Goal: Task Accomplishment & Management: Manage account settings

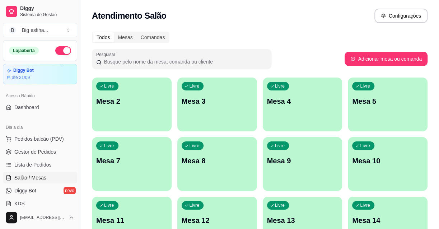
click at [139, 109] on div "Livre Mesa 2" at bounding box center [132, 99] width 80 height 45
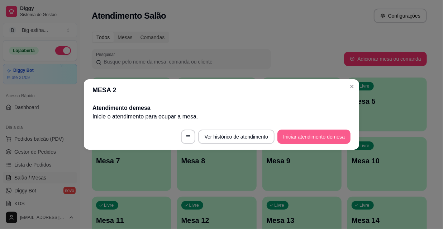
click at [315, 133] on button "Iniciar atendimento de mesa" at bounding box center [314, 137] width 73 height 14
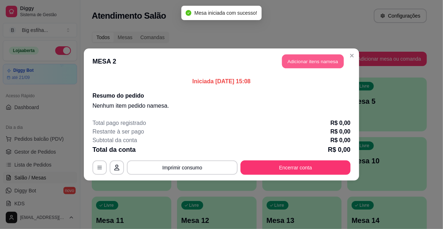
click at [304, 63] on button "Adicionar itens na mesa" at bounding box center [313, 62] width 62 height 14
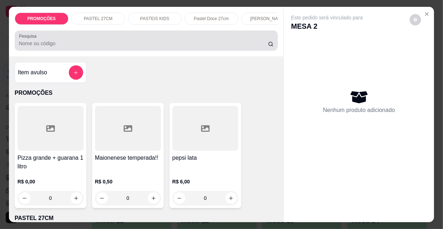
click at [63, 46] on input "Pesquisa" at bounding box center [143, 43] width 249 height 7
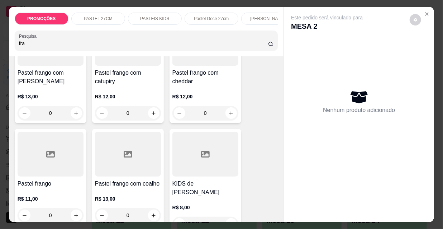
scroll to position [98, 0]
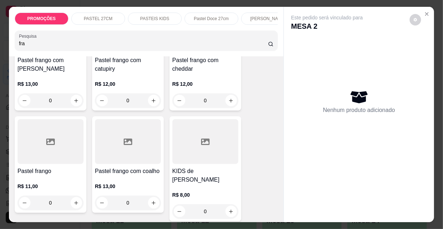
type input "fra"
click at [128, 158] on div at bounding box center [128, 141] width 66 height 45
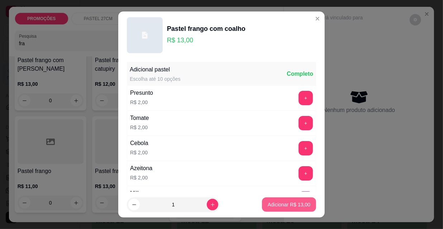
click at [274, 201] on button "Adicionar R$ 13,00" at bounding box center [289, 204] width 54 height 14
type input "1"
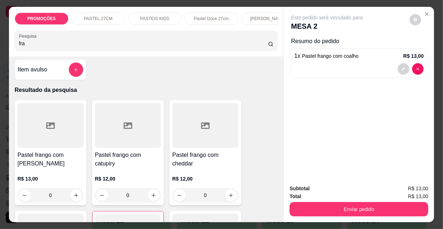
scroll to position [0, 0]
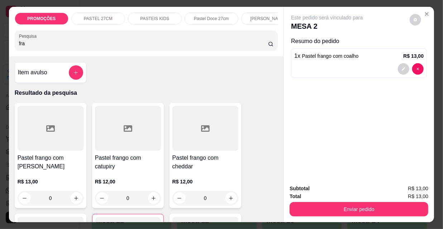
click at [25, 44] on input "fra" at bounding box center [143, 43] width 249 height 7
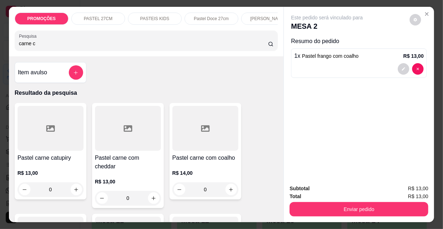
type input "carne c"
click at [201, 145] on div at bounding box center [206, 128] width 66 height 45
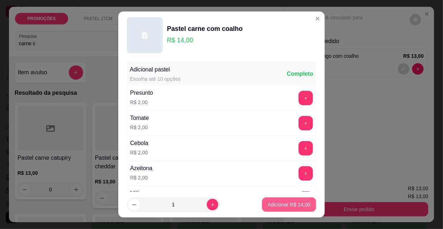
click at [286, 205] on p "Adicionar R$ 14,00" at bounding box center [289, 204] width 43 height 7
type input "1"
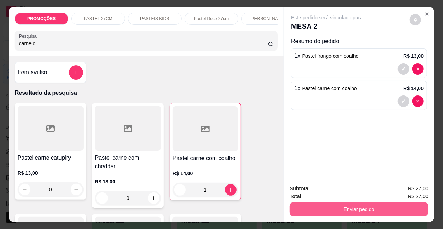
click at [353, 205] on button "Enviar pedido" at bounding box center [359, 209] width 139 height 14
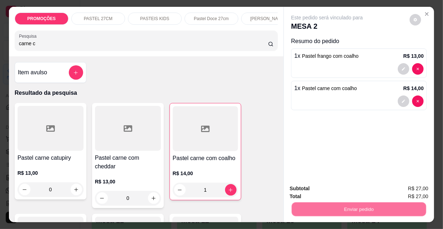
click at [331, 197] on div "Deseja registrar o cliente que fez esse pedido? Essa é uma forma de identificar…" at bounding box center [357, 180] width 128 height 33
click at [325, 192] on button "Não registrar e enviar pedido" at bounding box center [336, 189] width 75 height 14
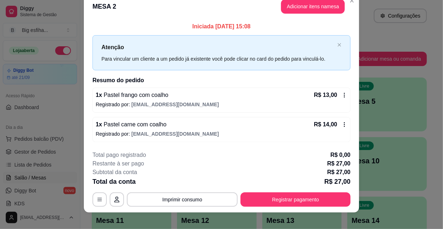
scroll to position [18, 0]
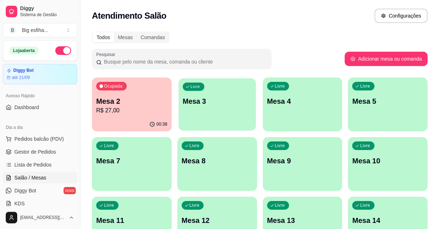
click at [201, 94] on div "Livre Mesa 3" at bounding box center [216, 100] width 77 height 44
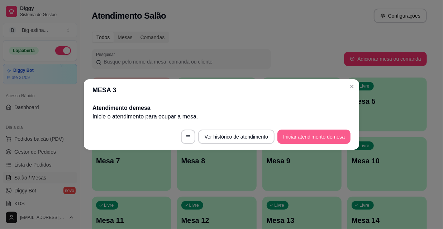
click at [310, 136] on button "Iniciar atendimento de mesa" at bounding box center [314, 137] width 73 height 14
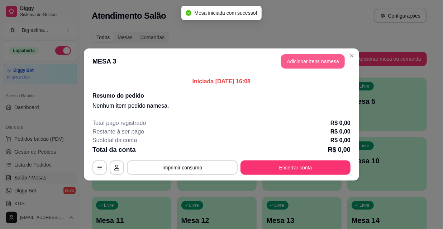
click at [315, 60] on button "Adicionar itens na mesa" at bounding box center [313, 61] width 64 height 14
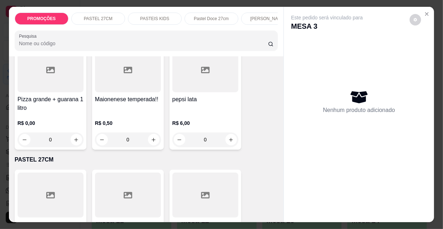
scroll to position [163, 0]
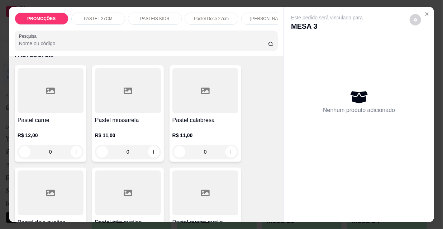
click at [66, 133] on div "R$ 12,00 0" at bounding box center [51, 141] width 66 height 34
click at [101, 131] on div "R$ 11,00 0" at bounding box center [128, 141] width 66 height 34
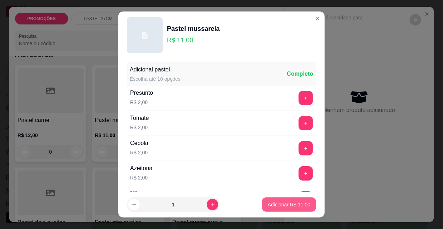
click at [289, 205] on p "Adicionar R$ 11,00" at bounding box center [289, 204] width 43 height 7
type input "1"
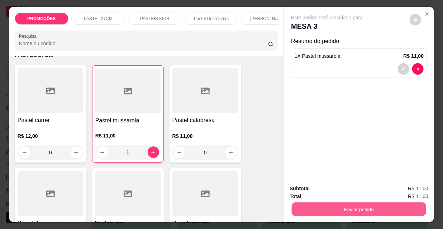
click at [338, 208] on button "Enviar pedido" at bounding box center [359, 209] width 135 height 14
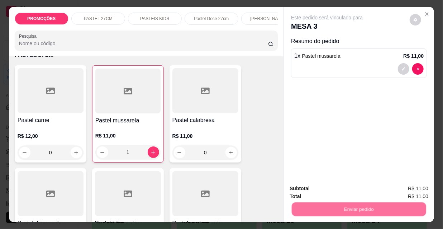
click at [334, 187] on button "Não registrar e enviar pedido" at bounding box center [336, 189] width 75 height 14
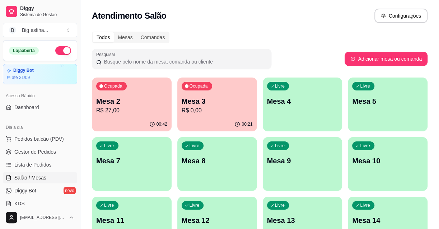
click at [131, 122] on div "00:42" at bounding box center [132, 124] width 80 height 14
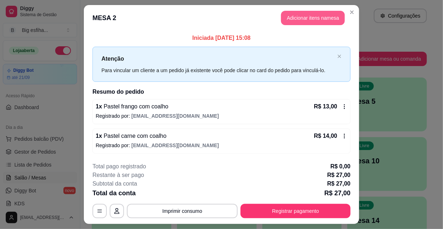
click at [295, 22] on button "Adicionar itens na mesa" at bounding box center [313, 18] width 64 height 14
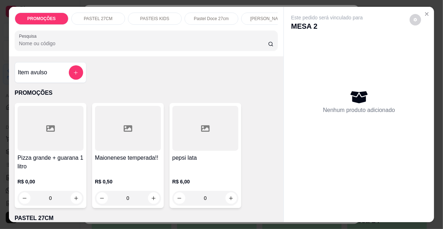
scroll to position [98, 0]
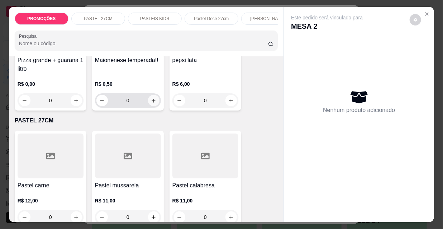
click at [153, 100] on icon "increase-product-quantity" at bounding box center [153, 100] width 5 height 5
type input "2"
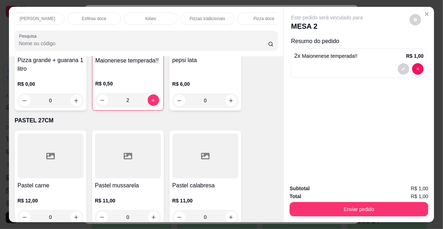
scroll to position [0, 413]
click at [203, 21] on div "Refrigerante" at bounding box center [195, 19] width 54 height 12
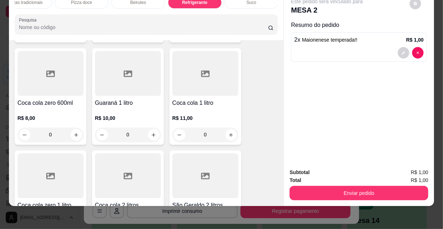
scroll to position [6760, 0]
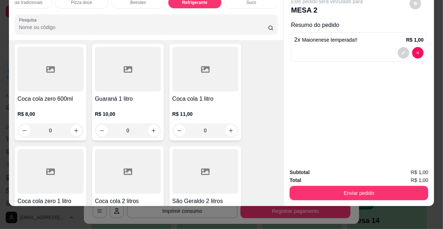
click at [79, 227] on button "increase-product-quantity" at bounding box center [76, 232] width 11 height 11
type input "1"
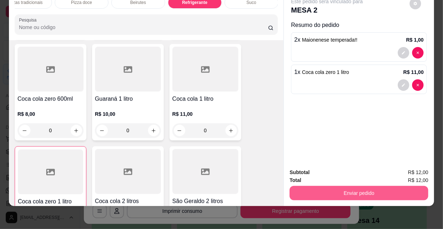
click at [353, 187] on button "Enviar pedido" at bounding box center [359, 193] width 139 height 14
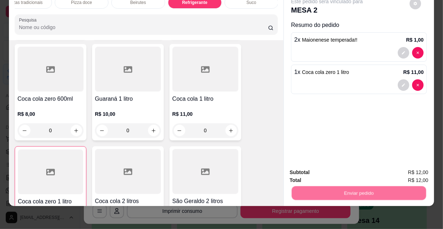
click at [340, 171] on button "Não registrar e enviar pedido" at bounding box center [336, 170] width 72 height 13
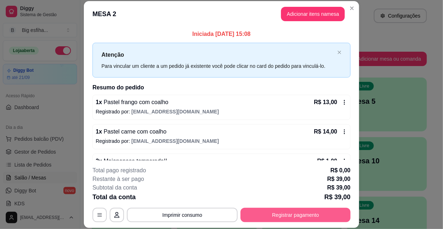
click at [314, 212] on button "Registrar pagamento" at bounding box center [296, 215] width 110 height 14
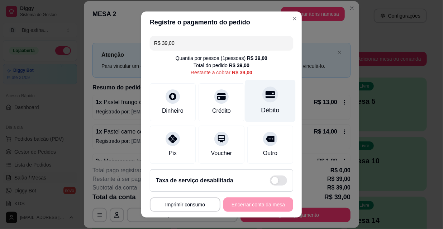
click at [251, 95] on div "Débito" at bounding box center [270, 101] width 51 height 42
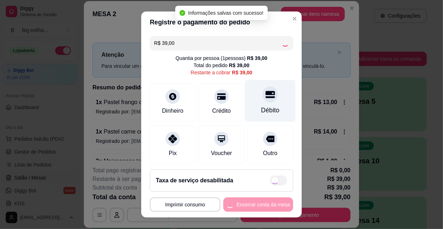
type input "R$ 0,00"
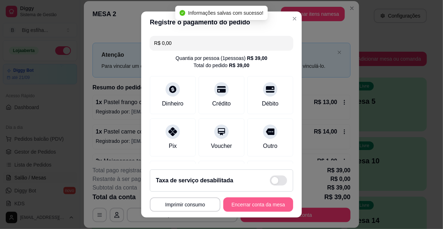
click at [235, 206] on button "Encerrar conta da mesa" at bounding box center [259, 204] width 70 height 14
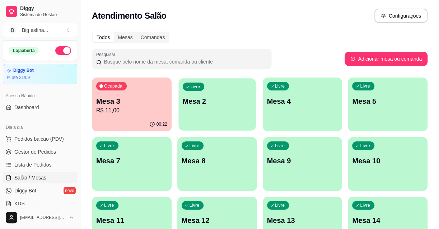
click at [213, 105] on p "Mesa 2" at bounding box center [217, 102] width 69 height 10
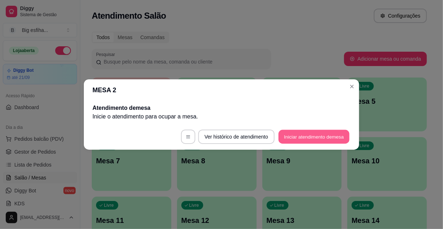
click at [291, 138] on button "Iniciar atendimento de mesa" at bounding box center [314, 137] width 71 height 14
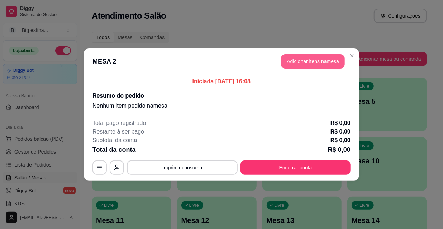
click at [300, 63] on button "Adicionar itens na mesa" at bounding box center [313, 61] width 64 height 14
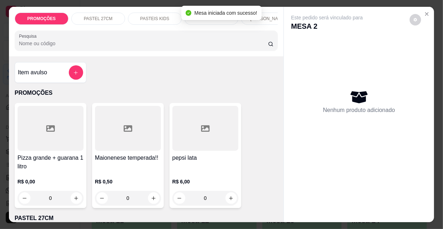
click at [265, 18] on p "[PERSON_NAME]" at bounding box center [268, 19] width 36 height 6
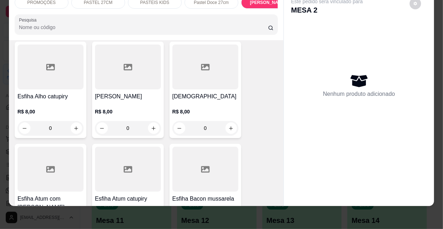
scroll to position [3638, 0]
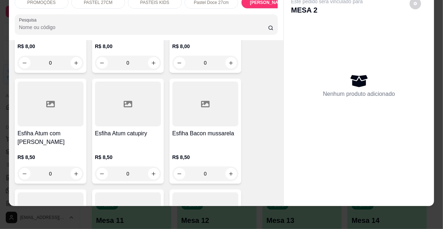
click at [215, 129] on h4 "Esfiha Bacon mussarela" at bounding box center [206, 133] width 66 height 9
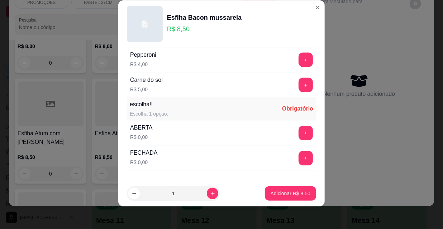
scroll to position [596, 0]
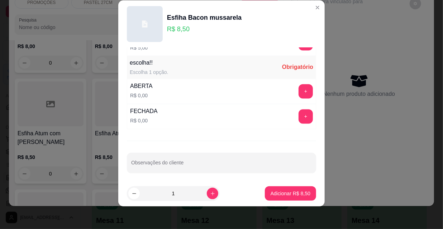
click at [296, 80] on div "ABERTA R$ 0,00 +" at bounding box center [221, 91] width 189 height 25
click at [299, 90] on button "+" at bounding box center [306, 91] width 14 height 14
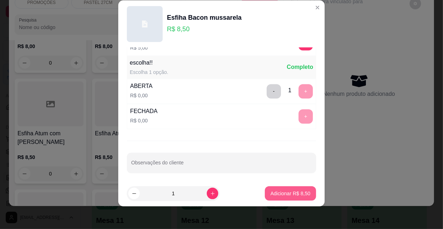
click at [291, 198] on button "Adicionar R$ 8,50" at bounding box center [290, 193] width 51 height 14
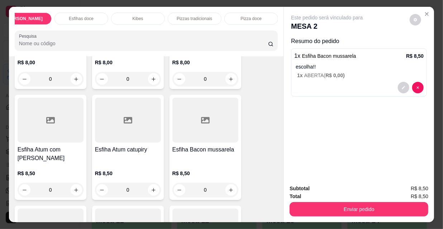
scroll to position [0, 413]
click at [208, 14] on div "Refrigerante" at bounding box center [195, 19] width 54 height 12
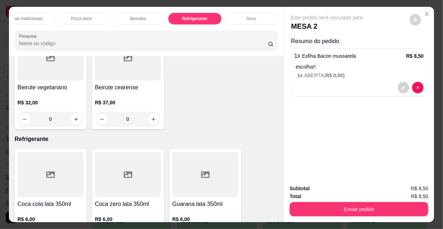
scroll to position [18, 0]
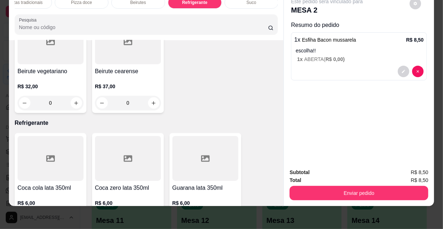
click at [74, 217] on icon "increase-product-quantity" at bounding box center [76, 219] width 5 height 5
type input "1"
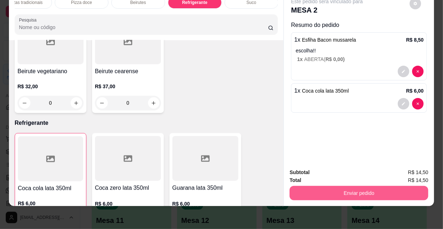
click at [407, 186] on button "Enviar pedido" at bounding box center [359, 193] width 139 height 14
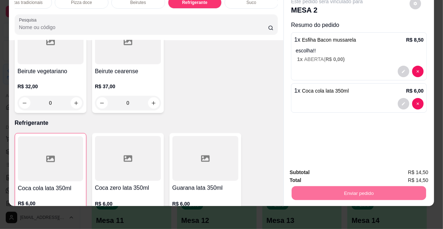
click at [361, 168] on button "Não registrar e enviar pedido" at bounding box center [336, 170] width 72 height 13
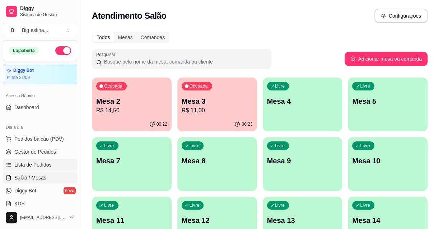
click at [39, 168] on span "Lista de Pedidos" at bounding box center [32, 164] width 37 height 7
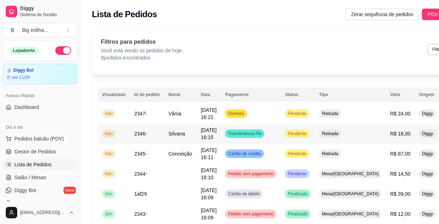
click at [315, 133] on td "Retirada" at bounding box center [350, 134] width 71 height 20
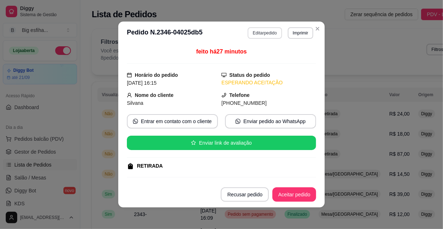
click at [258, 37] on button "Editar pedido" at bounding box center [265, 32] width 34 height 11
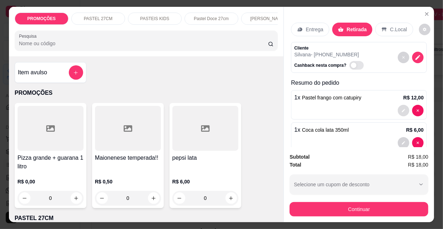
click at [403, 109] on icon "decrease-product-quantity" at bounding box center [404, 110] width 3 height 3
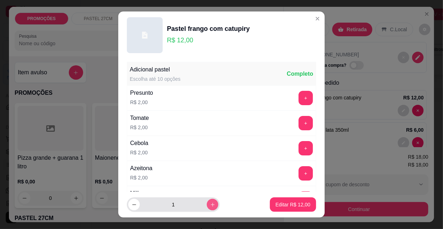
click at [210, 203] on icon "increase-product-quantity" at bounding box center [212, 204] width 5 height 5
type input "2"
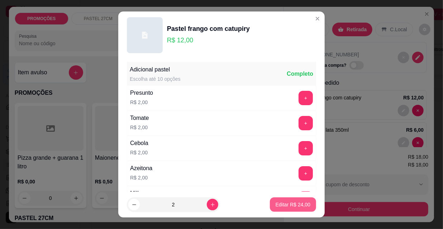
click at [288, 200] on button "Editar R$ 24,00" at bounding box center [293, 204] width 46 height 14
type input "2"
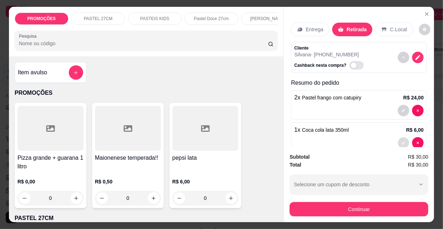
click at [399, 139] on button "decrease-product-quantity" at bounding box center [404, 142] width 11 height 11
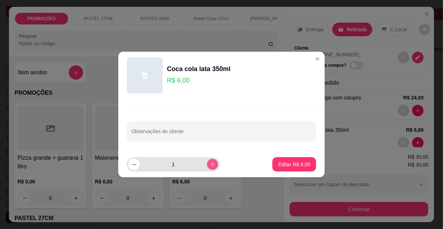
click at [210, 164] on icon "increase-product-quantity" at bounding box center [212, 164] width 5 height 5
type input "2"
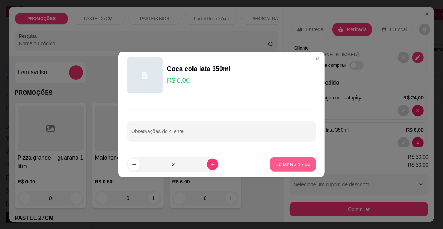
click at [286, 168] on p "Editar R$ 12,00" at bounding box center [293, 164] width 35 height 7
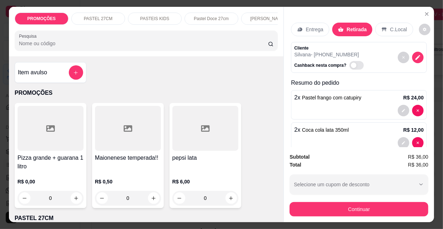
type input "2"
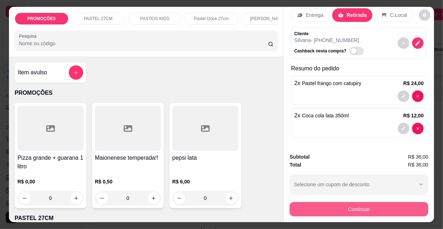
click at [357, 205] on button "Continuar" at bounding box center [359, 209] width 139 height 14
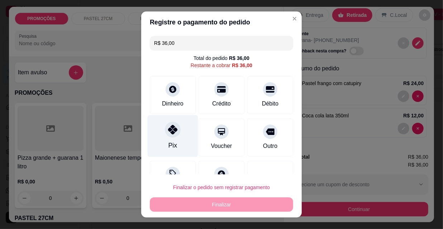
click at [172, 132] on icon at bounding box center [172, 129] width 9 height 9
type input "R$ 0,00"
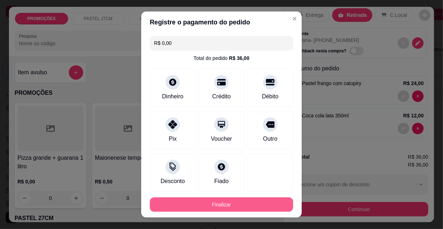
click at [203, 204] on button "Finalizar" at bounding box center [222, 204] width 144 height 14
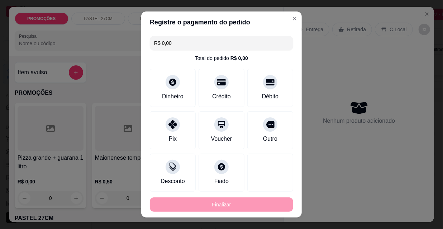
type input "0"
type input "-R$ 36,00"
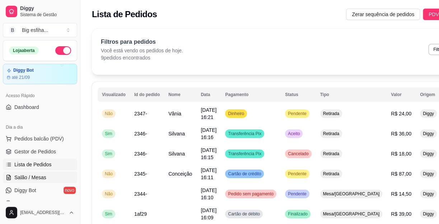
click at [45, 174] on link "Salão / Mesas" at bounding box center [40, 177] width 74 height 11
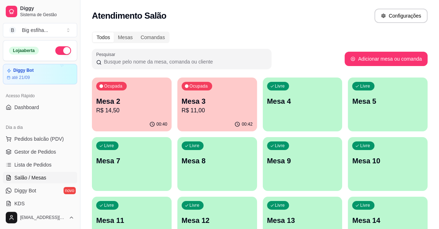
click at [211, 107] on p "R$ 11,00" at bounding box center [217, 110] width 71 height 9
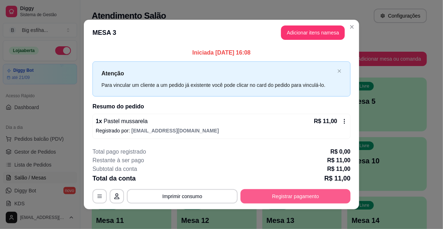
click at [271, 193] on button "Registrar pagamento" at bounding box center [296, 196] width 110 height 14
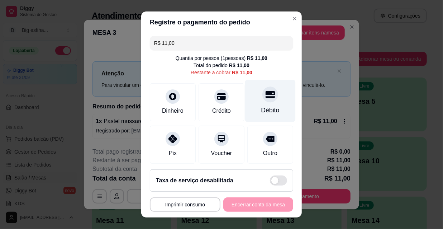
click at [249, 105] on div "Débito" at bounding box center [270, 101] width 51 height 42
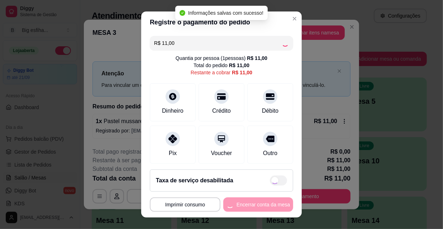
type input "R$ 0,00"
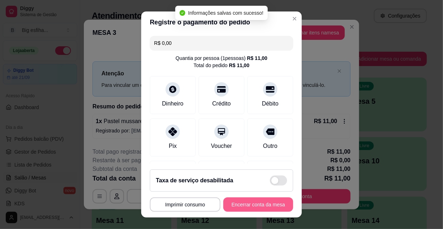
click at [245, 202] on button "Encerrar conta da mesa" at bounding box center [259, 204] width 70 height 14
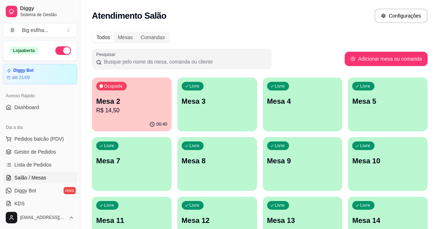
click at [149, 108] on p "R$ 14,50" at bounding box center [131, 110] width 71 height 9
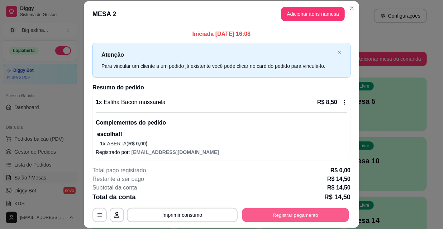
click at [318, 208] on button "Registrar pagamento" at bounding box center [296, 215] width 107 height 14
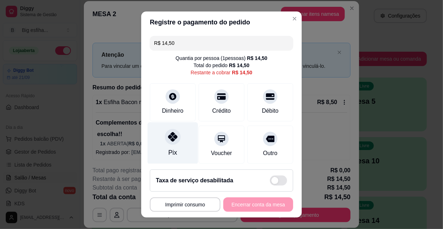
click at [161, 143] on div "Pix" at bounding box center [173, 143] width 51 height 42
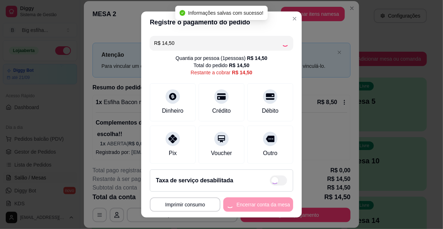
type input "R$ 0,00"
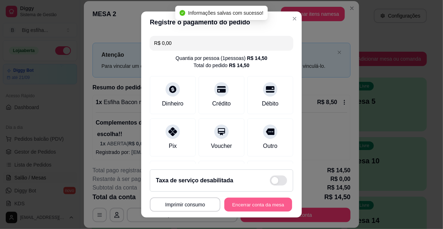
click at [247, 202] on button "Encerrar conta da mesa" at bounding box center [259, 205] width 68 height 14
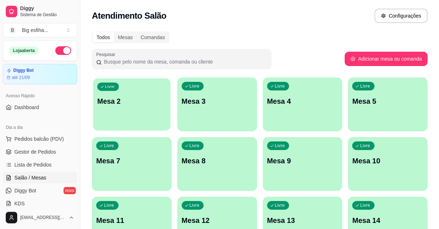
click at [113, 115] on div "Livre Mesa 2" at bounding box center [131, 100] width 77 height 44
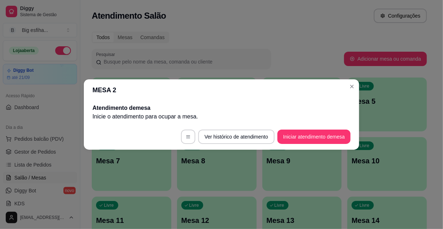
click at [309, 146] on footer "Ver histórico de atendimento Iniciar atendimento de mesa" at bounding box center [222, 137] width 276 height 26
click at [309, 134] on button "Iniciar atendimento de mesa" at bounding box center [314, 137] width 73 height 14
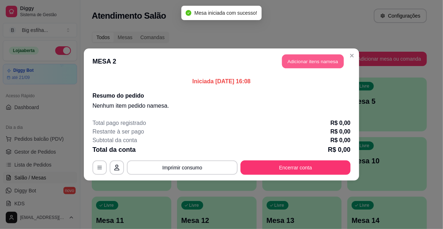
click at [315, 59] on button "Adicionar itens na mesa" at bounding box center [313, 62] width 62 height 14
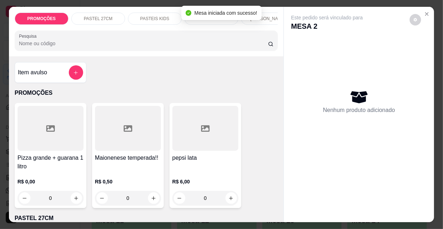
click at [260, 14] on div "Mesa iniciada com sucesso!" at bounding box center [222, 13] width 80 height 14
click at [267, 16] on p "[PERSON_NAME]" at bounding box center [268, 19] width 36 height 6
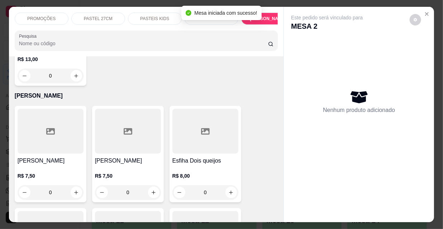
scroll to position [18, 0]
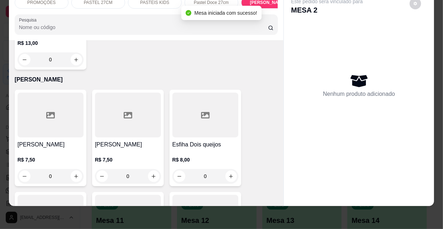
click at [42, 93] on div at bounding box center [51, 115] width 66 height 45
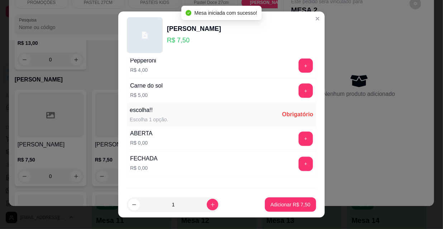
scroll to position [596, 0]
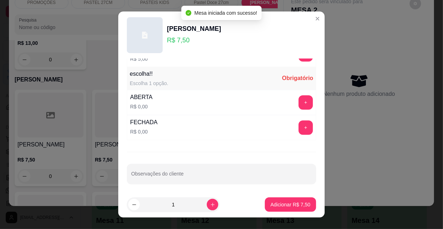
click at [299, 98] on button "+" at bounding box center [306, 102] width 14 height 14
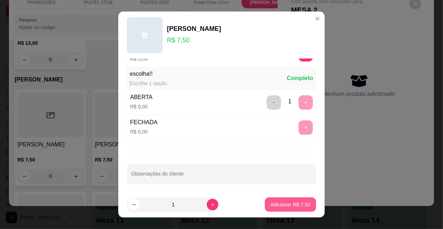
click at [288, 201] on p "Adicionar R$ 7,50" at bounding box center [291, 204] width 40 height 7
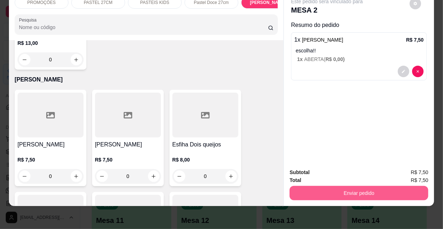
click at [335, 186] on button "Enviar pedido" at bounding box center [359, 193] width 139 height 14
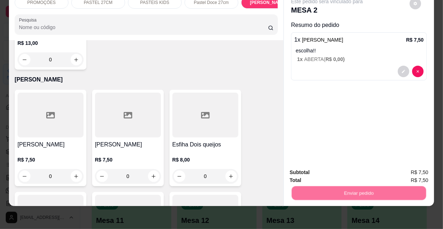
click at [330, 171] on button "Não registrar e enviar pedido" at bounding box center [336, 171] width 75 height 14
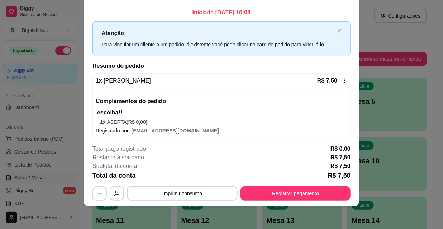
scroll to position [3, 0]
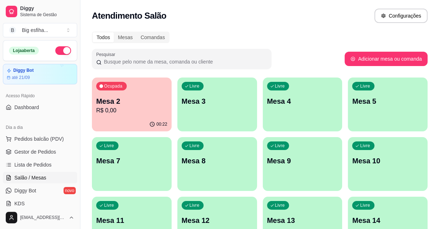
click at [230, 113] on div "Livre Mesa 3" at bounding box center [217, 99] width 80 height 45
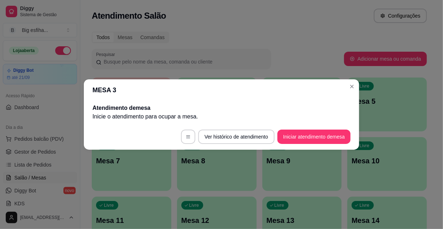
click at [313, 144] on footer "Ver histórico de atendimento Iniciar atendimento de mesa" at bounding box center [222, 137] width 276 height 26
click at [304, 133] on button "Iniciar atendimento de mesa" at bounding box center [314, 137] width 73 height 14
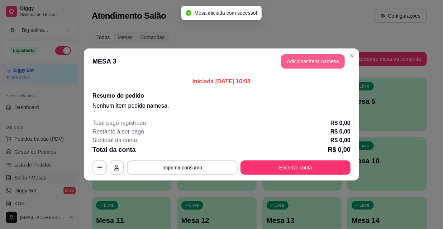
click at [319, 58] on button "Adicionar itens na mesa" at bounding box center [313, 61] width 64 height 14
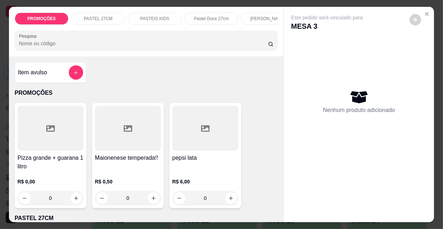
scroll to position [0, 231]
click at [128, 19] on div "Kibes" at bounding box center [151, 19] width 54 height 12
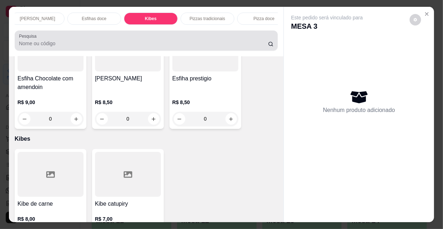
scroll to position [18, 0]
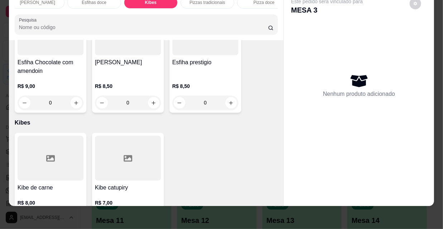
click at [74, 217] on icon "increase-product-quantity" at bounding box center [76, 219] width 5 height 5
type input "1"
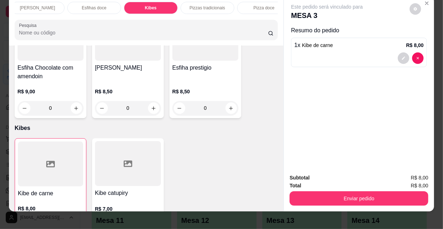
scroll to position [0, 0]
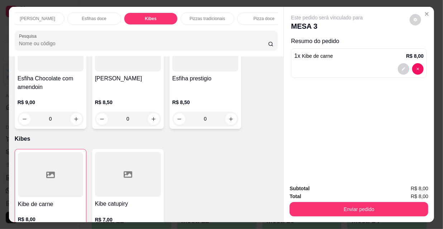
click at [25, 16] on p "[PERSON_NAME]" at bounding box center [38, 19] width 36 height 6
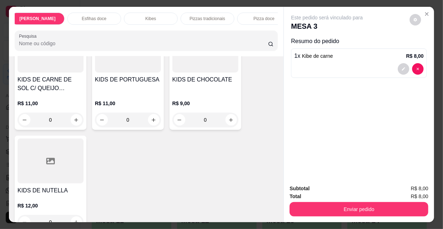
click at [32, 16] on p "[PERSON_NAME]" at bounding box center [37, 19] width 36 height 6
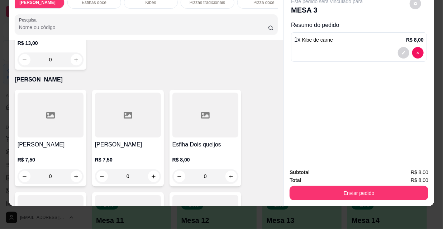
click at [50, 97] on div at bounding box center [51, 115] width 66 height 45
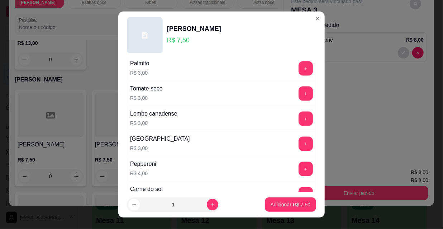
scroll to position [596, 0]
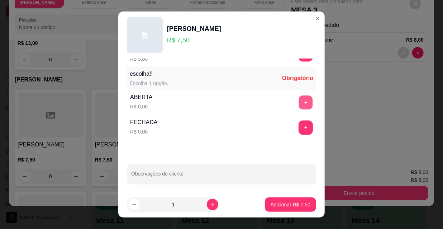
click at [299, 102] on button "+" at bounding box center [306, 103] width 14 height 14
click at [267, 98] on button "-" at bounding box center [274, 103] width 14 height 14
click at [299, 123] on button "+" at bounding box center [306, 128] width 14 height 14
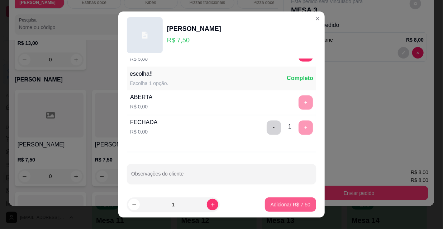
click at [271, 206] on p "Adicionar R$ 7,50" at bounding box center [291, 204] width 40 height 7
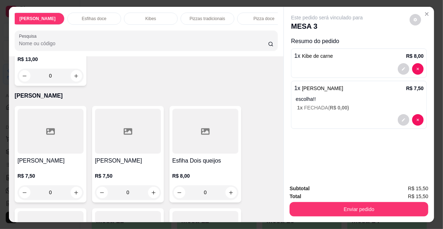
scroll to position [3116, 0]
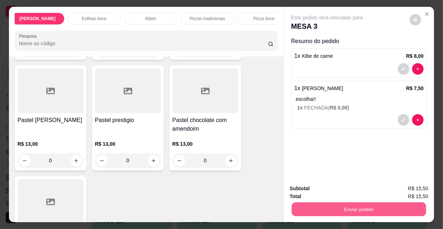
click at [324, 205] on button "Enviar pedido" at bounding box center [359, 209] width 135 height 14
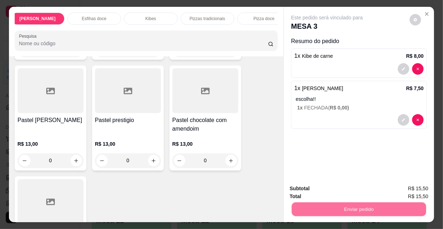
click at [323, 189] on button "Não registrar e enviar pedido" at bounding box center [336, 189] width 75 height 14
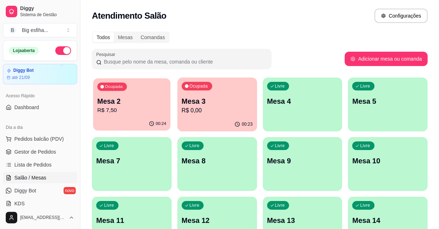
click at [165, 108] on p "R$ 7,50" at bounding box center [131, 110] width 69 height 8
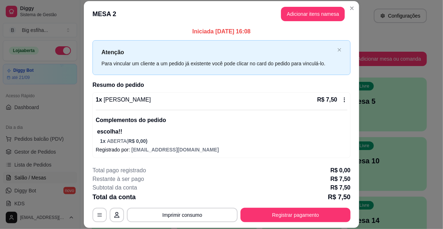
scroll to position [22, 0]
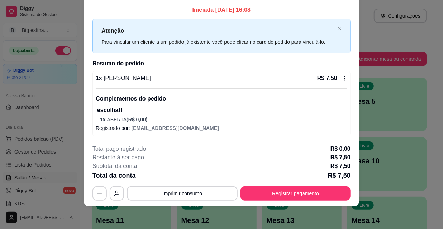
click at [130, 110] on p "escolha!!" at bounding box center [222, 110] width 250 height 9
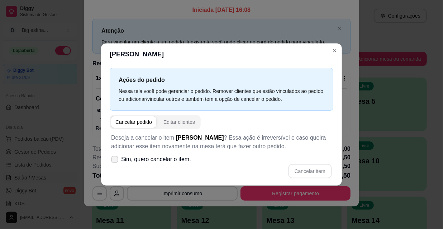
click at [153, 158] on span "Sim, quero cancelar o item." at bounding box center [156, 159] width 70 height 9
click at [116, 161] on input "Sim, quero cancelar o item." at bounding box center [113, 163] width 5 height 5
checkbox input "true"
click at [315, 166] on button "Cancelar item" at bounding box center [310, 171] width 44 height 14
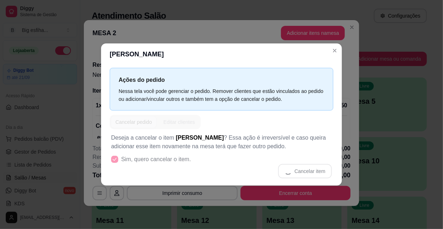
scroll to position [1, 0]
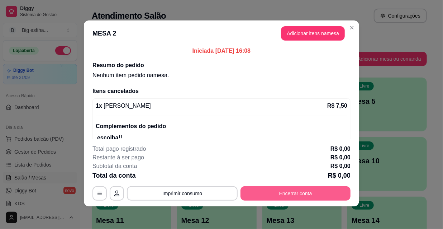
click at [299, 193] on button "Encerrar conta" at bounding box center [296, 193] width 110 height 14
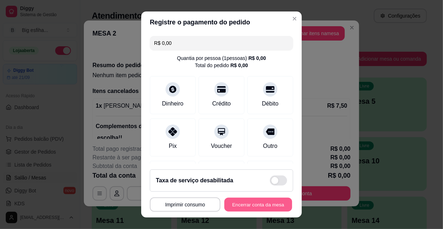
click at [255, 205] on button "Encerrar conta da mesa" at bounding box center [259, 205] width 68 height 14
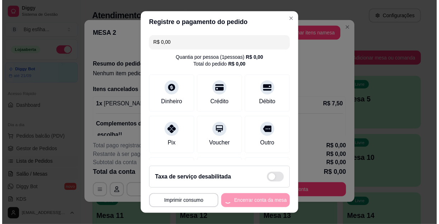
scroll to position [0, 0]
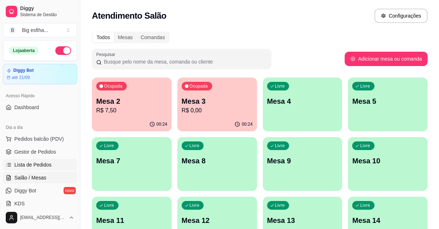
click at [47, 159] on link "Lista de Pedidos" at bounding box center [40, 164] width 74 height 11
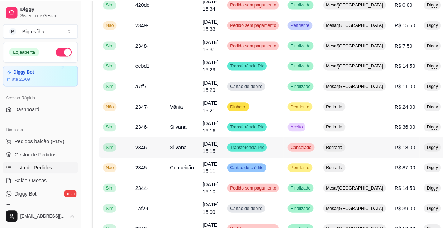
scroll to position [130, 0]
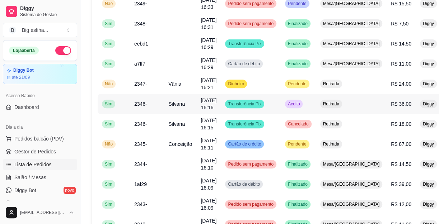
click at [296, 111] on td "Aceito" at bounding box center [298, 104] width 35 height 20
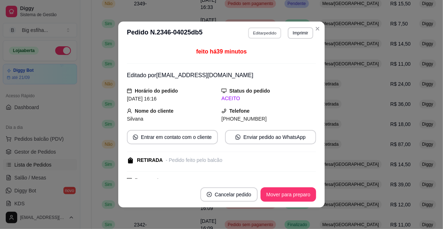
click at [270, 30] on button "Editar pedido" at bounding box center [265, 32] width 33 height 11
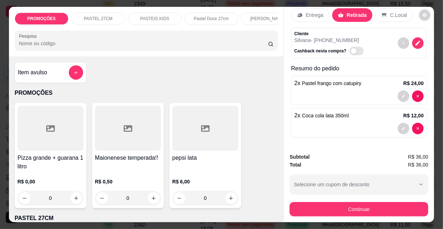
scroll to position [18, 0]
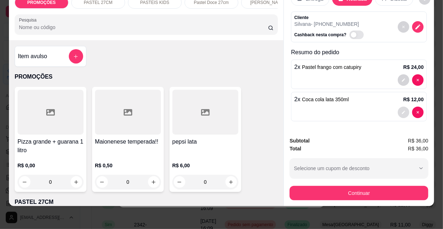
click at [402, 110] on icon "decrease-product-quantity" at bounding box center [404, 112] width 4 height 4
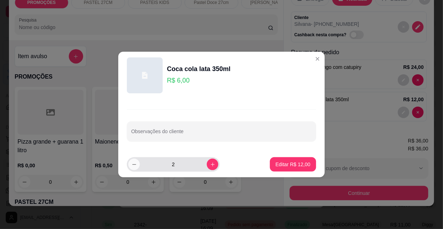
click at [129, 164] on button "decrease-product-quantity" at bounding box center [133, 164] width 11 height 11
type input "1"
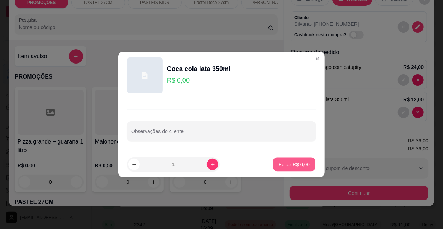
click at [301, 167] on p "Editar R$ 6,00" at bounding box center [294, 164] width 31 height 7
type input "1"
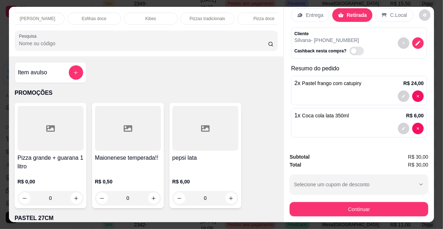
scroll to position [0, 413]
click at [192, 16] on p "Refrigerante" at bounding box center [195, 19] width 24 height 6
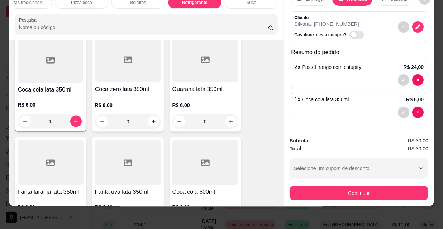
scroll to position [6597, 0]
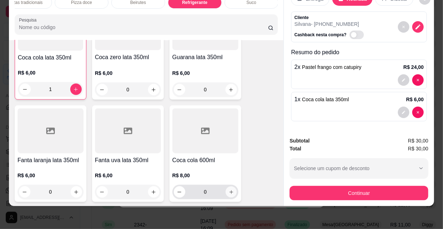
click at [229, 189] on icon "increase-product-quantity" at bounding box center [231, 191] width 5 height 5
type input "1"
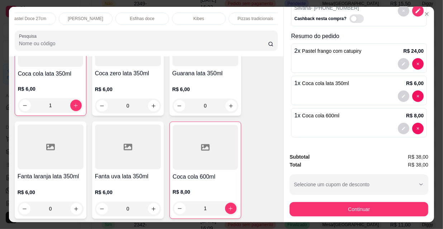
scroll to position [0, 0]
click at [264, 16] on p "[PERSON_NAME]" at bounding box center [268, 19] width 36 height 6
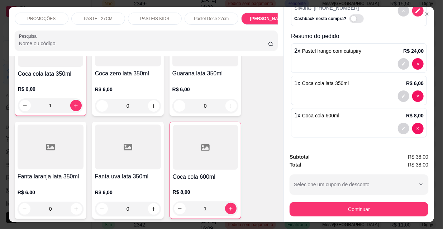
scroll to position [18, 0]
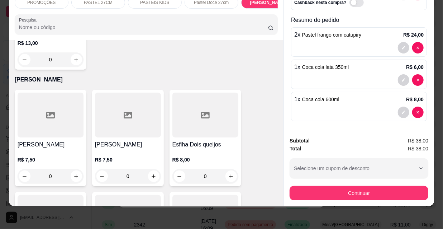
click at [69, 93] on div at bounding box center [51, 115] width 66 height 45
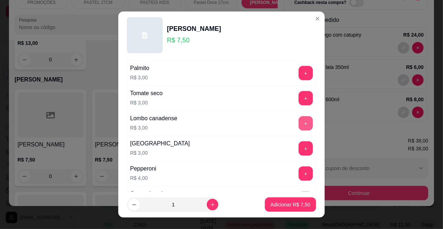
scroll to position [596, 0]
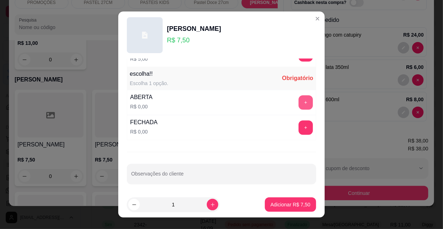
click at [299, 99] on button "+" at bounding box center [306, 102] width 14 height 14
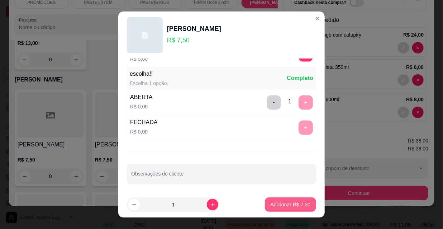
click at [290, 204] on p "Adicionar R$ 7,50" at bounding box center [291, 204] width 40 height 7
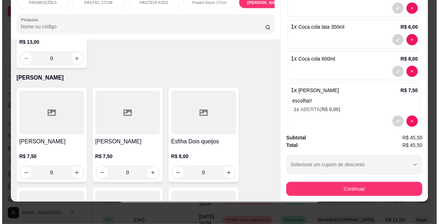
scroll to position [97, 0]
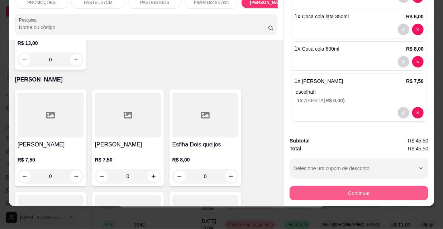
click at [347, 186] on button "Continuar" at bounding box center [359, 193] width 139 height 14
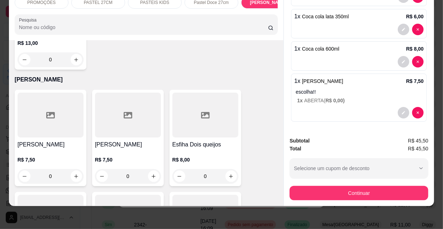
click at [170, 41] on input "R$ 45,50" at bounding box center [221, 43] width 135 height 14
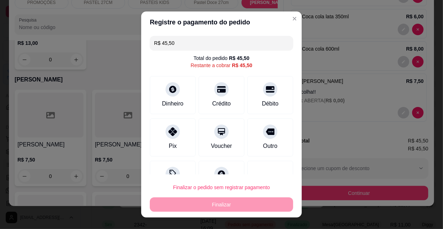
click at [170, 41] on input "R$ 45,50" at bounding box center [221, 43] width 135 height 14
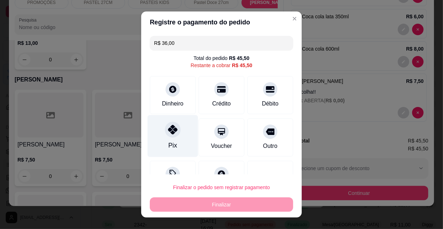
click at [170, 129] on icon at bounding box center [172, 129] width 9 height 9
type input "R$ 9,50"
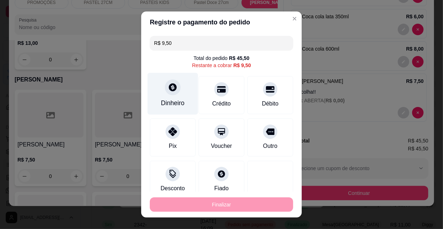
click at [162, 98] on div "Dinheiro" at bounding box center [173, 102] width 24 height 9
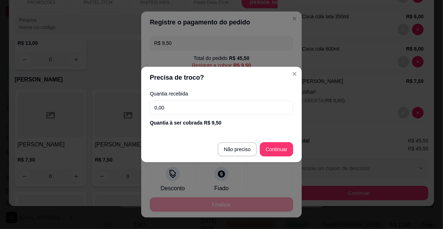
click at [177, 109] on input "0,00" at bounding box center [222, 107] width 144 height 14
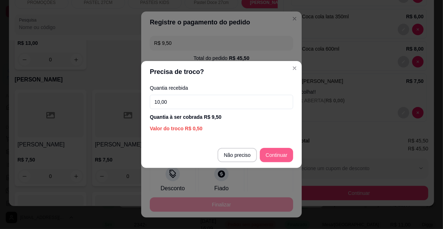
type input "10,00"
click at [274, 148] on button "Continuar" at bounding box center [277, 155] width 32 height 14
type input "R$ 0,00"
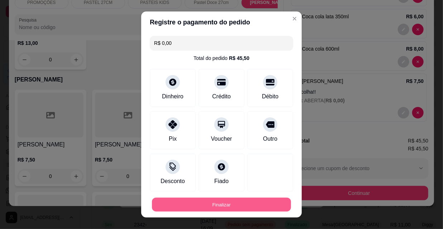
click at [238, 201] on button "Finalizar" at bounding box center [221, 205] width 139 height 14
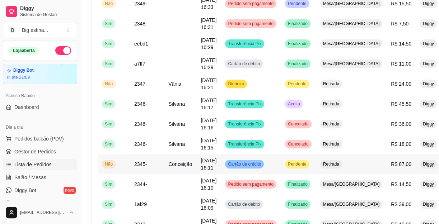
click at [269, 158] on td "Cartão de crédito" at bounding box center [251, 164] width 60 height 20
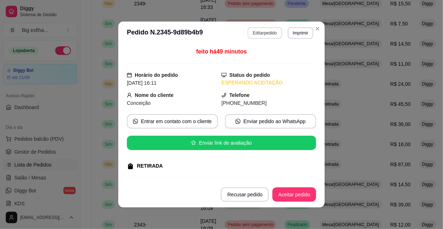
click at [263, 32] on button "Editar pedido" at bounding box center [265, 32] width 34 height 11
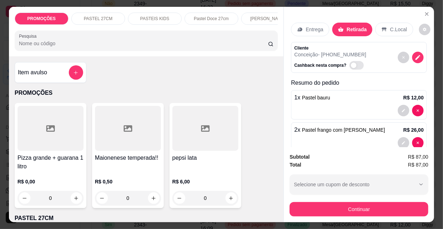
click at [326, 205] on button "Continuar" at bounding box center [359, 209] width 139 height 14
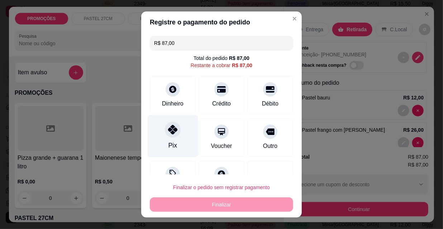
click at [158, 137] on div "Pix" at bounding box center [173, 136] width 51 height 42
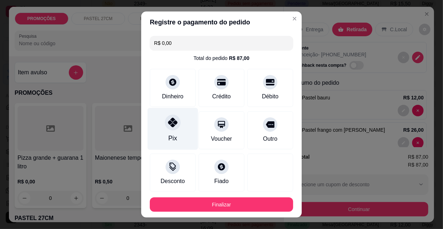
type input "R$ 0,00"
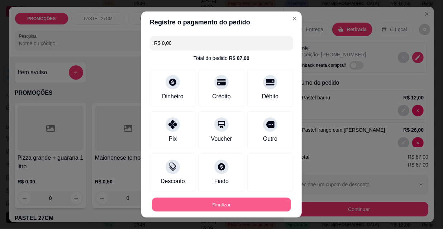
click at [226, 203] on button "Finalizar" at bounding box center [221, 205] width 139 height 14
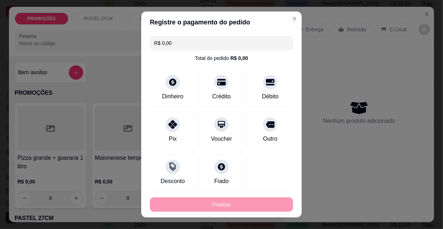
type input "0"
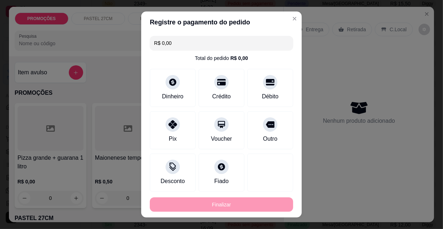
type input "0"
type input "-R$ 87,00"
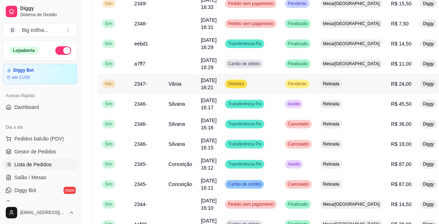
click at [226, 83] on div "Dinheiro" at bounding box center [236, 84] width 22 height 9
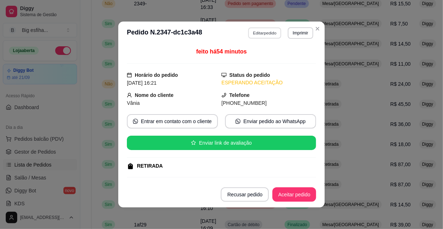
click at [252, 34] on button "Editar pedido" at bounding box center [265, 32] width 33 height 11
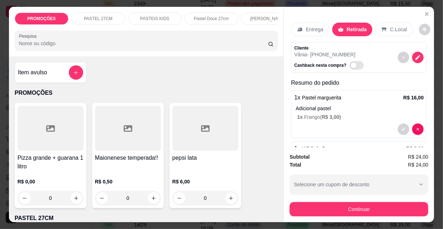
click at [321, 207] on button "Continuar" at bounding box center [359, 209] width 139 height 14
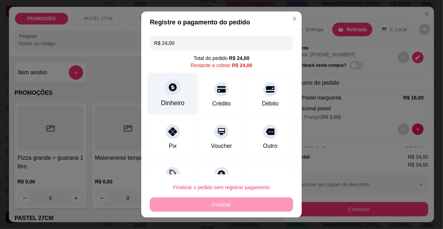
click at [183, 88] on div "Dinheiro" at bounding box center [173, 94] width 51 height 42
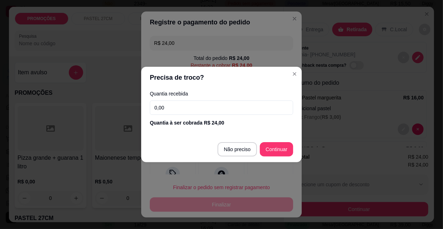
click at [202, 105] on input "0,00" at bounding box center [222, 107] width 144 height 14
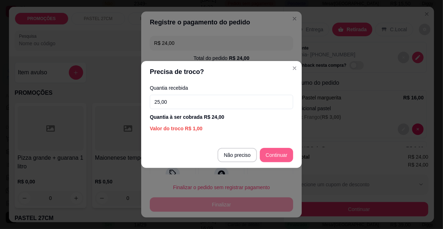
type input "25,00"
type input "R$ 0,00"
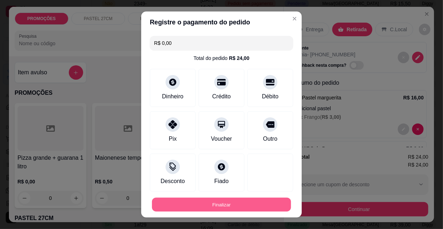
click at [242, 207] on button "Finalizar" at bounding box center [221, 205] width 139 height 14
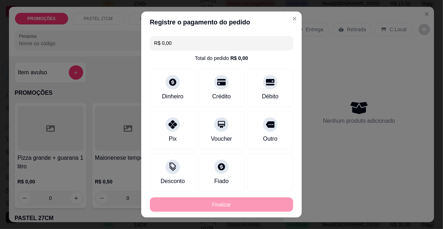
type input "0"
type input "-R$ 24,00"
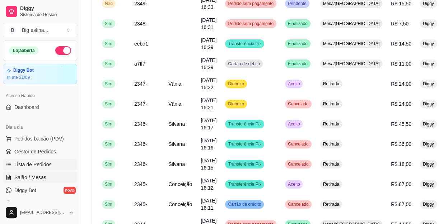
click at [36, 175] on span "Salão / Mesas" at bounding box center [30, 177] width 32 height 7
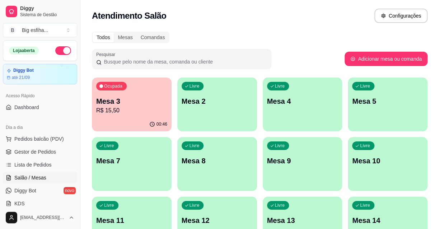
click at [108, 98] on p "Mesa 3" at bounding box center [131, 101] width 71 height 10
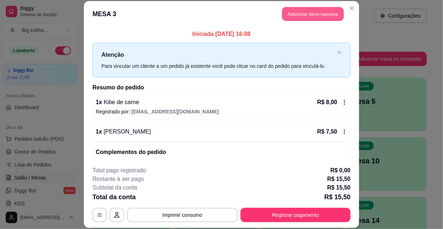
click at [290, 12] on button "Adicionar itens na mesa" at bounding box center [313, 14] width 62 height 14
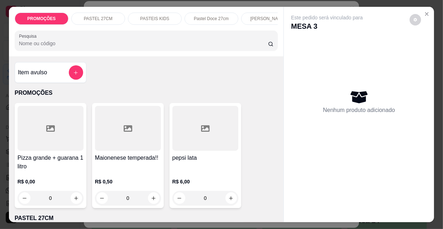
scroll to position [0, 231]
click at [146, 16] on p "Kibes" at bounding box center [151, 19] width 11 height 6
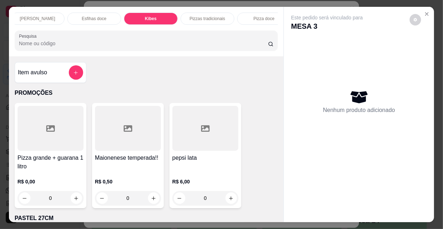
scroll to position [18, 0]
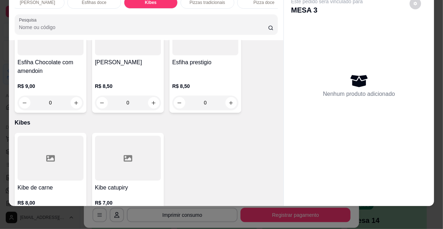
click at [77, 214] on button "increase-product-quantity" at bounding box center [76, 219] width 11 height 11
type input "1"
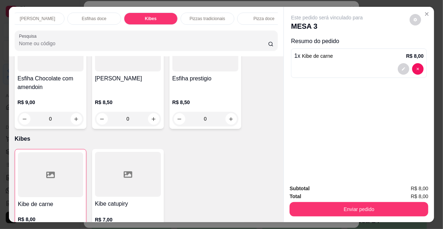
scroll to position [0, 413]
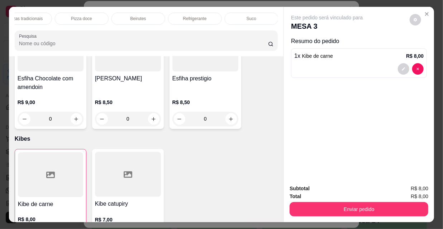
click at [196, 13] on div "Refrigerante" at bounding box center [195, 19] width 54 height 12
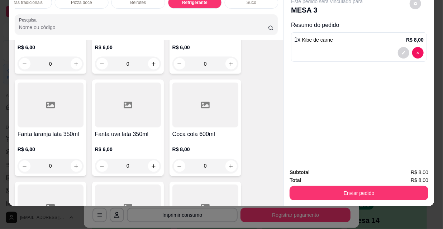
scroll to position [6630, 0]
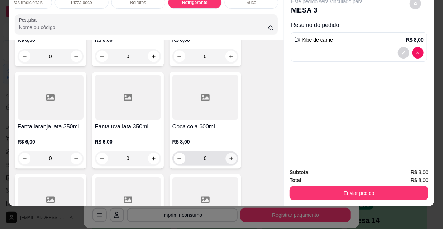
click at [226, 153] on button "increase-product-quantity" at bounding box center [231, 158] width 11 height 11
type input "1"
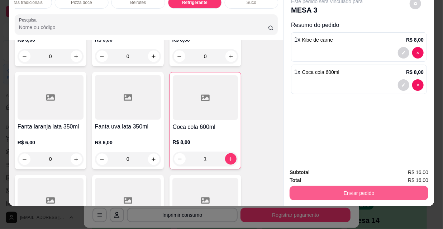
click at [336, 186] on button "Enviar pedido" at bounding box center [359, 193] width 139 height 14
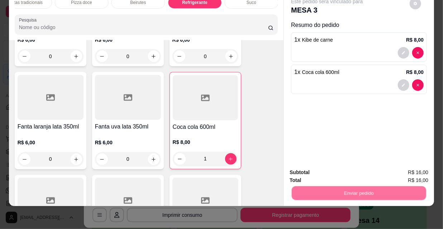
click at [320, 168] on button "Não registrar e enviar pedido" at bounding box center [336, 170] width 72 height 13
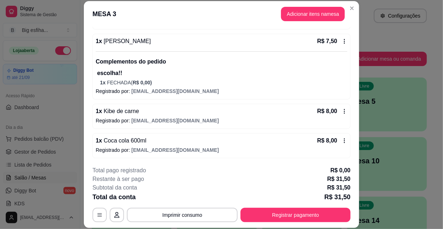
scroll to position [0, 0]
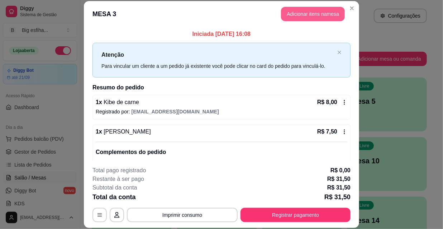
click at [307, 12] on button "Adicionar itens na mesa" at bounding box center [313, 14] width 64 height 14
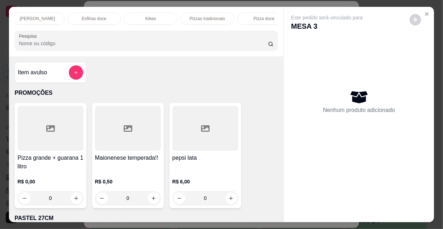
scroll to position [0, 413]
click at [205, 15] on div "Refrigerante" at bounding box center [195, 19] width 54 height 12
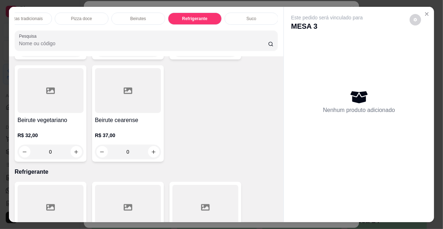
scroll to position [0, 183]
drag, startPoint x: 187, startPoint y: 18, endPoint x: 177, endPoint y: 88, distance: 71.1
click at [188, 18] on div "Kibes" at bounding box center [199, 19] width 54 height 12
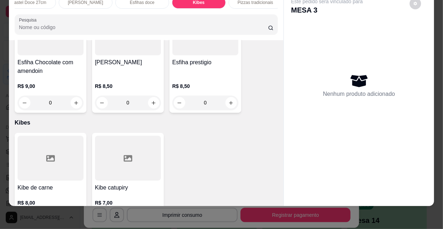
click at [73, 213] on button "increase-product-quantity" at bounding box center [76, 218] width 11 height 11
click at [77, 214] on button "increase-product-quantity" at bounding box center [76, 219] width 11 height 11
type input "1"
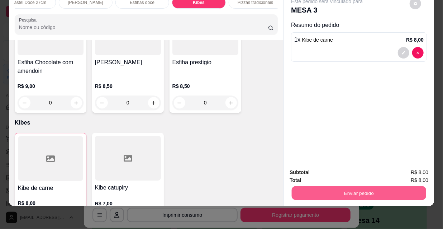
click at [309, 188] on button "Enviar pedido" at bounding box center [359, 193] width 135 height 14
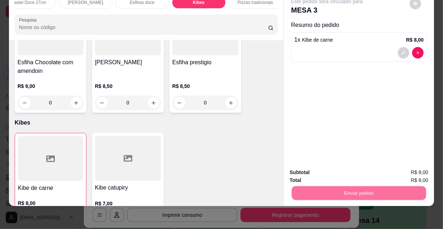
click at [314, 164] on button "Não registrar e enviar pedido" at bounding box center [336, 171] width 75 height 14
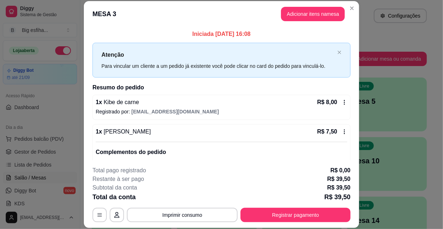
scroll to position [120, 0]
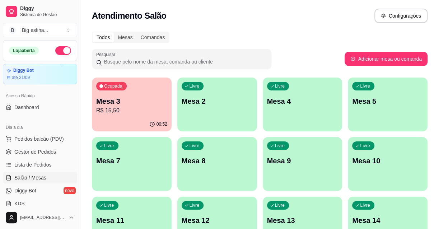
click at [204, 127] on div "button" at bounding box center [217, 127] width 80 height 9
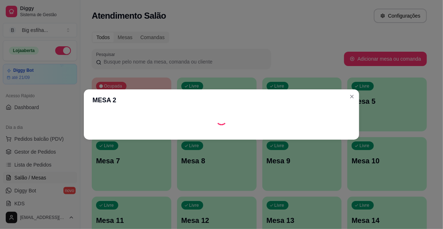
click at [308, 140] on footer at bounding box center [222, 133] width 276 height 11
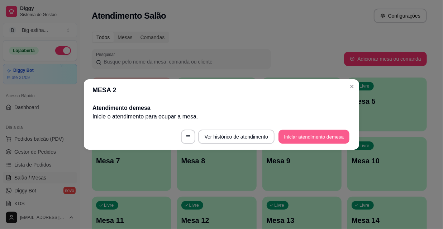
click at [307, 133] on button "Iniciar atendimento de mesa" at bounding box center [314, 137] width 71 height 14
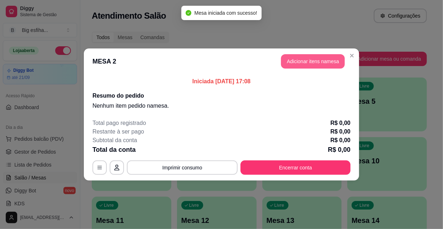
click at [311, 59] on button "Adicionar itens na mesa" at bounding box center [313, 61] width 64 height 14
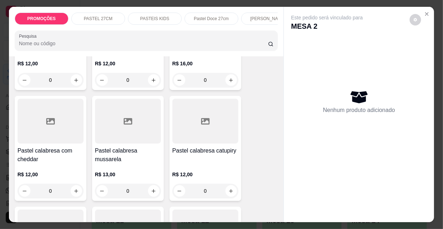
scroll to position [685, 0]
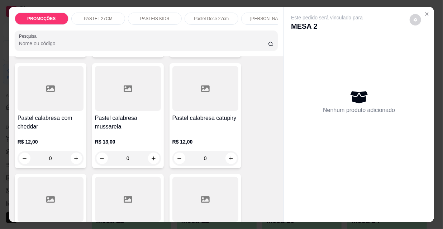
click at [190, 138] on p "R$ 12,00" at bounding box center [206, 141] width 66 height 7
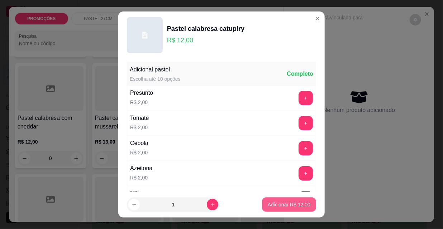
click at [283, 204] on p "Adicionar R$ 12,00" at bounding box center [289, 204] width 43 height 7
type input "1"
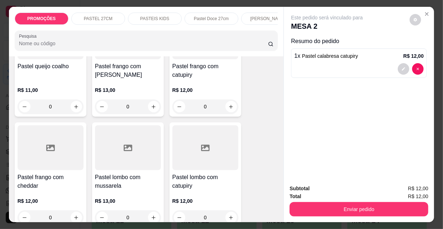
scroll to position [1207, 0]
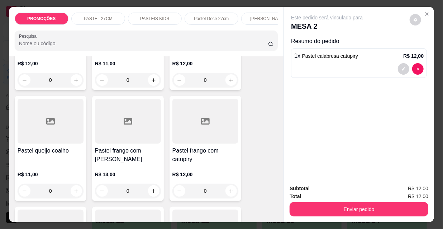
click at [195, 116] on div at bounding box center [206, 121] width 66 height 45
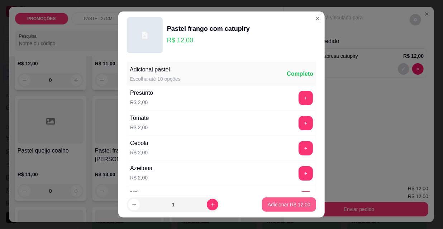
click at [278, 209] on button "Adicionar R$ 12,00" at bounding box center [289, 204] width 54 height 14
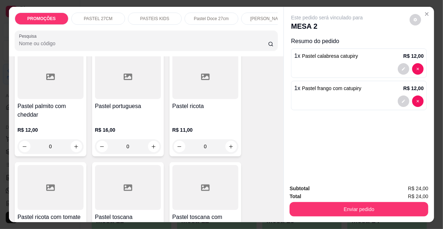
scroll to position [1663, 0]
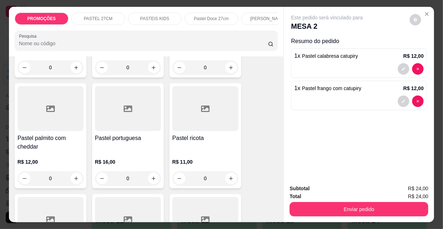
click at [196, 107] on div "Pastel ricota R$ 11,00 0" at bounding box center [206, 135] width 72 height 105
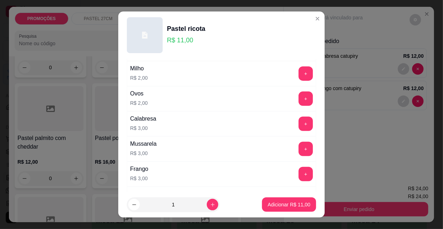
scroll to position [130, 0]
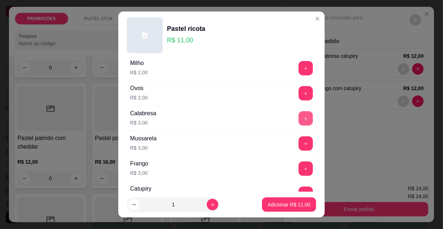
click at [299, 122] on button "+" at bounding box center [306, 118] width 14 height 14
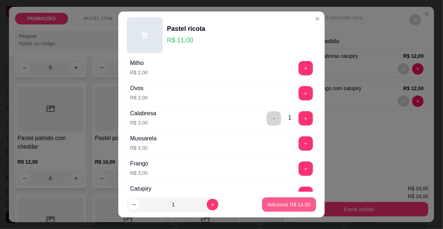
click at [269, 208] on button "Adicionar R$ 14,00" at bounding box center [289, 204] width 54 height 14
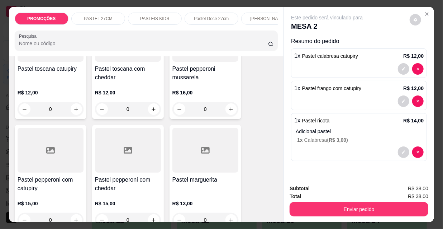
scroll to position [1957, 0]
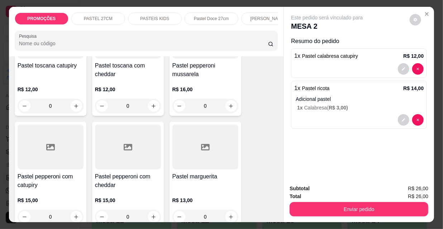
type input "0"
click at [215, 16] on p "Pastel Doce 27cm" at bounding box center [211, 19] width 35 height 6
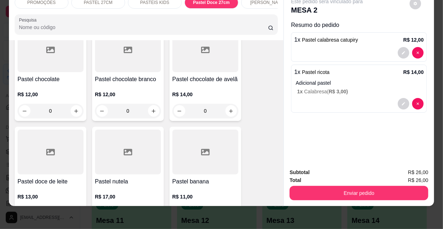
scroll to position [2969, 0]
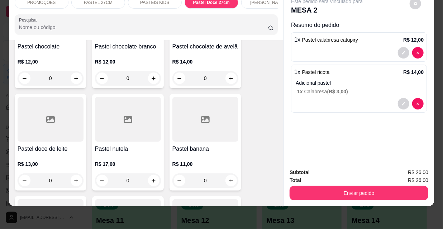
click at [58, 160] on div "R$ 13,00 0" at bounding box center [51, 173] width 66 height 27
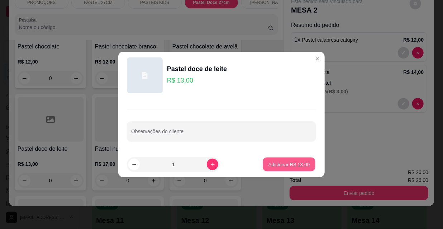
click at [280, 163] on p "Adicionar R$ 13,00" at bounding box center [290, 164] width 42 height 7
type input "1"
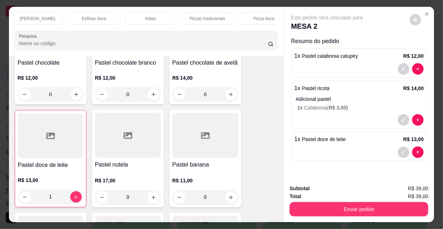
scroll to position [0, 413]
click at [247, 17] on p "Suco" at bounding box center [252, 19] width 10 height 6
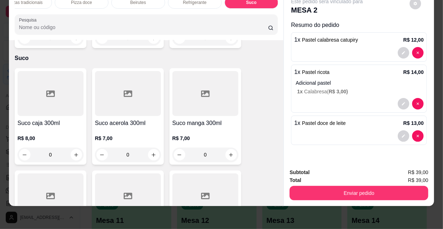
scroll to position [7294, 0]
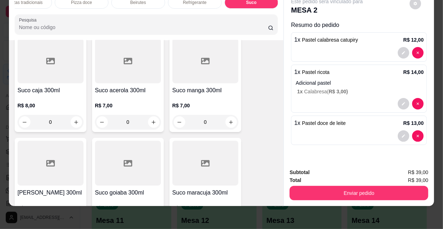
click at [204, 188] on h4 "Suco maracuja 300ml" at bounding box center [206, 192] width 66 height 9
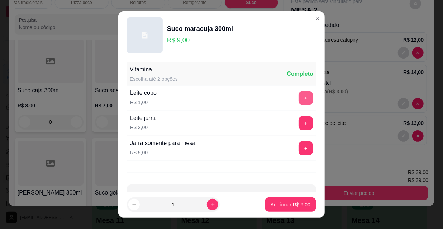
click at [299, 97] on button "+" at bounding box center [306, 98] width 14 height 14
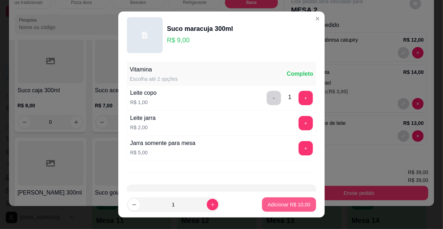
click at [283, 200] on button "Adicionar R$ 10,00" at bounding box center [289, 204] width 54 height 14
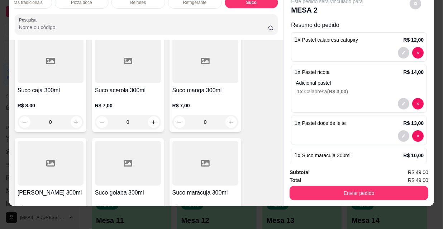
click at [284, 206] on div "PROMOÇÕES PASTEL 27CM PASTEIS KIDS Pastel Doce 27cm Esfihas Salgadas Esfihas do…" at bounding box center [221, 114] width 443 height 229
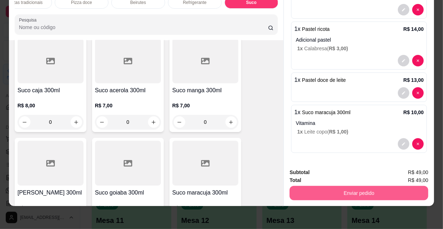
click at [315, 186] on button "Enviar pedido" at bounding box center [359, 193] width 139 height 14
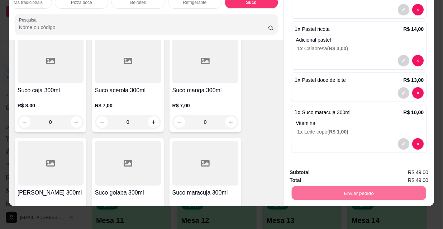
click at [319, 169] on button "Não registrar e enviar pedido" at bounding box center [336, 170] width 72 height 13
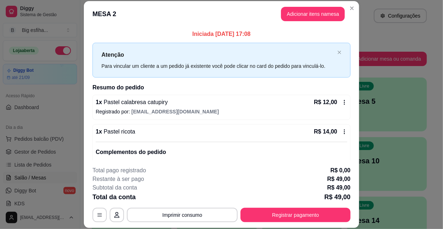
scroll to position [131, 0]
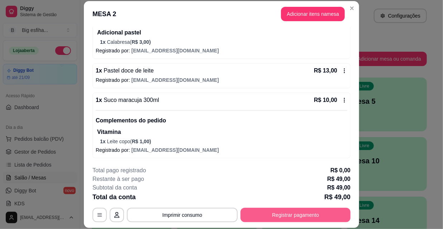
click at [291, 214] on button "Registrar pagamento" at bounding box center [296, 215] width 110 height 14
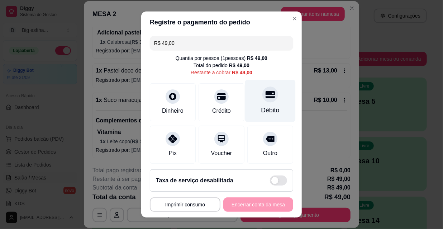
click at [254, 100] on div "Débito" at bounding box center [270, 101] width 51 height 42
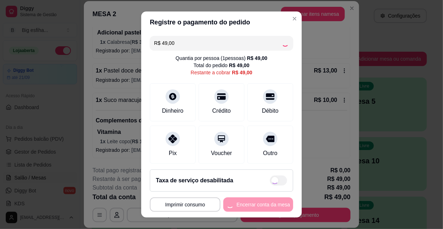
type input "R$ 0,00"
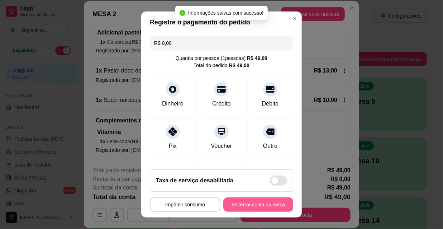
click at [247, 205] on button "Encerrar conta da mesa" at bounding box center [259, 204] width 70 height 14
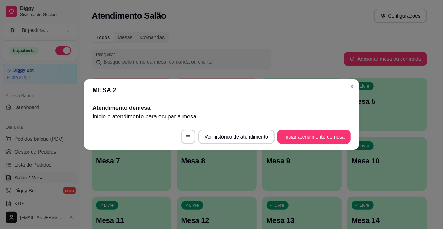
scroll to position [0, 0]
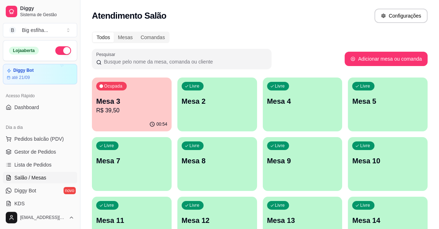
click at [156, 102] on p "Mesa 3" at bounding box center [131, 101] width 71 height 10
click at [219, 87] on div "Livre Mesa 2" at bounding box center [217, 99] width 80 height 45
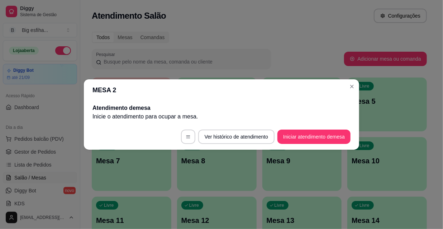
click at [311, 131] on footer "Ver histórico de atendimento Iniciar atendimento de mesa" at bounding box center [222, 137] width 276 height 26
click at [313, 136] on button "Iniciar atendimento de mesa" at bounding box center [314, 137] width 73 height 14
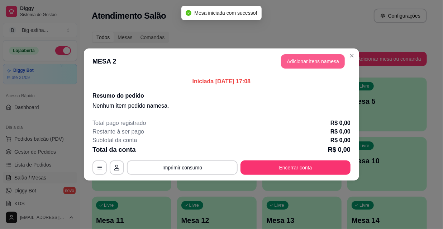
click at [313, 62] on button "Adicionar itens na mesa" at bounding box center [313, 61] width 64 height 14
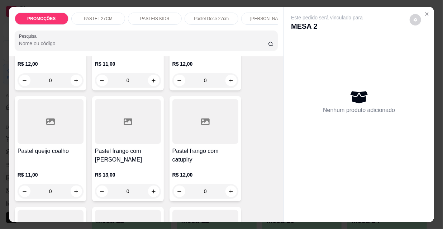
scroll to position [1207, 0]
click at [129, 146] on h4 "Pastel frango com [PERSON_NAME]" at bounding box center [128, 154] width 66 height 17
click at [270, 208] on p "Adicionar R$ 13,00" at bounding box center [289, 204] width 43 height 7
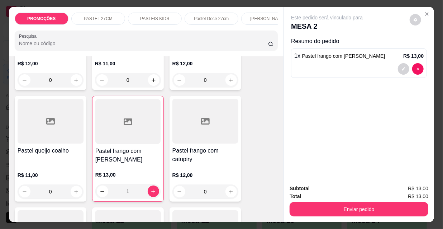
type input "1"
click at [334, 205] on button "Enviar pedido" at bounding box center [359, 209] width 139 height 14
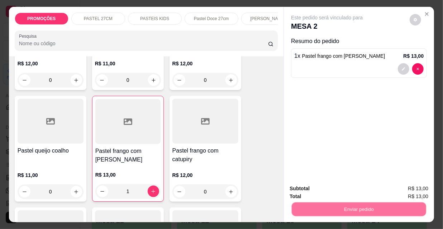
click at [326, 185] on button "Não registrar e enviar pedido" at bounding box center [336, 189] width 75 height 14
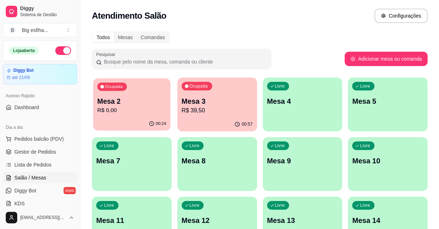
click at [128, 109] on p "R$ 0,00" at bounding box center [131, 110] width 69 height 8
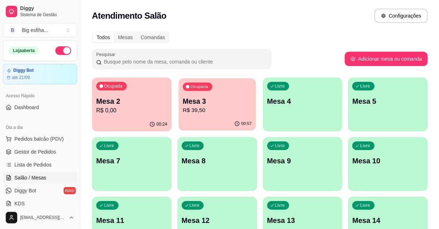
click at [205, 113] on p "R$ 39,50" at bounding box center [217, 110] width 69 height 8
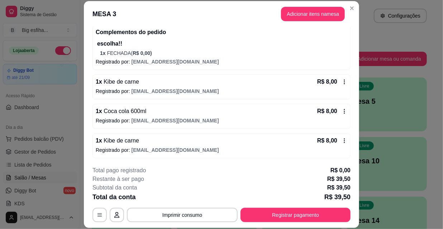
scroll to position [22, 0]
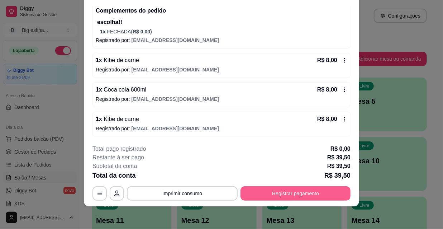
click at [273, 187] on button "Registrar pagamento" at bounding box center [296, 193] width 110 height 14
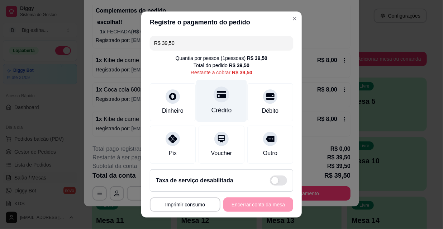
click at [214, 95] on div at bounding box center [222, 94] width 16 height 16
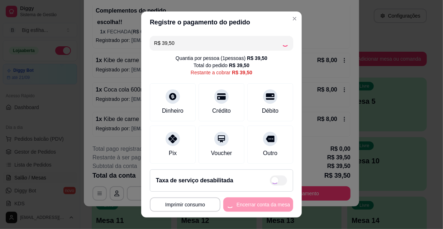
type input "R$ 0,00"
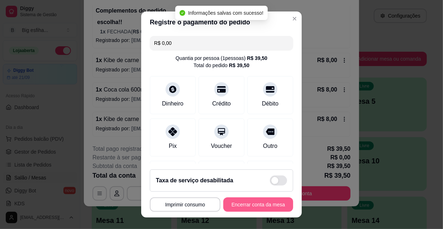
click at [246, 204] on button "Encerrar conta da mesa" at bounding box center [259, 204] width 70 height 14
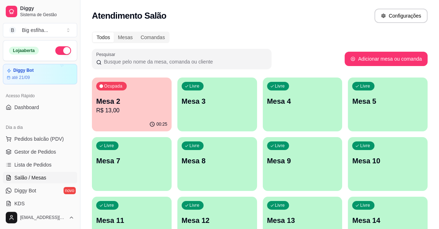
click at [109, 114] on p "R$ 13,00" at bounding box center [131, 110] width 69 height 8
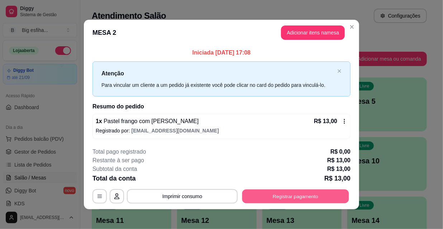
click at [290, 201] on button "Registrar pagamento" at bounding box center [296, 196] width 107 height 14
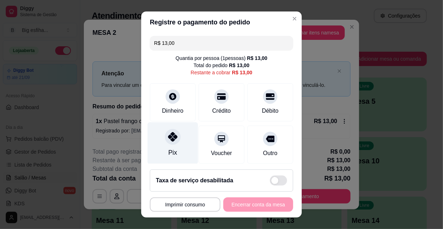
click at [161, 130] on div "Pix" at bounding box center [173, 143] width 51 height 42
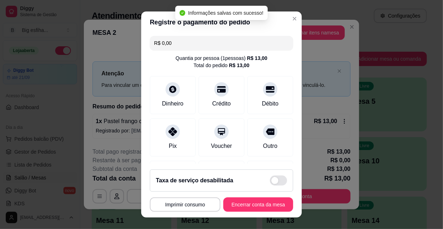
type input "R$ 0,00"
click at [251, 204] on button "Encerrar conta da mesa" at bounding box center [259, 204] width 70 height 14
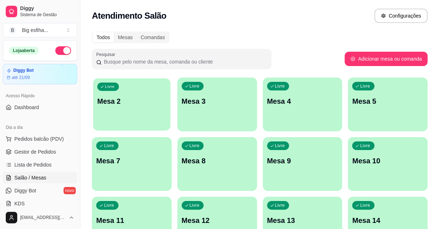
click at [130, 103] on p "Mesa 2" at bounding box center [131, 102] width 69 height 10
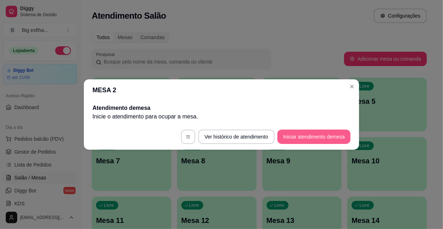
click at [304, 133] on button "Iniciar atendimento de mesa" at bounding box center [314, 137] width 73 height 14
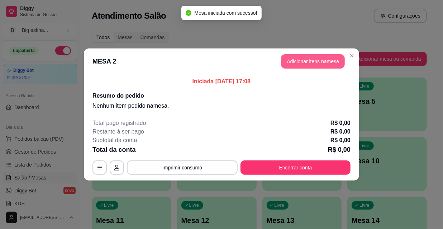
click at [297, 63] on button "Adicionar itens na mesa" at bounding box center [313, 61] width 64 height 14
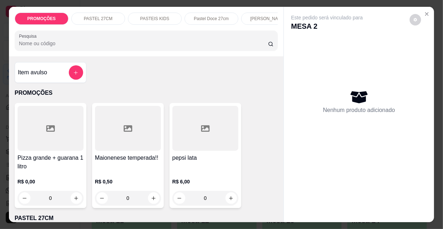
click at [78, 47] on input "Pesquisa" at bounding box center [143, 43] width 249 height 7
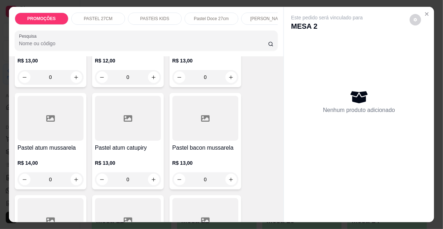
scroll to position [456, 0]
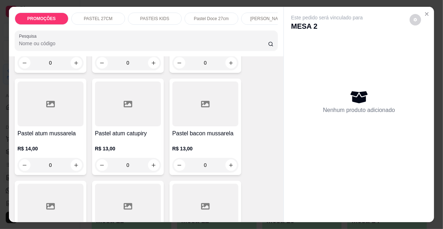
click at [220, 144] on div "R$ 13,00 0" at bounding box center [206, 155] width 66 height 34
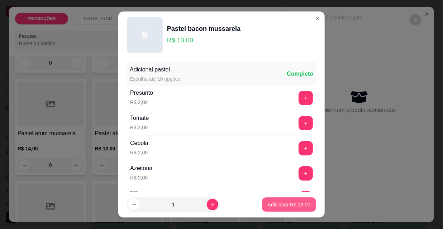
click at [271, 205] on p "Adicionar R$ 13,00" at bounding box center [289, 204] width 43 height 7
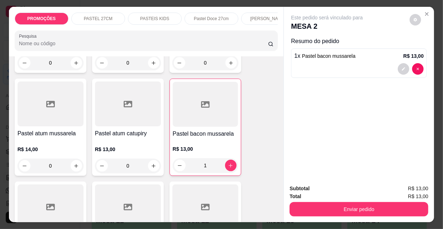
type input "1"
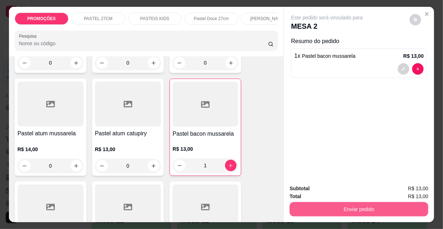
click at [329, 203] on button "Enviar pedido" at bounding box center [359, 209] width 139 height 14
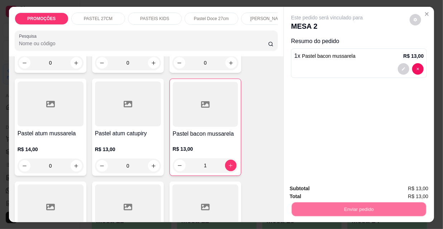
click at [315, 187] on button "Não registrar e enviar pedido" at bounding box center [336, 189] width 75 height 14
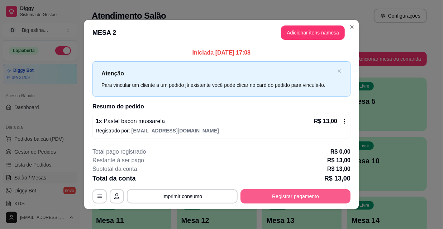
click at [276, 196] on button "Registrar pagamento" at bounding box center [296, 196] width 110 height 14
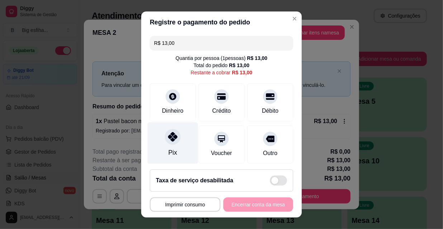
click at [168, 139] on icon at bounding box center [172, 136] width 9 height 9
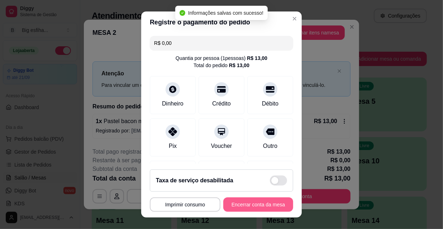
type input "R$ 0,00"
click at [239, 204] on button "Encerrar conta da mesa" at bounding box center [259, 204] width 70 height 14
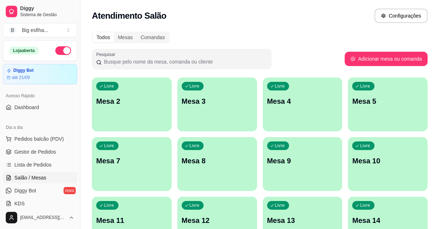
click at [141, 170] on div "Livre Mesa 7" at bounding box center [132, 159] width 80 height 45
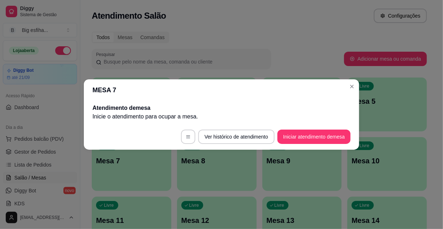
click at [129, 174] on div "Livre Mesa 7" at bounding box center [132, 159] width 80 height 45
click at [134, 121] on p "Inicie o atendimento para ocupar a mesa ." at bounding box center [222, 116] width 258 height 9
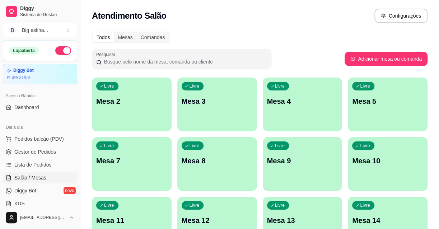
click at [134, 127] on div "button" at bounding box center [132, 127] width 80 height 9
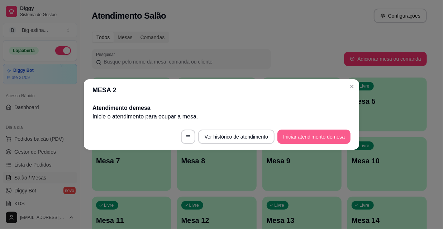
click at [290, 135] on button "Iniciar atendimento de mesa" at bounding box center [314, 137] width 73 height 14
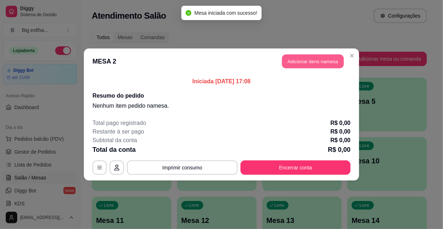
click at [302, 61] on button "Adicionar itens na mesa" at bounding box center [313, 62] width 62 height 14
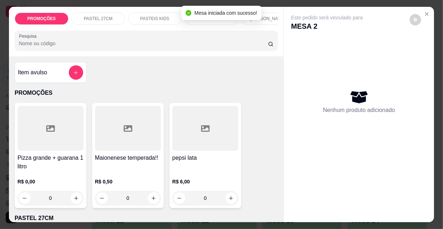
click at [51, 51] on div "Pesquisa" at bounding box center [147, 40] width 264 height 20
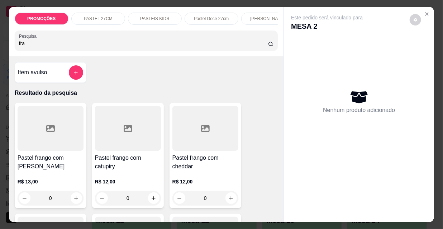
type input "fra"
click at [187, 165] on h4 "Pastel frango com cheddar" at bounding box center [206, 162] width 66 height 17
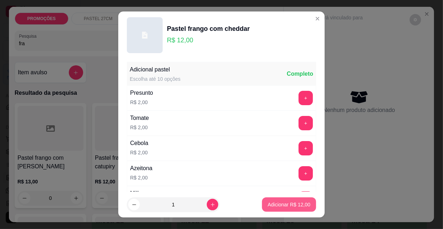
click at [274, 205] on p "Adicionar R$ 12,00" at bounding box center [289, 204] width 43 height 7
type input "1"
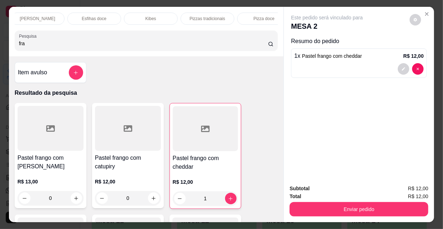
scroll to position [0, 413]
drag, startPoint x: 208, startPoint y: 18, endPoint x: 252, endPoint y: 120, distance: 110.9
click at [208, 18] on div "Refrigerante" at bounding box center [195, 19] width 54 height 12
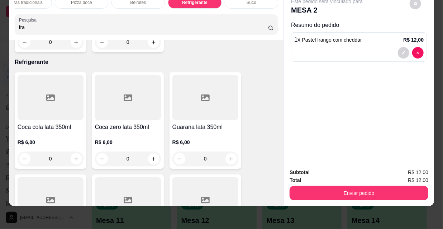
scroll to position [7014, 0]
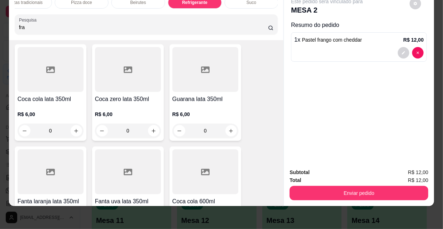
click at [229, 227] on button "increase-product-quantity" at bounding box center [231, 232] width 11 height 11
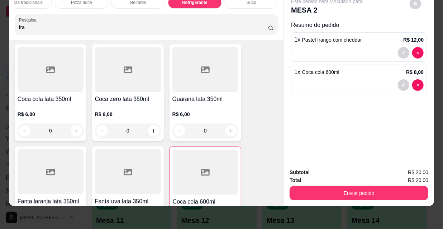
type input "1"
click at [340, 195] on button "Enviar pedido" at bounding box center [359, 193] width 139 height 14
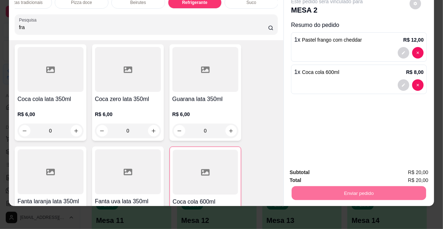
click at [327, 167] on button "Não registrar e enviar pedido" at bounding box center [336, 171] width 75 height 14
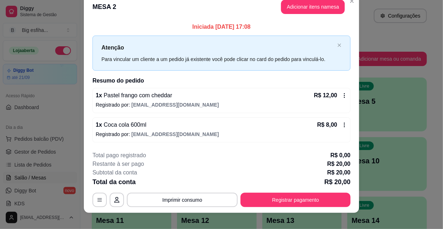
scroll to position [18, 0]
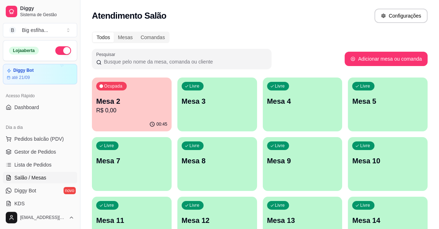
click at [239, 108] on div "Livre Mesa 3" at bounding box center [217, 99] width 80 height 45
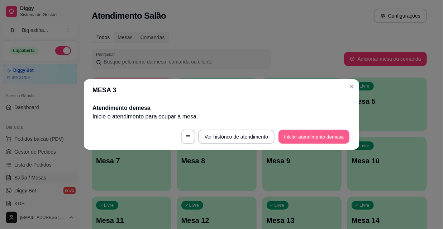
click at [307, 136] on button "Iniciar atendimento de mesa" at bounding box center [314, 137] width 71 height 14
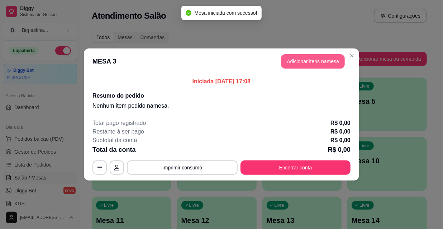
click at [310, 67] on button "Adicionar itens na mesa" at bounding box center [313, 61] width 64 height 14
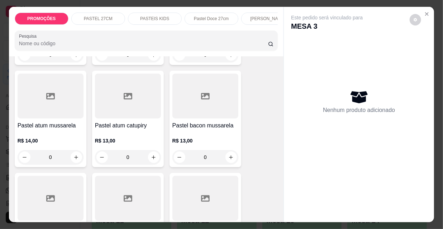
scroll to position [489, 0]
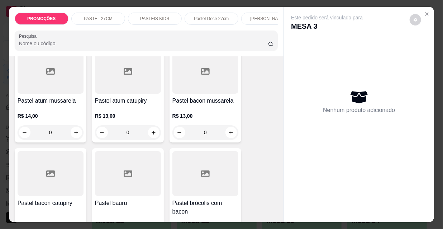
click at [212, 105] on h4 "Pastel bacon mussarela" at bounding box center [206, 101] width 66 height 9
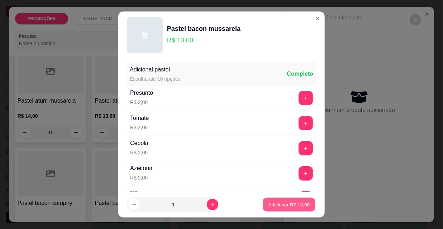
click at [272, 205] on p "Adicionar R$ 13,00" at bounding box center [290, 204] width 42 height 7
type input "1"
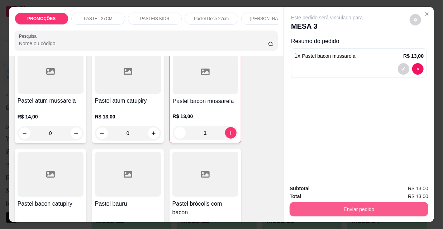
click at [330, 204] on button "Enviar pedido" at bounding box center [359, 209] width 139 height 14
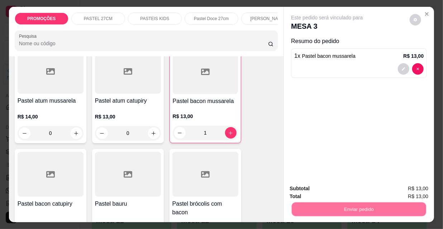
click at [328, 186] on button "Não registrar e enviar pedido" at bounding box center [336, 189] width 75 height 14
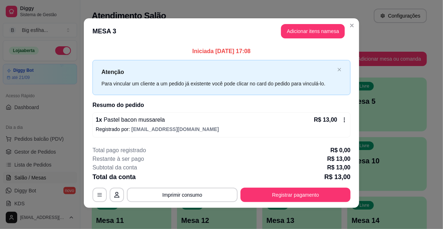
scroll to position [3, 0]
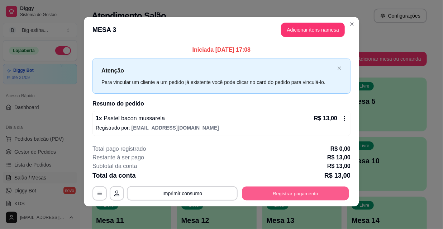
click at [332, 192] on button "Registrar pagamento" at bounding box center [296, 193] width 107 height 14
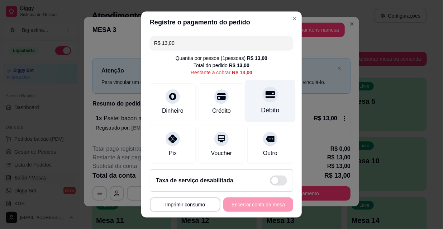
click at [268, 90] on div "Débito" at bounding box center [270, 101] width 51 height 42
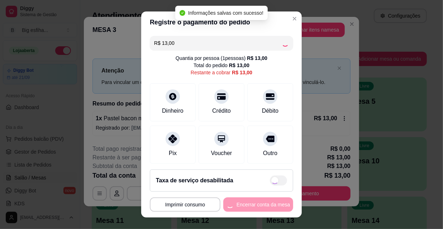
type input "R$ 0,00"
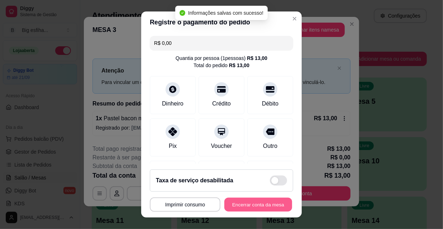
click at [252, 206] on button "Encerrar conta da mesa" at bounding box center [259, 205] width 68 height 14
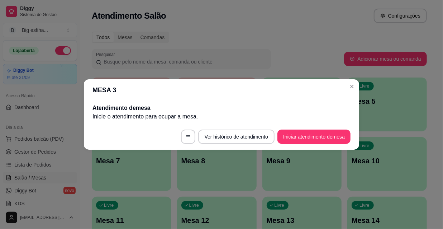
scroll to position [0, 0]
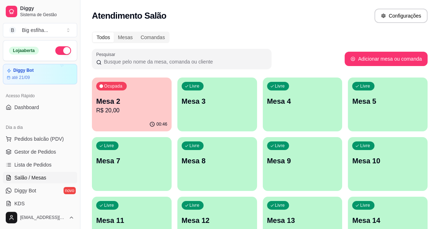
click at [135, 99] on p "Mesa 2" at bounding box center [131, 101] width 71 height 10
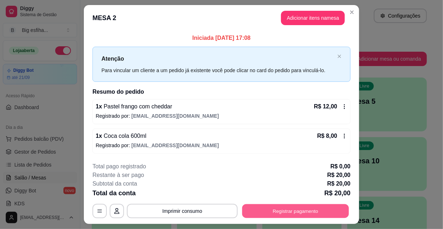
click at [297, 210] on button "Registrar pagamento" at bounding box center [296, 211] width 107 height 14
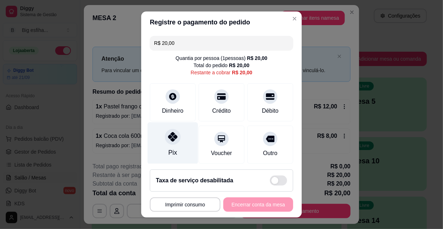
click at [165, 145] on div "Pix" at bounding box center [173, 143] width 51 height 42
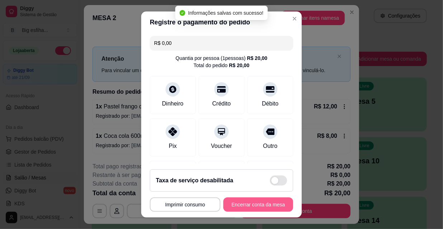
type input "R$ 0,00"
click at [243, 205] on button "Encerrar conta da mesa" at bounding box center [259, 205] width 68 height 14
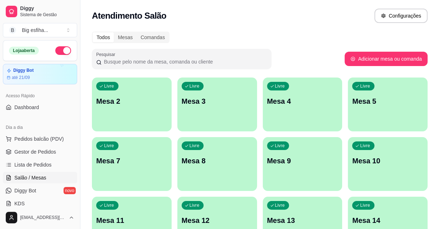
click at [131, 121] on div "Livre Mesa 2" at bounding box center [132, 99] width 80 height 45
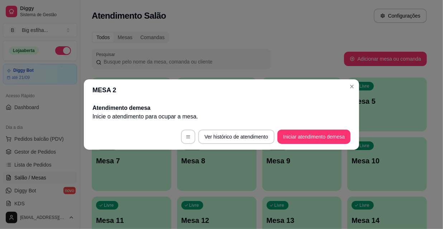
click at [285, 141] on button "Iniciar atendimento de mesa" at bounding box center [314, 137] width 73 height 14
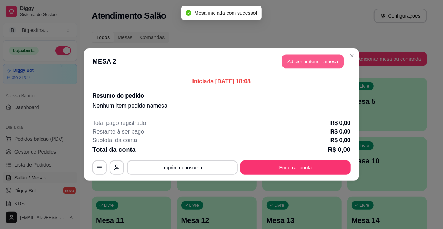
click at [326, 58] on button "Adicionar itens na mesa" at bounding box center [313, 62] width 62 height 14
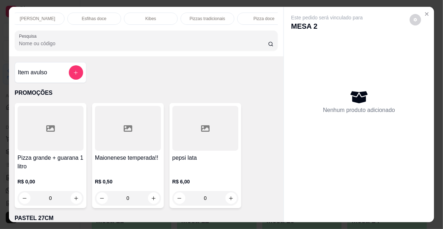
scroll to position [0, 379]
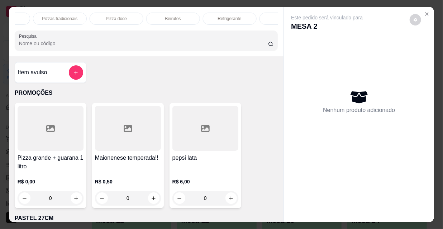
click at [215, 16] on div "Refrigerante" at bounding box center [230, 19] width 54 height 12
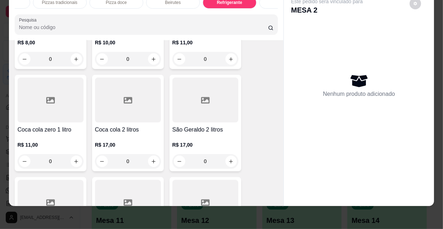
scroll to position [6857, 0]
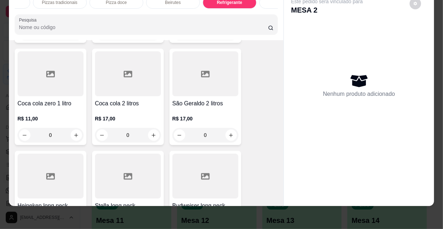
type input "1"
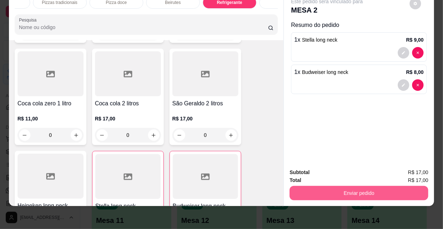
type input "1"
click at [349, 186] on button "Enviar pedido" at bounding box center [359, 193] width 135 height 14
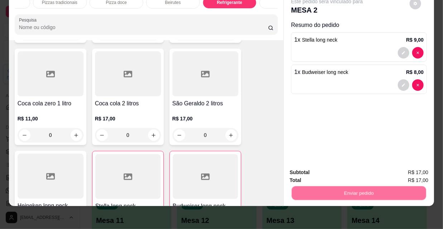
click at [334, 166] on button "Não registrar e enviar pedido" at bounding box center [336, 171] width 75 height 14
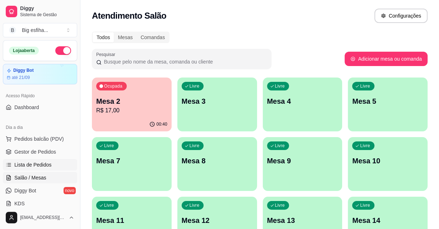
click at [37, 164] on span "Lista de Pedidos" at bounding box center [32, 164] width 37 height 7
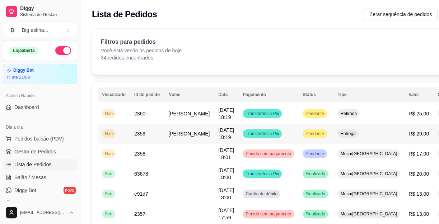
click at [396, 168] on button "IMPRESSORA" at bounding box center [409, 173] width 52 height 11
click at [41, 178] on span "Salão / Mesas" at bounding box center [30, 177] width 32 height 7
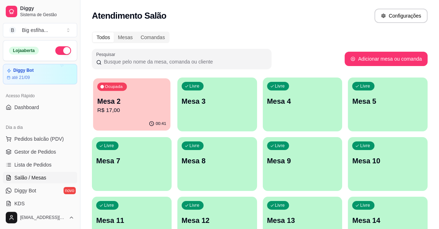
click at [124, 89] on div "Ocupada" at bounding box center [111, 87] width 29 height 8
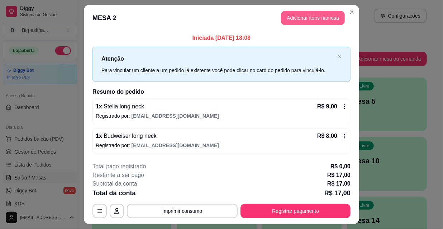
click at [296, 18] on button "Adicionar itens na mesa" at bounding box center [313, 18] width 64 height 14
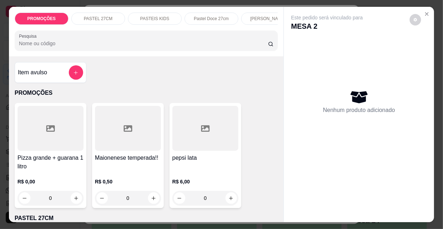
scroll to position [0, 413]
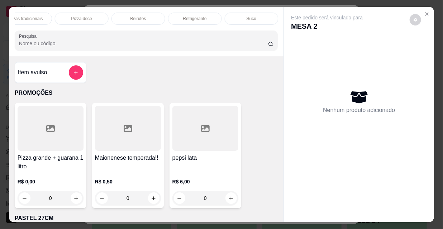
click at [198, 20] on div "Refrigerante" at bounding box center [195, 19] width 54 height 12
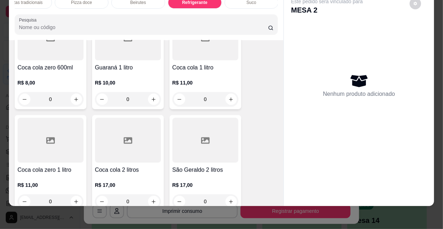
scroll to position [6825, 0]
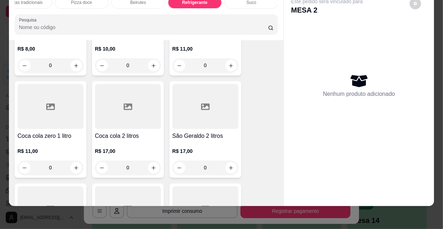
type input "1"
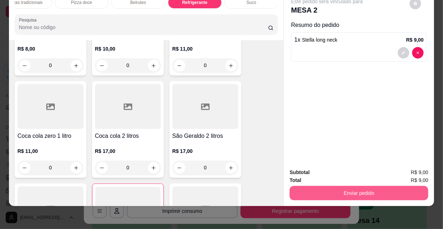
click at [330, 189] on button "Enviar pedido" at bounding box center [359, 193] width 139 height 14
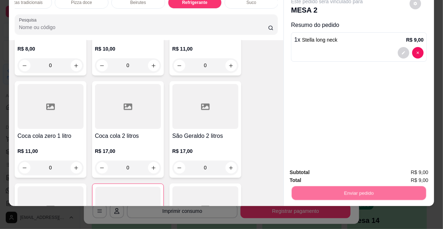
click at [324, 169] on button "Não registrar e enviar pedido" at bounding box center [336, 170] width 72 height 13
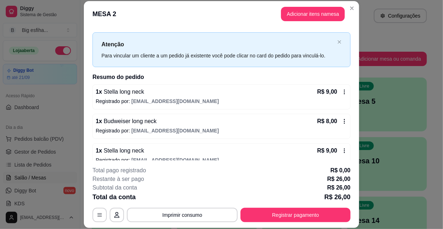
scroll to position [21, 0]
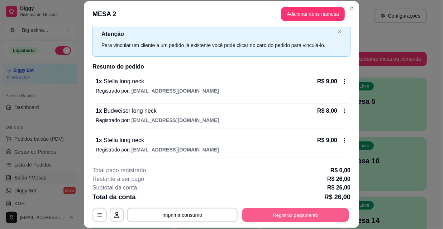
click at [316, 212] on button "Registrar pagamento" at bounding box center [296, 215] width 107 height 14
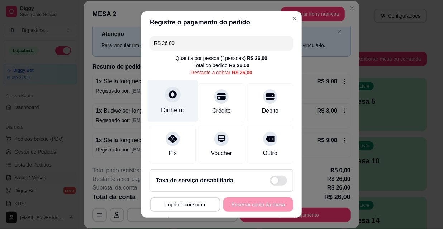
click at [174, 97] on div at bounding box center [173, 94] width 16 height 16
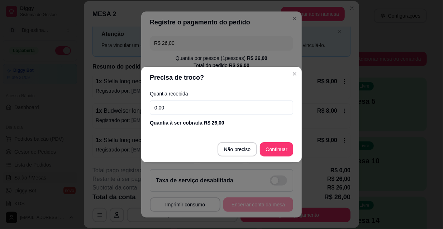
click at [181, 108] on input "0,00" at bounding box center [222, 107] width 144 height 14
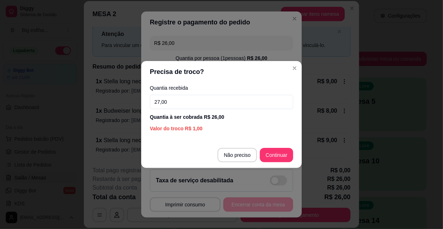
type input "27,00"
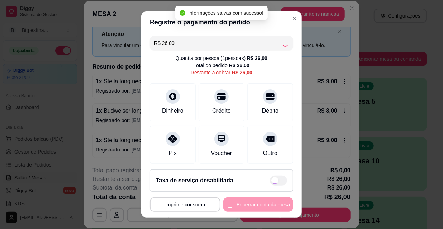
type input "R$ 0,00"
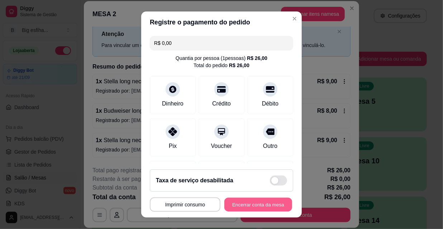
click at [259, 201] on button "Encerrar conta da mesa" at bounding box center [259, 205] width 68 height 14
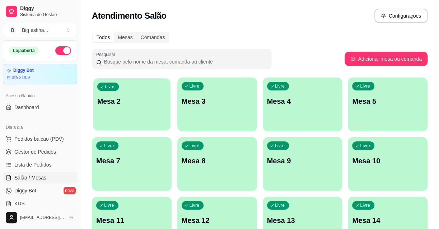
click at [123, 116] on div "Livre Mesa 2" at bounding box center [131, 100] width 77 height 44
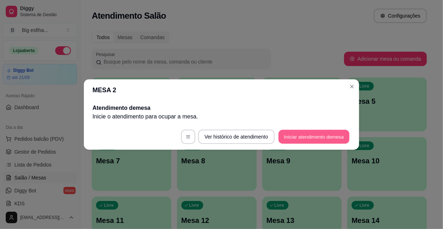
click at [326, 136] on button "Iniciar atendimento de mesa" at bounding box center [314, 137] width 71 height 14
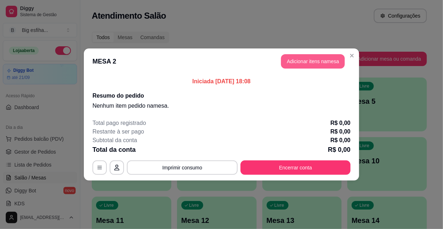
click at [311, 57] on button "Adicionar itens na mesa" at bounding box center [313, 61] width 64 height 14
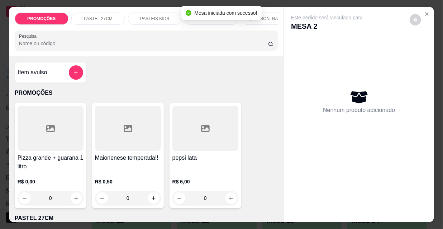
click at [263, 16] on p "[PERSON_NAME]" at bounding box center [268, 19] width 36 height 6
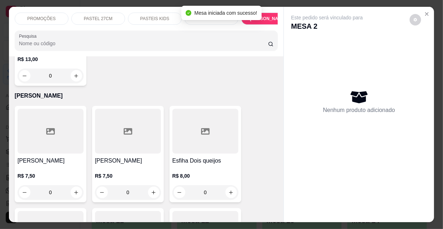
scroll to position [18, 0]
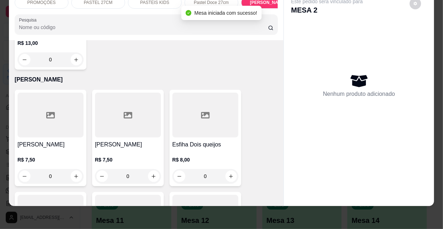
click at [47, 140] on h4 "[PERSON_NAME]" at bounding box center [51, 144] width 66 height 9
click at [105, 102] on div at bounding box center [128, 115] width 66 height 45
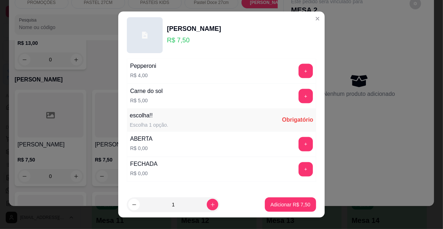
scroll to position [596, 0]
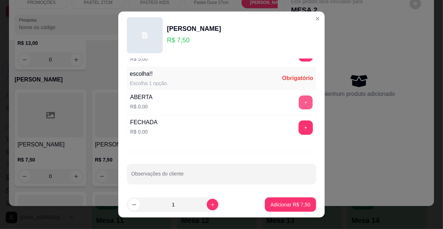
click at [299, 96] on button "+" at bounding box center [306, 103] width 14 height 14
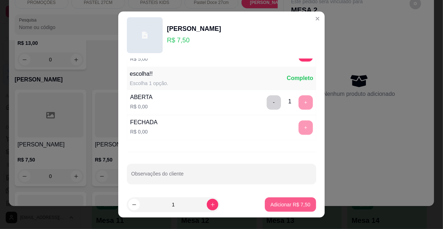
click at [293, 205] on p "Adicionar R$ 7,50" at bounding box center [291, 204] width 40 height 7
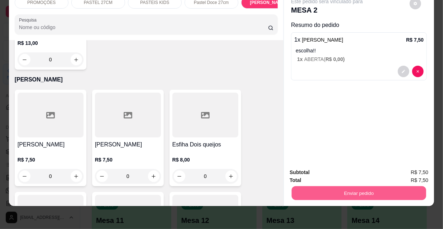
click at [344, 186] on button "Enviar pedido" at bounding box center [359, 193] width 135 height 14
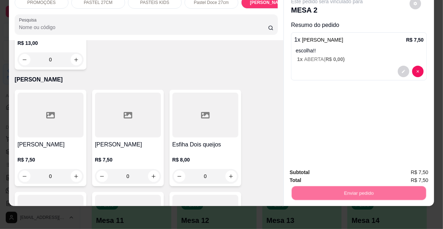
click at [340, 174] on button "Não registrar e enviar pedido" at bounding box center [336, 171] width 75 height 14
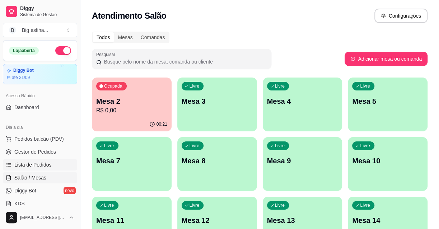
click at [47, 165] on span "Lista de Pedidos" at bounding box center [32, 164] width 37 height 7
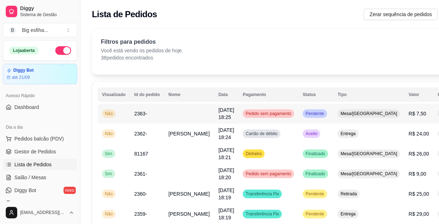
click at [267, 107] on td "Pedido sem pagamento" at bounding box center [268, 114] width 60 height 20
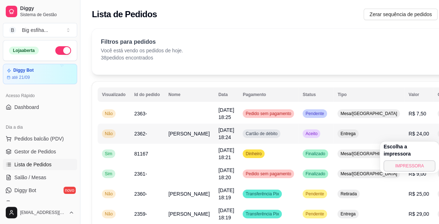
click at [396, 160] on button "IMPRESSORA" at bounding box center [409, 165] width 52 height 11
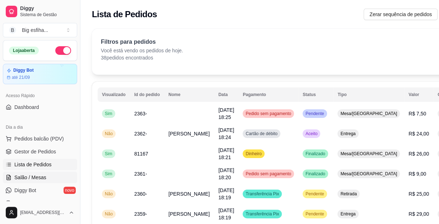
click at [42, 174] on span "Salão / Mesas" at bounding box center [30, 177] width 32 height 7
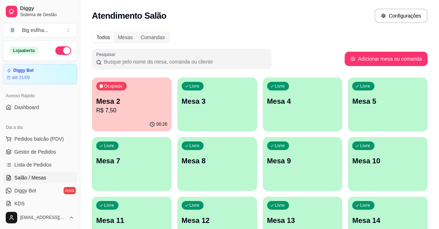
click at [133, 103] on p "Mesa 2" at bounding box center [131, 101] width 71 height 10
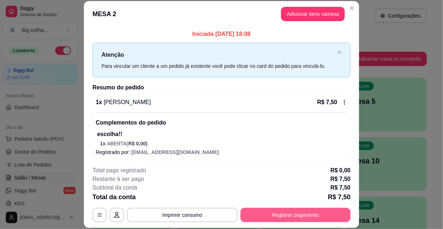
click at [319, 210] on button "Registrar pagamento" at bounding box center [296, 215] width 110 height 14
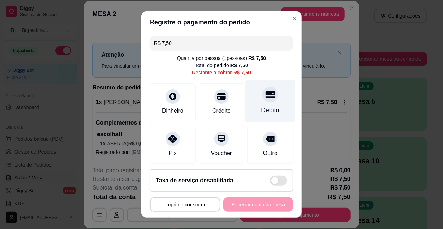
click at [265, 98] on div at bounding box center [271, 94] width 16 height 16
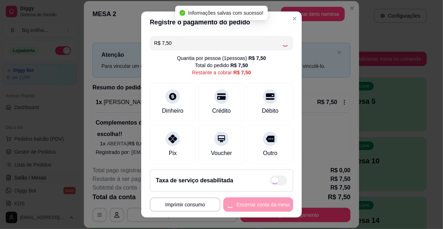
type input "R$ 0,00"
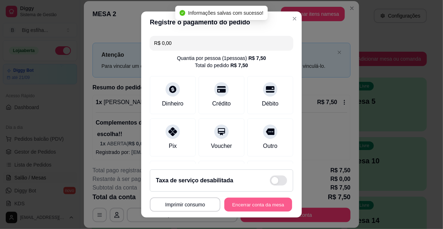
click at [266, 206] on button "Encerrar conta da mesa" at bounding box center [259, 205] width 68 height 14
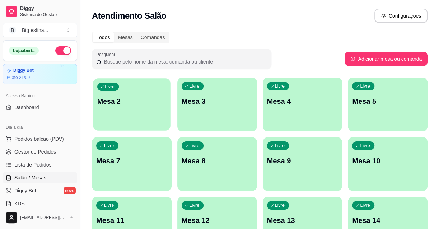
click at [144, 119] on div "Livre Mesa 2" at bounding box center [131, 100] width 77 height 44
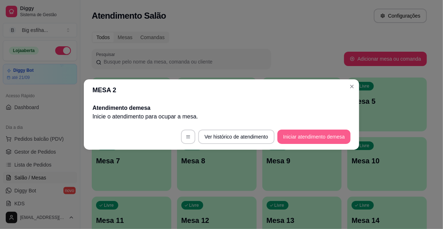
click at [302, 138] on button "Iniciar atendimento de mesa" at bounding box center [314, 137] width 73 height 14
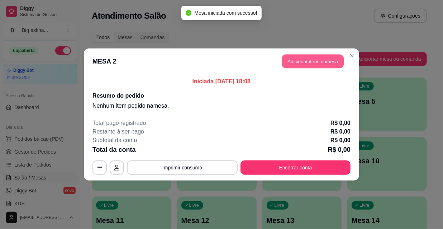
click at [297, 63] on button "Adicionar itens na mesa" at bounding box center [313, 62] width 62 height 14
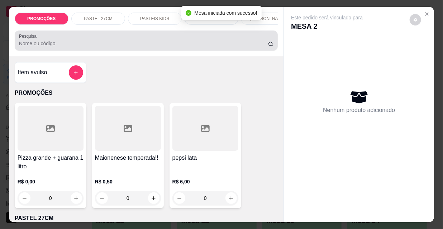
click at [113, 48] on div at bounding box center [146, 40] width 255 height 14
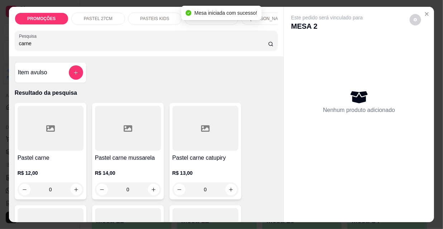
type input "carne"
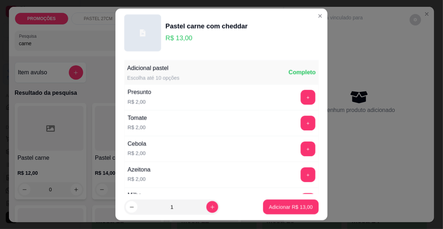
scroll to position [98, 0]
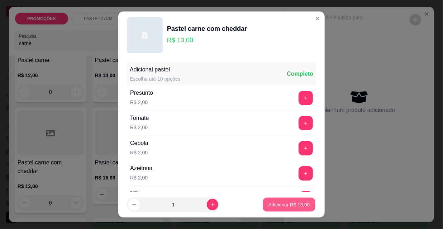
click at [272, 204] on p "Adicionar R$ 13,00" at bounding box center [290, 204] width 42 height 7
type input "1"
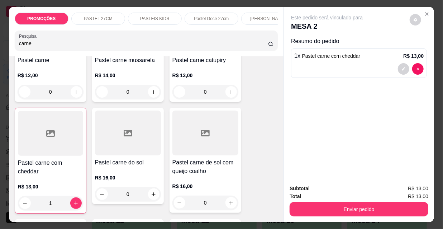
scroll to position [0, 0]
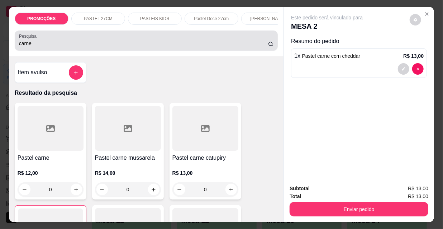
click at [34, 48] on div "carne" at bounding box center [146, 40] width 255 height 14
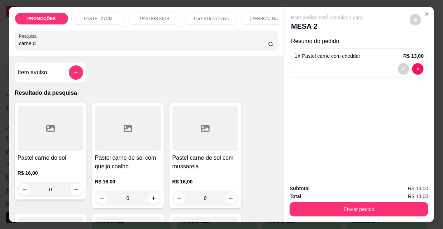
type input "carne d"
click at [136, 173] on div "R$ 16,00 0" at bounding box center [128, 188] width 66 height 34
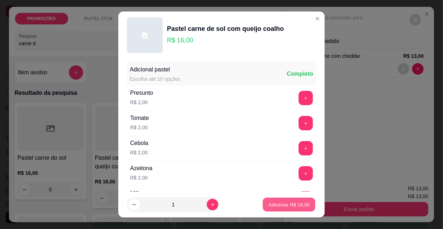
click at [290, 204] on p "Adicionar R$ 16,00" at bounding box center [290, 204] width 42 height 7
type input "1"
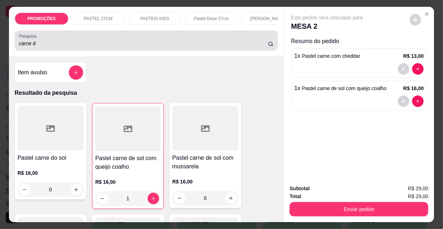
click at [38, 42] on input "carne d" at bounding box center [143, 43] width 249 height 7
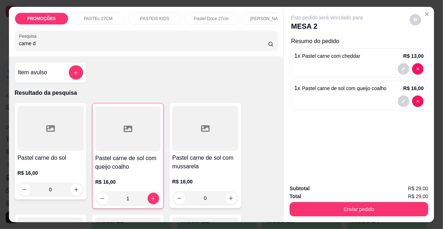
click at [38, 42] on input "carne d" at bounding box center [143, 43] width 249 height 7
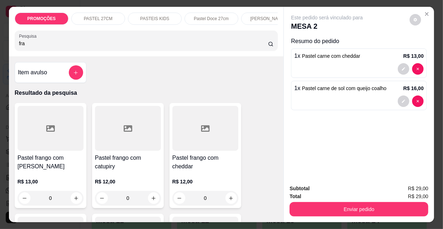
type input "fra"
click at [115, 177] on div "R$ 12,00 0" at bounding box center [128, 188] width 66 height 34
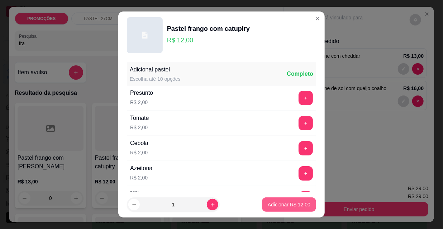
click at [282, 205] on p "Adicionar R$ 12,00" at bounding box center [289, 204] width 43 height 7
type input "1"
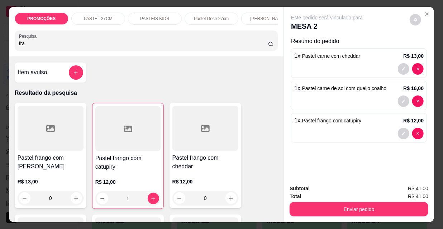
click at [30, 43] on input "fra" at bounding box center [143, 43] width 249 height 7
click at [30, 44] on input "fra" at bounding box center [143, 43] width 249 height 7
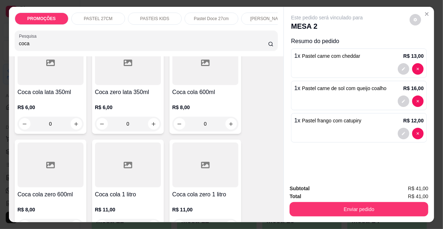
scroll to position [98, 0]
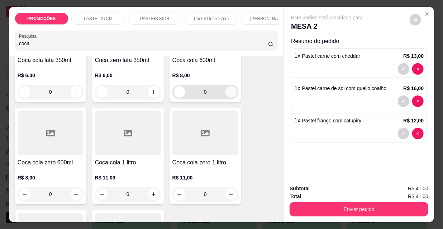
type input "coca"
click at [229, 95] on icon "increase-product-quantity" at bounding box center [231, 91] width 5 height 5
type input "1"
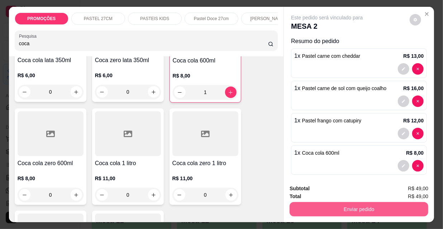
click at [351, 212] on button "Enviar pedido" at bounding box center [359, 209] width 139 height 14
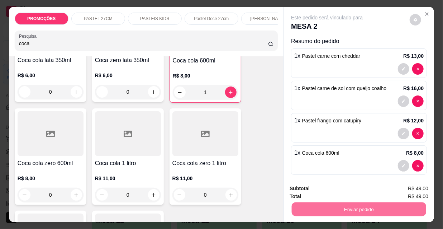
click at [335, 191] on button "Não registrar e enviar pedido" at bounding box center [336, 189] width 75 height 14
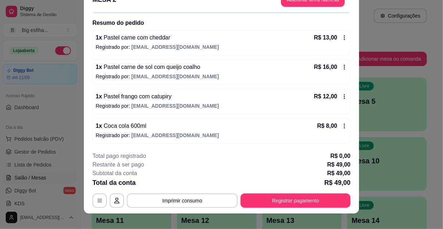
scroll to position [22, 0]
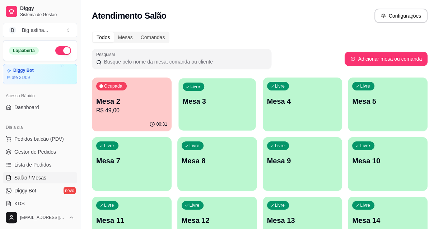
click at [215, 104] on p "Mesa 3" at bounding box center [217, 102] width 69 height 10
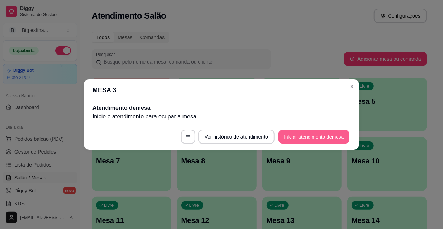
click at [311, 133] on button "Iniciar atendimento de mesa" at bounding box center [314, 137] width 71 height 14
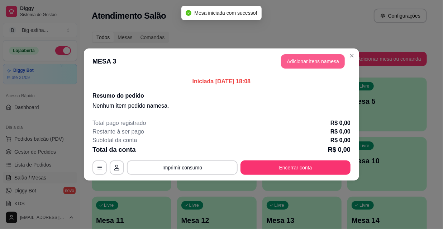
click at [308, 55] on button "Adicionar itens na mesa" at bounding box center [313, 61] width 64 height 14
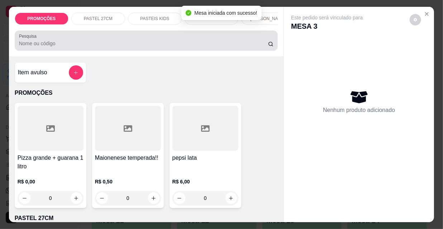
click at [95, 51] on div "Pesquisa" at bounding box center [147, 40] width 264 height 20
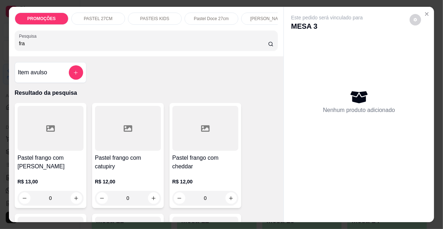
scroll to position [32, 0]
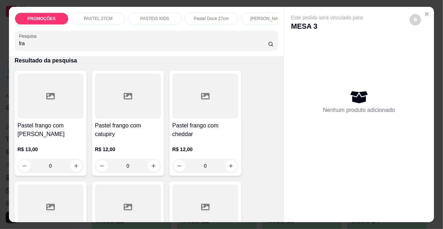
type input "fra"
click at [229, 136] on h4 "Pastel frango com cheddar" at bounding box center [206, 129] width 66 height 17
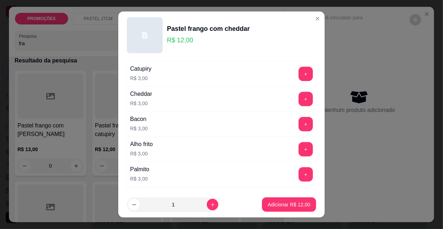
scroll to position [261, 0]
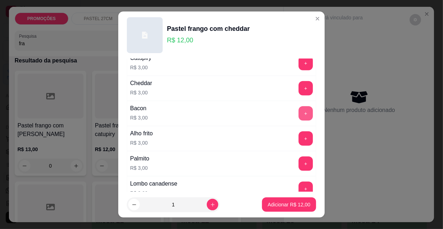
click at [299, 108] on button "+" at bounding box center [306, 113] width 14 height 14
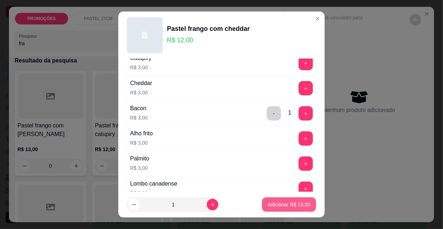
click at [302, 202] on p "Adicionar R$ 15,00" at bounding box center [289, 204] width 43 height 7
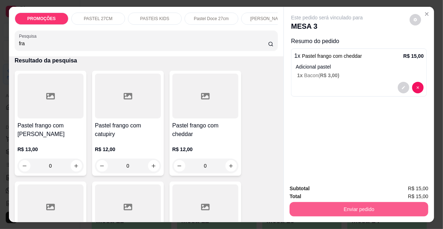
click at [348, 202] on button "Enviar pedido" at bounding box center [359, 209] width 139 height 14
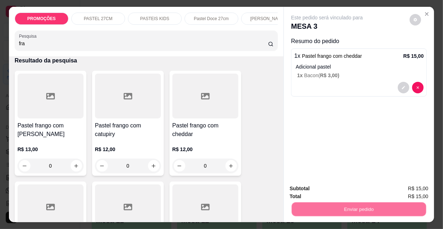
click at [337, 188] on button "Não registrar e enviar pedido" at bounding box center [336, 188] width 72 height 13
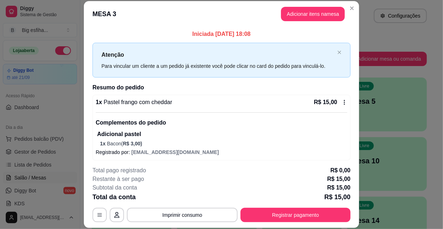
scroll to position [3, 0]
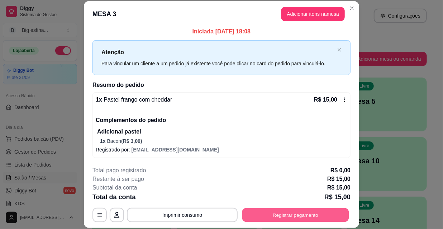
click at [292, 216] on button "Registrar pagamento" at bounding box center [296, 215] width 107 height 14
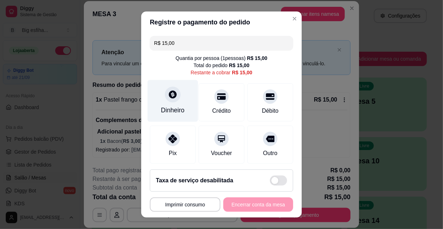
click at [166, 109] on div "Dinheiro" at bounding box center [173, 109] width 24 height 9
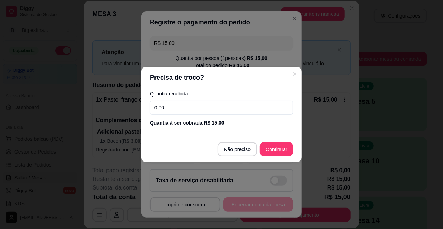
click at [178, 112] on input "0,00" at bounding box center [222, 107] width 144 height 14
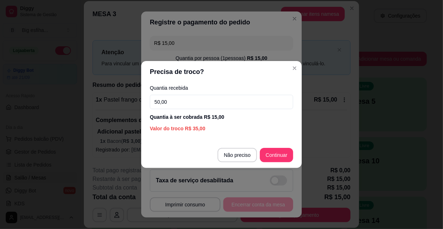
type input "50,00"
click at [278, 144] on footer "Não preciso Continuar" at bounding box center [221, 155] width 161 height 26
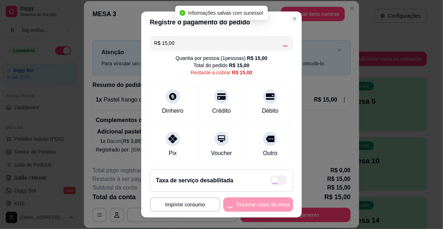
type input "R$ 0,00"
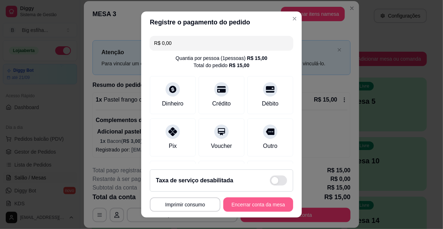
click at [265, 202] on button "Encerrar conta da mesa" at bounding box center [259, 204] width 70 height 14
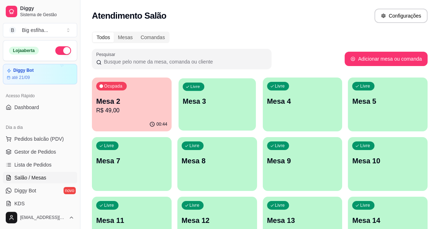
click at [203, 111] on div "Livre Mesa 3" at bounding box center [216, 100] width 77 height 44
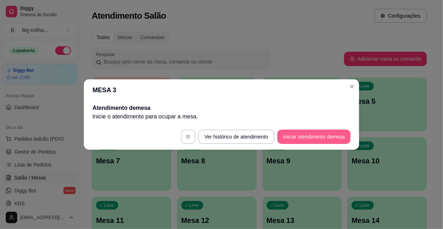
click at [307, 134] on button "Iniciar atendimento de mesa" at bounding box center [314, 137] width 73 height 14
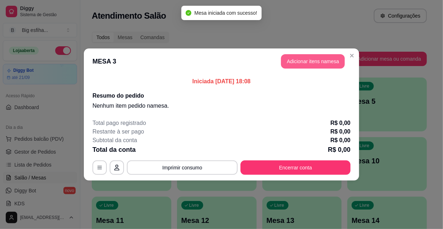
click at [297, 60] on button "Adicionar itens na mesa" at bounding box center [313, 61] width 64 height 14
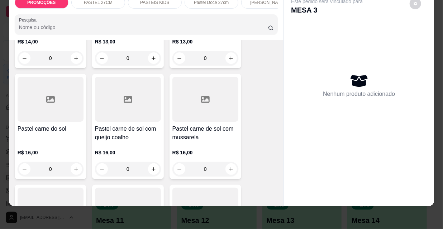
scroll to position [913, 0]
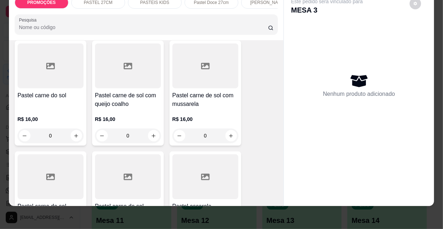
click at [119, 116] on p "R$ 16,00" at bounding box center [128, 119] width 66 height 7
click at [208, 91] on h4 "Pastel carne de sol com mussarela" at bounding box center [206, 99] width 66 height 17
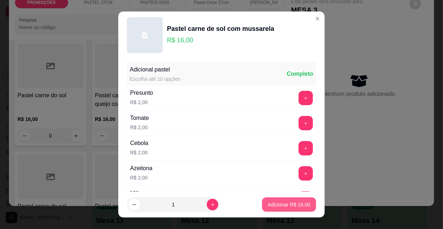
click at [294, 201] on p "Adicionar R$ 16,00" at bounding box center [289, 204] width 43 height 7
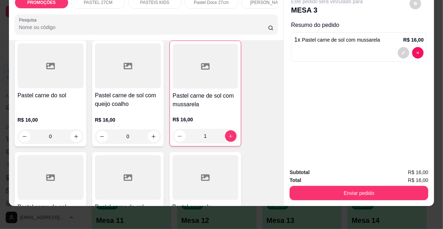
type input "1"
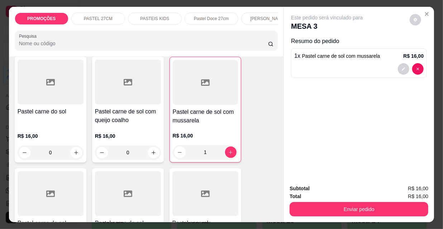
click at [249, 21] on div "[PERSON_NAME]" at bounding box center [268, 19] width 54 height 12
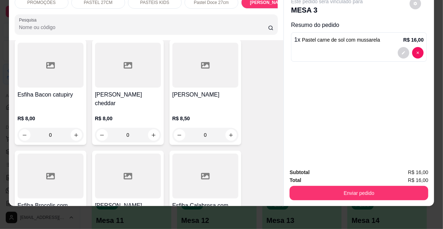
scroll to position [3834, 0]
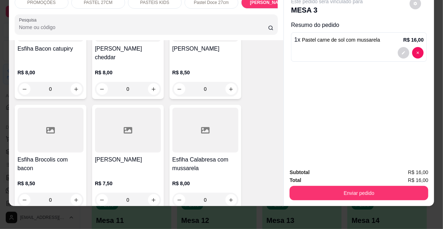
click at [205, 108] on div at bounding box center [206, 130] width 66 height 45
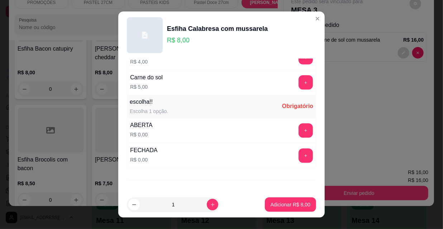
scroll to position [596, 0]
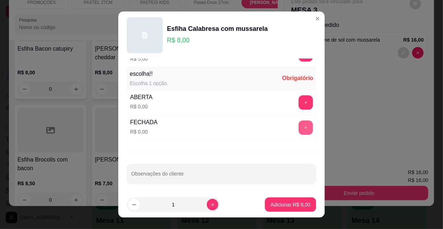
click at [299, 121] on button "+" at bounding box center [306, 128] width 14 height 14
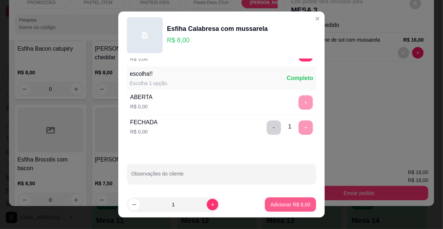
click at [281, 204] on p "Adicionar R$ 8,00" at bounding box center [291, 204] width 40 height 7
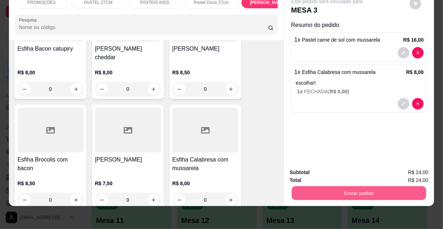
click at [340, 186] on button "Enviar pedido" at bounding box center [359, 193] width 135 height 14
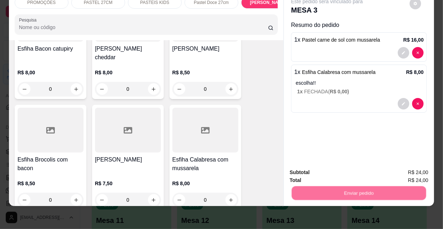
click at [335, 171] on button "Não registrar e enviar pedido" at bounding box center [336, 170] width 72 height 13
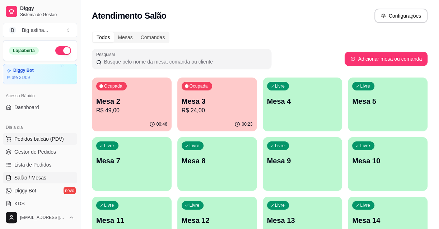
click at [52, 139] on span "Pedidos balcão (PDV)" at bounding box center [39, 138] width 50 height 7
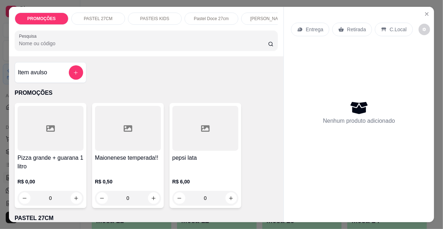
click at [301, 29] on div "Entrega" at bounding box center [310, 30] width 38 height 14
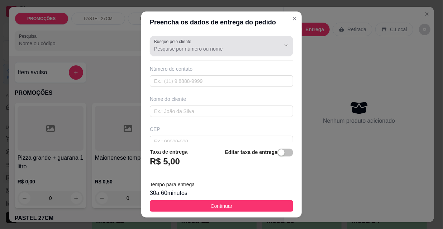
click at [190, 47] on input "Busque pelo cliente" at bounding box center [211, 48] width 115 height 7
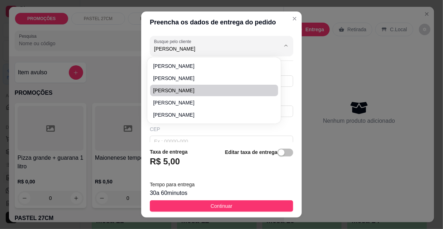
click at [197, 89] on span "[PERSON_NAME]" at bounding box center [210, 90] width 115 height 7
type input "[PERSON_NAME]"
type input "8588467471"
type input "[PERSON_NAME]"
type input "travessa guarani 619, em frente a escola maria gondim dos santos."
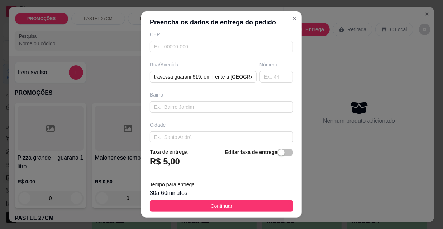
scroll to position [98, 0]
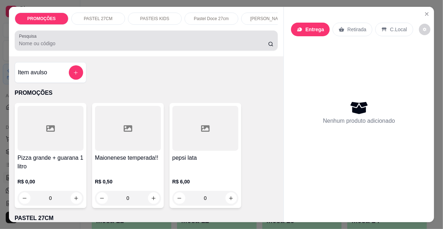
click at [64, 45] on input "Pesquisa" at bounding box center [143, 43] width 249 height 7
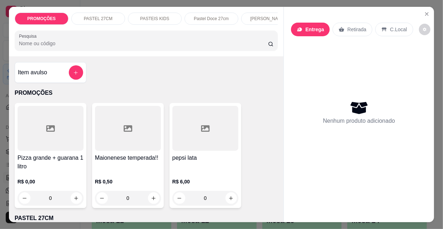
click at [310, 29] on p "Entrega" at bounding box center [315, 29] width 19 height 7
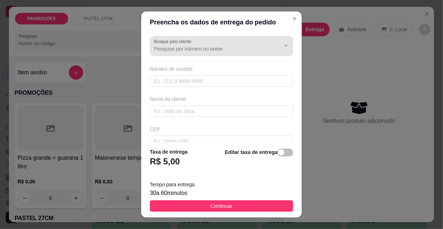
click at [223, 53] on div "Busque pelo cliente" at bounding box center [222, 46] width 144 height 20
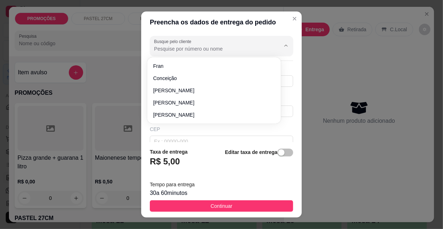
paste input "Ricardo Magalhães"
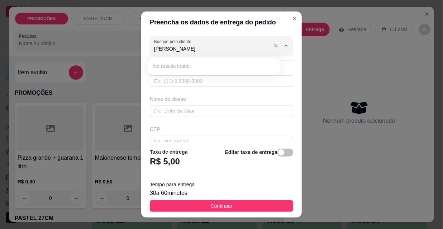
type input "Ricardo"
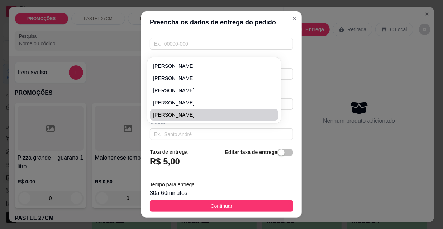
click at [354, 125] on div "Preencha os dados de entrega do pedido Busque pelo cliente Ricardo Número de co…" at bounding box center [221, 114] width 443 height 229
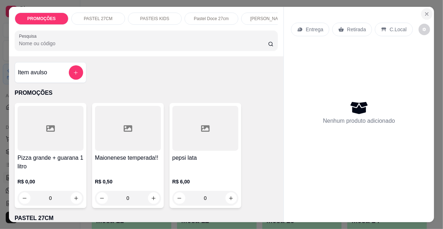
click at [426, 11] on icon "Close" at bounding box center [427, 14] width 6 height 6
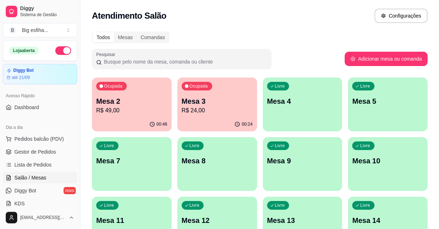
click at [287, 121] on div "Livre Mesa 4" at bounding box center [303, 99] width 80 height 45
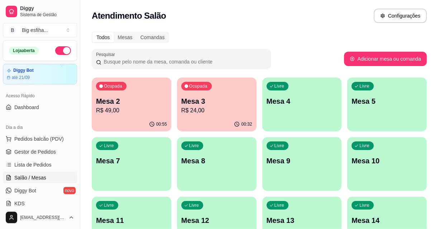
click at [326, 135] on button "Iniciar atendimento de mesa" at bounding box center [314, 137] width 73 height 14
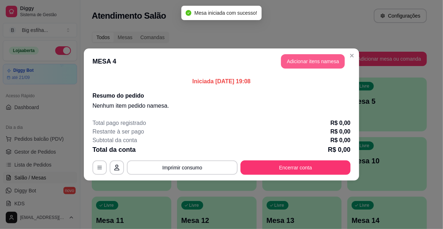
click at [313, 57] on button "Adicionar itens na mesa" at bounding box center [313, 61] width 64 height 14
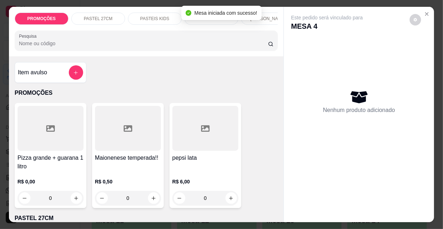
click at [268, 16] on p "[PERSON_NAME]" at bounding box center [268, 19] width 36 height 6
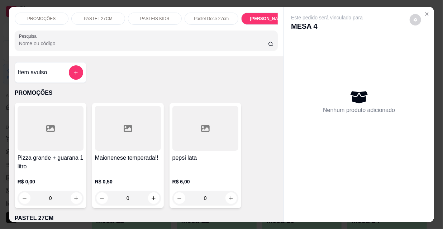
scroll to position [18, 0]
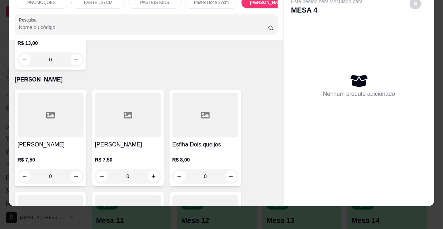
click at [36, 156] on div "R$ 7,50 0" at bounding box center [51, 169] width 66 height 27
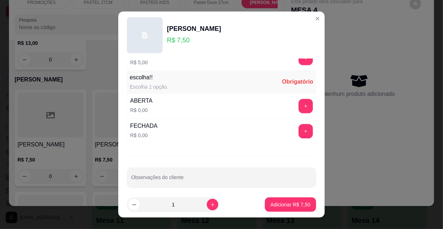
scroll to position [596, 0]
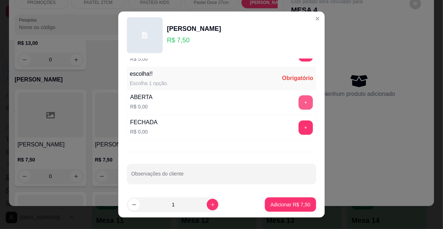
click at [299, 99] on button "+" at bounding box center [306, 102] width 14 height 14
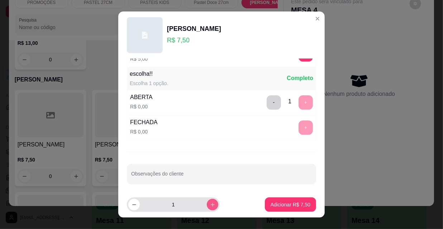
click at [207, 208] on button "increase-product-quantity" at bounding box center [212, 204] width 11 height 11
type input "3"
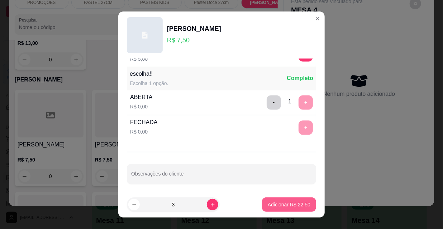
click at [282, 200] on button "Adicionar R$ 22,50" at bounding box center [289, 204] width 54 height 14
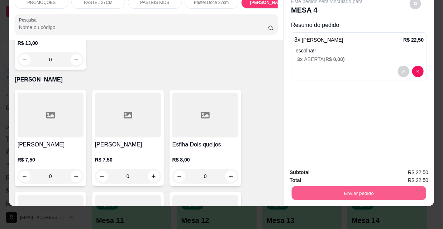
click at [343, 192] on button "Enviar pedido" at bounding box center [359, 193] width 135 height 14
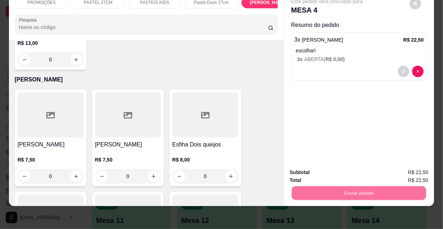
click at [329, 165] on button "Não registrar e enviar pedido" at bounding box center [336, 171] width 75 height 14
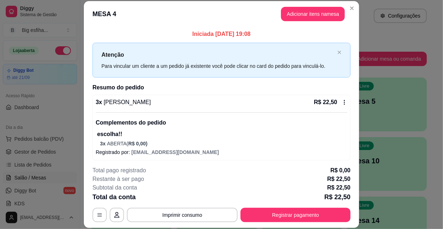
click at [107, 166] on p "Total pago registrado" at bounding box center [119, 170] width 53 height 9
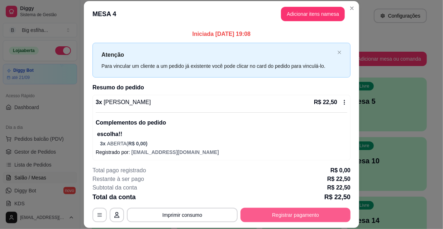
click at [295, 212] on button "Registrar pagamento" at bounding box center [296, 215] width 110 height 14
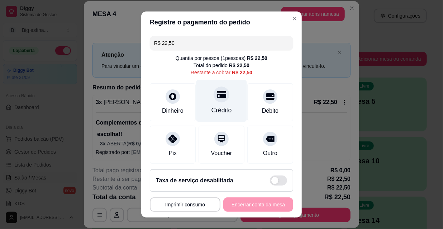
click at [222, 95] on div "Crédito" at bounding box center [222, 101] width 51 height 42
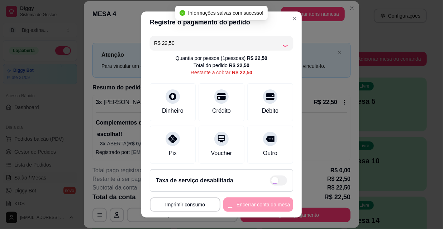
type input "R$ 0,00"
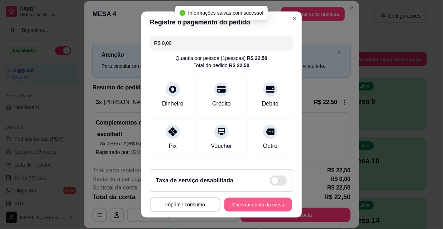
click at [254, 208] on button "Encerrar conta da mesa" at bounding box center [259, 205] width 68 height 14
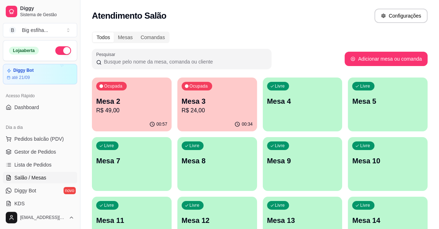
click at [122, 116] on div "Ocupada Mesa 2 R$ 49,00" at bounding box center [132, 97] width 80 height 40
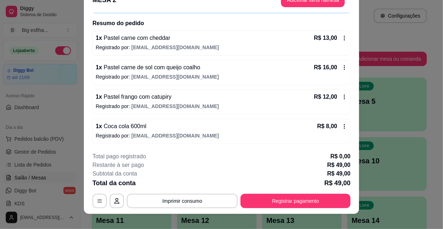
scroll to position [22, 0]
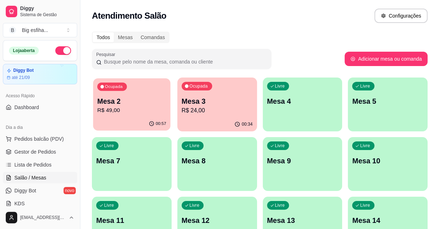
click at [135, 117] on div "Ocupada Mesa 2 R$ 49,00" at bounding box center [131, 97] width 77 height 39
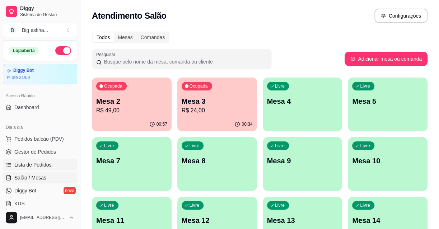
click at [32, 164] on span "Lista de Pedidos" at bounding box center [32, 164] width 37 height 7
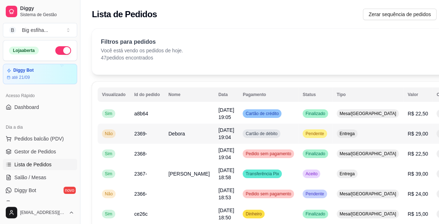
click at [398, 160] on button "IMPRESSORA" at bounding box center [409, 165] width 50 height 11
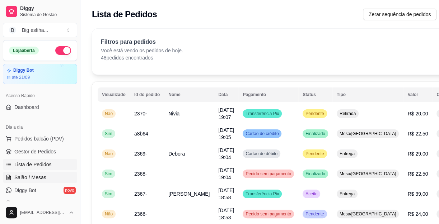
click at [42, 177] on span "Salão / Mesas" at bounding box center [30, 177] width 32 height 7
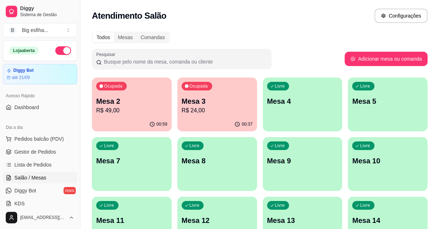
click at [304, 110] on div "Livre Mesa 4" at bounding box center [303, 99] width 80 height 45
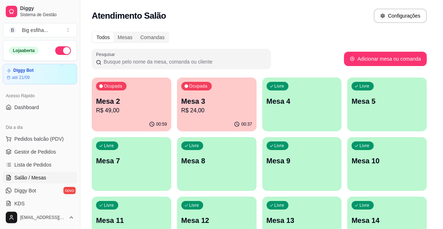
click at [325, 133] on button "Iniciar atendimento de mesa" at bounding box center [314, 137] width 73 height 14
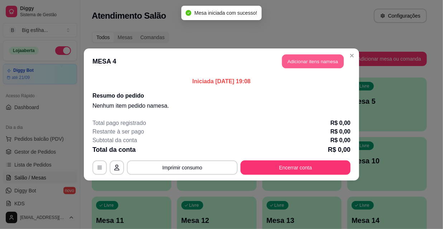
click at [321, 59] on button "Adicionar itens na mesa" at bounding box center [313, 62] width 62 height 14
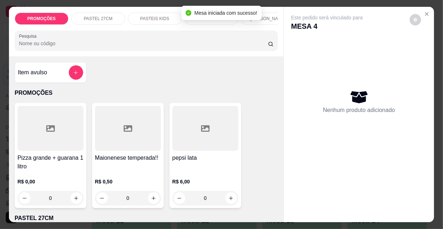
click at [273, 16] on p "[PERSON_NAME]" at bounding box center [268, 19] width 36 height 6
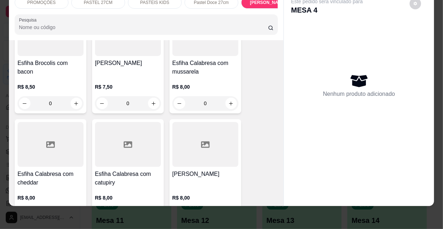
scroll to position [3964, 0]
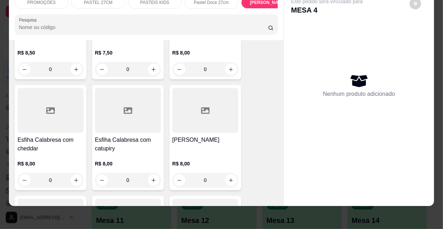
click at [226, 136] on div "[PERSON_NAME]" at bounding box center [206, 144] width 66 height 17
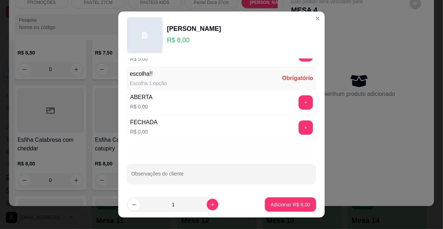
scroll to position [11, 0]
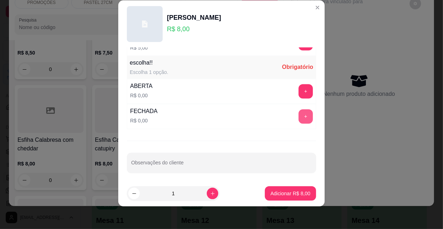
click at [299, 118] on button "+" at bounding box center [306, 116] width 14 height 14
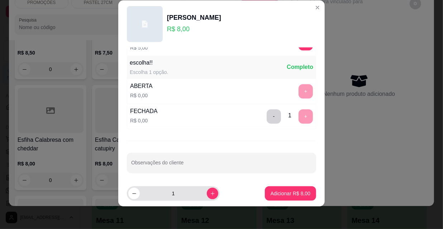
click at [208, 193] on button "increase-product-quantity" at bounding box center [212, 193] width 11 height 11
type input "2"
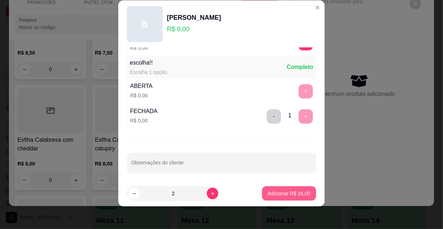
click at [270, 191] on p "Adicionar R$ 16,00" at bounding box center [289, 193] width 43 height 7
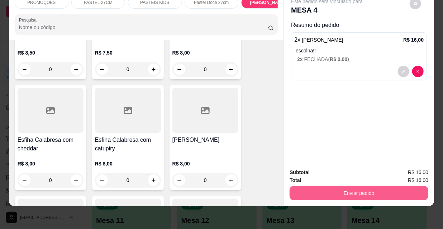
click at [350, 188] on button "Enviar pedido" at bounding box center [359, 193] width 139 height 14
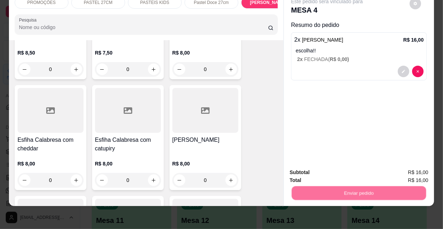
click at [341, 170] on button "Não registrar e enviar pedido" at bounding box center [336, 171] width 75 height 14
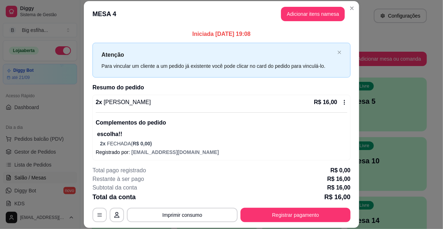
scroll to position [3, 0]
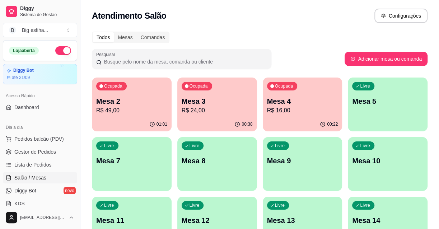
click at [382, 93] on div "Livre Mesa 5" at bounding box center [388, 99] width 80 height 45
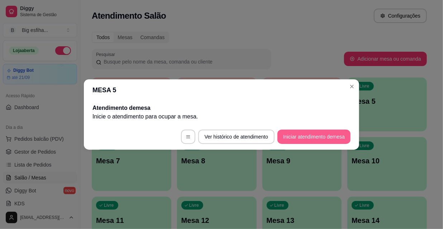
click at [312, 133] on button "Iniciar atendimento de mesa" at bounding box center [314, 137] width 73 height 14
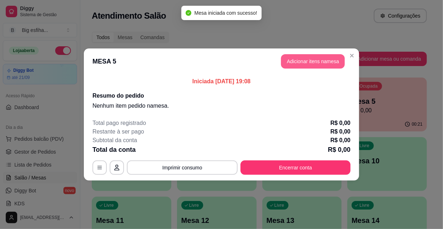
click at [320, 62] on button "Adicionar itens na mesa" at bounding box center [313, 61] width 64 height 14
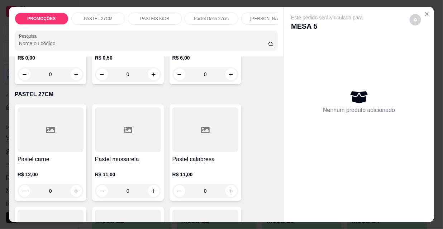
scroll to position [130, 0]
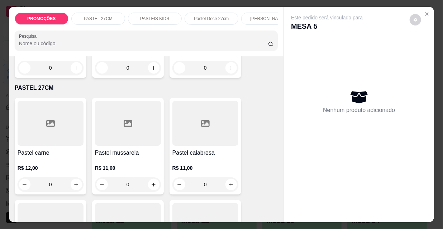
click at [55, 140] on div at bounding box center [51, 123] width 66 height 45
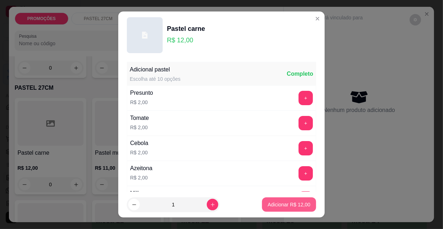
click at [284, 200] on button "Adicionar R$ 12,00" at bounding box center [289, 204] width 54 height 14
type input "1"
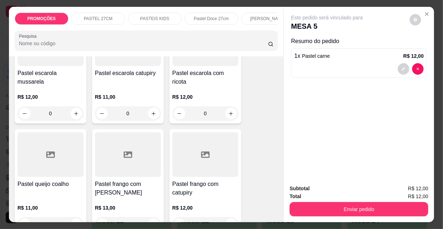
scroll to position [1207, 0]
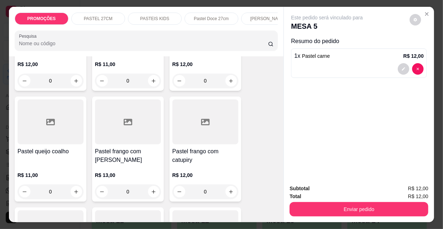
click at [148, 147] on h4 "Pastel frango com [PERSON_NAME]" at bounding box center [128, 155] width 66 height 17
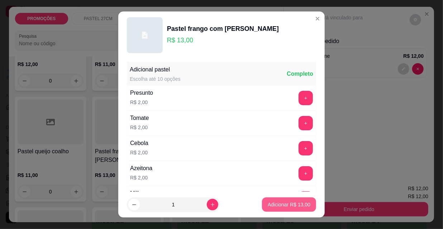
click at [275, 206] on p "Adicionar R$ 13,00" at bounding box center [289, 204] width 43 height 7
type input "1"
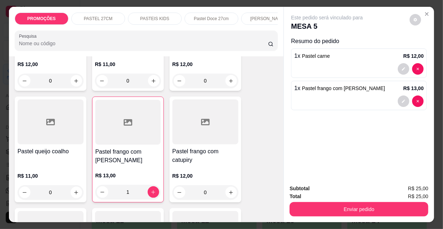
scroll to position [18, 0]
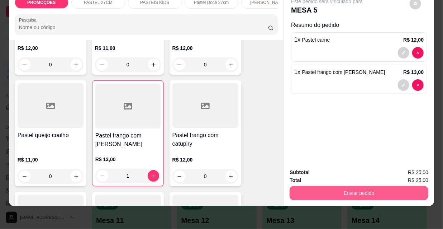
click at [341, 186] on button "Enviar pedido" at bounding box center [359, 193] width 139 height 14
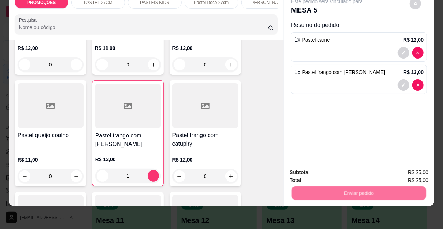
click at [332, 170] on button "Não registrar e enviar pedido" at bounding box center [336, 171] width 75 height 14
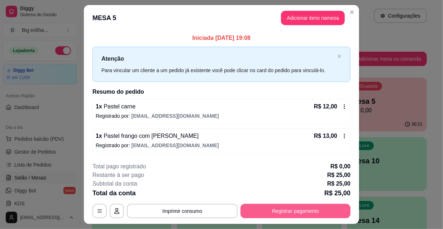
click at [277, 215] on button "Registrar pagamento" at bounding box center [296, 211] width 110 height 14
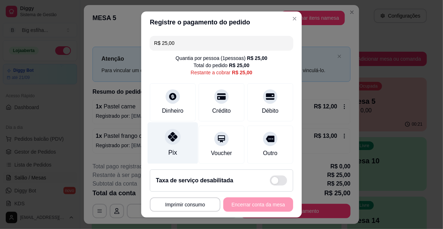
click at [167, 148] on div "Pix" at bounding box center [173, 143] width 51 height 42
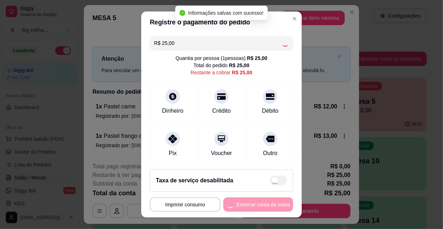
type input "R$ 0,00"
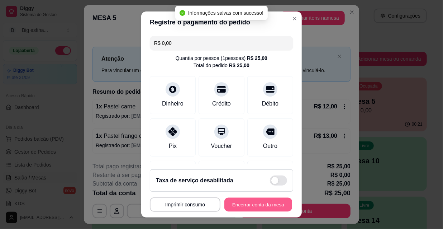
click at [243, 200] on button "Encerrar conta da mesa" at bounding box center [259, 205] width 68 height 14
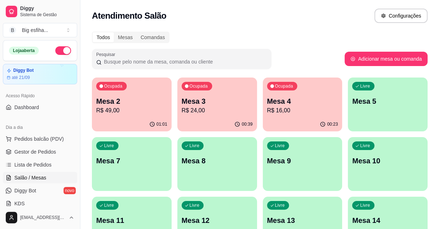
click at [306, 118] on div "00:23" at bounding box center [303, 124] width 80 height 14
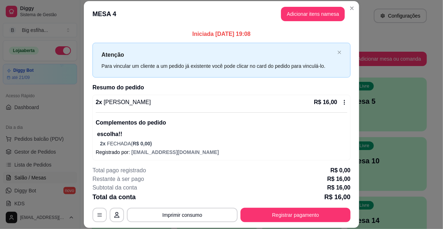
scroll to position [3, 0]
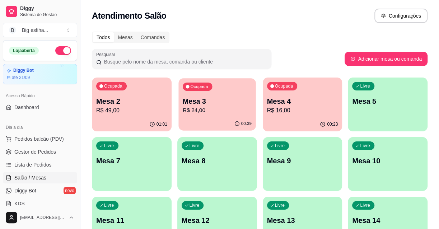
click at [236, 117] on div "Ocupada Mesa 3 R$ 24,00" at bounding box center [216, 97] width 77 height 39
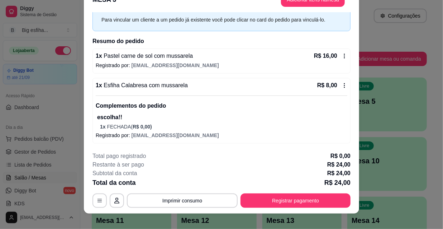
scroll to position [22, 0]
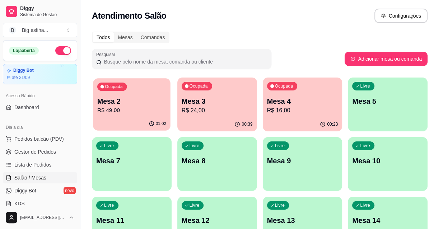
click at [129, 93] on div "Ocupada Mesa 2 R$ 49,00" at bounding box center [131, 97] width 77 height 39
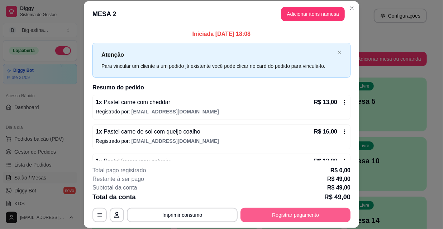
click at [299, 212] on button "Registrar pagamento" at bounding box center [296, 215] width 110 height 14
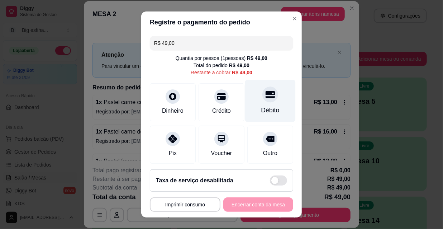
click at [258, 104] on div "Débito" at bounding box center [270, 101] width 51 height 42
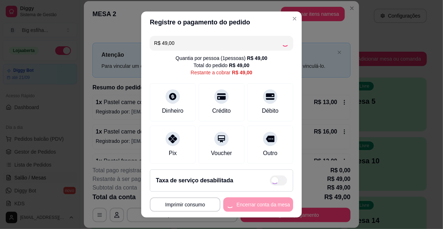
type input "R$ 0,00"
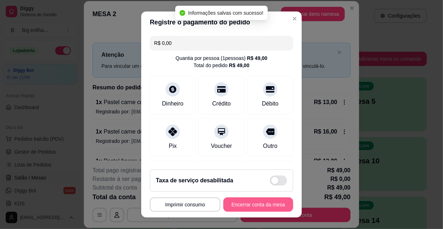
click at [247, 204] on button "Encerrar conta da mesa" at bounding box center [259, 204] width 70 height 14
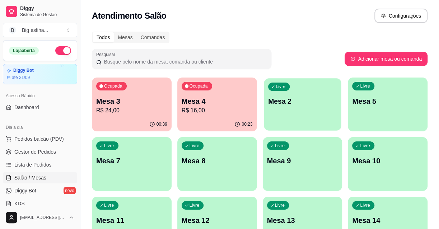
click at [286, 99] on p "Mesa 2" at bounding box center [302, 102] width 69 height 10
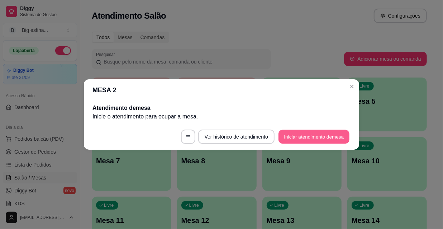
click at [335, 140] on button "Iniciar atendimento de mesa" at bounding box center [314, 137] width 71 height 14
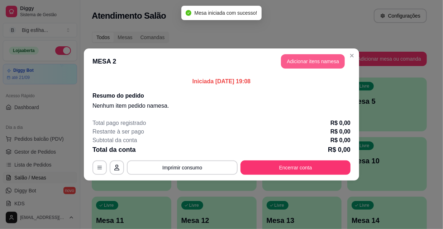
click at [307, 65] on button "Adicionar itens na mesa" at bounding box center [313, 61] width 64 height 14
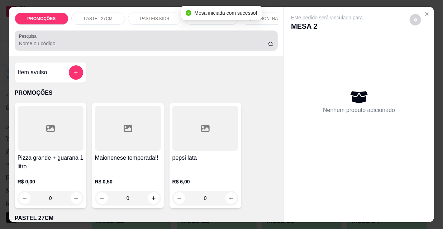
click at [242, 41] on div at bounding box center [146, 40] width 255 height 14
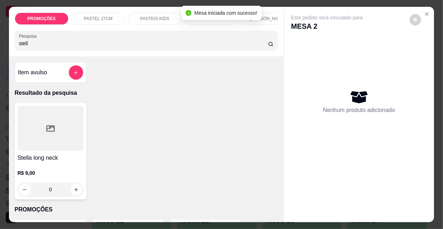
type input "stell"
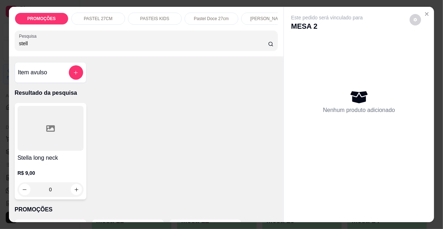
click at [75, 191] on icon "increase-product-quantity" at bounding box center [77, 190] width 4 height 4
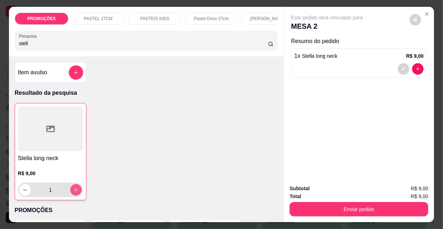
type input "1"
click at [74, 192] on icon "increase-product-quantity" at bounding box center [75, 189] width 5 height 5
type input "3"
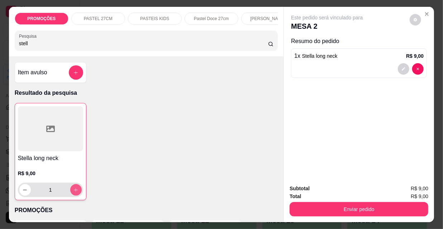
type input "3"
click at [74, 192] on icon "increase-product-quantity" at bounding box center [75, 189] width 5 height 5
type input "5"
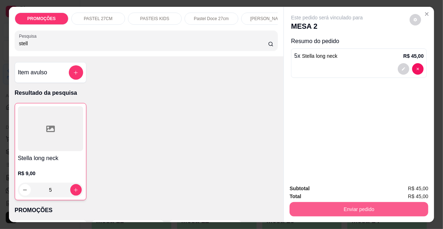
click at [330, 202] on button "Enviar pedido" at bounding box center [359, 209] width 139 height 14
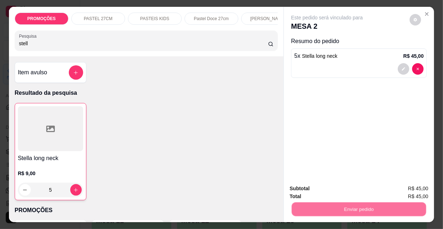
click at [346, 192] on button "Não registrar e enviar pedido" at bounding box center [336, 188] width 72 height 13
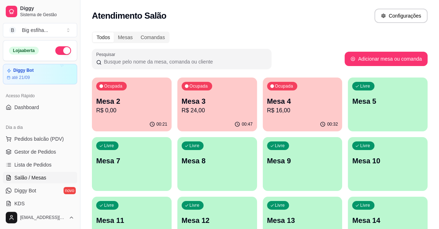
click at [210, 104] on p "Mesa 3" at bounding box center [217, 101] width 71 height 10
click at [110, 107] on p "R$ 0,00" at bounding box center [131, 110] width 71 height 9
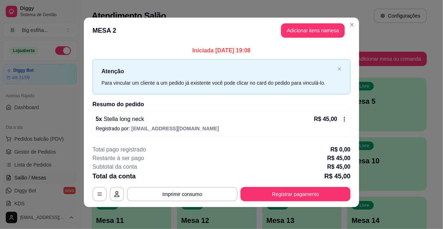
scroll to position [3, 0]
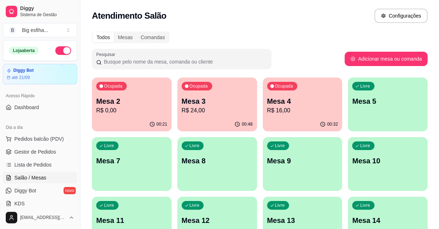
click at [325, 99] on p "Mesa 4" at bounding box center [302, 101] width 71 height 10
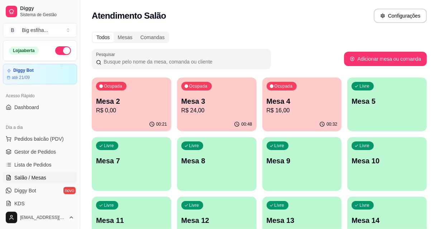
scroll to position [3, 0]
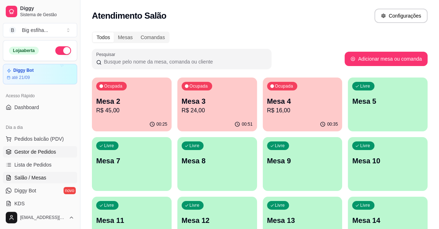
click at [47, 156] on link "Gestor de Pedidos" at bounding box center [40, 151] width 74 height 11
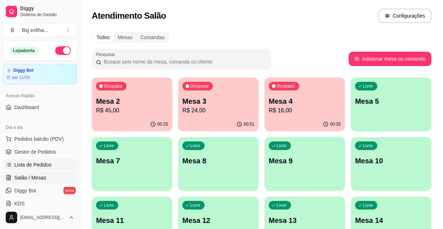
click at [47, 162] on span "Lista de Pedidos" at bounding box center [32, 164] width 37 height 7
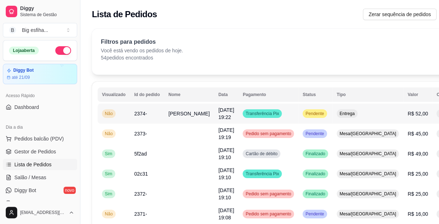
click at [397, 147] on button "IMPRESSORA" at bounding box center [409, 152] width 50 height 11
click at [42, 179] on span "Salão / Mesas" at bounding box center [30, 177] width 32 height 7
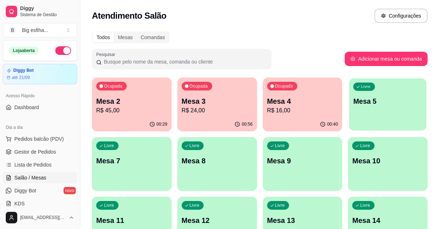
click at [356, 108] on div "Livre Mesa 5" at bounding box center [387, 100] width 77 height 44
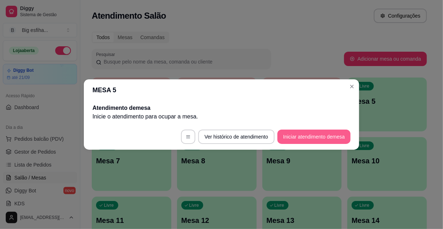
click at [315, 132] on button "Iniciar atendimento de mesa" at bounding box center [314, 137] width 73 height 14
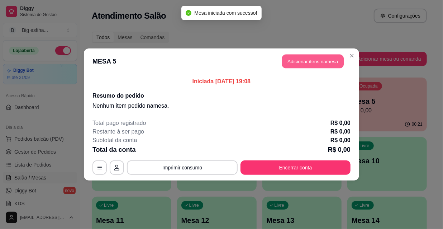
click at [300, 60] on button "Adicionar itens na mesa" at bounding box center [313, 62] width 62 height 14
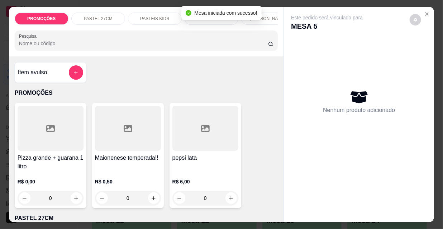
click at [37, 45] on input "Pesquisa" at bounding box center [143, 43] width 249 height 7
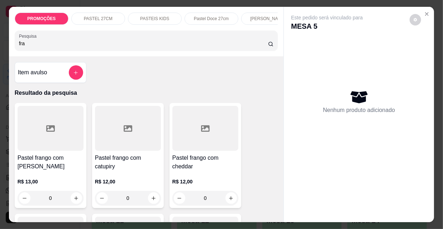
type input "fra"
click at [105, 130] on div at bounding box center [128, 128] width 66 height 45
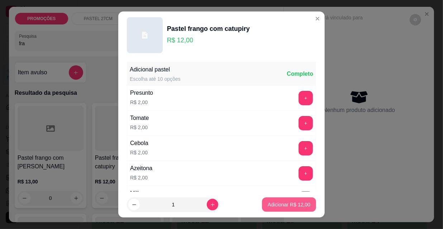
click at [276, 203] on p "Adicionar R$ 12,00" at bounding box center [289, 204] width 43 height 7
type input "1"
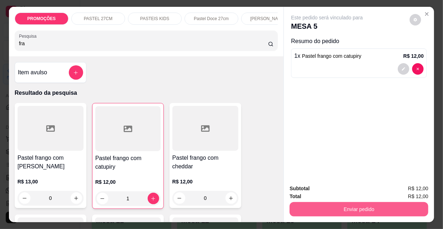
click at [327, 204] on button "Enviar pedido" at bounding box center [359, 209] width 139 height 14
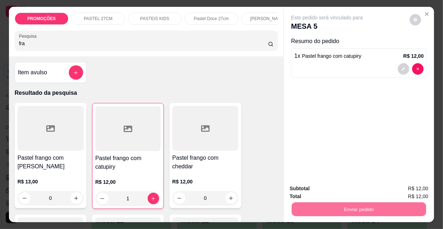
click at [319, 190] on button "Não registrar e enviar pedido" at bounding box center [336, 189] width 75 height 14
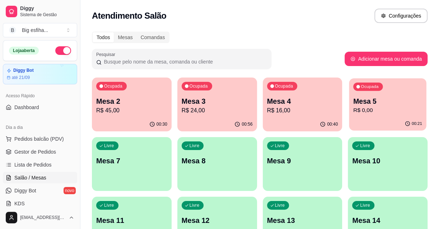
click at [381, 104] on p "Mesa 5" at bounding box center [387, 102] width 69 height 10
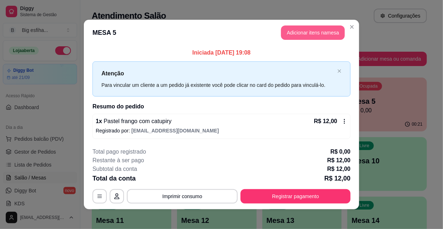
click at [303, 34] on button "Adicionar itens na mesa" at bounding box center [313, 32] width 64 height 14
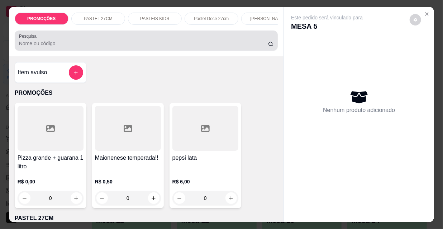
click at [37, 44] on input "Pesquisa" at bounding box center [143, 43] width 249 height 7
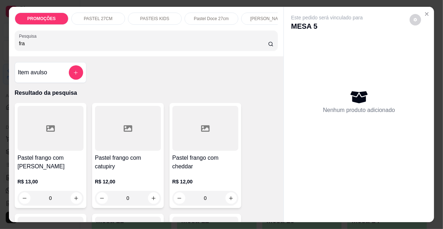
type input "fra"
click at [112, 159] on h4 "Pastel frango com catupiry" at bounding box center [128, 162] width 66 height 17
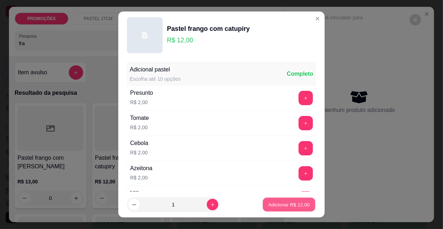
click at [286, 207] on p "Adicionar R$ 12,00" at bounding box center [290, 204] width 42 height 7
type input "1"
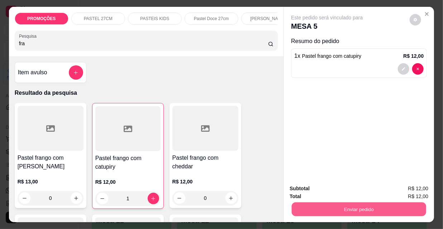
click at [333, 205] on button "Enviar pedido" at bounding box center [359, 209] width 135 height 14
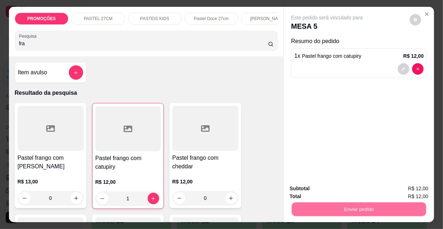
click at [331, 188] on button "Não registrar e enviar pedido" at bounding box center [336, 188] width 72 height 13
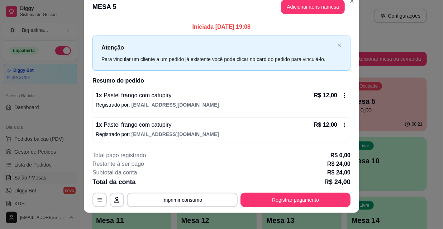
scroll to position [18, 0]
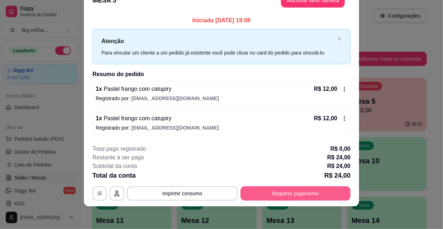
click at [305, 198] on button "Registrar pagamento" at bounding box center [296, 193] width 110 height 14
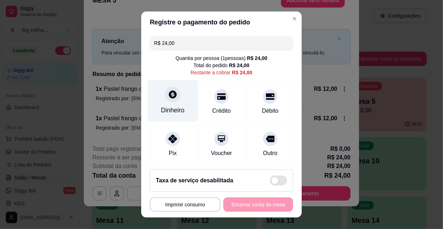
click at [169, 93] on icon at bounding box center [173, 94] width 8 height 8
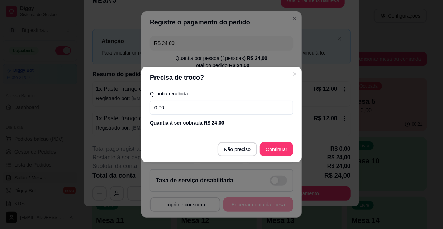
click at [180, 105] on input "0,00" at bounding box center [222, 107] width 144 height 14
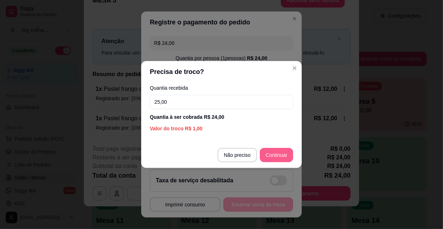
type input "25,00"
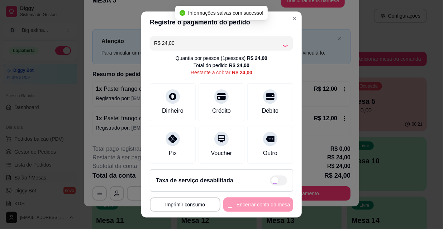
type input "R$ 0,00"
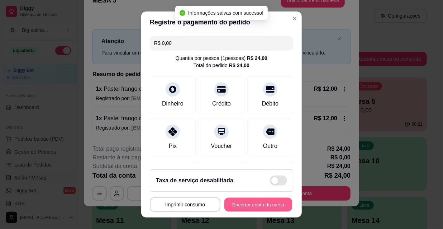
click at [255, 205] on button "Encerrar conta da mesa" at bounding box center [259, 205] width 68 height 14
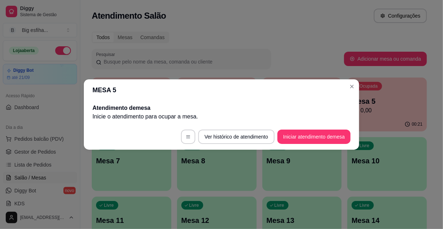
scroll to position [0, 0]
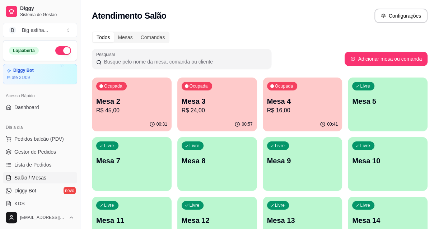
click at [310, 100] on p "Mesa 4" at bounding box center [302, 101] width 71 height 10
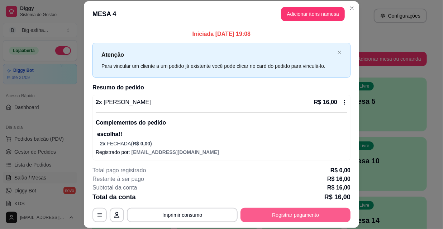
click at [312, 214] on button "Registrar pagamento" at bounding box center [296, 215] width 110 height 14
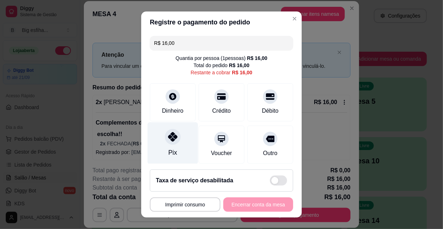
click at [177, 150] on div "Pix" at bounding box center [173, 143] width 51 height 42
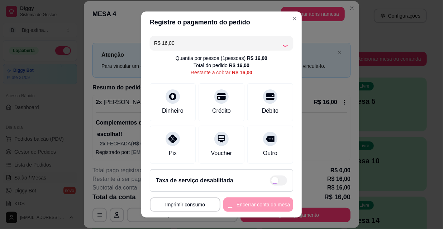
type input "R$ 0,00"
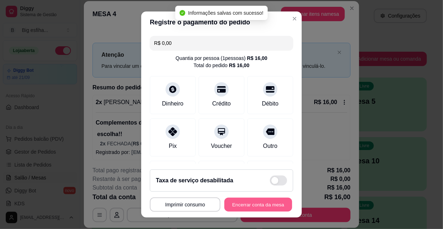
click at [258, 205] on button "Encerrar conta da mesa" at bounding box center [259, 205] width 68 height 14
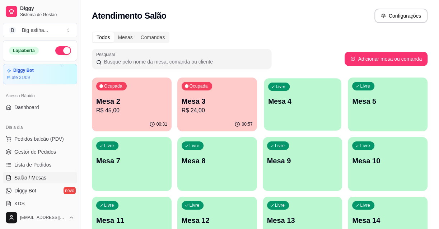
click at [290, 121] on div "Livre Mesa 4" at bounding box center [302, 100] width 77 height 44
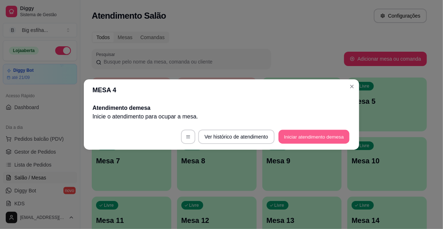
click at [301, 136] on button "Iniciar atendimento de mesa" at bounding box center [314, 137] width 71 height 14
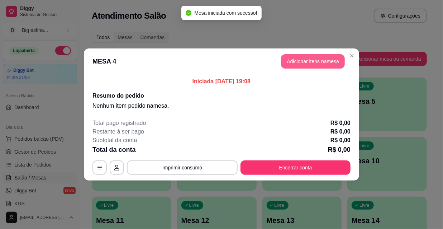
click at [300, 57] on button "Adicionar itens na mesa" at bounding box center [313, 61] width 64 height 14
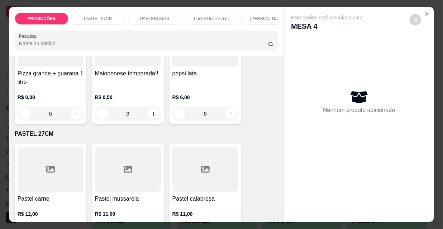
scroll to position [196, 0]
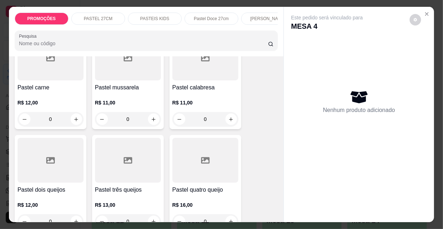
click at [98, 98] on div "R$ 11,00 0" at bounding box center [128, 109] width 66 height 34
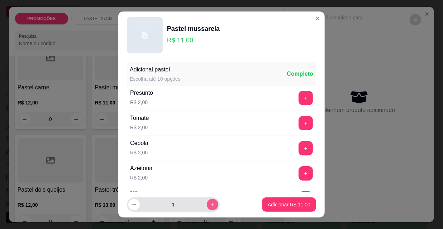
click at [210, 203] on icon "increase-product-quantity" at bounding box center [212, 204] width 5 height 5
type input "2"
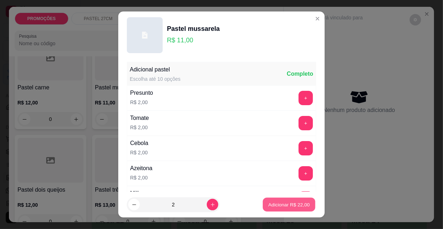
click at [308, 208] on button "Adicionar R$ 22,00" at bounding box center [289, 205] width 53 height 14
type input "2"
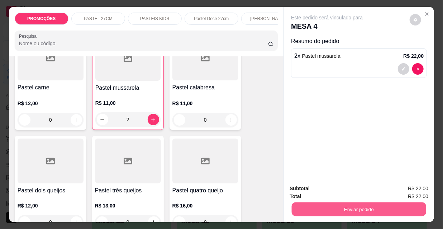
click at [330, 207] on button "Enviar pedido" at bounding box center [359, 209] width 135 height 14
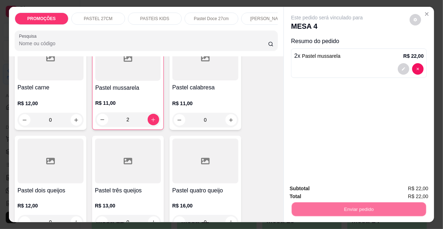
click at [328, 186] on button "Não registrar e enviar pedido" at bounding box center [336, 188] width 72 height 13
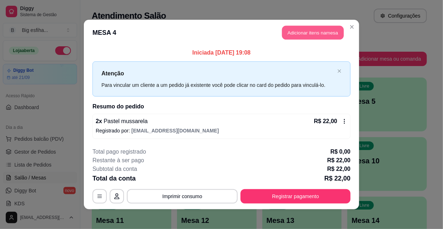
click at [296, 37] on button "Adicionar itens na mesa" at bounding box center [313, 33] width 62 height 14
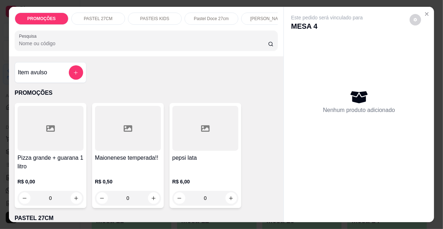
scroll to position [0, 413]
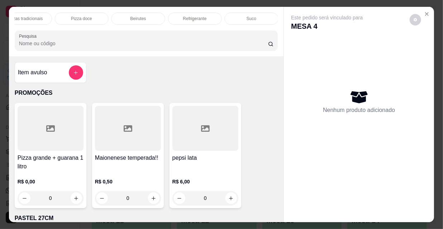
click at [202, 18] on p "Refrigerante" at bounding box center [195, 19] width 24 height 6
drag, startPoint x: 171, startPoint y: 145, endPoint x: 161, endPoint y: 148, distance: 10.4
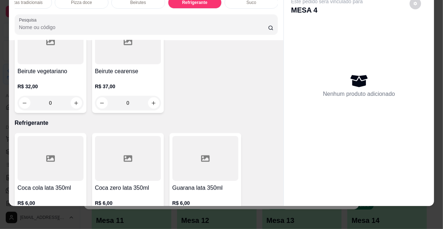
click at [75, 217] on icon "increase-product-quantity" at bounding box center [76, 219] width 5 height 5
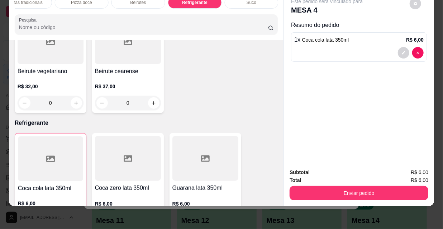
type input "1"
click at [148, 215] on button "increase-product-quantity" at bounding box center [153, 220] width 11 height 11
type input "1"
type input "0"
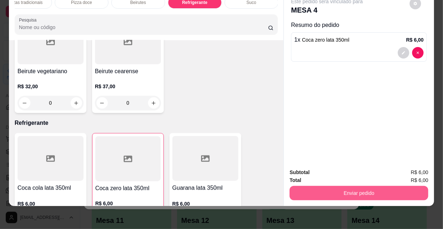
click at [375, 189] on button "Enviar pedido" at bounding box center [359, 193] width 139 height 14
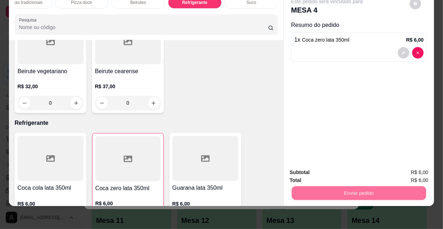
click at [366, 172] on button "Não registrar e enviar pedido" at bounding box center [336, 170] width 72 height 13
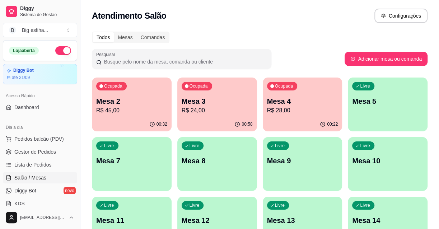
click at [294, 115] on div "Ocupada Mesa 4 R$ 28,00" at bounding box center [303, 97] width 80 height 40
click at [120, 108] on p "R$ 45,00" at bounding box center [131, 110] width 71 height 9
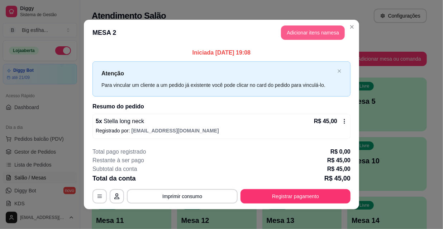
click at [293, 30] on button "Adicionar itens na mesa" at bounding box center [313, 32] width 64 height 14
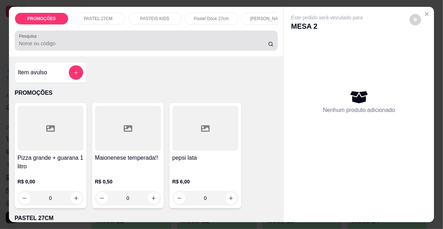
click at [37, 51] on div "Pesquisa" at bounding box center [147, 40] width 264 height 20
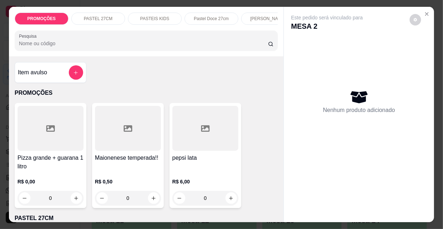
click at [36, 47] on input "Pesquisa" at bounding box center [143, 43] width 249 height 7
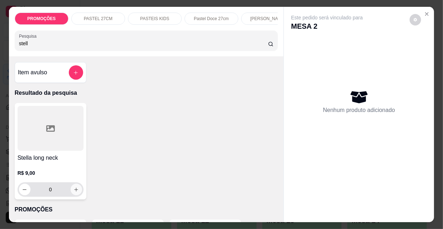
type input "stell"
click at [74, 190] on icon "increase-product-quantity" at bounding box center [76, 189] width 5 height 5
type input "1"
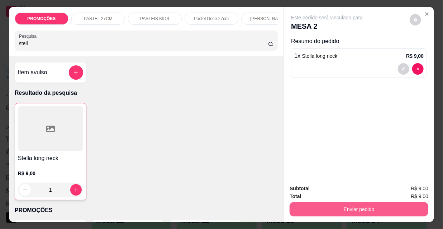
click at [366, 208] on button "Enviar pedido" at bounding box center [359, 209] width 139 height 14
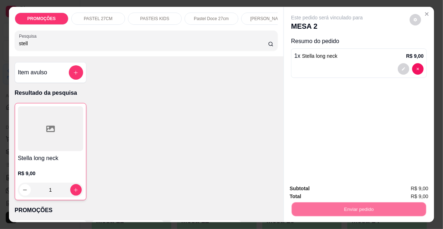
click at [335, 188] on button "Não registrar e enviar pedido" at bounding box center [336, 189] width 75 height 14
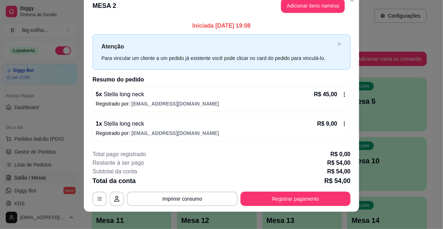
scroll to position [18, 0]
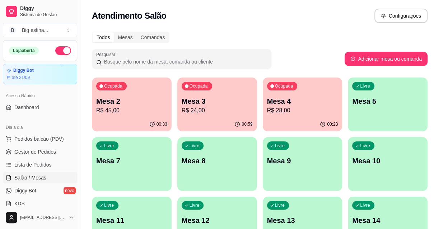
click at [285, 102] on p "Mesa 4" at bounding box center [302, 102] width 69 height 10
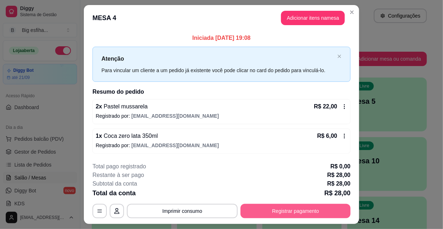
click at [300, 213] on button "Registrar pagamento" at bounding box center [296, 211] width 110 height 14
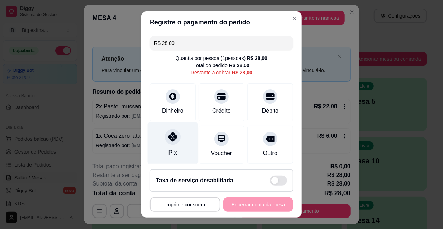
click at [171, 153] on div "Pix" at bounding box center [173, 152] width 9 height 9
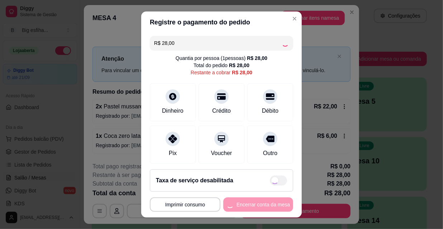
click at [244, 201] on div "**********" at bounding box center [222, 204] width 144 height 14
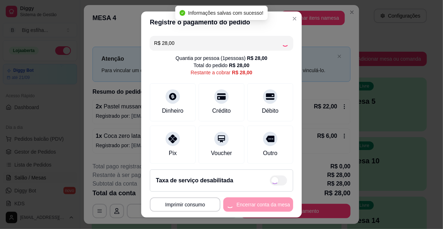
click at [244, 202] on div "**********" at bounding box center [222, 204] width 144 height 14
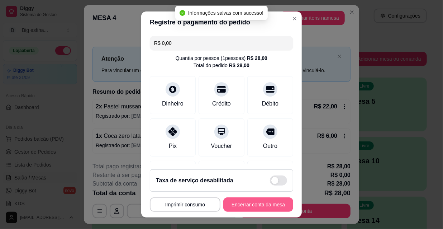
type input "R$ 0,00"
click at [239, 206] on button "Encerrar conta da mesa" at bounding box center [259, 205] width 68 height 14
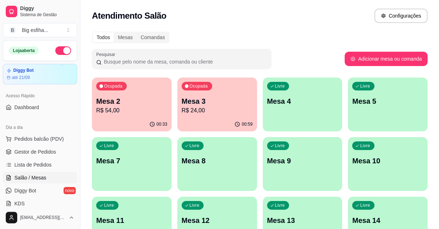
click at [333, 97] on p "Mesa 4" at bounding box center [302, 101] width 71 height 10
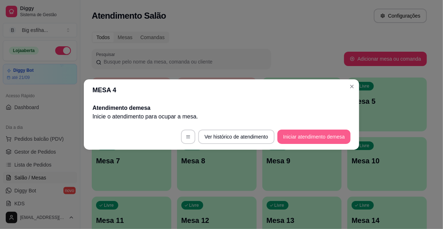
click at [337, 134] on button "Iniciar atendimento de mesa" at bounding box center [314, 137] width 73 height 14
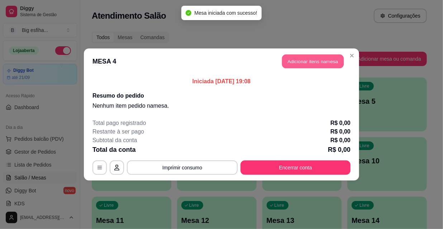
click at [305, 61] on button "Adicionar itens na mesa" at bounding box center [313, 62] width 62 height 14
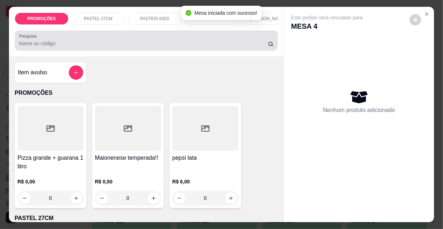
click at [62, 42] on input "Pesquisa" at bounding box center [143, 43] width 249 height 7
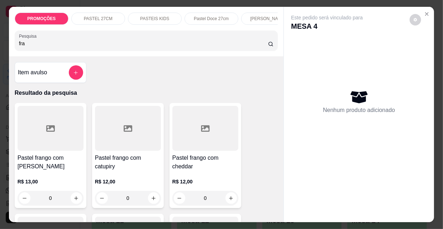
type input "fra"
click at [154, 18] on p "PASTEIS KIDS" at bounding box center [154, 19] width 29 height 6
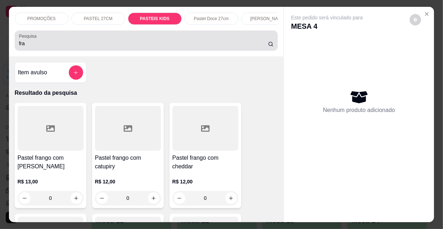
scroll to position [18, 0]
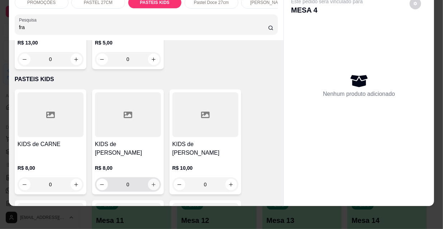
click at [151, 182] on icon "increase-product-quantity" at bounding box center [153, 184] width 5 height 5
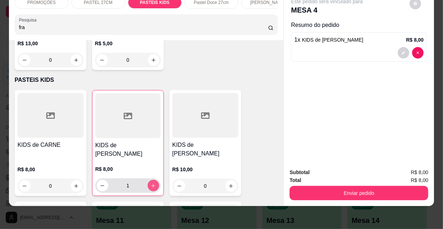
type input "1"
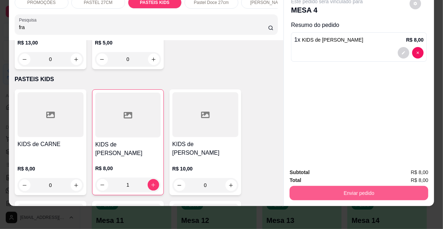
click at [302, 187] on button "Enviar pedido" at bounding box center [359, 193] width 139 height 14
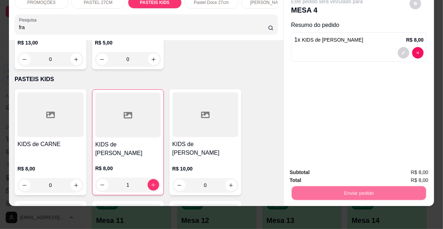
click at [305, 174] on button "Não registrar e enviar pedido" at bounding box center [336, 171] width 75 height 14
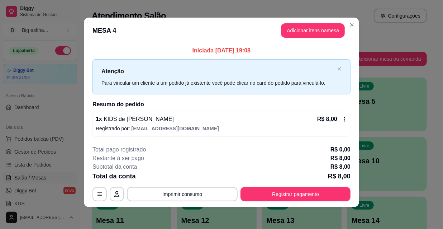
scroll to position [3, 0]
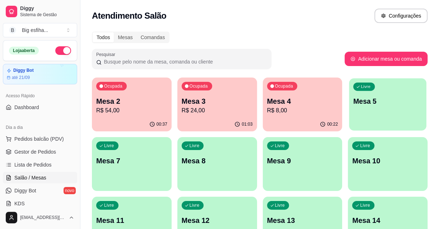
click at [362, 118] on div "Livre Mesa 5" at bounding box center [387, 100] width 77 height 44
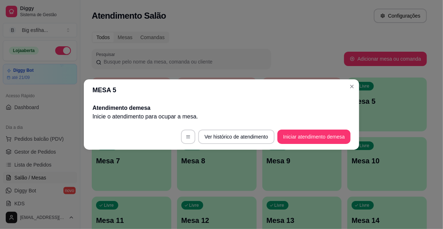
drag, startPoint x: 335, startPoint y: 127, endPoint x: 334, endPoint y: 134, distance: 6.8
click at [335, 128] on footer "Ver histórico de atendimento Iniciar atendimento de mesa" at bounding box center [222, 137] width 276 height 26
click at [334, 134] on button "Iniciar atendimento de mesa" at bounding box center [314, 137] width 71 height 14
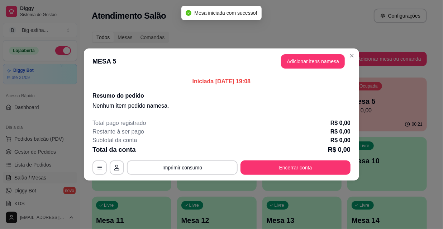
click at [301, 53] on header "MESA 5 Adicionar itens na mesa" at bounding box center [222, 61] width 276 height 26
click at [303, 58] on button "Adicionar itens na mesa" at bounding box center [313, 62] width 62 height 14
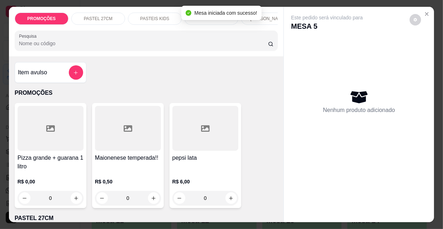
click at [43, 50] on div "Pesquisa" at bounding box center [147, 40] width 264 height 20
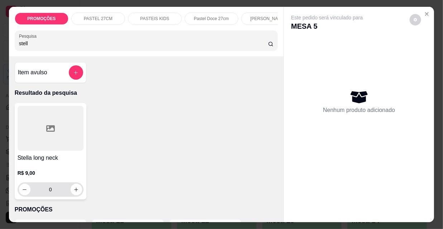
type input "stell"
click at [73, 195] on button "increase-product-quantity" at bounding box center [76, 189] width 11 height 11
type input "1"
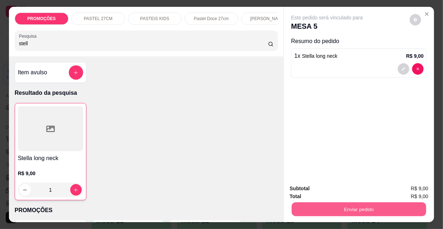
click at [363, 213] on button "Enviar pedido" at bounding box center [359, 209] width 135 height 14
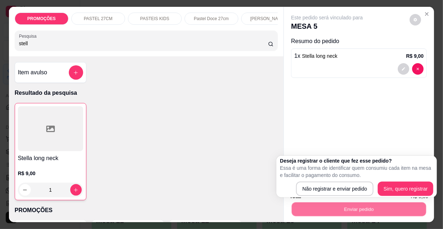
click at [328, 180] on div "Deseja registrar o cliente que fez esse pedido? Essa é uma forma de identificar…" at bounding box center [357, 176] width 154 height 39
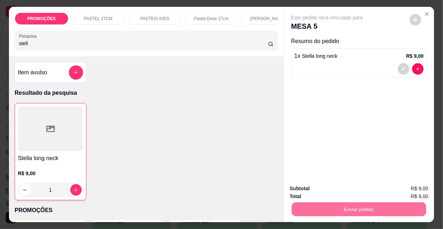
click at [337, 191] on button "Não registrar e enviar pedido" at bounding box center [336, 189] width 75 height 14
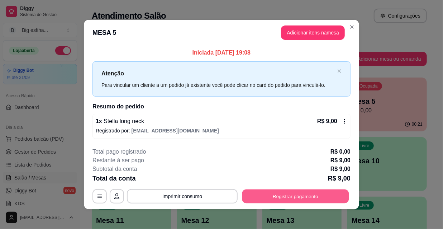
click at [291, 196] on button "Registrar pagamento" at bounding box center [296, 196] width 107 height 14
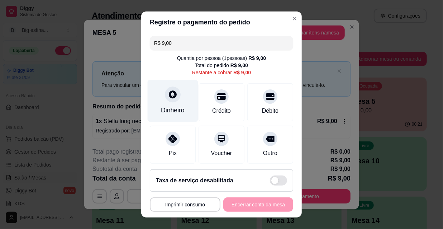
click at [175, 100] on div "Dinheiro" at bounding box center [173, 101] width 51 height 42
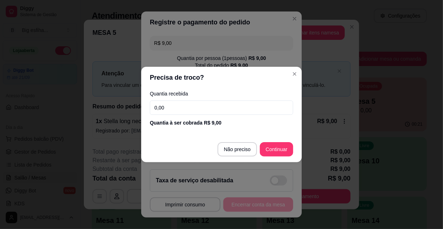
click at [178, 108] on input "0,00" at bounding box center [222, 107] width 144 height 14
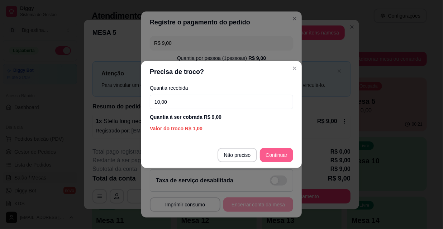
type input "10,00"
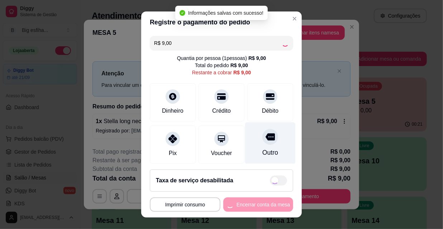
type input "R$ 0,00"
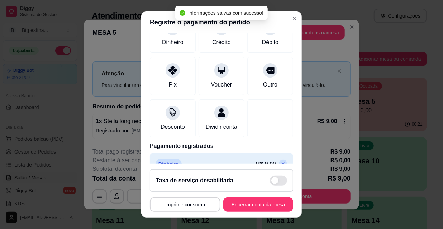
scroll to position [83, 0]
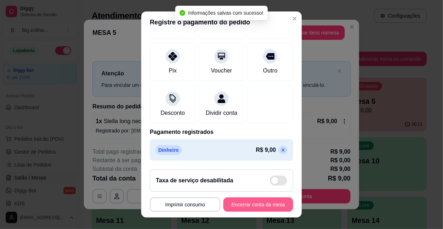
click at [257, 207] on button "Encerrar conta da mesa" at bounding box center [259, 204] width 70 height 14
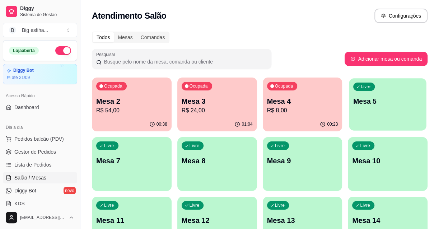
click at [376, 117] on div "Livre Mesa 5" at bounding box center [387, 100] width 77 height 44
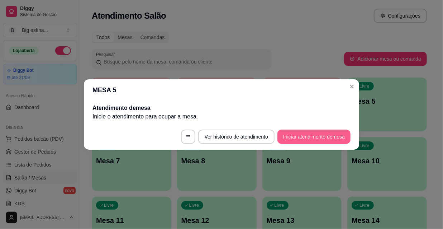
click at [310, 138] on button "Iniciar atendimento de mesa" at bounding box center [314, 137] width 73 height 14
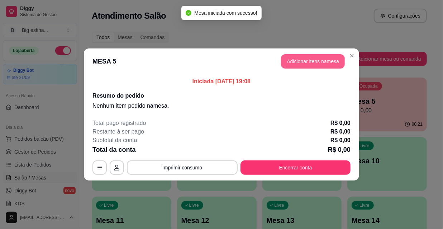
click at [306, 61] on button "Adicionar itens na mesa" at bounding box center [313, 61] width 64 height 14
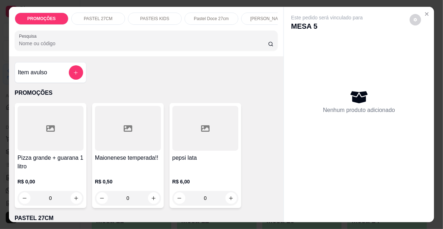
scroll to position [163, 0]
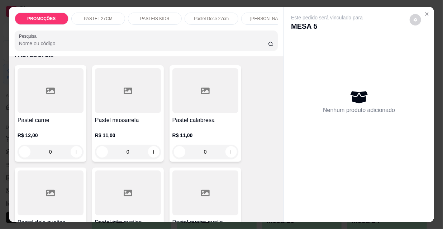
click at [53, 149] on div "0" at bounding box center [51, 152] width 66 height 14
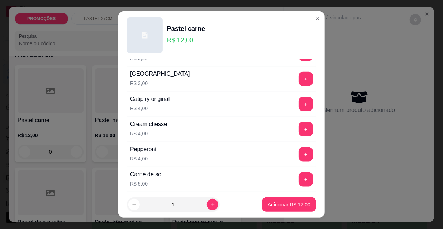
scroll to position [424, 0]
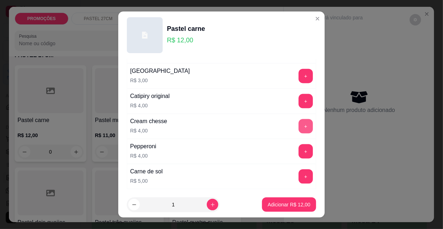
click at [299, 123] on button "+" at bounding box center [306, 126] width 14 height 14
click at [288, 205] on p "Adicionar R$ 16,00" at bounding box center [289, 204] width 43 height 7
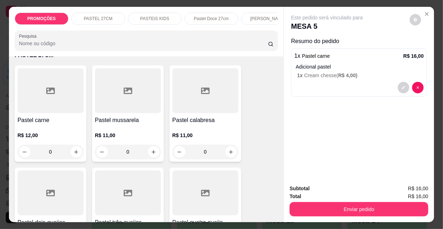
click at [332, 139] on div "Este pedido será vinculado para MESA 5 Resumo do pedido 1 x Pastel carne R$ 16,…" at bounding box center [359, 93] width 150 height 172
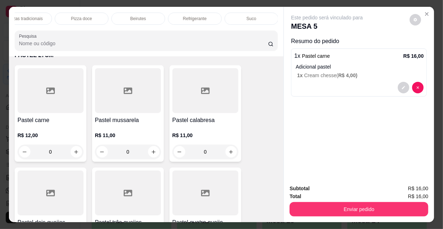
click at [172, 16] on div "Refrigerante" at bounding box center [195, 19] width 54 height 12
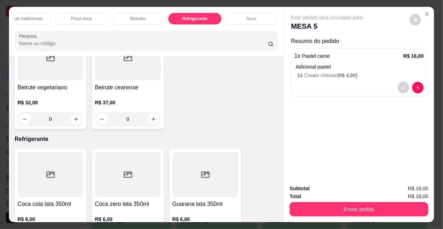
scroll to position [18, 0]
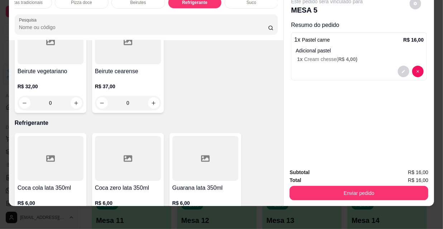
click at [152, 217] on icon "increase-product-quantity" at bounding box center [153, 219] width 5 height 5
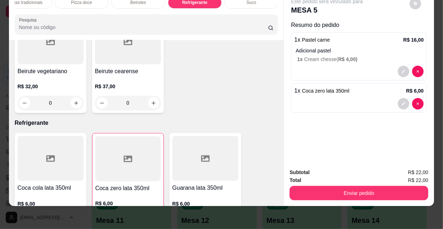
type input "1"
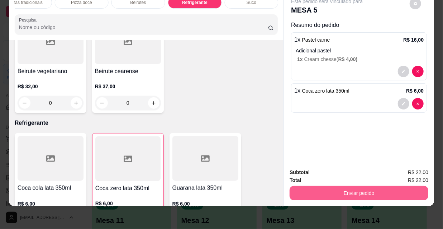
click at [326, 187] on button "Enviar pedido" at bounding box center [359, 193] width 139 height 14
click at [324, 166] on button "Não registrar e enviar pedido" at bounding box center [336, 171] width 75 height 14
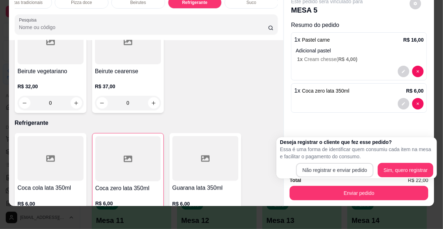
click at [325, 169] on div "Subtotal R$ 22,00" at bounding box center [359, 172] width 139 height 8
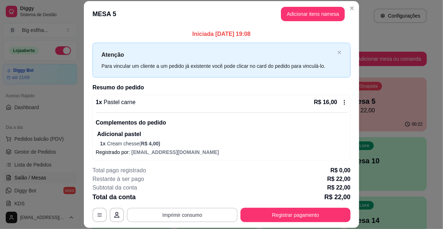
click at [197, 210] on button "Imprimir consumo" at bounding box center [182, 215] width 111 height 14
click at [190, 197] on button "IMPRESSORA" at bounding box center [182, 198] width 50 height 11
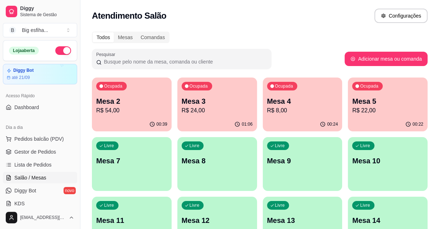
click at [217, 116] on div "Ocupada Mesa 3 R$ 24,00" at bounding box center [217, 97] width 80 height 40
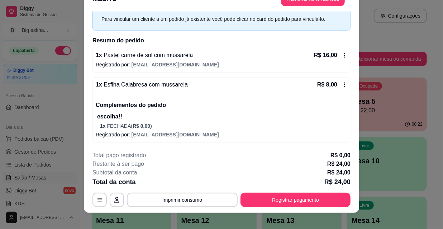
scroll to position [22, 0]
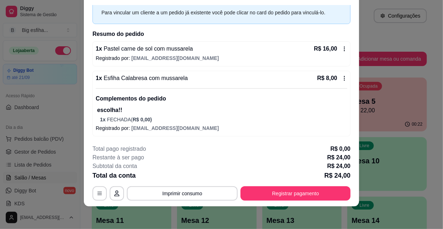
click at [279, 202] on footer "**********" at bounding box center [222, 172] width 276 height 67
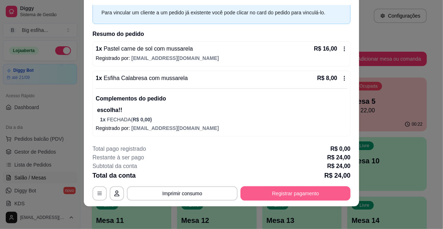
click at [280, 197] on button "Registrar pagamento" at bounding box center [296, 193] width 110 height 14
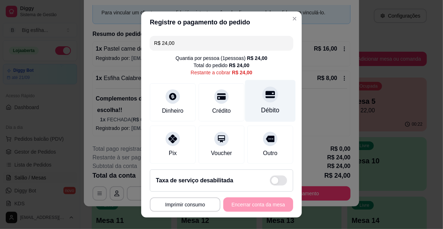
click at [252, 99] on div "Débito" at bounding box center [270, 101] width 51 height 42
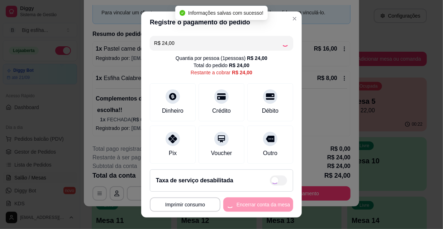
click at [240, 205] on div "**********" at bounding box center [222, 204] width 144 height 14
type input "R$ 0,00"
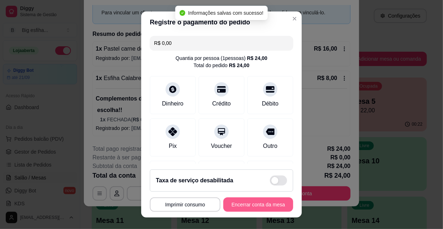
click at [240, 205] on button "Encerrar conta da mesa" at bounding box center [259, 204] width 70 height 14
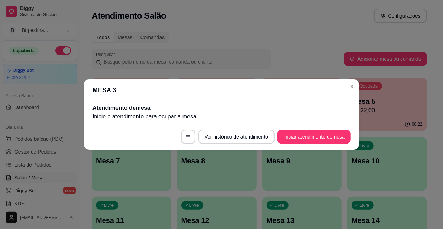
scroll to position [0, 0]
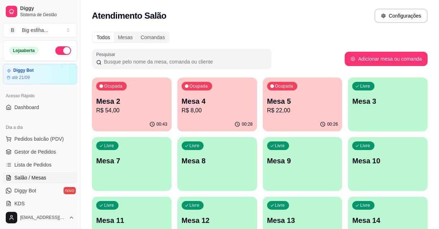
click at [111, 117] on div "00:43" at bounding box center [132, 124] width 80 height 14
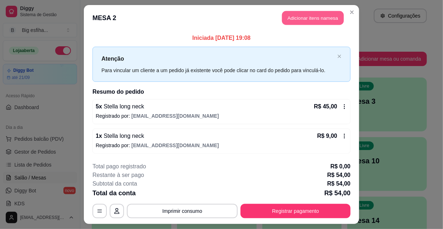
click at [315, 15] on button "Adicionar itens na mesa" at bounding box center [313, 18] width 62 height 14
click at [57, 44] on input "Pesquisa" at bounding box center [143, 43] width 249 height 7
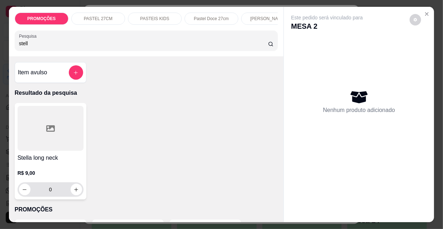
type input "stell"
click at [71, 195] on button "increase-product-quantity" at bounding box center [76, 189] width 11 height 11
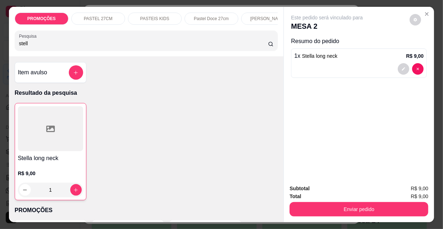
type input "1"
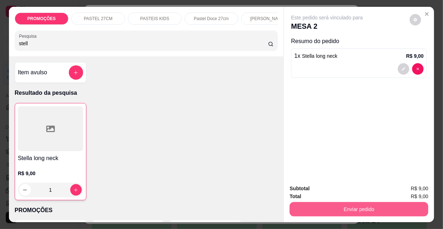
click at [291, 206] on button "Enviar pedido" at bounding box center [359, 209] width 139 height 14
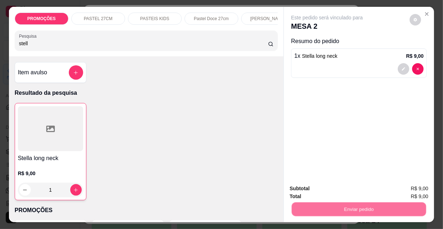
click at [317, 187] on button "Não registrar e enviar pedido" at bounding box center [336, 189] width 75 height 14
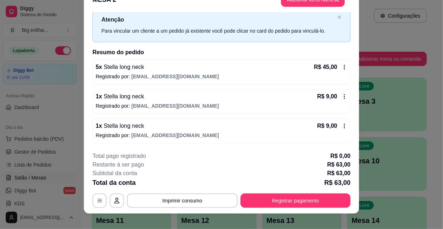
scroll to position [22, 0]
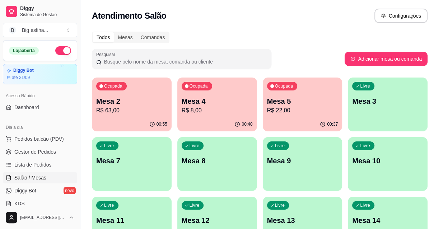
click at [381, 116] on div "Livre Mesa 3" at bounding box center [388, 99] width 80 height 45
click at [326, 102] on p "Mesa 5" at bounding box center [302, 101] width 71 height 10
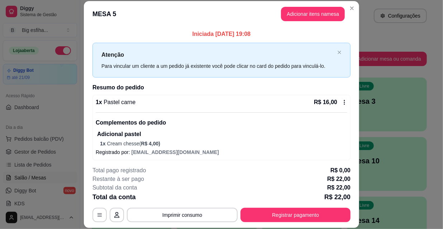
scroll to position [32, 0]
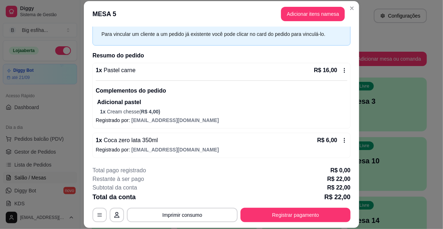
click at [310, 215] on button "Registrar pagamento" at bounding box center [296, 215] width 110 height 14
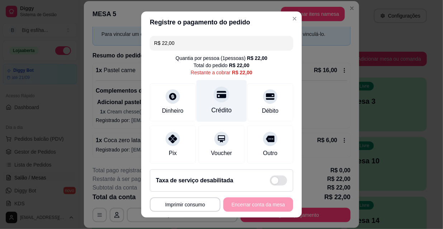
drag, startPoint x: 202, startPoint y: 80, endPoint x: 215, endPoint y: 93, distance: 18.3
click at [202, 82] on div "R$ 22,00 Quantia por pessoa ( 1 pessoas) R$ 22,00 Total do pedido R$ 22,00 Rest…" at bounding box center [221, 98] width 161 height 131
drag, startPoint x: 221, startPoint y: 98, endPoint x: 229, endPoint y: 118, distance: 22.4
click at [221, 98] on div "Crédito" at bounding box center [222, 101] width 51 height 42
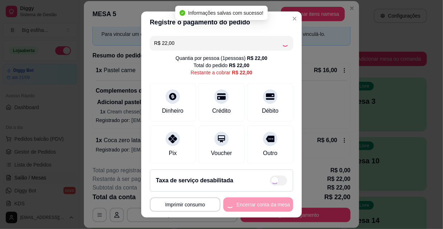
click at [254, 203] on button "Encerrar conta da mesa" at bounding box center [259, 204] width 70 height 14
type input "R$ 0,00"
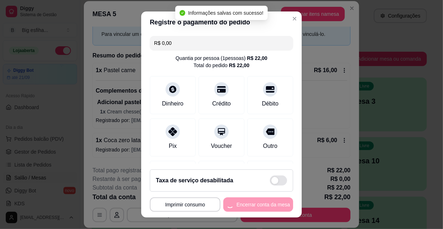
click at [254, 203] on div "**********" at bounding box center [222, 204] width 144 height 14
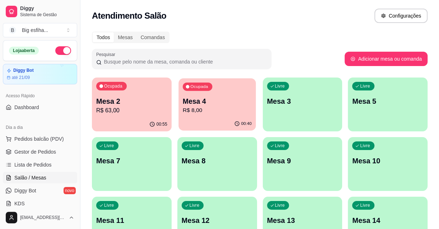
click at [226, 121] on div "00:40" at bounding box center [216, 124] width 77 height 14
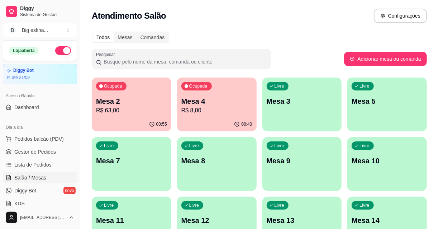
scroll to position [3, 0]
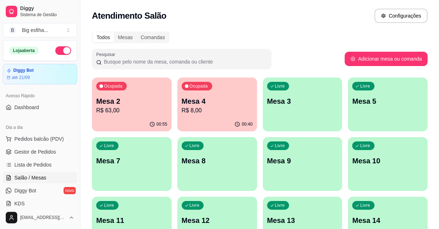
click at [121, 97] on p "Mesa 2" at bounding box center [131, 101] width 71 height 10
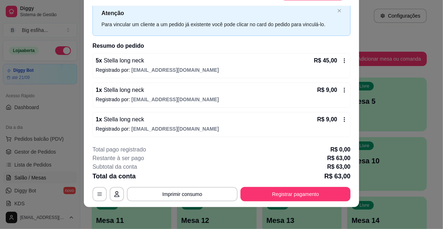
scroll to position [22, 0]
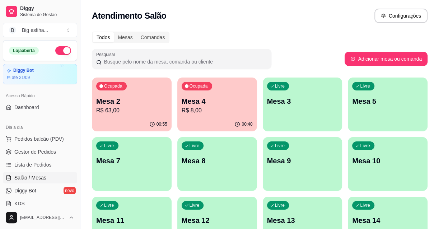
click at [286, 102] on p "Mesa 3" at bounding box center [302, 101] width 71 height 10
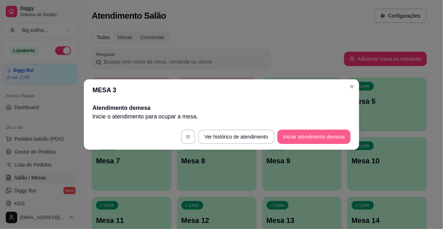
click at [297, 136] on button "Iniciar atendimento de mesa" at bounding box center [314, 137] width 73 height 14
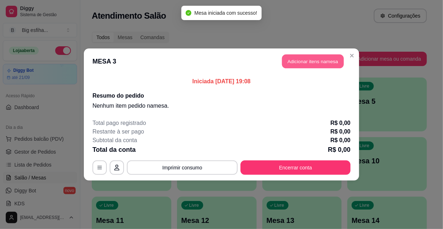
click at [309, 57] on button "Adicionar itens na mesa" at bounding box center [313, 62] width 62 height 14
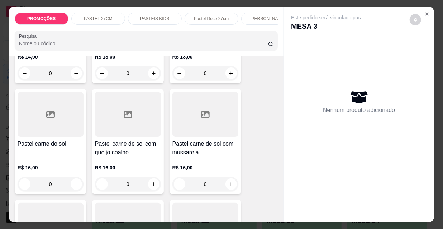
scroll to position [913, 0]
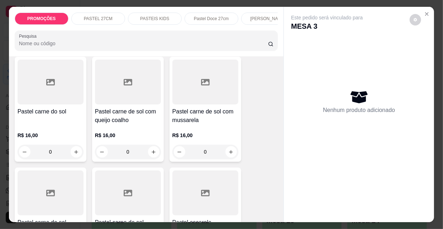
click at [205, 124] on div "R$ 16,00 0" at bounding box center [206, 141] width 66 height 34
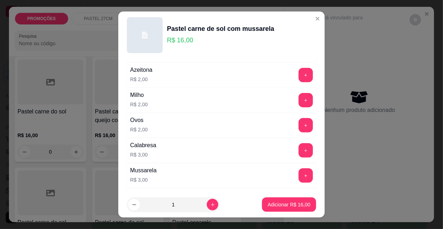
scroll to position [130, 0]
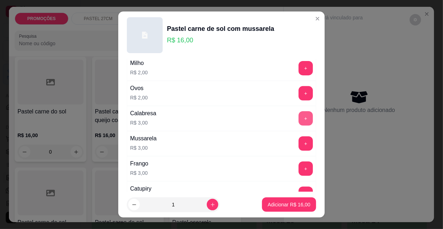
click at [299, 117] on button "+" at bounding box center [306, 118] width 14 height 14
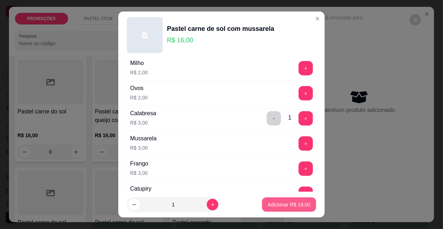
click at [280, 197] on footer "1 Adicionar R$ 19,00" at bounding box center [221, 205] width 207 height 26
click at [282, 197] on footer "1 Adicionar R$ 19,00" at bounding box center [221, 205] width 207 height 26
click at [283, 199] on button "Adicionar R$ 19,00" at bounding box center [289, 204] width 54 height 14
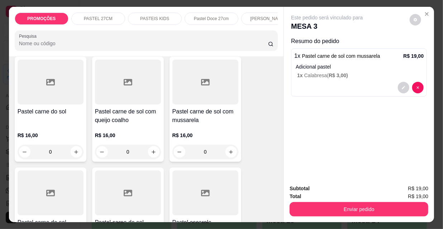
click at [258, 13] on div "[PERSON_NAME]" at bounding box center [268, 19] width 54 height 12
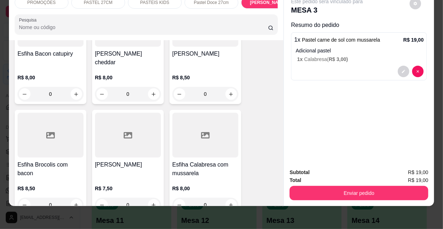
scroll to position [3834, 0]
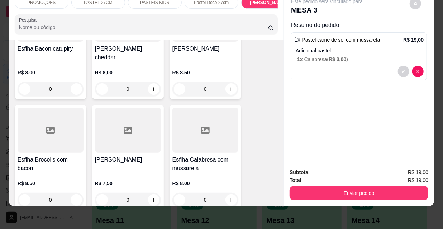
click at [206, 82] on div "0" at bounding box center [206, 89] width 66 height 14
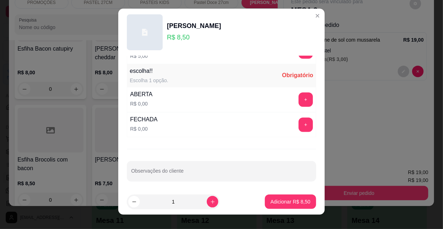
scroll to position [11, 0]
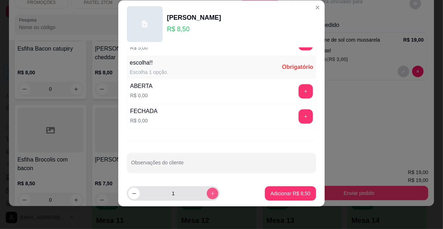
click at [210, 192] on icon "increase-product-quantity" at bounding box center [212, 193] width 5 height 5
type input "2"
drag, startPoint x: 286, startPoint y: 113, endPoint x: 297, endPoint y: 143, distance: 31.9
click at [296, 113] on div "+" at bounding box center [306, 116] width 20 height 14
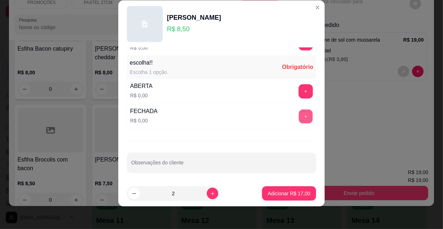
click at [299, 111] on button "+" at bounding box center [306, 117] width 14 height 14
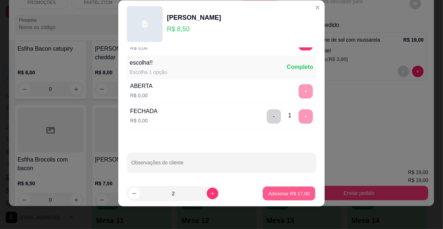
click at [298, 191] on p "Adicionar R$ 17,00" at bounding box center [290, 193] width 42 height 7
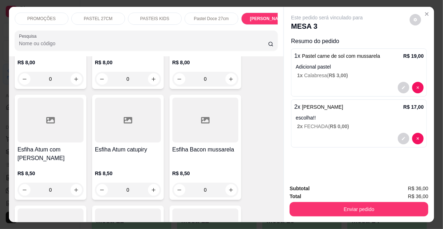
scroll to position [0, 413]
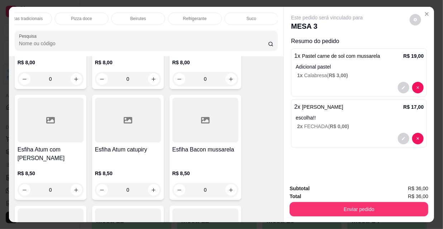
click at [197, 16] on p "Refrigerante" at bounding box center [195, 19] width 24 height 6
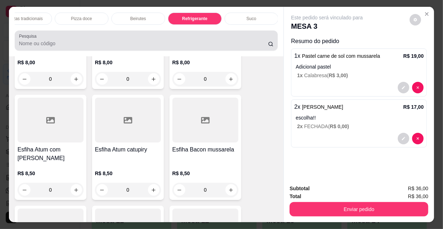
scroll to position [18, 0]
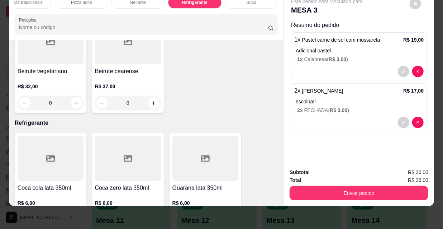
click at [74, 217] on icon "increase-product-quantity" at bounding box center [76, 219] width 5 height 5
type input "1"
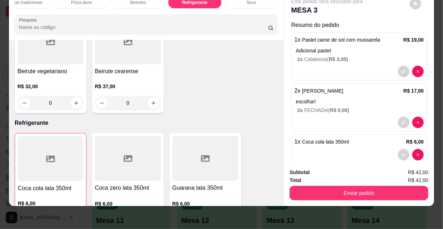
click at [240, 221] on div "PROMOÇÕES PASTEL 27CM PASTEIS KIDS Pastel Doce 27cm Esfihas Salgadas Esfihas do…" at bounding box center [221, 114] width 443 height 229
click at [87, 203] on div "PROMOÇÕES PASTEL 27CM PASTEIS KIDS Pastel Doce 27cm Esfihas Salgadas Esfihas do…" at bounding box center [221, 114] width 443 height 229
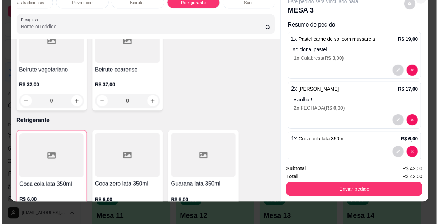
scroll to position [0, 0]
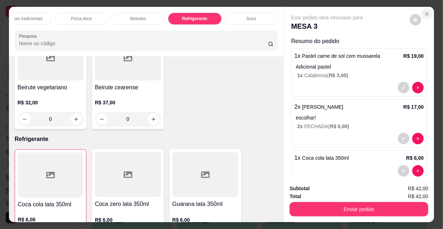
click at [424, 11] on icon "Close" at bounding box center [427, 14] width 6 height 6
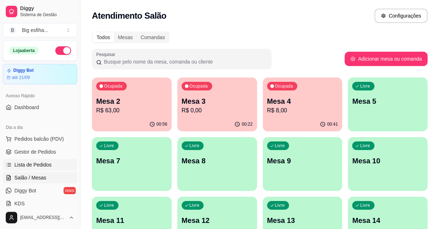
click at [43, 162] on span "Lista de Pedidos" at bounding box center [32, 164] width 37 height 7
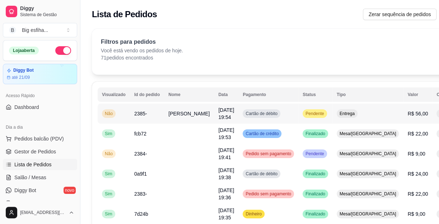
click at [398, 143] on button "IMPRESSORA" at bounding box center [409, 145] width 52 height 11
click at [50, 178] on link "Salão / Mesas" at bounding box center [40, 177] width 74 height 11
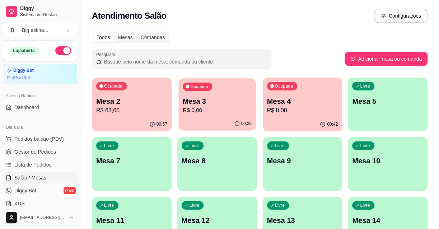
click at [230, 103] on p "Mesa 3" at bounding box center [217, 102] width 69 height 10
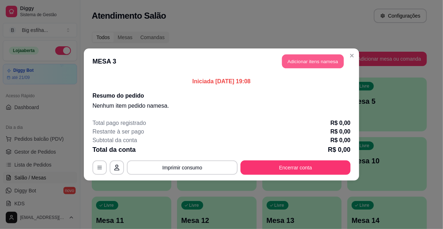
click at [299, 55] on button "Adicionar itens na mesa" at bounding box center [313, 62] width 62 height 14
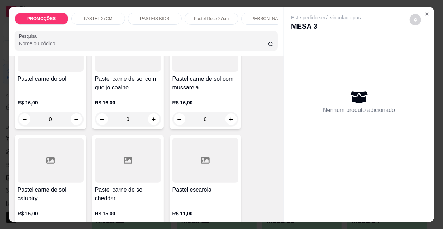
scroll to position [913, 0]
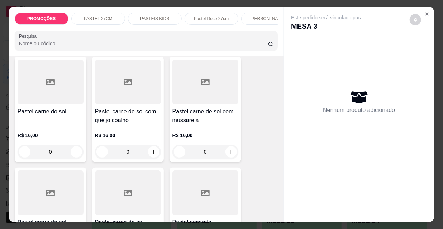
click at [210, 132] on p "R$ 16,00" at bounding box center [206, 135] width 66 height 7
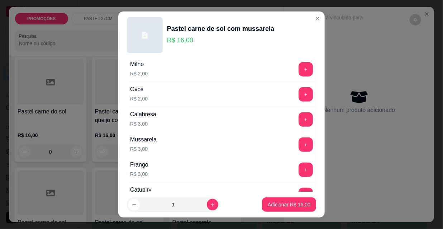
scroll to position [130, 0]
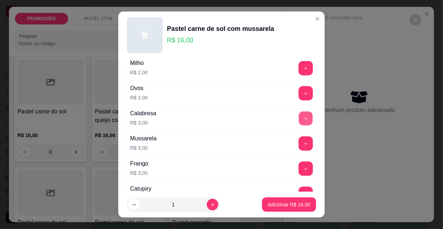
click at [299, 117] on button "+" at bounding box center [306, 119] width 14 height 14
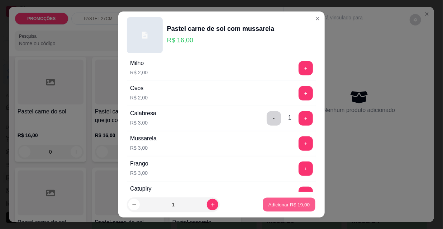
click at [302, 206] on p "Adicionar R$ 19,00" at bounding box center [290, 204] width 42 height 7
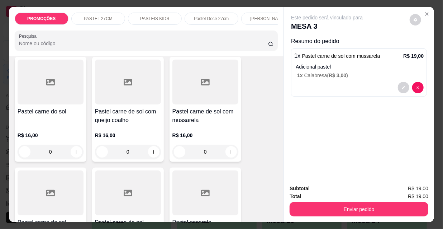
click at [253, 17] on p "[PERSON_NAME]" at bounding box center [268, 19] width 36 height 6
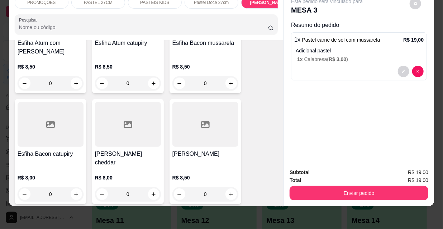
scroll to position [3736, 0]
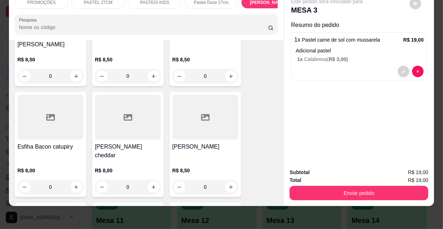
click at [199, 160] on div "R$ 8,50 0" at bounding box center [206, 177] width 66 height 34
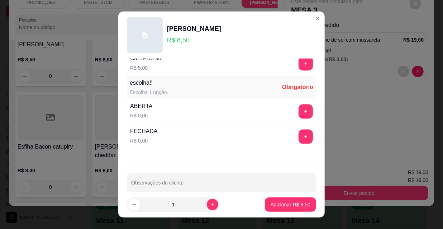
scroll to position [596, 0]
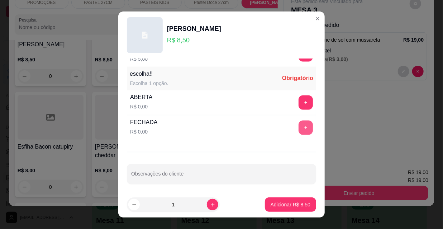
click at [299, 121] on button "+" at bounding box center [306, 128] width 14 height 14
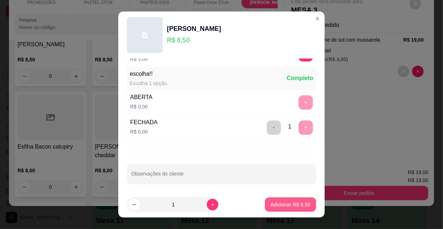
click at [293, 201] on p "Adicionar R$ 8,50" at bounding box center [291, 204] width 40 height 7
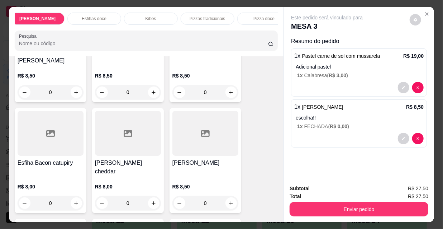
scroll to position [0, 413]
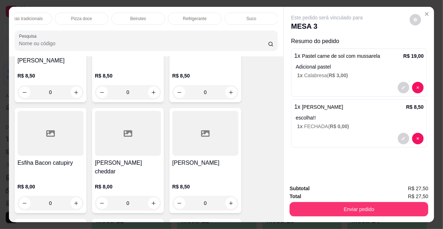
click at [207, 15] on div "Refrigerante" at bounding box center [195, 19] width 54 height 12
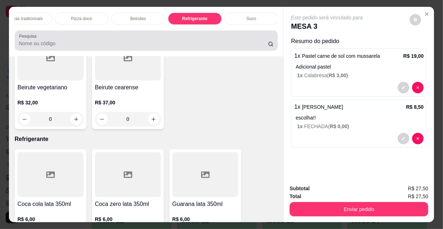
scroll to position [18, 0]
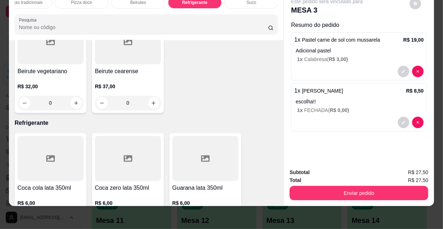
click at [74, 217] on icon "increase-product-quantity" at bounding box center [76, 219] width 5 height 5
type input "1"
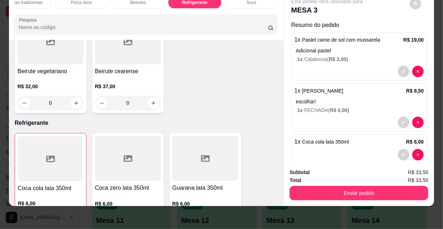
click at [269, 220] on div "PROMOÇÕES PASTEL 27CM PASTEIS KIDS Pastel Doce 27cm Esfihas Salgadas Esfihas do…" at bounding box center [221, 114] width 443 height 229
click at [243, 210] on div "PROMOÇÕES PASTEL 27CM PASTEIS KIDS Pastel Doce 27cm Esfihas Salgadas Esfihas do…" at bounding box center [221, 114] width 443 height 229
click at [253, 214] on div "PROMOÇÕES PASTEL 27CM PASTEIS KIDS Pastel Doce 27cm Esfihas Salgadas Esfihas do…" at bounding box center [221, 114] width 443 height 229
click at [253, 212] on div "PROMOÇÕES PASTEL 27CM PASTEIS KIDS Pastel Doce 27cm Esfihas Salgadas Esfihas do…" at bounding box center [221, 114] width 443 height 229
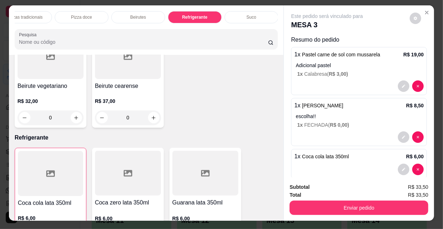
scroll to position [0, 0]
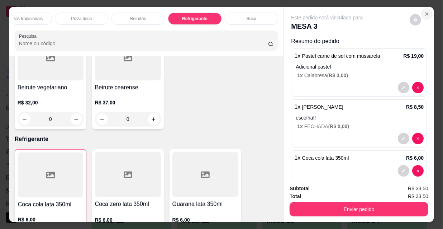
click at [425, 15] on button "Close" at bounding box center [427, 13] width 11 height 11
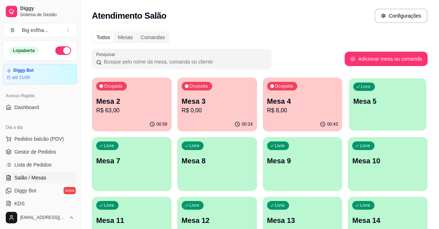
click at [391, 100] on p "Mesa 5" at bounding box center [387, 102] width 69 height 10
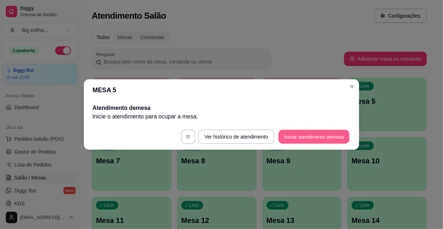
click at [323, 137] on button "Iniciar atendimento de mesa" at bounding box center [314, 137] width 71 height 14
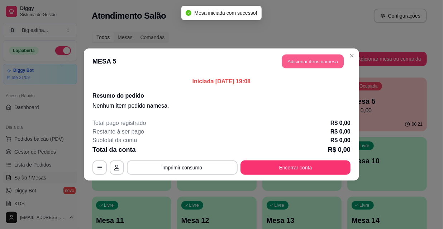
click at [310, 63] on button "Adicionar itens na mesa" at bounding box center [313, 62] width 62 height 14
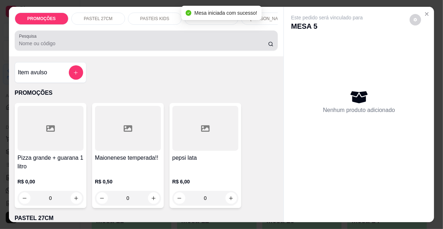
click at [150, 43] on input "Pesquisa" at bounding box center [143, 43] width 249 height 7
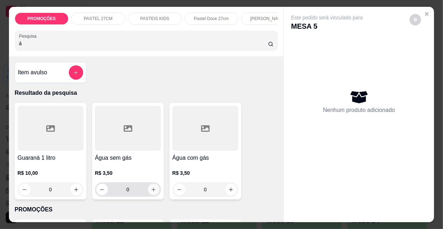
type input "á"
click at [148, 191] on button "increase-product-quantity" at bounding box center [153, 189] width 11 height 11
type input "1"
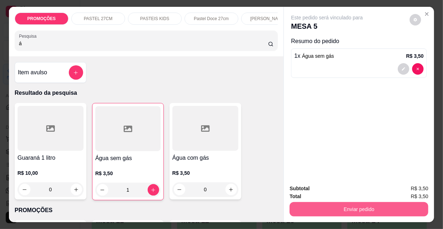
click at [314, 208] on button "Enviar pedido" at bounding box center [359, 209] width 139 height 14
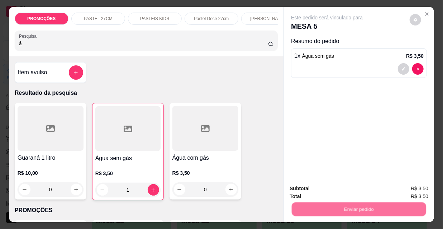
click at [316, 192] on button "Não registrar e enviar pedido" at bounding box center [336, 189] width 75 height 14
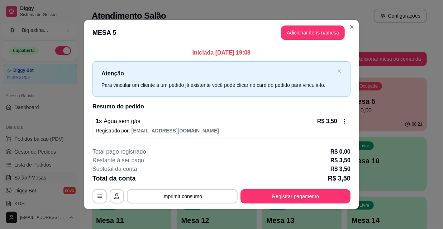
scroll to position [3, 0]
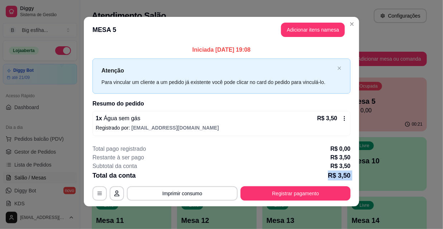
click at [319, 187] on div "**********" at bounding box center [222, 173] width 258 height 56
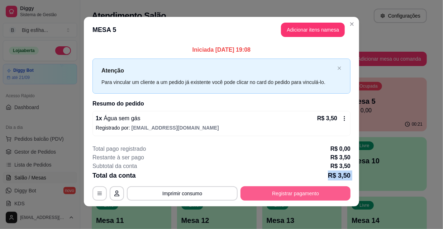
click at [319, 190] on button "Registrar pagamento" at bounding box center [296, 193] width 110 height 14
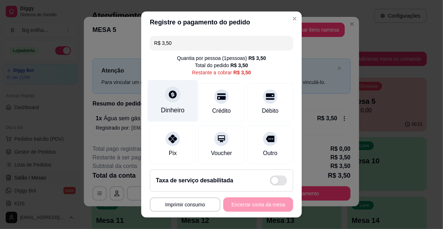
click at [171, 90] on icon at bounding box center [172, 94] width 9 height 9
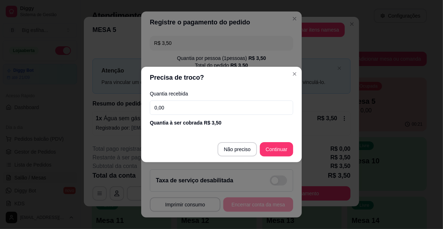
click at [187, 114] on input "0,00" at bounding box center [222, 107] width 144 height 14
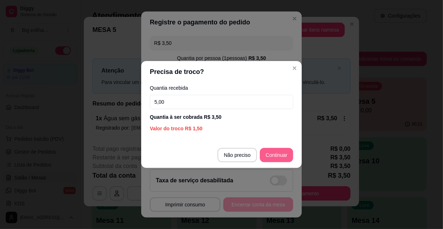
type input "5,00"
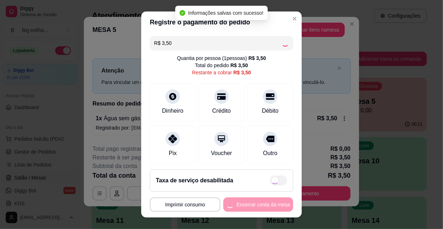
type input "R$ 0,00"
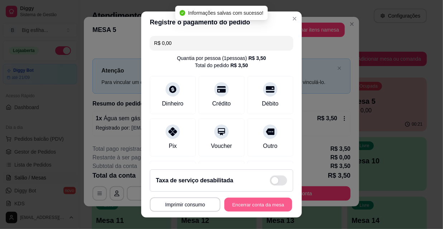
click at [244, 203] on button "Encerrar conta da mesa" at bounding box center [259, 205] width 68 height 14
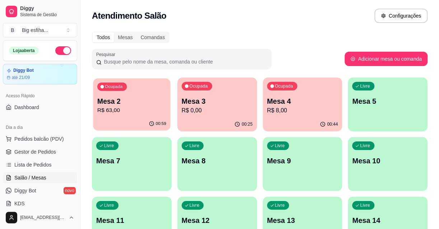
click at [133, 113] on p "R$ 63,00" at bounding box center [131, 110] width 69 height 8
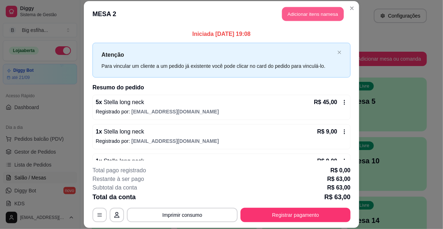
click at [299, 18] on button "Adicionar itens na mesa" at bounding box center [313, 14] width 62 height 14
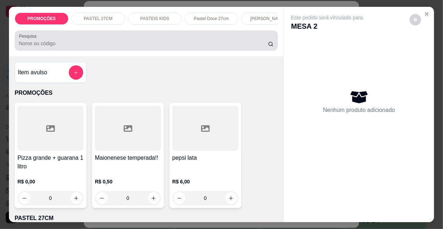
click at [119, 45] on input "Pesquisa" at bounding box center [143, 43] width 249 height 7
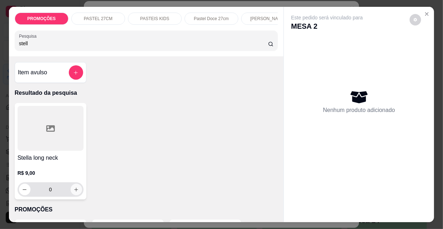
type input "stell"
click at [74, 191] on icon "increase-product-quantity" at bounding box center [76, 189] width 5 height 5
type input "2"
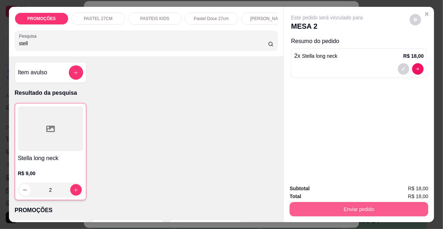
click at [319, 207] on button "Enviar pedido" at bounding box center [359, 209] width 139 height 14
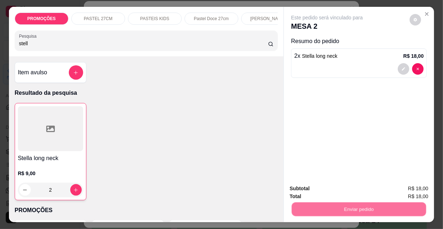
click at [310, 192] on button "Não registrar e enviar pedido" at bounding box center [336, 189] width 75 height 14
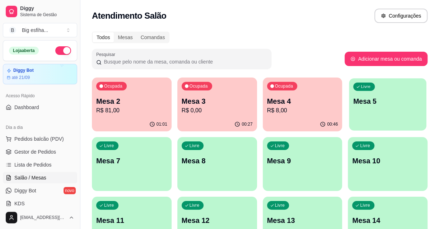
click at [371, 103] on p "Mesa 5" at bounding box center [387, 102] width 69 height 10
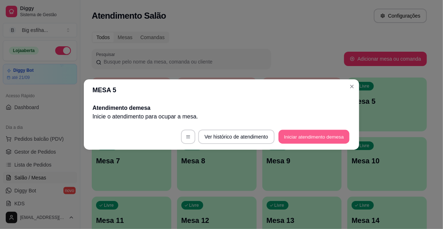
click at [320, 135] on button "Iniciar atendimento de mesa" at bounding box center [314, 137] width 71 height 14
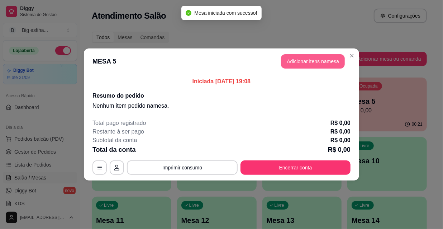
click at [318, 66] on button "Adicionar itens na mesa" at bounding box center [313, 61] width 64 height 14
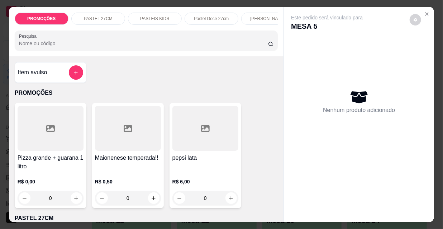
click at [166, 17] on div "PASTEIS KIDS" at bounding box center [155, 19] width 54 height 12
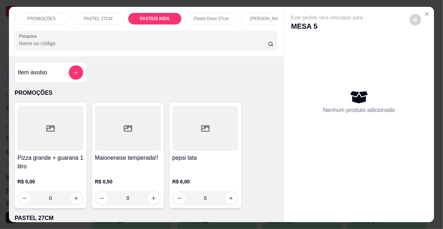
scroll to position [18, 0]
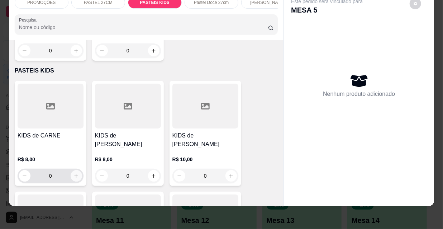
click at [74, 173] on icon "increase-product-quantity" at bounding box center [76, 175] width 5 height 5
type input "1"
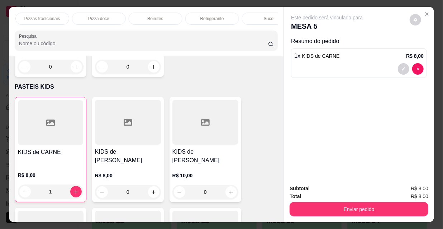
scroll to position [0, 413]
click at [206, 18] on div "Refrigerante" at bounding box center [195, 19] width 54 height 12
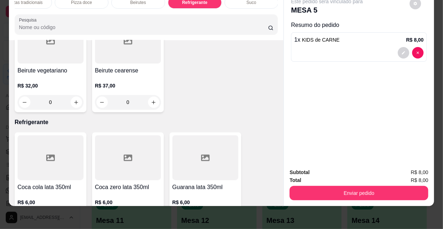
scroll to position [6499, 0]
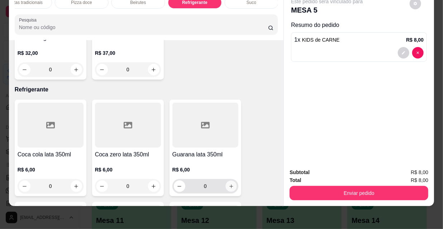
click at [230, 184] on icon "increase-product-quantity" at bounding box center [232, 186] width 4 height 4
type input "1"
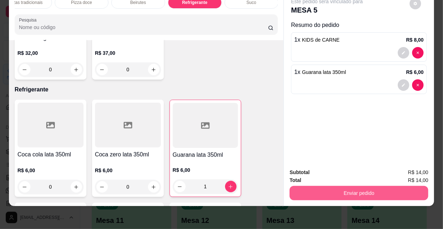
click at [336, 186] on button "Enviar pedido" at bounding box center [359, 193] width 139 height 14
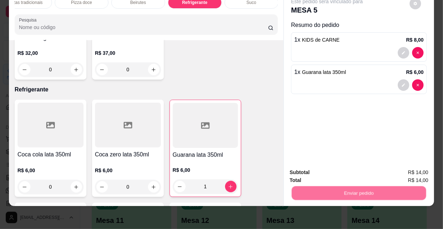
click at [338, 169] on button "Não registrar e enviar pedido" at bounding box center [336, 170] width 72 height 13
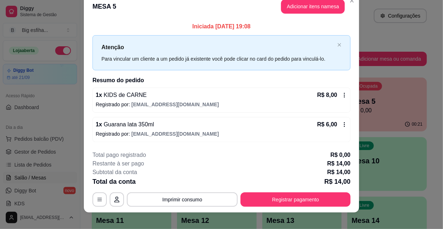
scroll to position [18, 0]
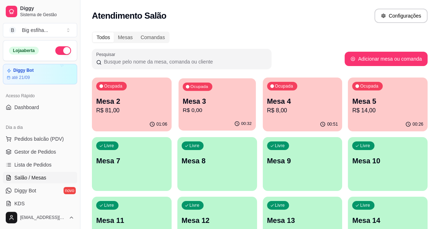
click at [209, 109] on p "R$ 0,00" at bounding box center [217, 110] width 69 height 8
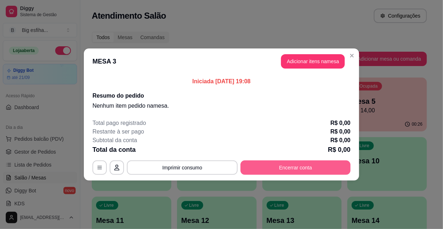
click at [310, 170] on button "Encerrar conta" at bounding box center [296, 167] width 110 height 14
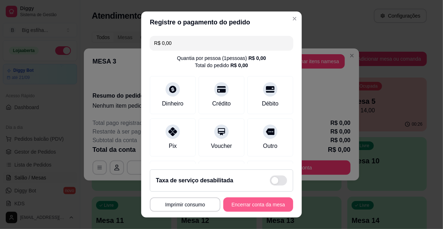
click at [265, 208] on button "Encerrar conta da mesa" at bounding box center [259, 204] width 70 height 14
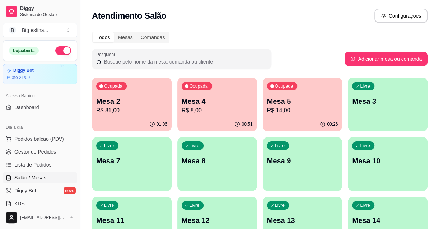
click at [222, 115] on div "Ocupada Mesa 4 R$ 8,00" at bounding box center [217, 97] width 80 height 40
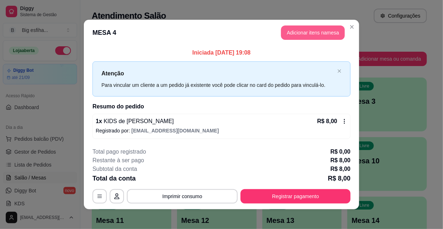
click at [291, 33] on button "Adicionar itens na mesa" at bounding box center [313, 32] width 64 height 14
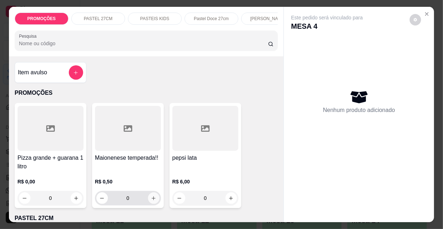
click at [151, 198] on icon "increase-product-quantity" at bounding box center [153, 198] width 5 height 5
type input "4"
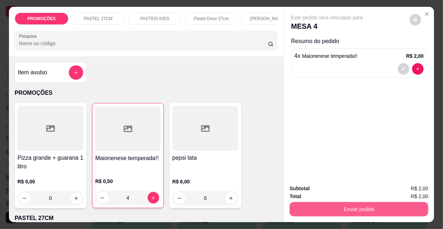
click at [358, 205] on button "Enviar pedido" at bounding box center [359, 209] width 139 height 14
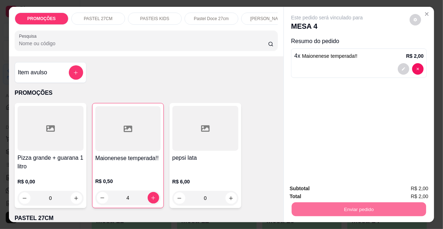
click at [339, 190] on button "Não registrar e enviar pedido" at bounding box center [336, 189] width 75 height 14
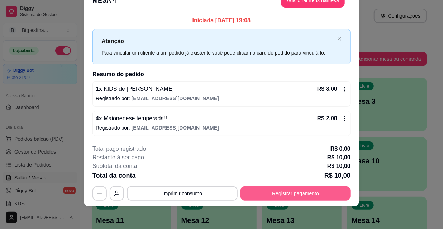
click at [315, 196] on button "Registrar pagamento" at bounding box center [296, 193] width 110 height 14
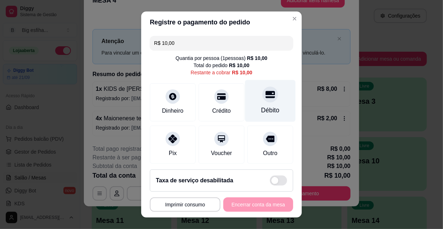
click at [266, 97] on div at bounding box center [271, 94] width 16 height 16
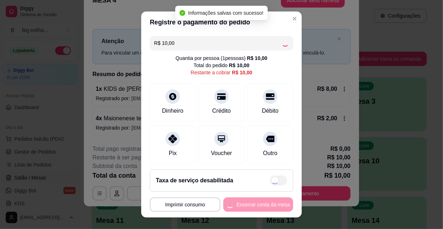
type input "R$ 0,00"
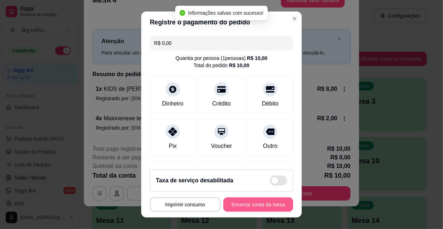
click at [254, 202] on button "Encerrar conta da mesa" at bounding box center [259, 204] width 70 height 14
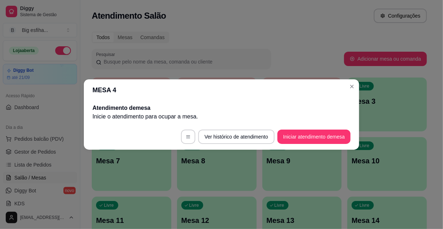
scroll to position [0, 0]
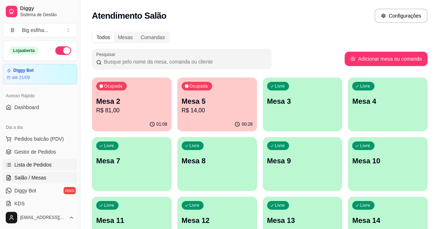
click at [49, 167] on span "Lista de Pedidos" at bounding box center [32, 164] width 37 height 7
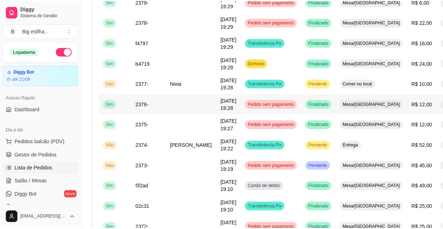
scroll to position [456, 0]
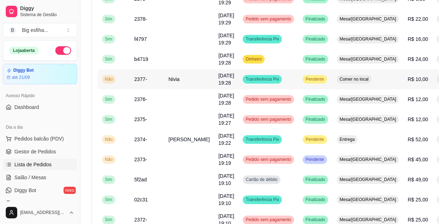
click at [403, 88] on td "R$ 10,00" at bounding box center [417, 79] width 29 height 20
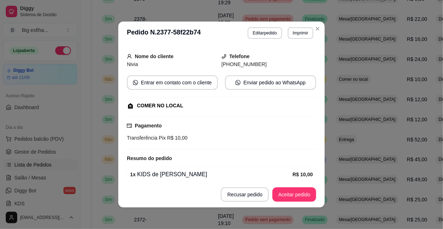
scroll to position [69, 0]
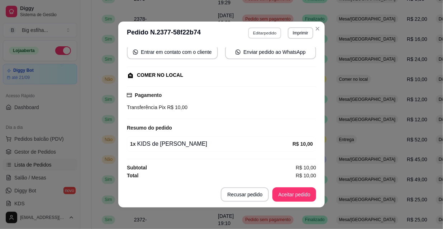
click at [259, 33] on button "Editar pedido" at bounding box center [265, 32] width 33 height 11
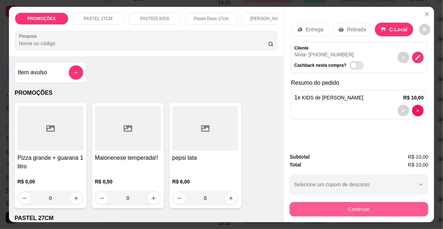
click at [344, 207] on button "Continuar" at bounding box center [359, 209] width 139 height 14
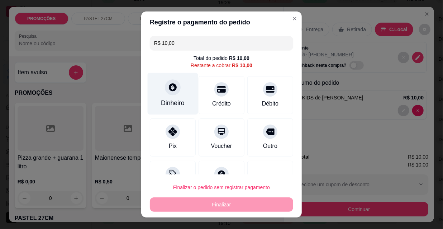
click at [178, 96] on div "Dinheiro" at bounding box center [173, 94] width 51 height 42
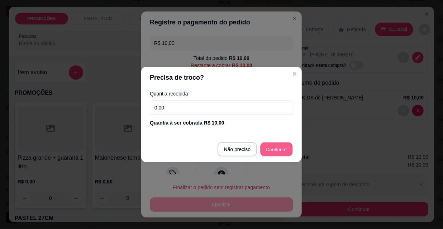
type input "R$ 0,00"
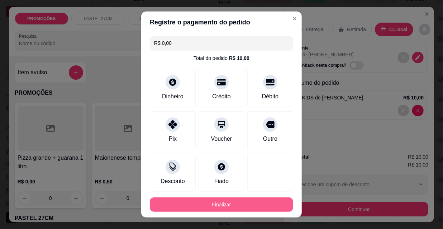
click at [232, 205] on button "Finalizar" at bounding box center [222, 204] width 144 height 14
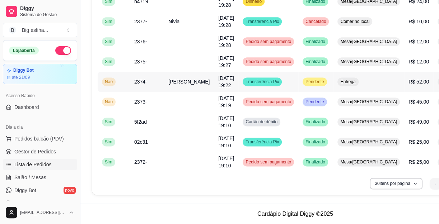
scroll to position [549, 0]
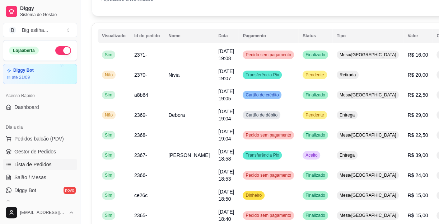
scroll to position [52, 0]
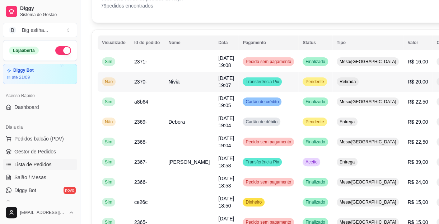
click at [276, 79] on td "Transferência Pix" at bounding box center [268, 82] width 60 height 20
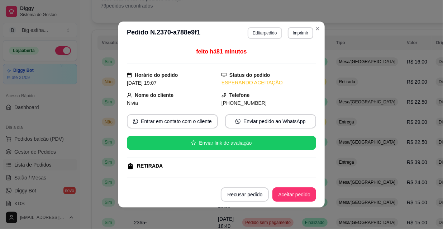
click at [269, 36] on button "Editar pedido" at bounding box center [265, 32] width 34 height 11
click at [311, 206] on button "Continuar" at bounding box center [359, 209] width 139 height 14
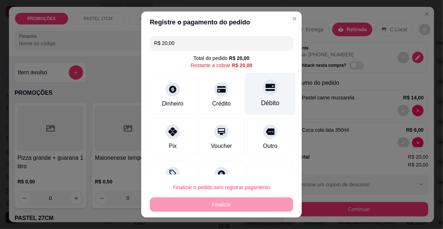
click at [266, 91] on icon at bounding box center [270, 87] width 9 height 9
type input "R$ 0,00"
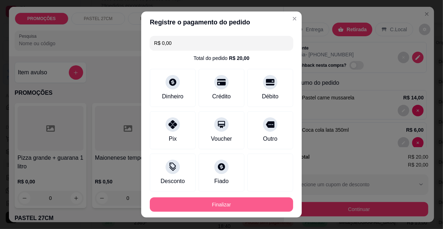
click at [262, 208] on button "Finalizar" at bounding box center [222, 204] width 144 height 14
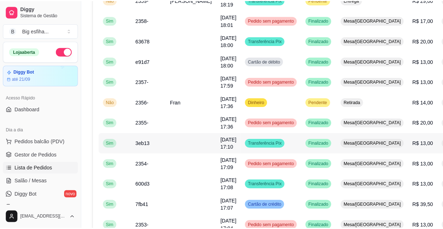
scroll to position [443, 0]
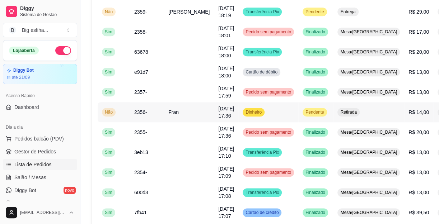
click at [277, 117] on td "Dinheiro" at bounding box center [268, 112] width 60 height 20
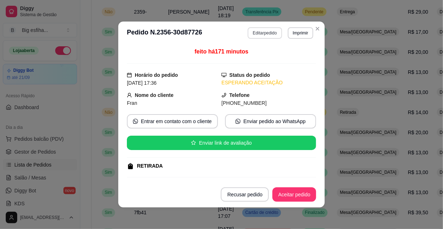
click at [252, 36] on button "Editar pedido" at bounding box center [265, 32] width 34 height 11
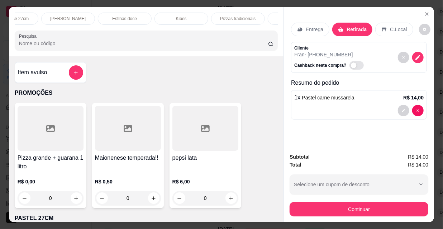
scroll to position [0, 413]
click at [194, 18] on p "Refrigerante" at bounding box center [195, 19] width 24 height 6
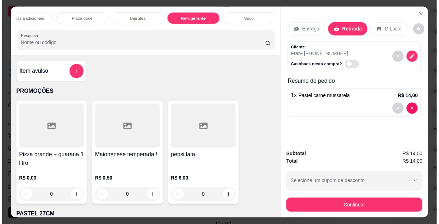
scroll to position [18, 0]
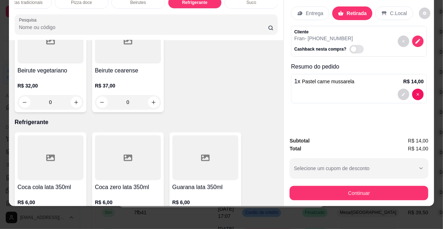
click at [77, 213] on button "increase-product-quantity" at bounding box center [76, 218] width 11 height 11
type input "1"
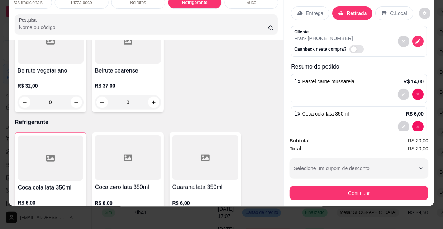
click at [348, 196] on div "Subtotal R$ 20,00 Total R$ 20,00 Selecione um cupom de desconto TAXAGRATIS FUNC…" at bounding box center [359, 168] width 150 height 75
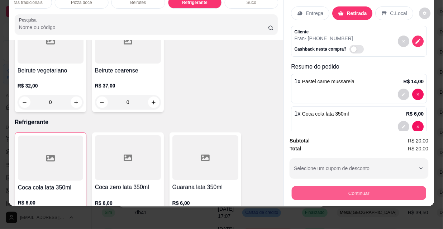
click at [338, 188] on button "Continuar" at bounding box center [359, 193] width 135 height 14
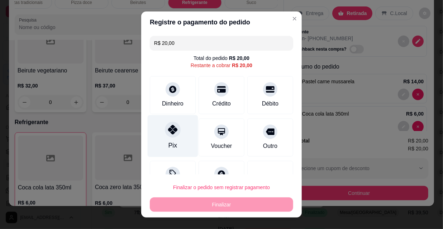
click at [159, 133] on div "Pix" at bounding box center [173, 136] width 51 height 42
type input "R$ 0,00"
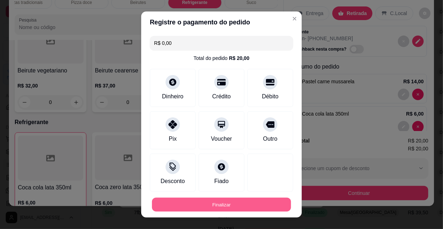
click at [210, 206] on button "Finalizar" at bounding box center [221, 205] width 139 height 14
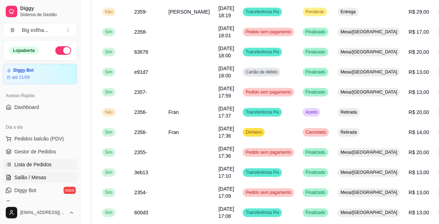
click at [33, 177] on span "Salão / Mesas" at bounding box center [30, 177] width 32 height 7
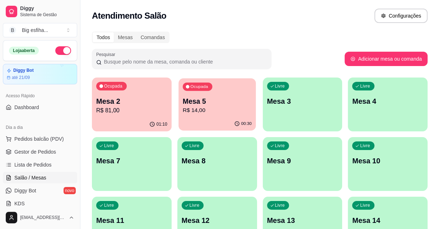
click at [214, 104] on p "Mesa 5" at bounding box center [217, 102] width 69 height 10
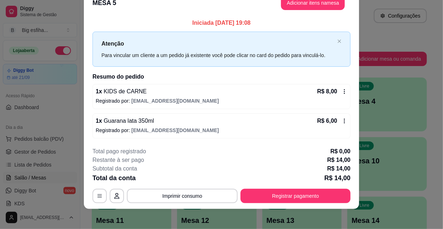
scroll to position [18, 0]
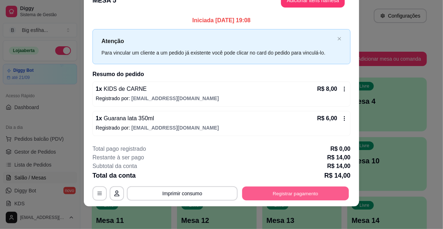
click at [279, 194] on button "Registrar pagamento" at bounding box center [296, 193] width 107 height 14
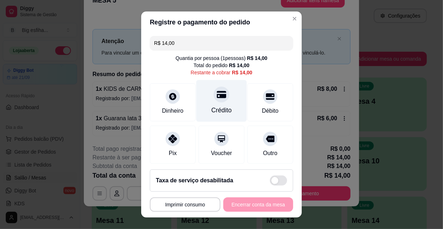
click at [217, 95] on icon at bounding box center [221, 94] width 9 height 7
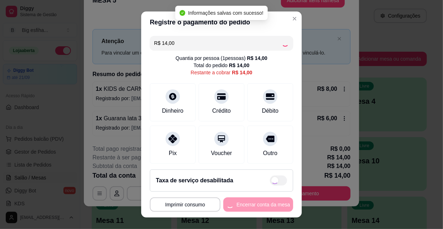
type input "R$ 0,00"
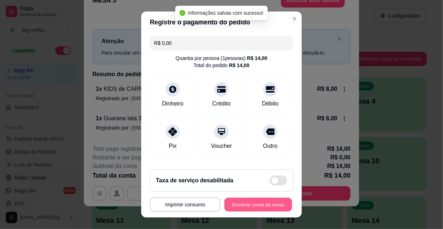
click at [260, 203] on button "Encerrar conta da mesa" at bounding box center [259, 205] width 68 height 14
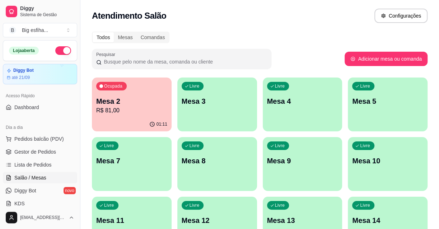
click at [138, 114] on p "R$ 81,00" at bounding box center [131, 110] width 71 height 9
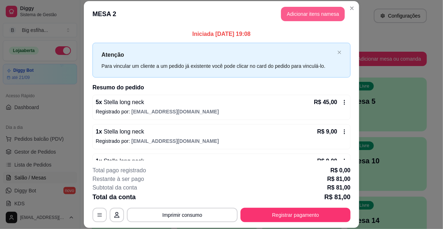
click at [290, 16] on button "Adicionar itens na mesa" at bounding box center [313, 14] width 64 height 14
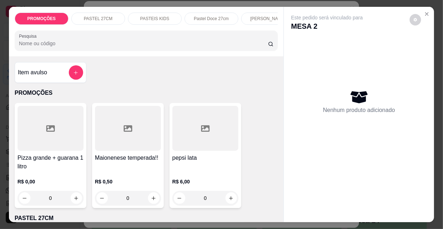
click at [105, 53] on div "PROMOÇÕES PASTEL 27CM PASTEIS KIDS Pastel Doce 27cm Esfihas Salgadas Esfihas do…" at bounding box center [146, 32] width 275 height 50
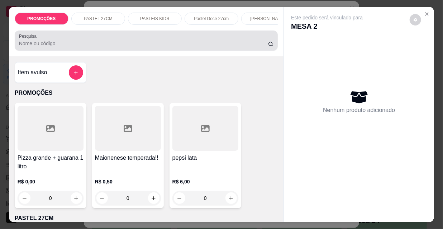
click at [123, 44] on input "Pesquisa" at bounding box center [143, 43] width 249 height 7
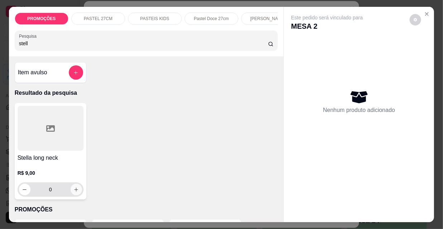
type input "stell"
click at [74, 189] on icon "increase-product-quantity" at bounding box center [76, 189] width 5 height 5
type input "1"
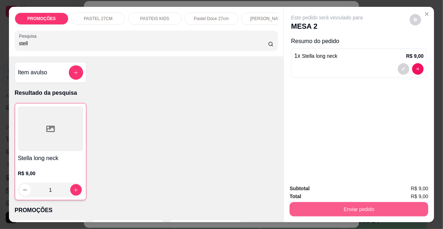
click at [299, 203] on button "Enviar pedido" at bounding box center [359, 209] width 139 height 14
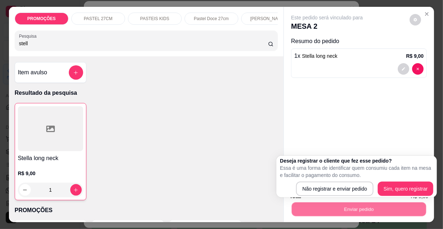
click at [324, 182] on div "Deseja registrar o cliente que fez esse pedido? Essa é uma forma de identificar…" at bounding box center [357, 176] width 154 height 39
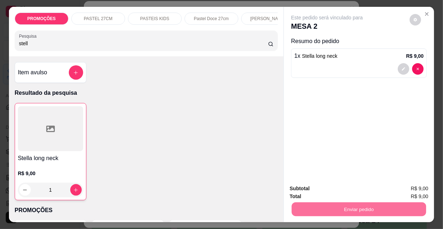
click at [326, 183] on button "Não registrar e enviar pedido" at bounding box center [336, 189] width 75 height 14
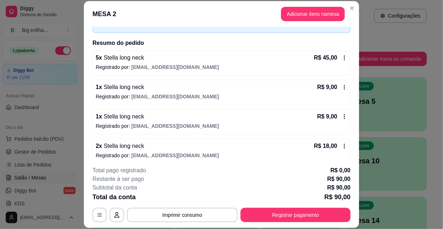
scroll to position [79, 0]
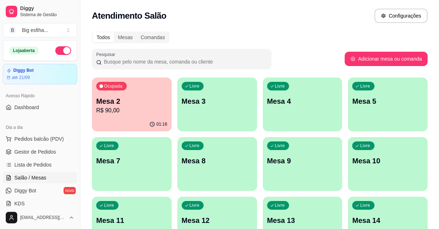
click at [239, 120] on div "Livre Mesa 3" at bounding box center [217, 99] width 80 height 45
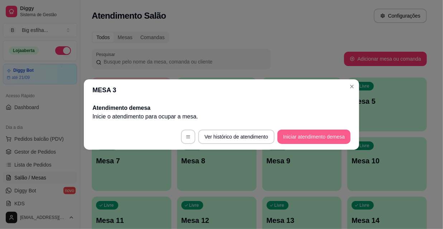
click at [307, 131] on button "Iniciar atendimento de mesa" at bounding box center [314, 137] width 73 height 14
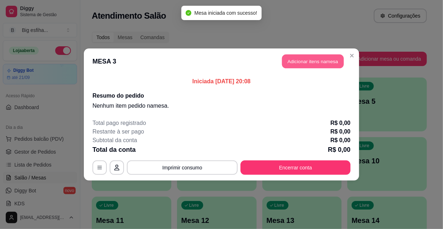
click at [310, 65] on button "Adicionar itens na mesa" at bounding box center [313, 62] width 62 height 14
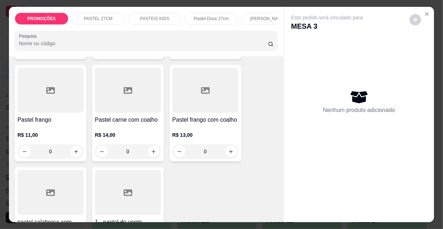
scroll to position [2153, 0]
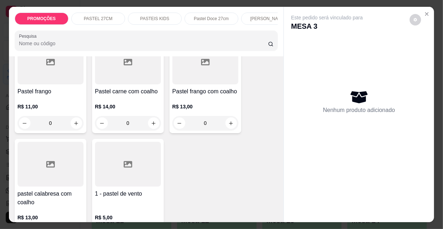
click at [127, 96] on div "R$ 14,00 0" at bounding box center [128, 113] width 66 height 34
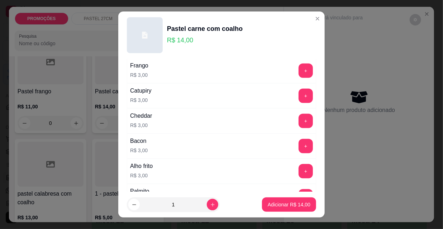
scroll to position [261, 0]
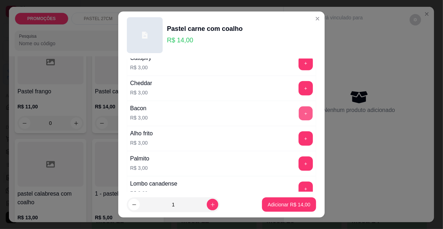
click at [299, 111] on button "+" at bounding box center [306, 114] width 14 height 14
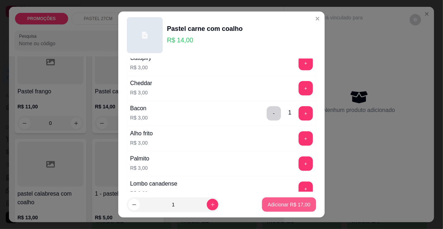
click at [292, 201] on p "Adicionar R$ 17,00" at bounding box center [289, 204] width 43 height 7
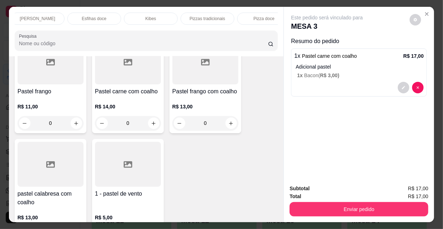
scroll to position [0, 413]
click at [196, 16] on p "Refrigerante" at bounding box center [195, 19] width 24 height 6
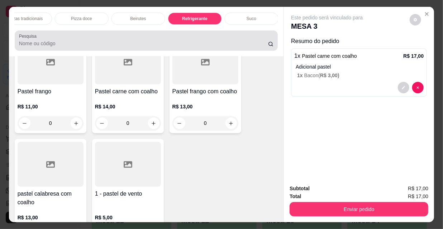
scroll to position [18, 0]
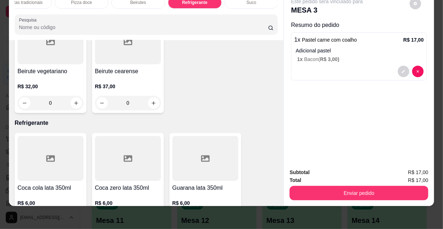
click at [229, 217] on icon "increase-product-quantity" at bounding box center [231, 219] width 5 height 5
type input "1"
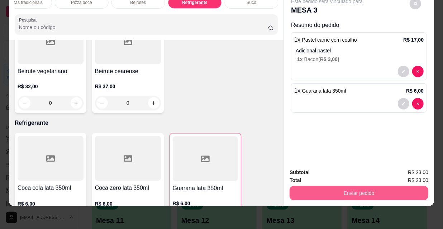
click at [373, 191] on button "Enviar pedido" at bounding box center [359, 193] width 139 height 14
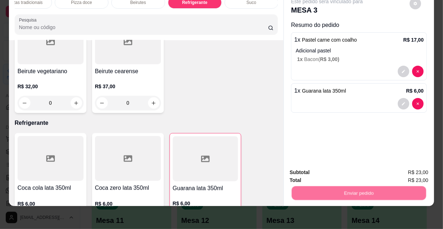
click at [348, 172] on button "Não registrar e enviar pedido" at bounding box center [336, 170] width 72 height 13
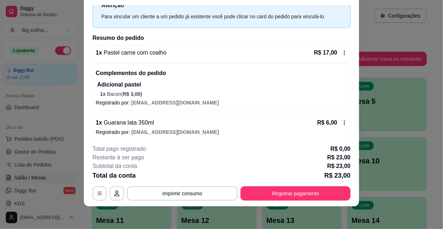
scroll to position [32, 0]
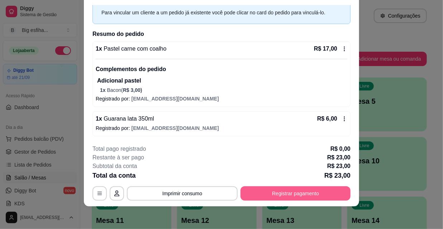
click at [285, 191] on button "Registrar pagamento" at bounding box center [296, 193] width 110 height 14
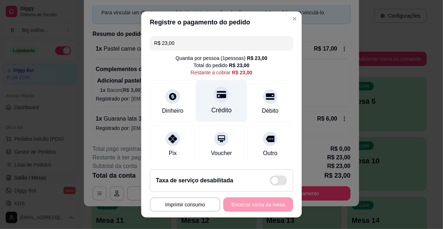
click at [217, 98] on icon at bounding box center [221, 94] width 9 height 7
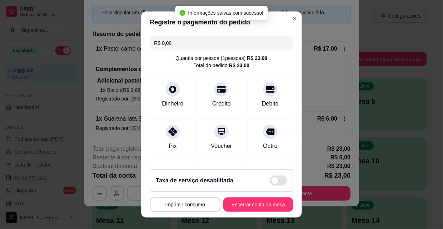
type input "R$ 0,00"
click at [251, 202] on button "Encerrar conta da mesa" at bounding box center [259, 204] width 70 height 14
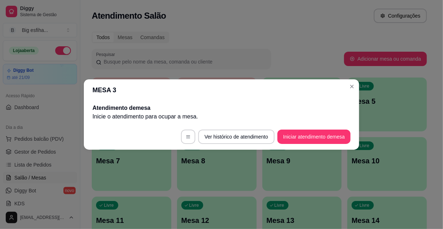
scroll to position [0, 0]
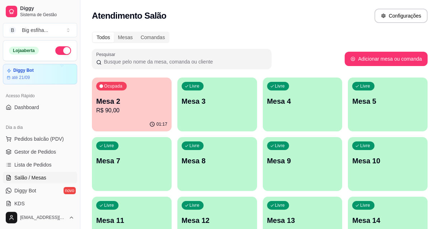
click at [229, 104] on p "Mesa 3" at bounding box center [217, 101] width 71 height 10
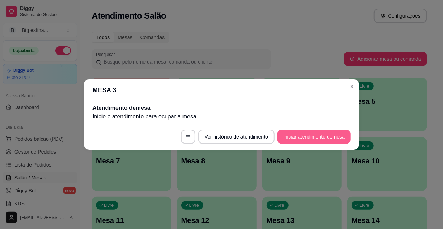
click at [316, 140] on button "Iniciar atendimento de mesa" at bounding box center [314, 137] width 73 height 14
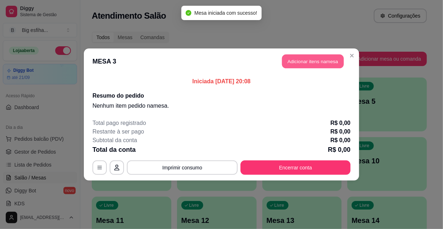
click at [302, 66] on button "Adicionar itens na mesa" at bounding box center [313, 62] width 62 height 14
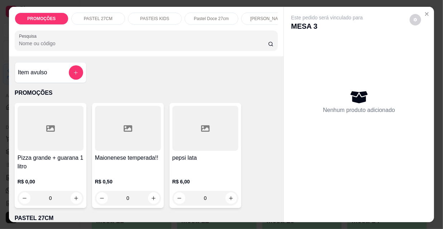
scroll to position [0, 231]
click at [140, 15] on div "Kibes" at bounding box center [151, 19] width 54 height 12
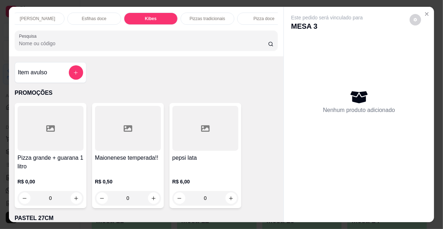
scroll to position [18, 0]
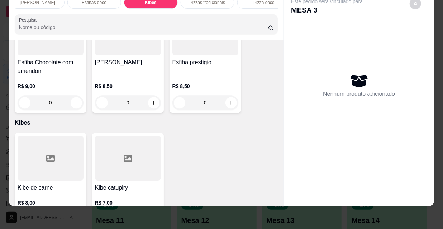
click at [74, 217] on icon "increase-product-quantity" at bounding box center [76, 219] width 5 height 5
type input "1"
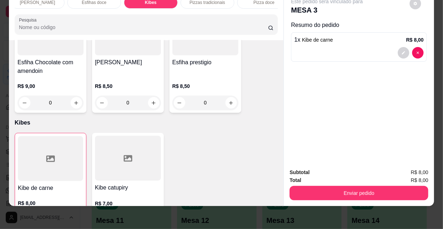
click at [148, 214] on button "increase-product-quantity" at bounding box center [153, 219] width 11 height 11
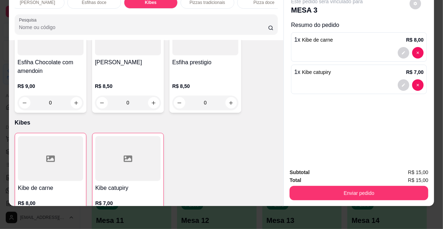
type input "1"
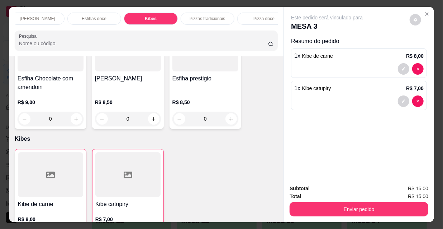
scroll to position [0, 413]
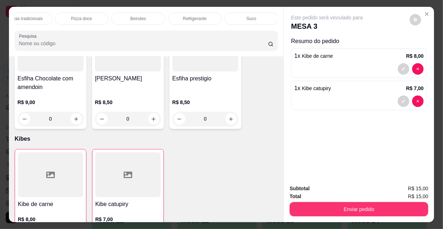
click at [205, 14] on div "Refrigerante" at bounding box center [195, 19] width 54 height 12
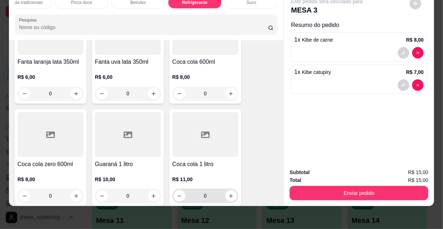
scroll to position [6728, 0]
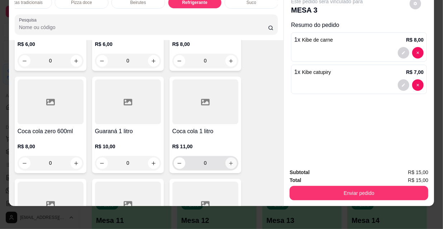
click at [226, 158] on button "increase-product-quantity" at bounding box center [231, 163] width 11 height 11
type input "1"
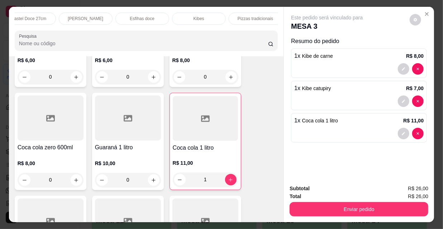
scroll to position [0, 0]
click at [147, 16] on p "PASTEIS KIDS" at bounding box center [154, 19] width 29 height 6
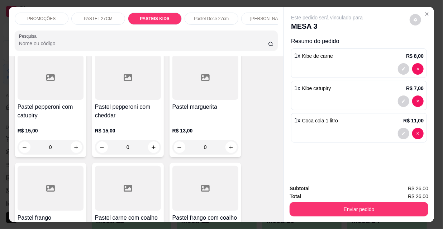
click at [80, 13] on div "PASTEL 27CM" at bounding box center [98, 19] width 54 height 12
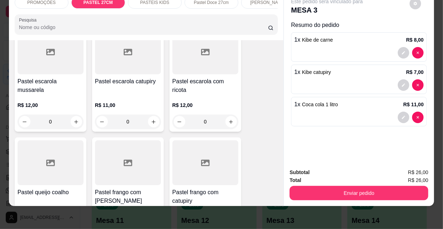
scroll to position [1201, 0]
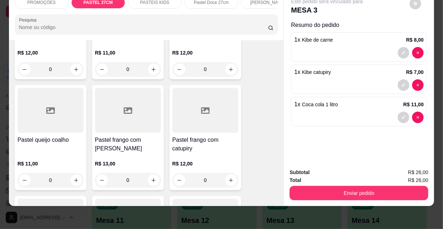
click at [139, 136] on h4 "Pastel frango com [PERSON_NAME]" at bounding box center [128, 144] width 66 height 17
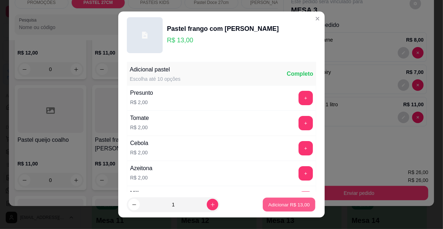
click at [275, 201] on button "Adicionar R$ 13,00" at bounding box center [289, 205] width 53 height 14
type input "1"
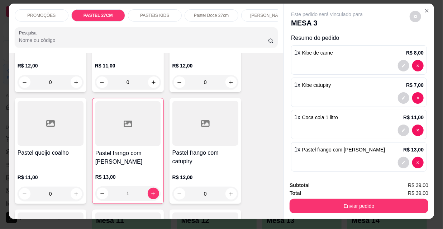
scroll to position [0, 0]
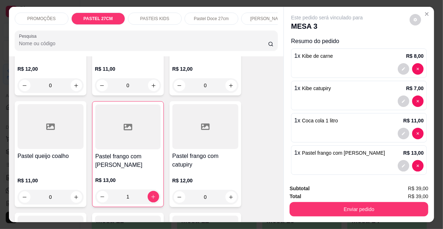
click at [260, 16] on p "[PERSON_NAME]" at bounding box center [268, 19] width 36 height 6
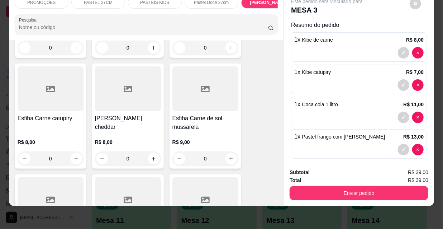
scroll to position [4095, 0]
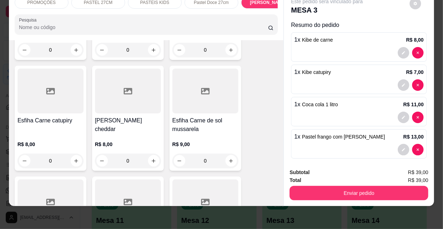
click at [208, 116] on h4 "Esfiha Carne de sol mussarela" at bounding box center [206, 124] width 66 height 17
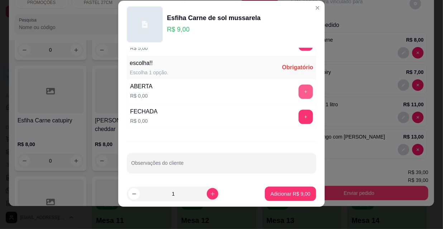
scroll to position [11, 0]
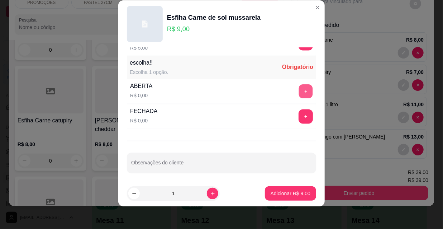
click at [299, 89] on button "+" at bounding box center [306, 92] width 14 height 14
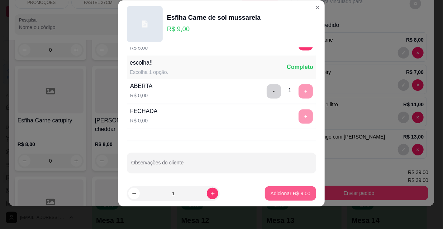
click at [294, 194] on p "Adicionar R$ 9,00" at bounding box center [291, 193] width 40 height 7
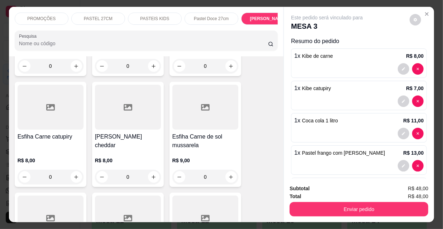
scroll to position [0, 231]
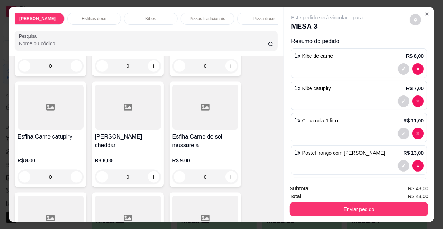
click at [99, 16] on p "Esfihas doce" at bounding box center [94, 19] width 25 height 6
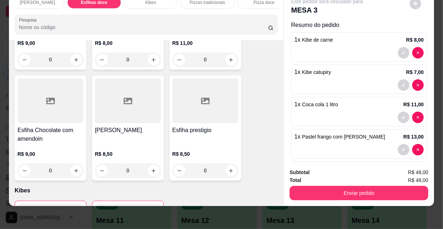
scroll to position [5736, 0]
click at [209, 127] on div "Esfiha prestigio" at bounding box center [206, 135] width 66 height 17
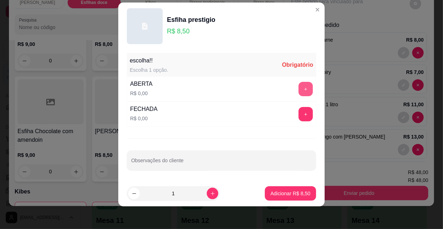
click at [300, 84] on button "+" at bounding box center [306, 89] width 14 height 14
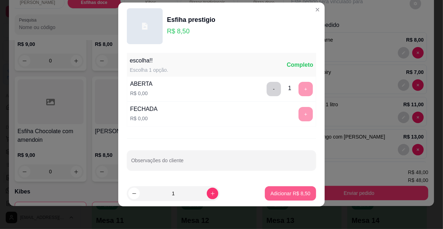
click at [289, 187] on button "Adicionar R$ 8,50" at bounding box center [290, 193] width 51 height 14
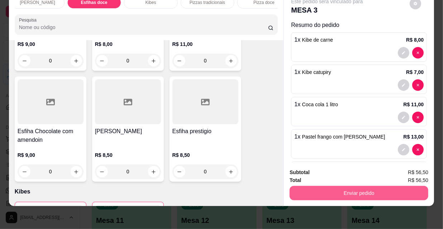
click at [372, 193] on button "Enviar pedido" at bounding box center [359, 193] width 139 height 14
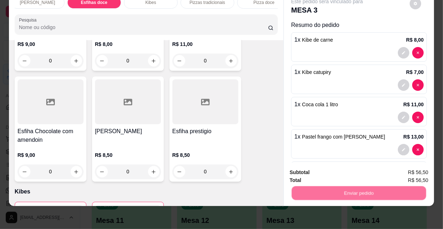
click at [329, 168] on button "Não registrar e enviar pedido" at bounding box center [336, 170] width 72 height 13
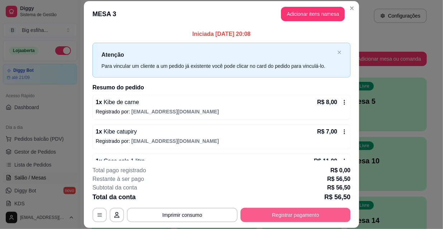
click at [262, 208] on div "**********" at bounding box center [222, 215] width 258 height 14
click at [288, 212] on button "Registrar pagamento" at bounding box center [296, 215] width 107 height 14
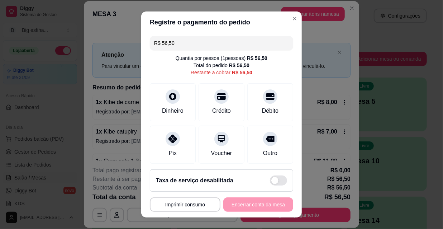
click at [195, 43] on input "R$ 56,50" at bounding box center [221, 43] width 135 height 14
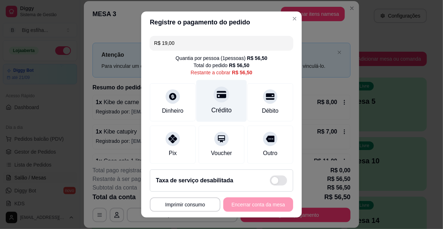
click at [215, 104] on div "Crédito" at bounding box center [222, 101] width 51 height 42
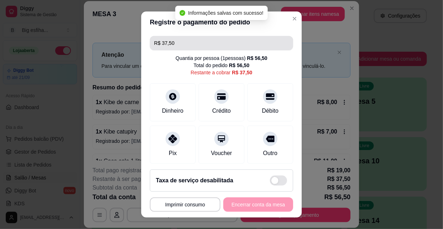
click at [177, 42] on input "R$ 37,50" at bounding box center [221, 43] width 135 height 14
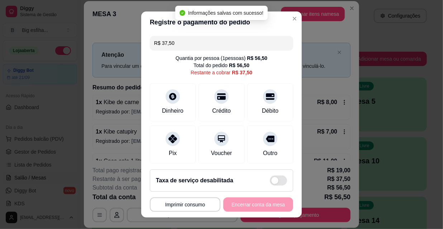
click at [177, 42] on input "R$ 37,50" at bounding box center [221, 43] width 135 height 14
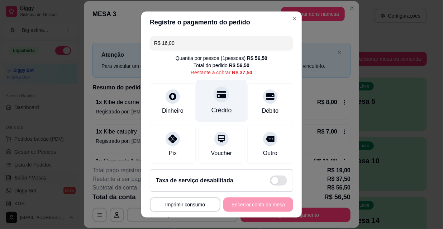
click at [226, 93] on div "Crédito" at bounding box center [222, 101] width 51 height 42
click at [225, 93] on div "Crédito" at bounding box center [222, 101] width 51 height 42
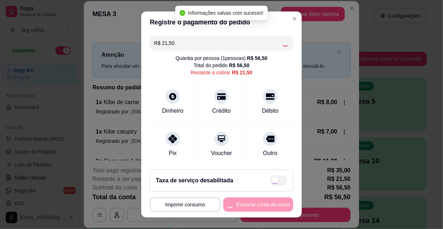
type input "R$ 0,00"
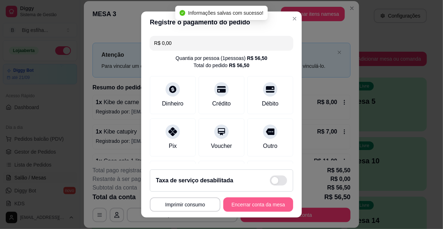
click at [246, 203] on button "Encerrar conta da mesa" at bounding box center [259, 204] width 70 height 14
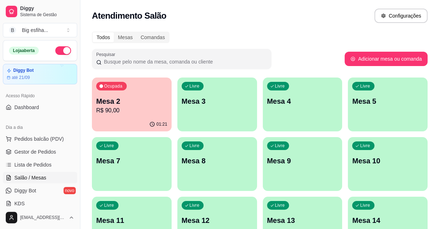
click at [132, 108] on p "R$ 90,00" at bounding box center [131, 110] width 71 height 9
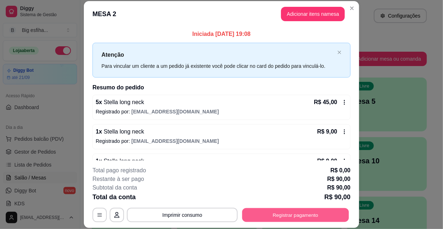
click at [280, 212] on button "Registrar pagamento" at bounding box center [296, 215] width 107 height 14
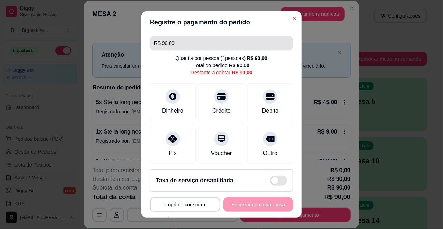
click at [184, 47] on input "R$ 90,00" at bounding box center [221, 43] width 135 height 14
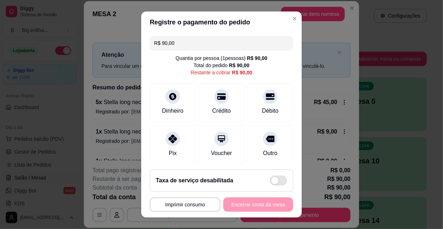
click at [184, 47] on input "R$ 90,00" at bounding box center [221, 43] width 135 height 14
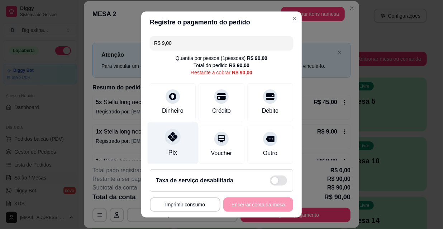
click at [171, 151] on div "Pix" at bounding box center [173, 152] width 9 height 9
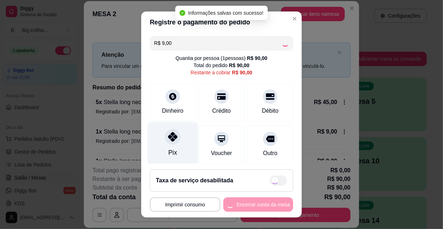
type input "R$ 81,00"
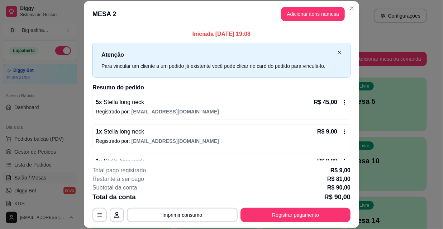
click at [338, 50] on icon "close" at bounding box center [340, 52] width 4 height 4
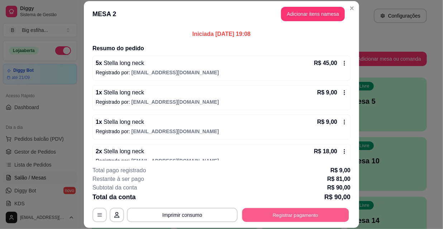
click at [342, 210] on button "Registrar pagamento" at bounding box center [296, 215] width 107 height 14
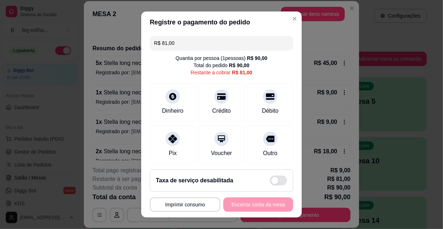
click at [207, 45] on input "R$ 81,00" at bounding box center [221, 43] width 135 height 14
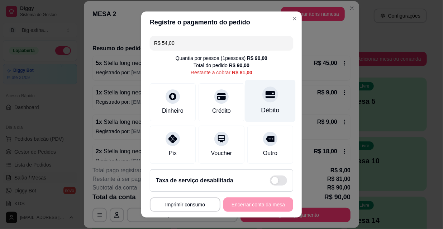
click at [270, 100] on div "Débito" at bounding box center [270, 101] width 51 height 42
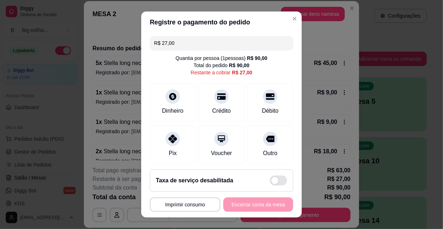
click at [189, 38] on input "R$ 27,00" at bounding box center [221, 43] width 135 height 14
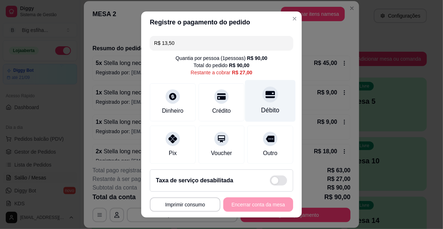
type input "R$ 13,50"
click at [277, 100] on div "Débito" at bounding box center [270, 101] width 51 height 42
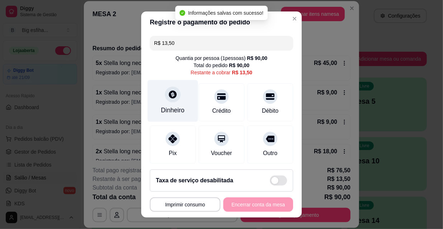
click at [173, 91] on div at bounding box center [173, 94] width 16 height 16
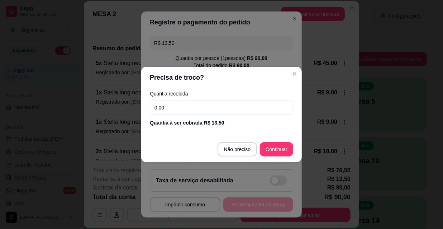
click at [193, 111] on input "0,00" at bounding box center [222, 107] width 144 height 14
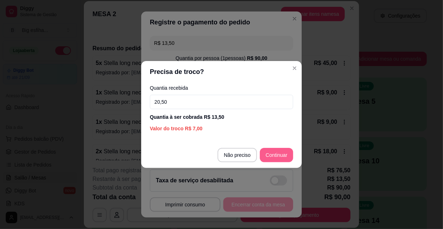
type input "20,50"
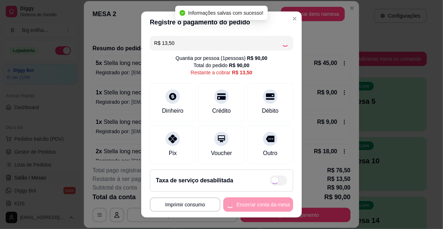
type input "R$ 0,00"
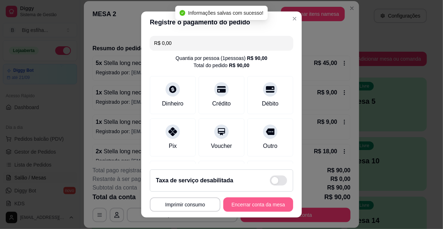
click at [236, 204] on button "Encerrar conta da mesa" at bounding box center [259, 204] width 70 height 14
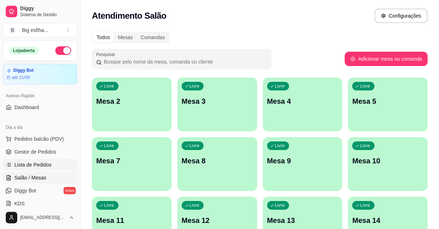
click at [28, 165] on span "Lista de Pedidos" at bounding box center [32, 164] width 37 height 7
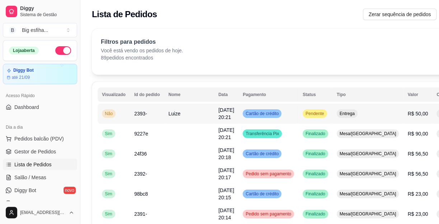
click at [408, 140] on button "IMPRESSORA" at bounding box center [409, 145] width 52 height 11
click at [45, 178] on link "Salão / Mesas" at bounding box center [40, 177] width 74 height 11
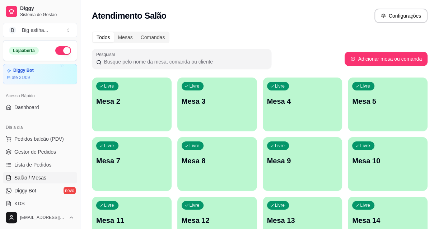
click at [128, 86] on div "Livre Mesa 2" at bounding box center [132, 99] width 80 height 45
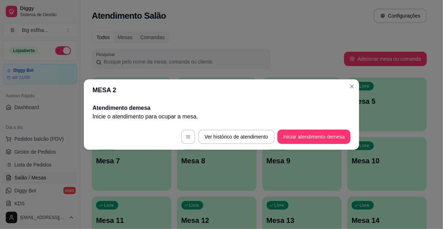
click at [315, 130] on button "Iniciar atendimento de mesa" at bounding box center [314, 137] width 73 height 14
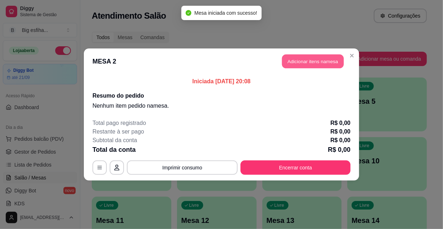
click at [300, 66] on button "Adicionar itens na mesa" at bounding box center [313, 62] width 62 height 14
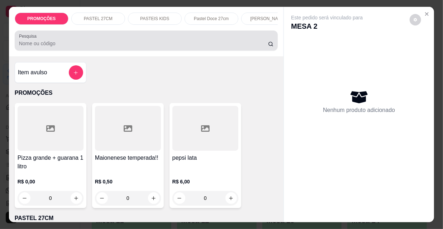
click at [149, 42] on input "Pesquisa" at bounding box center [143, 43] width 249 height 7
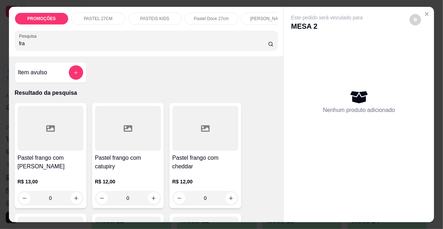
type input "fra"
click at [62, 149] on div at bounding box center [51, 128] width 66 height 45
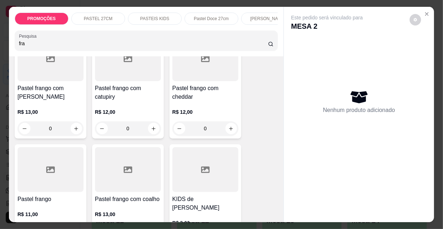
scroll to position [98, 0]
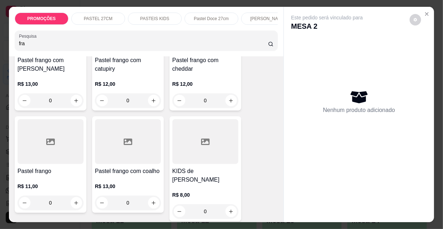
click at [50, 166] on div "Pastel frango R$ 11,00 0" at bounding box center [51, 164] width 72 height 97
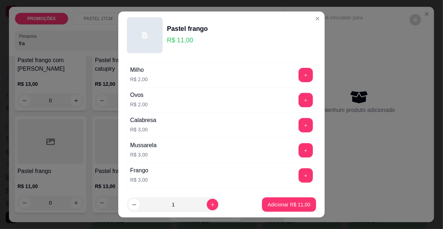
scroll to position [130, 0]
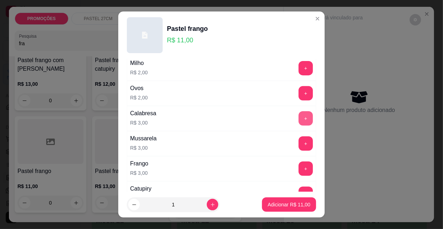
click at [299, 114] on button "+" at bounding box center [306, 118] width 14 height 14
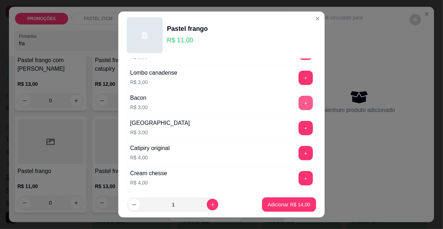
scroll to position [456, 0]
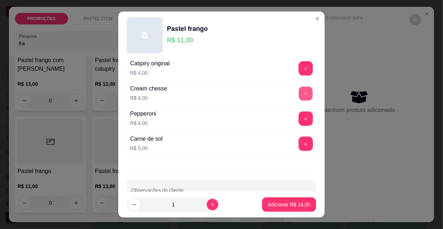
click at [299, 93] on button "+" at bounding box center [306, 94] width 14 height 14
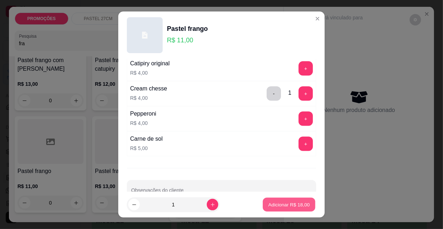
click at [300, 210] on button "Adicionar R$ 18,00" at bounding box center [289, 205] width 53 height 14
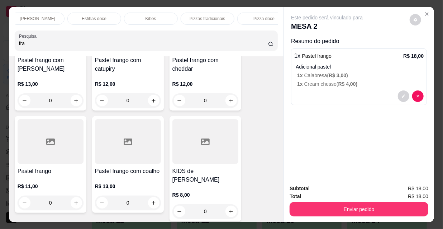
scroll to position [0, 413]
click at [173, 19] on div "Refrigerante" at bounding box center [195, 19] width 54 height 12
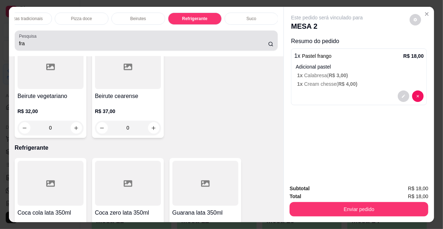
scroll to position [18, 0]
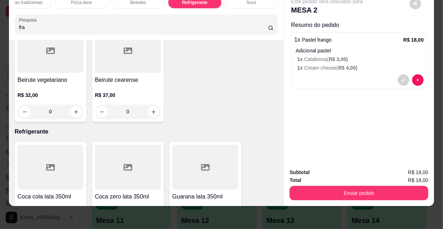
click at [152, 224] on icon "increase-product-quantity" at bounding box center [153, 228] width 5 height 5
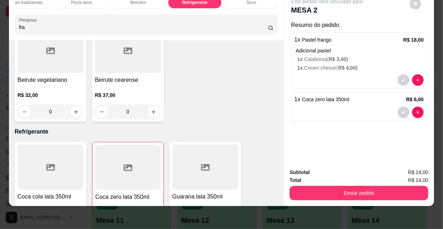
type input "1"
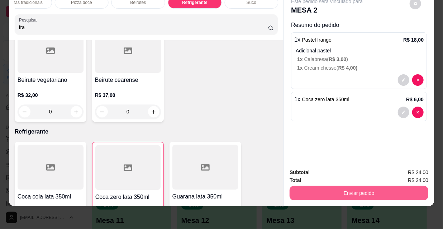
click at [333, 189] on button "Enviar pedido" at bounding box center [359, 193] width 139 height 14
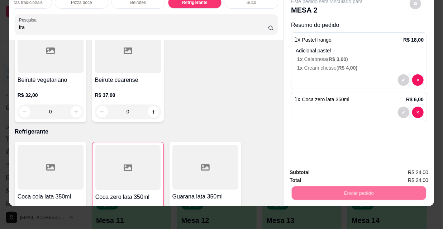
click at [326, 169] on button "Não registrar e enviar pedido" at bounding box center [336, 170] width 72 height 13
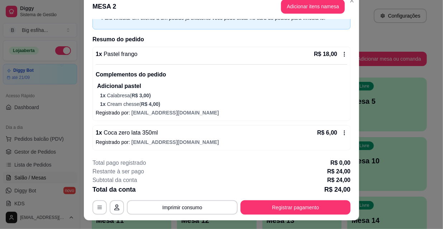
scroll to position [22, 0]
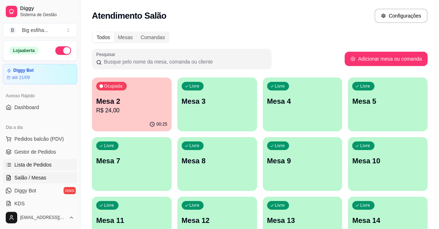
click at [34, 169] on link "Lista de Pedidos" at bounding box center [40, 164] width 74 height 11
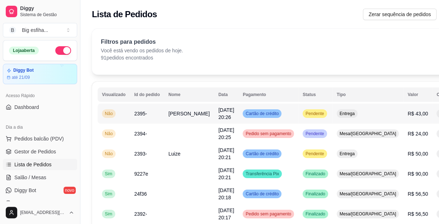
click at [401, 151] on button "IMPRESSORA" at bounding box center [409, 156] width 50 height 11
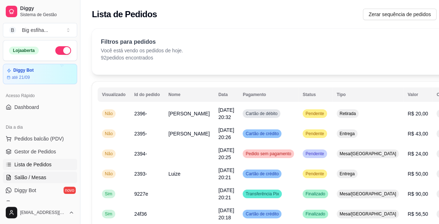
click at [63, 176] on link "Salão / Mesas" at bounding box center [40, 177] width 74 height 11
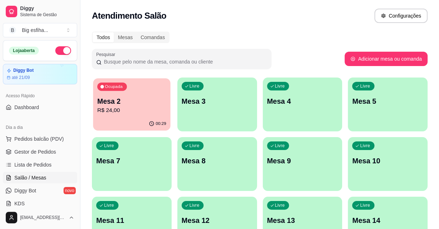
click at [137, 109] on p "R$ 24,00" at bounding box center [131, 110] width 69 height 8
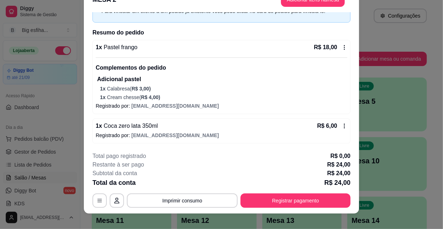
scroll to position [22, 0]
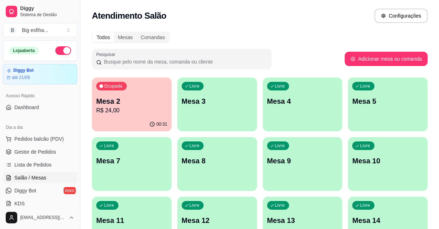
click at [238, 103] on p "Mesa 3" at bounding box center [217, 101] width 71 height 10
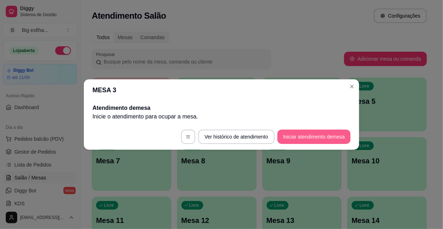
click at [302, 138] on button "Iniciar atendimento de mesa" at bounding box center [314, 137] width 73 height 14
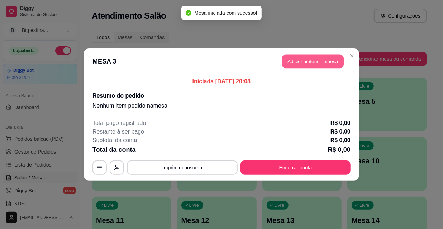
click at [304, 57] on button "Adicionar itens na mesa" at bounding box center [313, 62] width 62 height 14
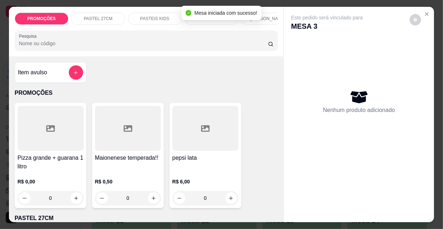
click at [60, 155] on div "Pizza grande + guarana 1 litro R$ 0,00 0" at bounding box center [51, 155] width 72 height 105
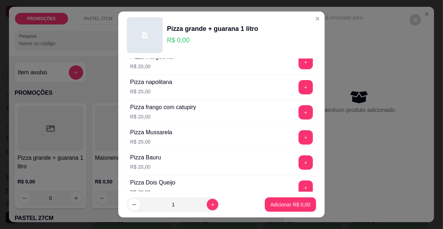
scroll to position [98, 0]
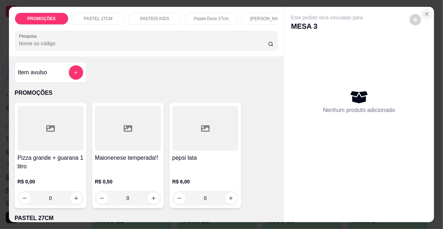
click at [424, 11] on icon "Close" at bounding box center [427, 14] width 6 height 6
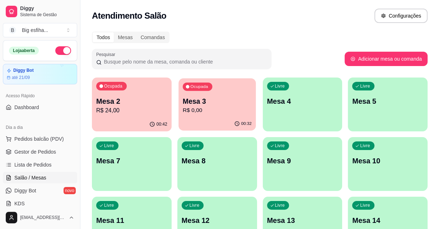
click at [247, 118] on div "00:32" at bounding box center [216, 124] width 77 height 14
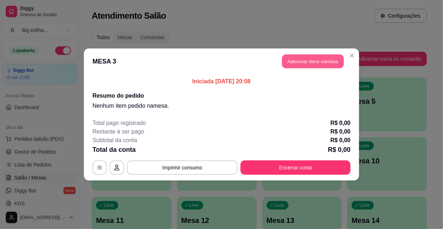
click at [320, 62] on button "Adicionar itens na mesa" at bounding box center [313, 62] width 62 height 14
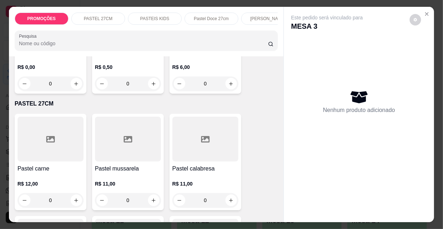
scroll to position [163, 0]
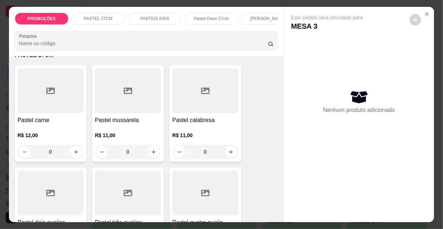
click at [67, 145] on div "R$ 12,00 0" at bounding box center [51, 145] width 66 height 27
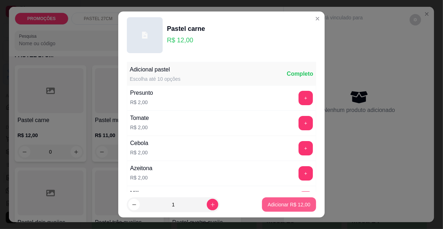
click at [279, 205] on p "Adicionar R$ 12,00" at bounding box center [289, 204] width 43 height 7
type input "1"
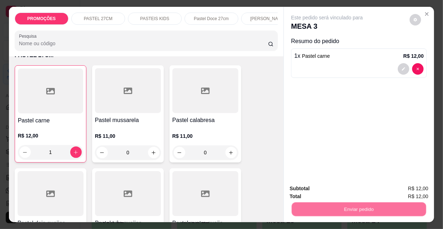
click at [348, 192] on button "Não registrar e enviar pedido" at bounding box center [336, 188] width 72 height 13
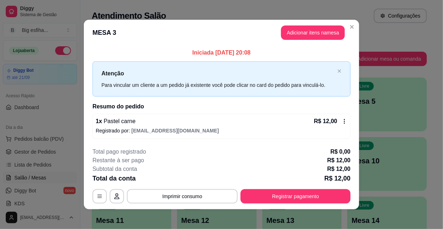
click at [102, 153] on p "Total pago registrado" at bounding box center [119, 151] width 53 height 9
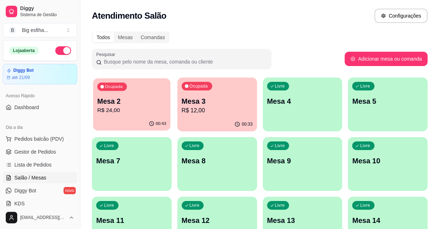
click at [116, 104] on p "Mesa 2" at bounding box center [131, 102] width 69 height 10
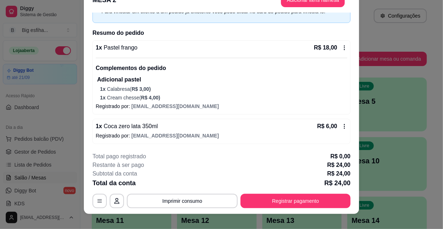
scroll to position [22, 0]
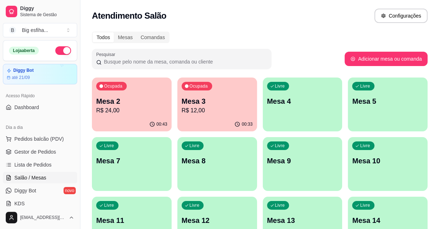
click at [333, 114] on div "Livre Mesa 4" at bounding box center [303, 99] width 80 height 45
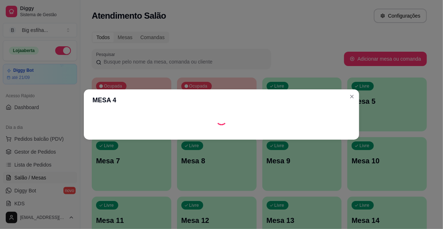
click at [323, 125] on div "Loading" at bounding box center [222, 119] width 258 height 11
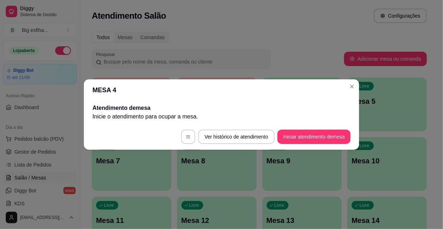
click at [323, 127] on footer "Ver histórico de atendimento Iniciar atendimento de mesa" at bounding box center [222, 137] width 276 height 26
click at [323, 133] on button "Iniciar atendimento de mesa" at bounding box center [314, 137] width 71 height 14
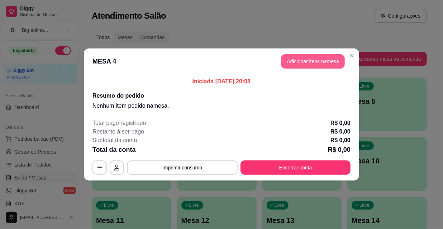
click at [312, 60] on button "Adicionar itens na mesa" at bounding box center [313, 61] width 64 height 14
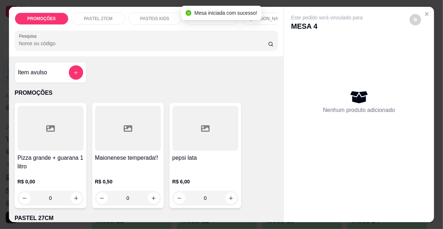
click at [44, 157] on h4 "Pizza grande + guarana 1 litro" at bounding box center [51, 162] width 66 height 17
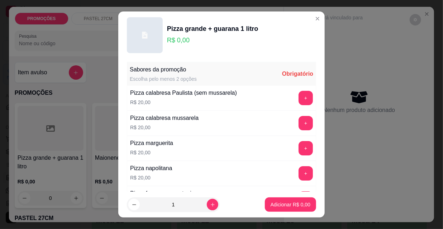
scroll to position [98, 0]
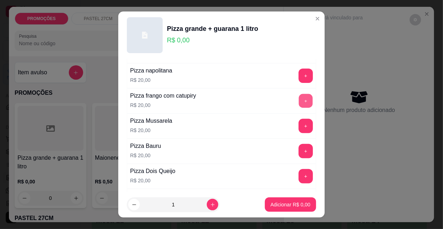
click at [299, 103] on button "+" at bounding box center [306, 101] width 14 height 14
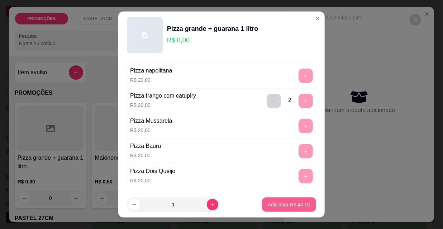
click at [288, 203] on p "Adicionar R$ 40,00" at bounding box center [289, 204] width 43 height 7
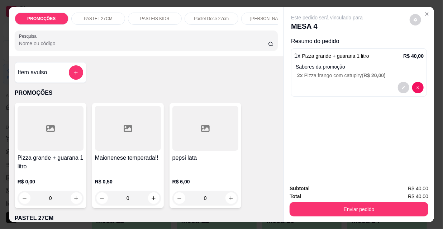
click at [45, 156] on h4 "Pizza grande + guarana 1 litro" at bounding box center [51, 162] width 66 height 17
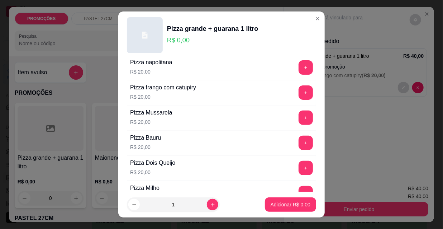
scroll to position [130, 0]
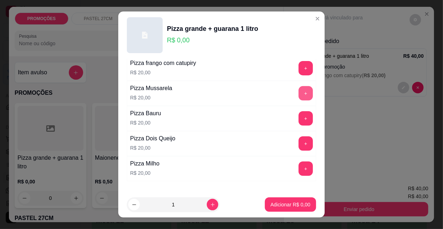
click at [299, 89] on button "+" at bounding box center [306, 93] width 14 height 14
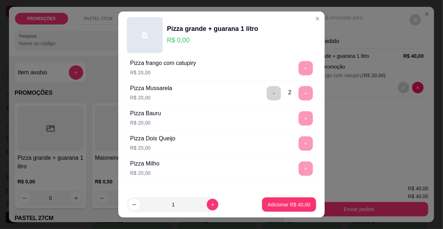
click at [277, 212] on footer "1 Adicionar R$ 40,00" at bounding box center [221, 205] width 207 height 26
click at [283, 207] on p "Adicionar R$ 40,00" at bounding box center [289, 204] width 43 height 7
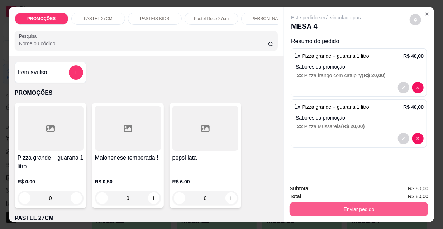
click at [353, 203] on button "Enviar pedido" at bounding box center [359, 209] width 139 height 14
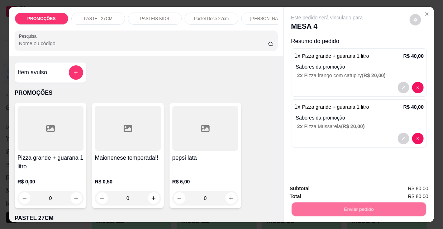
click at [343, 190] on button "Não registrar e enviar pedido" at bounding box center [336, 188] width 72 height 13
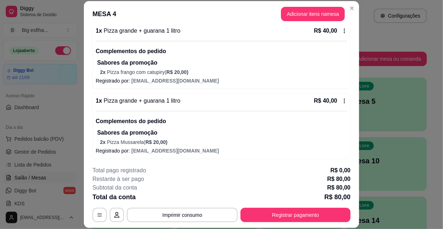
scroll to position [72, 0]
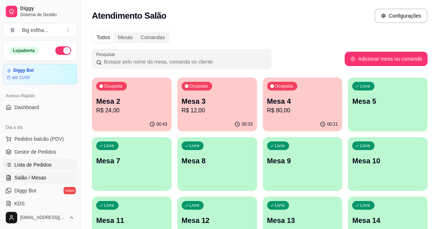
click at [51, 161] on link "Lista de Pedidos" at bounding box center [40, 164] width 74 height 11
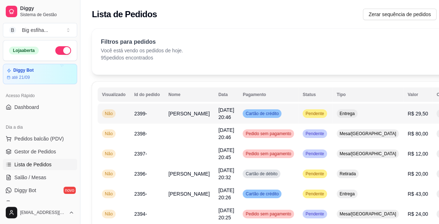
click at [393, 140] on button "IMPRESSORA" at bounding box center [409, 145] width 52 height 11
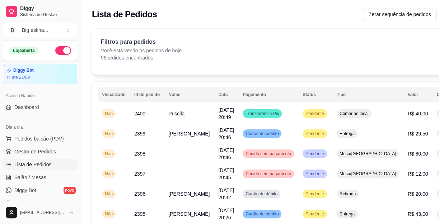
click at [46, 171] on ul "Pedidos balcão (PDV) Gestor de Pedidos Lista de Pedidos Salão / Mesas Diggy Bot…" at bounding box center [40, 171] width 74 height 76
click at [47, 172] on link "Salão / Mesas" at bounding box center [40, 177] width 74 height 11
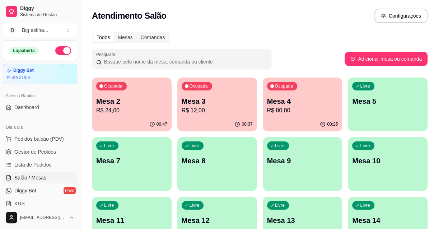
click at [49, 179] on link "Salão / Mesas" at bounding box center [40, 177] width 74 height 11
click at [37, 165] on span "Lista de Pedidos" at bounding box center [32, 164] width 37 height 7
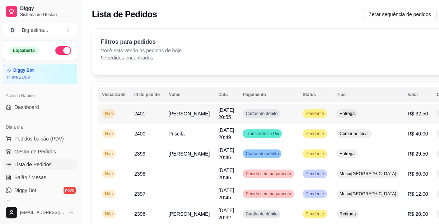
click at [415, 140] on button "IMPRESSORA" at bounding box center [409, 145] width 50 height 11
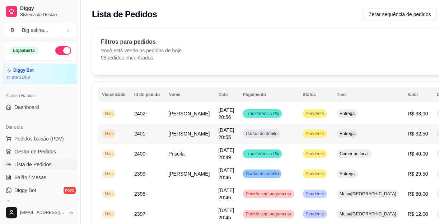
drag, startPoint x: 77, startPoint y: 122, endPoint x: 95, endPoint y: 121, distance: 18.0
click at [77, 122] on button "Toggle Sidebar" at bounding box center [80, 112] width 6 height 224
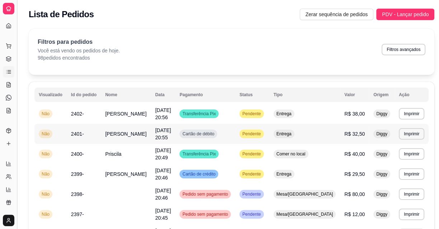
click at [17, 105] on button "Toggle Sidebar" at bounding box center [17, 114] width 6 height 229
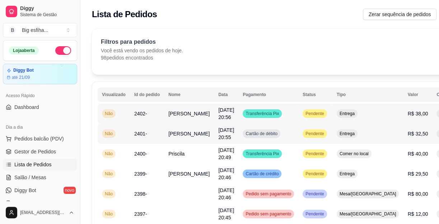
click at [401, 140] on button "IMPRESSORA" at bounding box center [409, 145] width 52 height 11
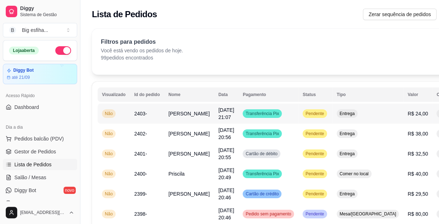
click at [395, 140] on button "IMPRESSORA" at bounding box center [409, 145] width 50 height 11
click at [31, 178] on span "Salão / Mesas" at bounding box center [30, 177] width 32 height 7
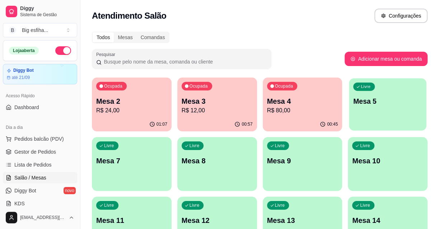
click at [358, 109] on div "Livre Mesa 5" at bounding box center [387, 100] width 77 height 44
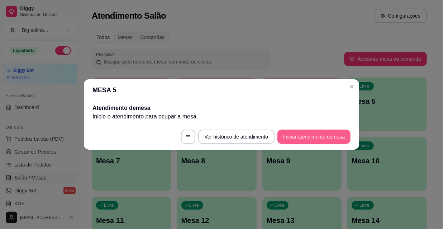
click at [317, 140] on button "Iniciar atendimento de mesa" at bounding box center [314, 137] width 73 height 14
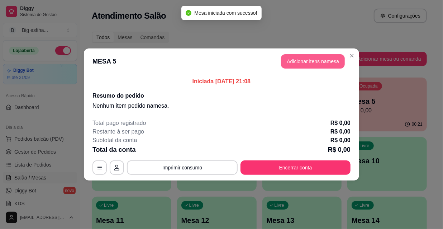
click at [299, 67] on button "Adicionar itens na mesa" at bounding box center [313, 61] width 64 height 14
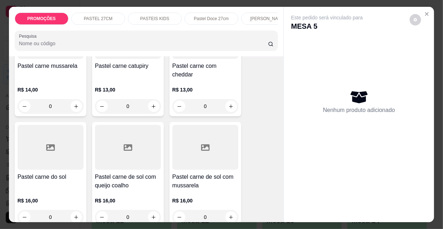
scroll to position [880, 0]
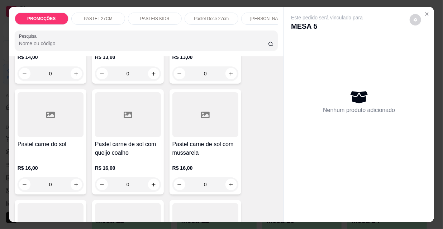
click at [183, 121] on div at bounding box center [206, 114] width 66 height 45
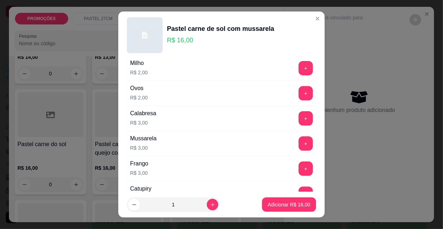
scroll to position [163, 0]
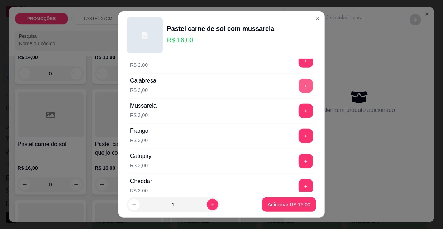
click at [299, 83] on button "+" at bounding box center [306, 86] width 14 height 14
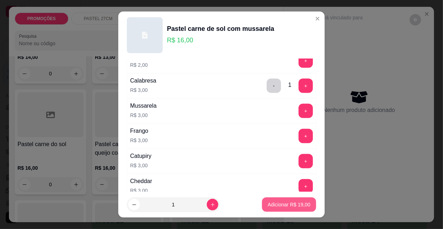
click at [295, 201] on p "Adicionar R$ 19,00" at bounding box center [289, 204] width 43 height 7
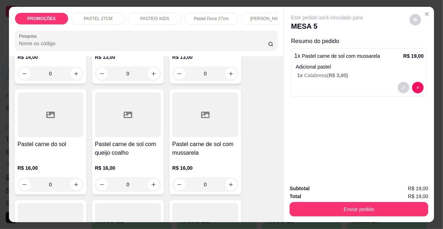
click at [262, 19] on p "[PERSON_NAME]" at bounding box center [268, 19] width 36 height 6
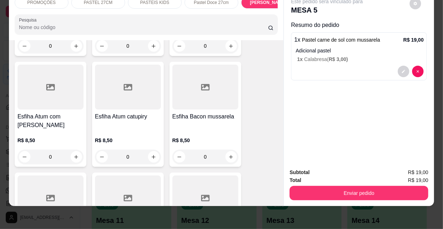
scroll to position [3703, 0]
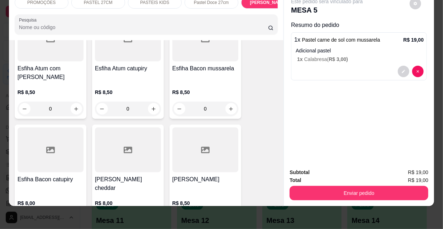
click at [187, 127] on div at bounding box center [206, 149] width 66 height 45
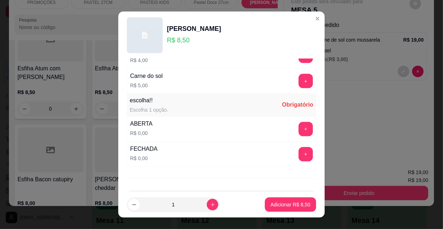
scroll to position [596, 0]
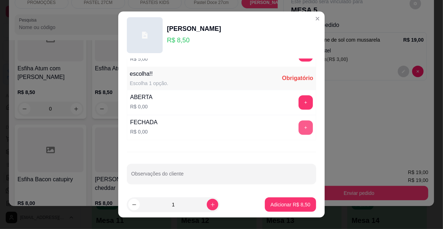
click at [299, 127] on button "+" at bounding box center [306, 128] width 14 height 14
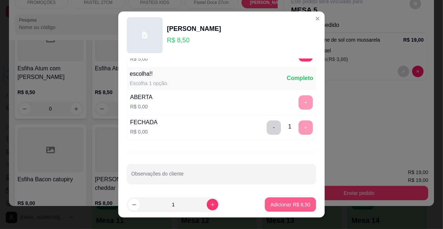
click at [290, 206] on p "Adicionar R$ 8,50" at bounding box center [291, 204] width 40 height 7
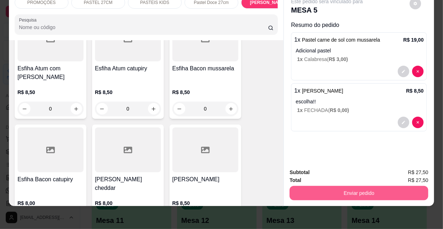
click at [346, 186] on button "Enviar pedido" at bounding box center [359, 193] width 139 height 14
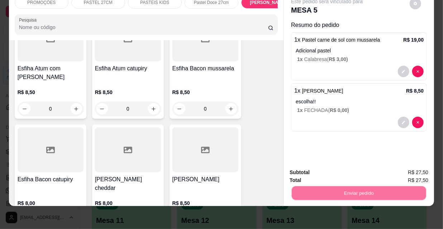
click at [337, 169] on button "Não registrar e enviar pedido" at bounding box center [336, 170] width 72 height 13
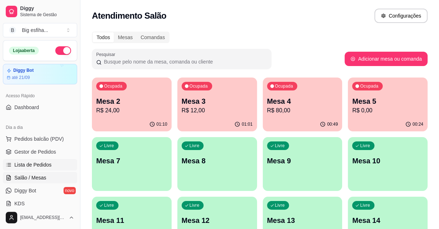
click at [41, 166] on span "Lista de Pedidos" at bounding box center [32, 164] width 37 height 7
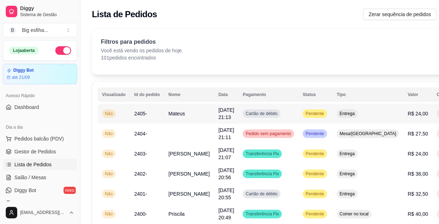
click at [401, 140] on button "IMPRESSORA" at bounding box center [409, 145] width 50 height 11
click at [49, 173] on link "Salão / Mesas" at bounding box center [40, 177] width 74 height 11
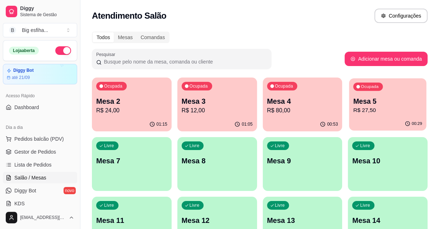
click at [394, 98] on p "Mesa 5" at bounding box center [387, 102] width 69 height 10
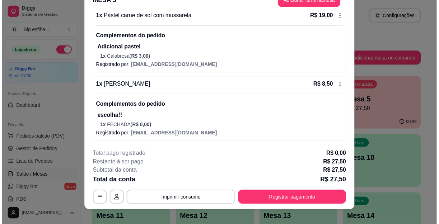
scroll to position [22, 0]
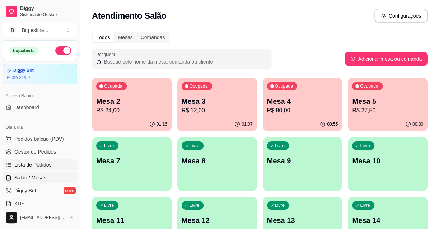
click at [44, 161] on span "Lista de Pedidos" at bounding box center [32, 164] width 37 height 7
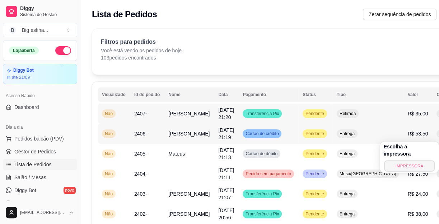
click at [406, 160] on button "IMPRESSORA" at bounding box center [409, 165] width 50 height 11
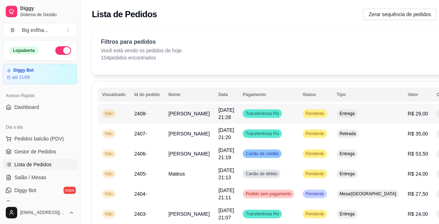
click at [413, 140] on button "IMPRESSORA" at bounding box center [409, 145] width 52 height 11
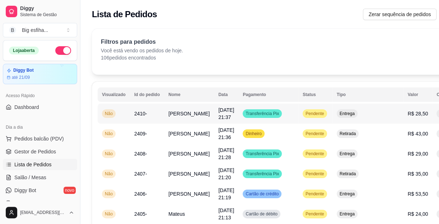
click at [412, 140] on button "IMPRESSORA" at bounding box center [409, 145] width 52 height 11
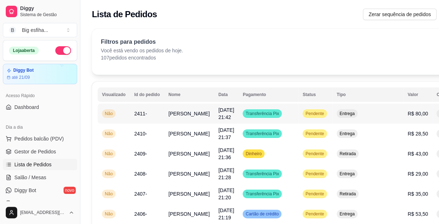
click at [408, 140] on button "IMPRESSORA" at bounding box center [409, 145] width 52 height 11
click at [53, 177] on link "Salão / Mesas" at bounding box center [40, 177] width 74 height 11
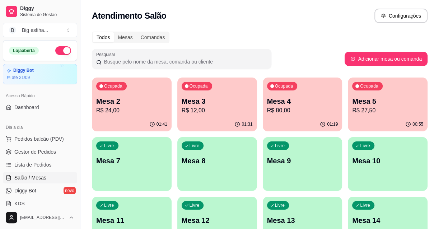
click at [291, 112] on p "R$ 80,00" at bounding box center [302, 110] width 71 height 9
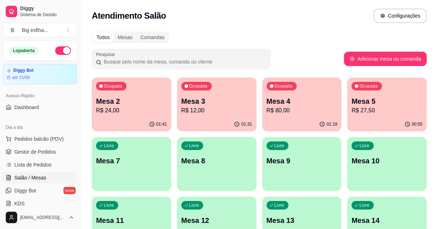
scroll to position [72, 0]
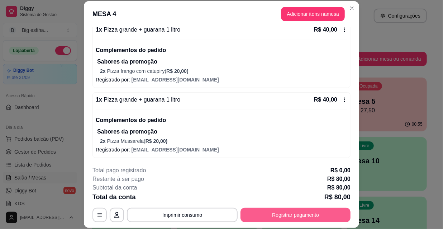
click at [307, 210] on button "Registrar pagamento" at bounding box center [296, 215] width 110 height 14
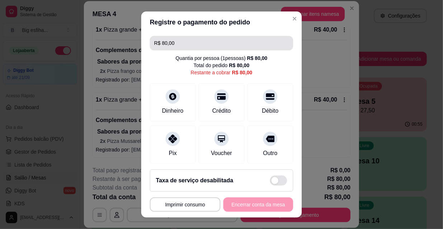
click at [185, 46] on input "R$ 80,00" at bounding box center [221, 43] width 135 height 14
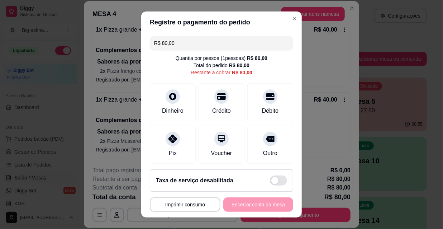
click at [185, 46] on input "R$ 80,00" at bounding box center [221, 43] width 135 height 14
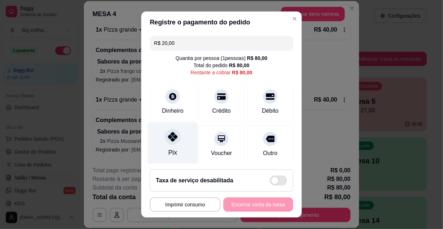
click at [158, 149] on div "Pix" at bounding box center [173, 143] width 51 height 42
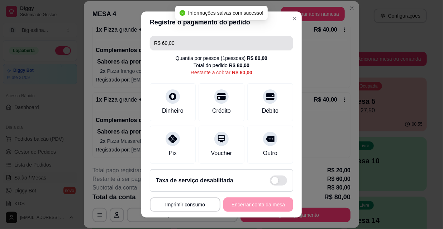
click at [181, 42] on input "R$ 60,00" at bounding box center [221, 43] width 135 height 14
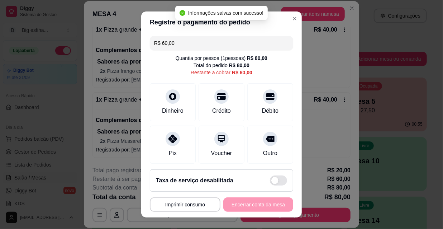
click at [181, 42] on input "R$ 60,00" at bounding box center [221, 43] width 135 height 14
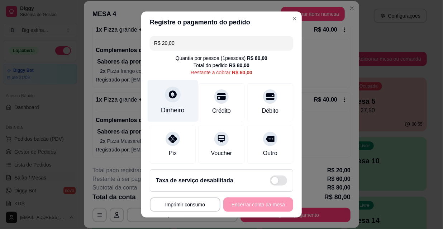
type input "R$ 20,00"
click at [179, 97] on div "Dinheiro" at bounding box center [173, 101] width 51 height 42
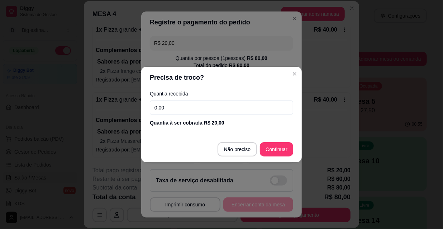
click at [184, 106] on input "0,00" at bounding box center [222, 107] width 144 height 14
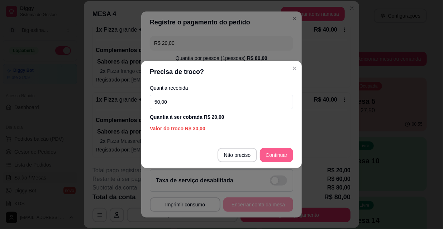
type input "50,00"
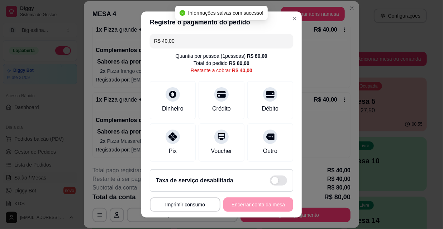
scroll to position [0, 0]
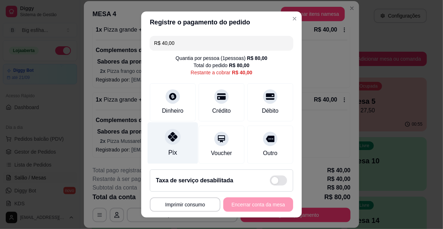
click at [169, 148] on div "Pix" at bounding box center [173, 152] width 9 height 9
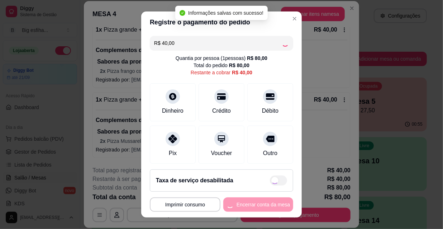
type input "R$ 0,00"
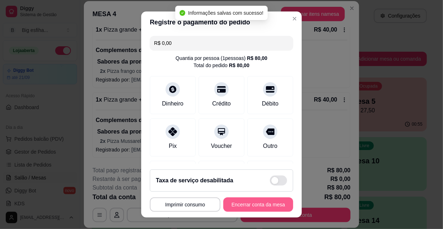
click at [236, 203] on button "Encerrar conta da mesa" at bounding box center [259, 204] width 70 height 14
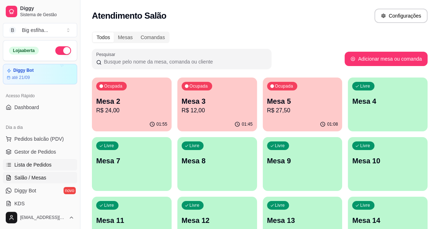
click at [35, 166] on span "Lista de Pedidos" at bounding box center [32, 164] width 37 height 7
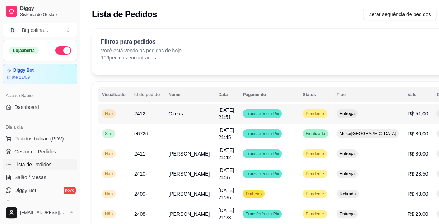
click at [405, 140] on button "IMPRESSORA" at bounding box center [409, 145] width 50 height 11
click at [32, 174] on span "Salão / Mesas" at bounding box center [30, 177] width 32 height 7
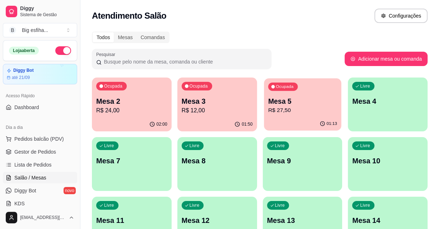
click at [293, 97] on p "Mesa 5" at bounding box center [302, 102] width 69 height 10
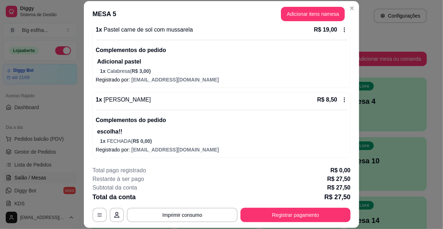
scroll to position [22, 0]
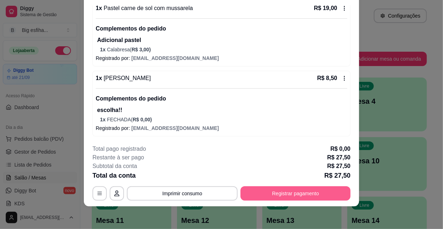
click at [292, 194] on button "Registrar pagamento" at bounding box center [296, 193] width 110 height 14
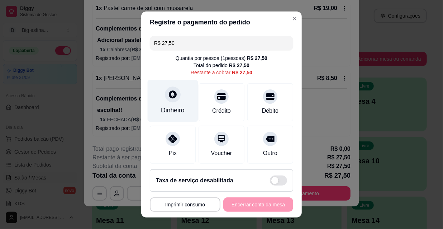
click at [168, 91] on icon at bounding box center [172, 94] width 9 height 9
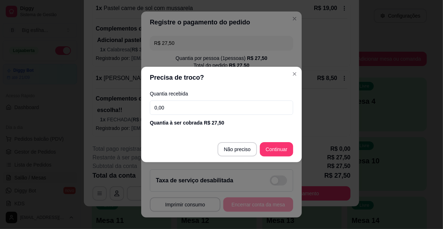
click at [175, 111] on input "0,00" at bounding box center [222, 107] width 144 height 14
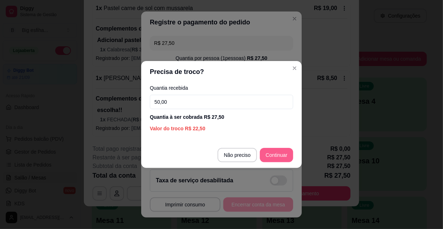
type input "50,00"
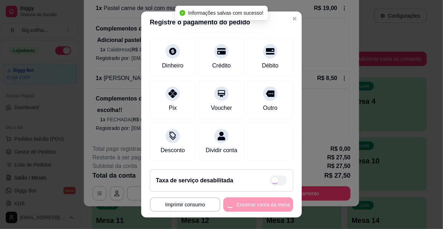
scroll to position [11, 0]
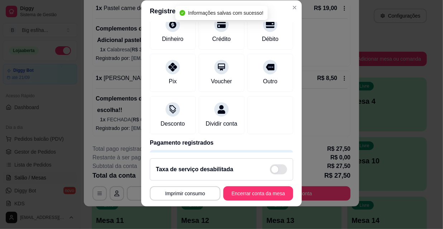
type input "R$ 0,00"
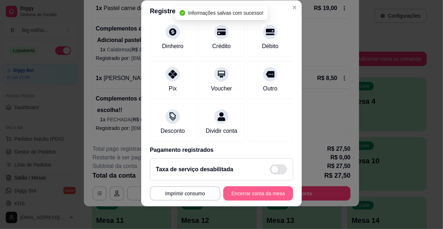
click at [258, 190] on button "Encerrar conta da mesa" at bounding box center [259, 193] width 70 height 14
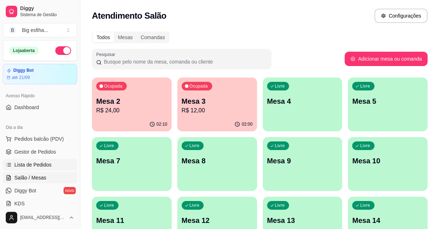
click at [42, 168] on link "Lista de Pedidos" at bounding box center [40, 164] width 74 height 11
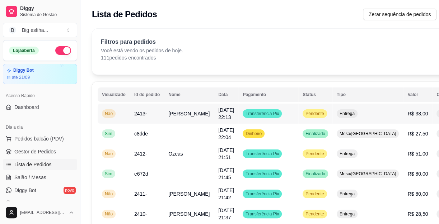
click at [397, 140] on button "IMPRESSORA" at bounding box center [409, 145] width 50 height 11
click at [48, 178] on link "Salão / Mesas" at bounding box center [40, 177] width 74 height 11
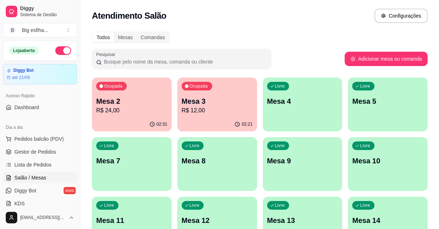
click at [293, 112] on div "Livre Mesa 4" at bounding box center [303, 99] width 80 height 45
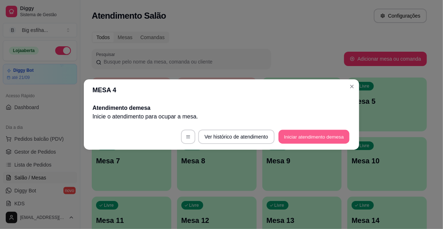
click at [319, 134] on button "Iniciar atendimento de mesa" at bounding box center [314, 137] width 71 height 14
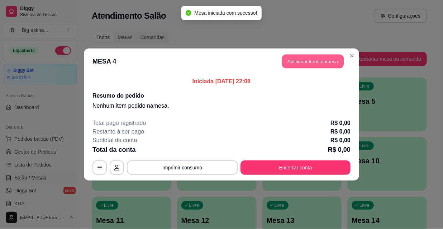
click at [296, 68] on header "MESA 4 Adicionar itens na mesa" at bounding box center [222, 61] width 276 height 26
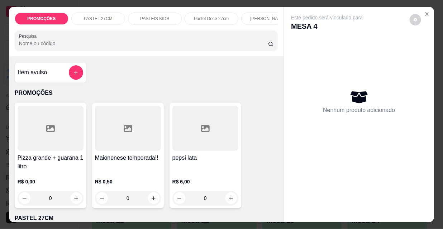
click at [266, 17] on p "[PERSON_NAME]" at bounding box center [268, 19] width 36 height 6
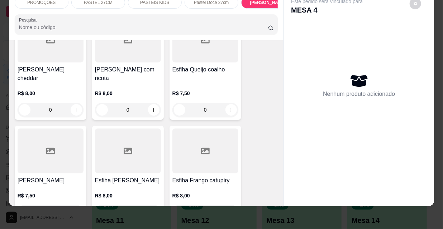
scroll to position [4486, 0]
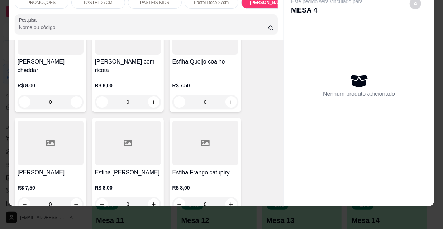
click at [139, 177] on div "R$ 8,00 0" at bounding box center [128, 194] width 66 height 34
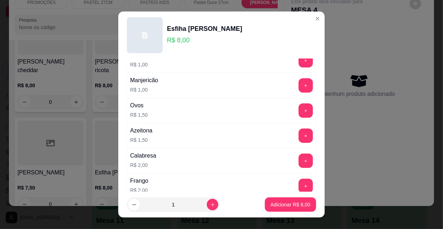
scroll to position [65, 0]
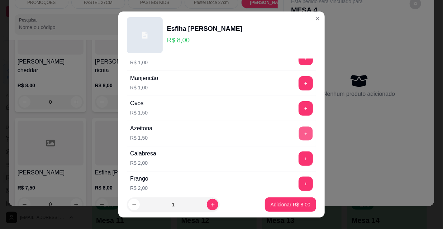
click at [299, 131] on button "+" at bounding box center [306, 134] width 14 height 14
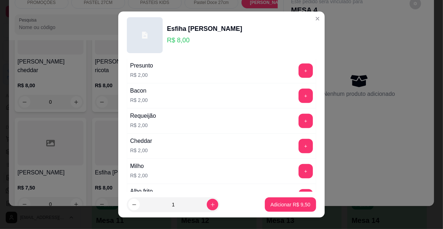
scroll to position [293, 0]
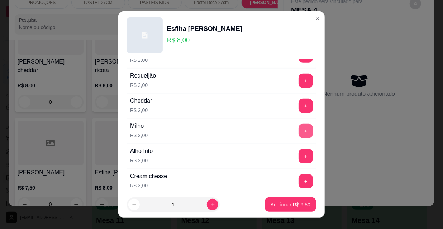
click at [299, 132] on button "+" at bounding box center [306, 131] width 14 height 14
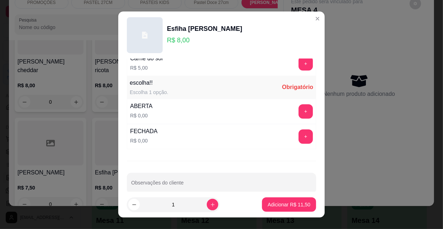
scroll to position [596, 0]
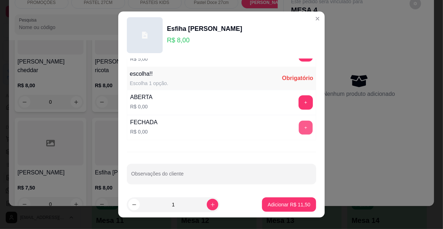
click at [299, 123] on button "+" at bounding box center [306, 128] width 14 height 14
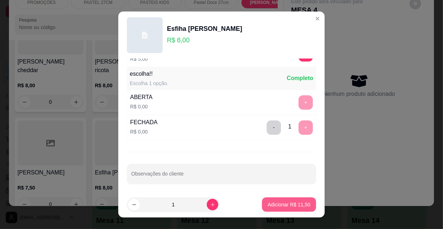
click at [289, 201] on p "Adicionar R$ 11,50" at bounding box center [289, 204] width 43 height 7
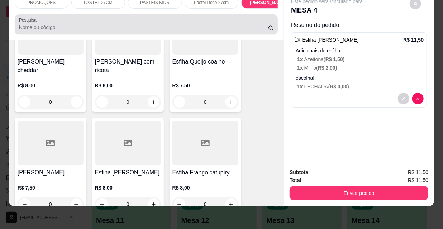
scroll to position [0, 0]
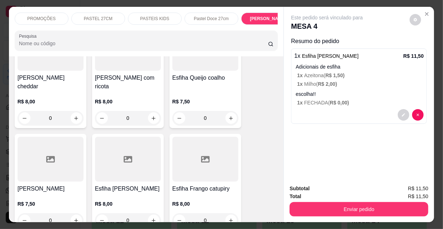
click at [151, 16] on p "PASTEIS KIDS" at bounding box center [154, 19] width 29 height 6
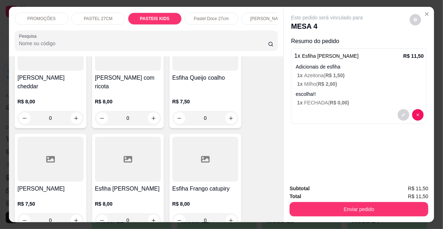
scroll to position [18, 0]
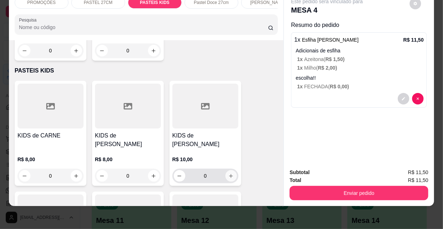
click at [226, 170] on button "increase-product-quantity" at bounding box center [231, 175] width 11 height 11
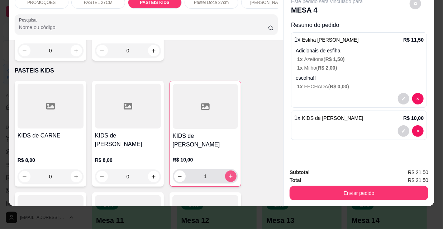
type input "1"
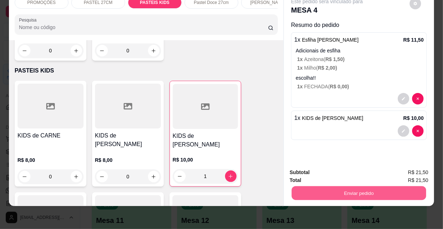
click at [370, 187] on button "Enviar pedido" at bounding box center [359, 193] width 135 height 14
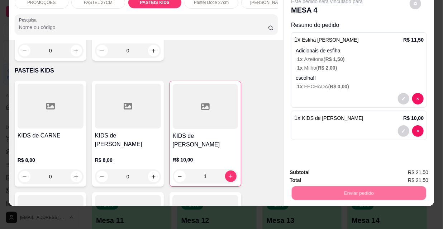
click at [330, 170] on button "Não registrar e enviar pedido" at bounding box center [336, 170] width 72 height 13
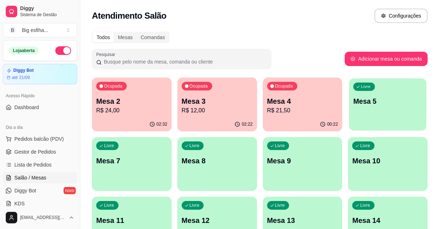
click at [380, 112] on div "Livre Mesa 5" at bounding box center [387, 100] width 77 height 44
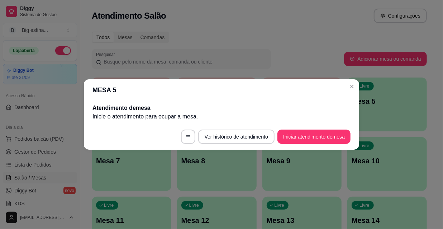
click at [309, 145] on footer "Ver histórico de atendimento Iniciar atendimento de mesa" at bounding box center [222, 137] width 276 height 26
click at [311, 135] on button "Iniciar atendimento de mesa" at bounding box center [314, 137] width 71 height 14
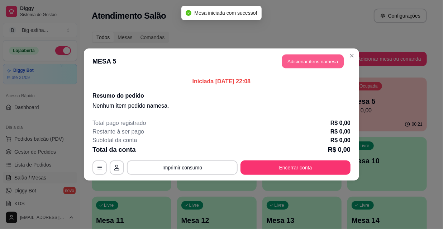
click at [314, 66] on button "Adicionar itens na mesa" at bounding box center [313, 62] width 62 height 14
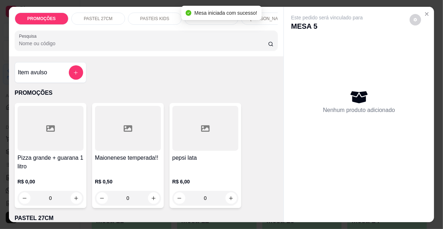
scroll to position [0, 413]
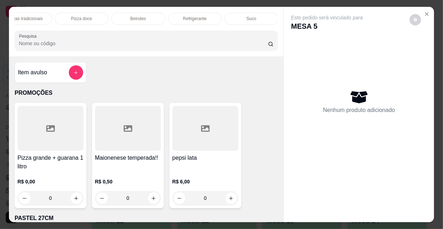
click at [144, 13] on div "Beirutes" at bounding box center [139, 19] width 54 height 12
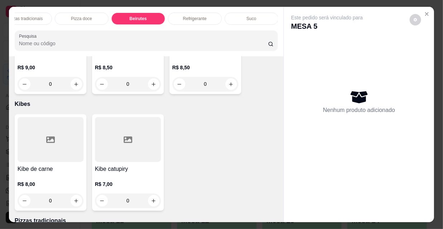
scroll to position [5884, 0]
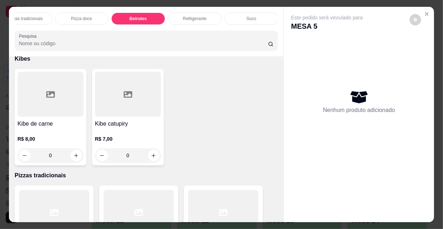
click at [65, 190] on div at bounding box center [54, 212] width 70 height 45
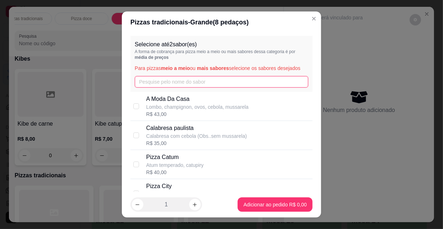
click at [167, 80] on input "text" at bounding box center [222, 81] width 174 height 11
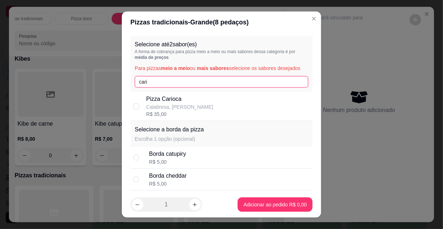
type input "cari"
click at [197, 105] on div "Pizza Carioca Calabresa, mussarela R$ 35,00" at bounding box center [228, 106] width 164 height 23
checkbox input "true"
click at [183, 81] on input "cari" at bounding box center [222, 81] width 174 height 11
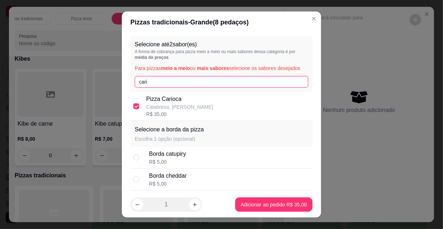
click at [183, 81] on input "cari" at bounding box center [222, 81] width 174 height 11
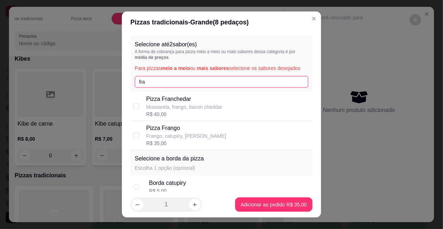
type input "fra"
click at [190, 131] on p "Pizza Frango" at bounding box center [186, 128] width 80 height 9
checkbox input "true"
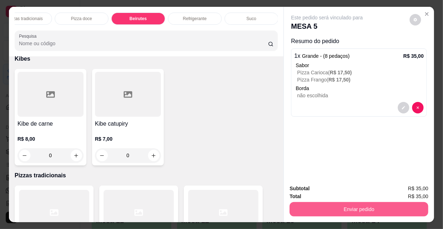
click at [325, 202] on button "Enviar pedido" at bounding box center [359, 209] width 139 height 14
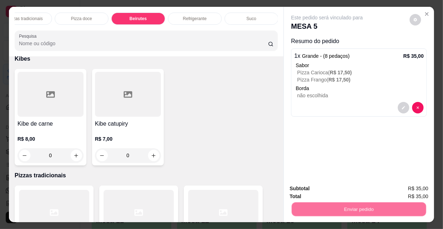
click at [323, 191] on button "Não registrar e enviar pedido" at bounding box center [336, 188] width 72 height 13
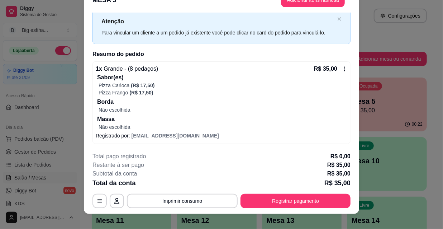
scroll to position [22, 0]
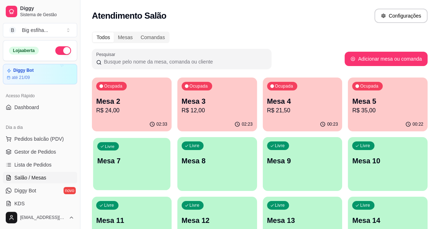
click at [133, 150] on div "Livre Mesa 7" at bounding box center [131, 160] width 77 height 44
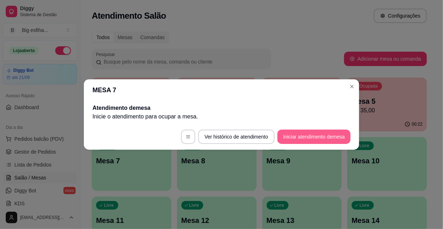
click at [316, 140] on button "Iniciar atendimento de mesa" at bounding box center [314, 137] width 73 height 14
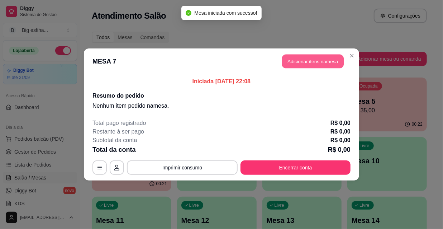
click at [308, 65] on button "Adicionar itens na mesa" at bounding box center [313, 62] width 62 height 14
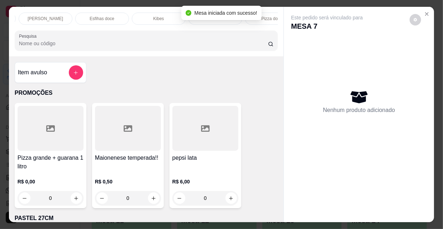
scroll to position [0, 231]
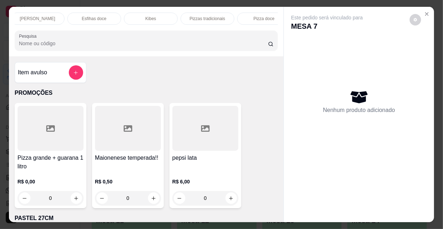
click at [208, 17] on p "Pizzas tradicionais" at bounding box center [208, 19] width 36 height 6
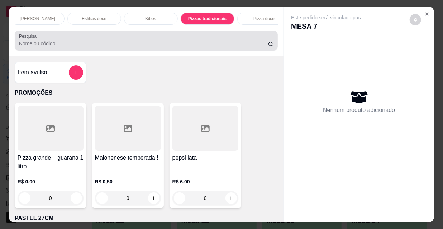
scroll to position [18, 0]
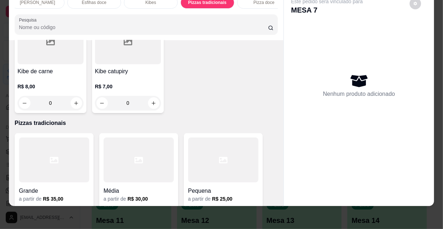
click at [57, 182] on div "Grande" at bounding box center [54, 188] width 70 height 13
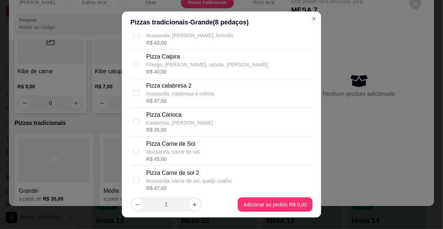
click at [193, 122] on div "Pizza Carioca Calabresa, mussarela R$ 35,00" at bounding box center [228, 122] width 164 height 23
checkbox input "true"
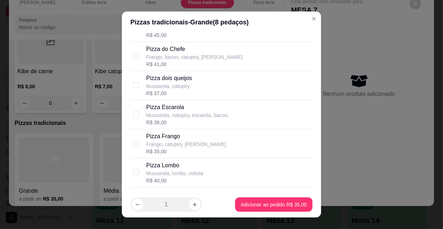
scroll to position [685, 0]
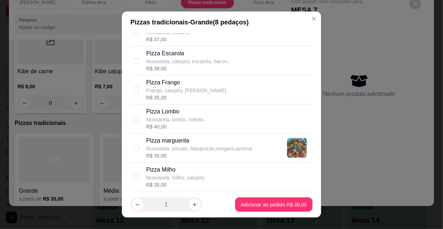
click at [203, 88] on p "Frango, catupiry, [PERSON_NAME]" at bounding box center [186, 90] width 80 height 7
checkbox input "true"
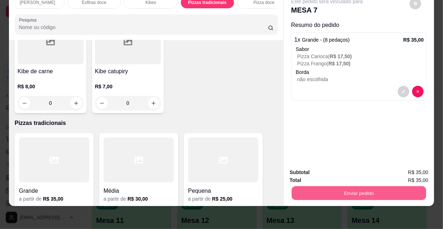
click at [316, 192] on button "Enviar pedido" at bounding box center [359, 193] width 135 height 14
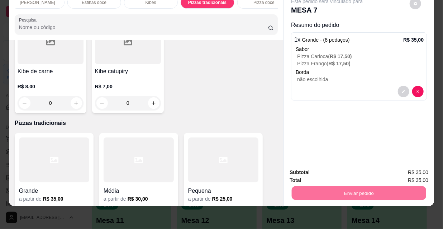
click at [313, 173] on button "Não registrar e enviar pedido" at bounding box center [336, 171] width 75 height 14
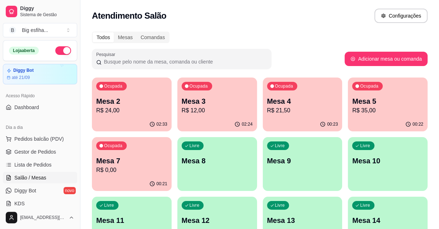
click at [306, 108] on p "R$ 21,50" at bounding box center [302, 110] width 71 height 9
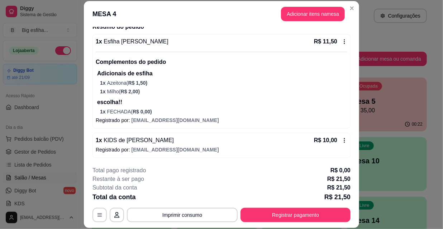
scroll to position [0, 0]
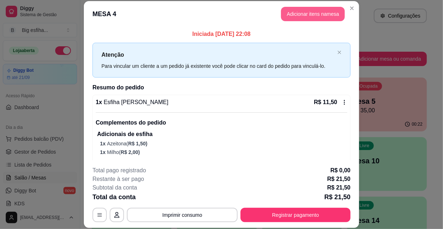
click at [298, 16] on button "Adicionar itens na mesa" at bounding box center [313, 14] width 64 height 14
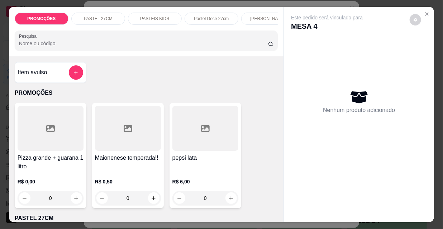
click at [219, 16] on p "Pastel Doce 27cm" at bounding box center [211, 19] width 35 height 6
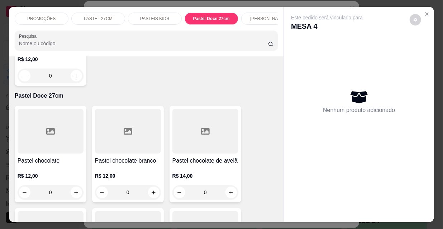
click at [142, 17] on p "PASTEIS KIDS" at bounding box center [154, 19] width 29 height 6
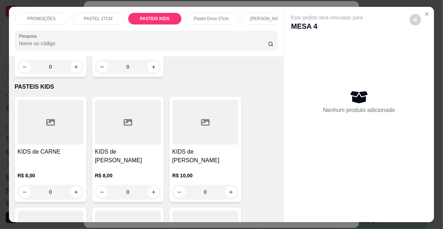
scroll to position [18, 0]
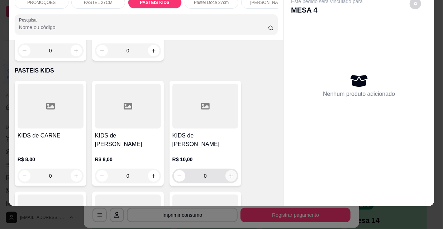
click at [230, 173] on icon "increase-product-quantity" at bounding box center [231, 175] width 5 height 5
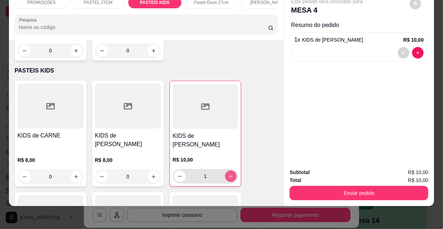
type input "1"
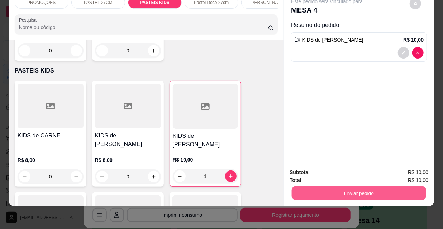
click at [353, 187] on button "Enviar pedido" at bounding box center [359, 193] width 135 height 14
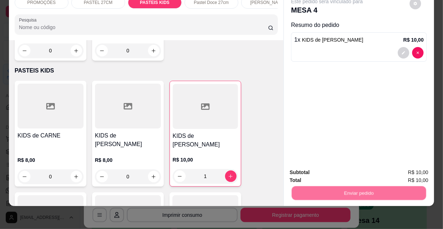
click at [329, 171] on button "Não registrar e enviar pedido" at bounding box center [336, 171] width 75 height 14
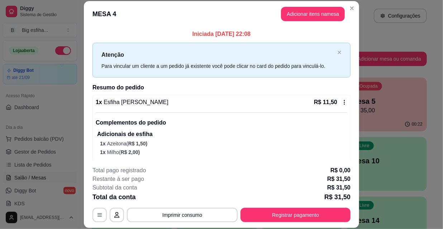
scroll to position [90, 0]
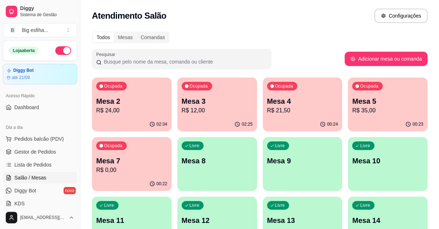
click at [106, 114] on p "R$ 24,00" at bounding box center [131, 110] width 71 height 9
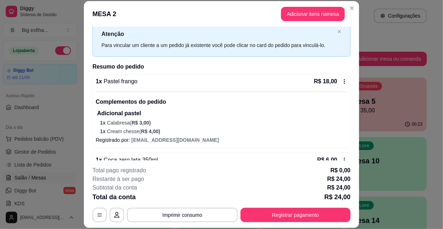
scroll to position [41, 0]
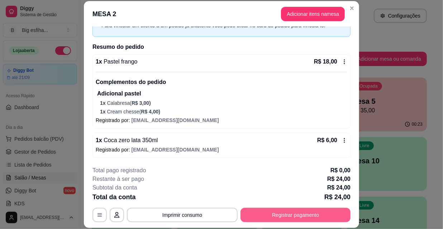
click at [267, 209] on button "Registrar pagamento" at bounding box center [296, 215] width 110 height 14
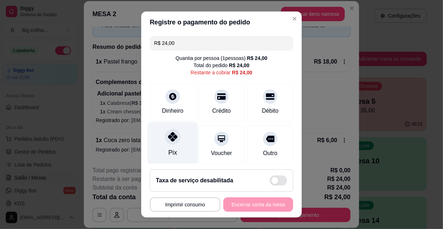
click at [165, 142] on div at bounding box center [173, 137] width 16 height 16
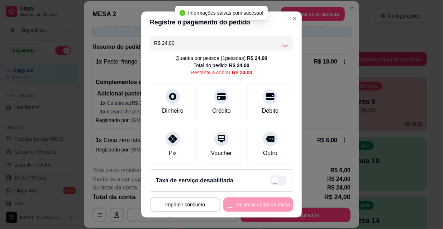
type input "R$ 0,00"
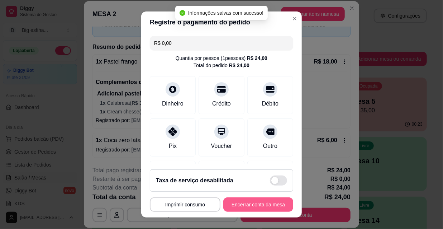
click at [245, 206] on button "Encerrar conta da mesa" at bounding box center [259, 204] width 70 height 14
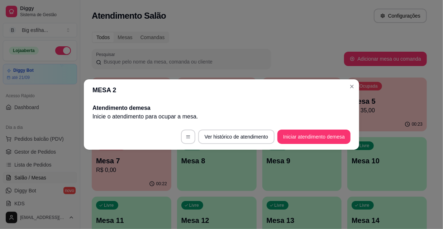
scroll to position [0, 0]
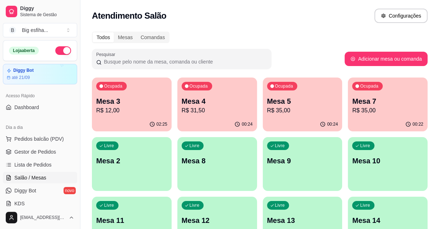
click at [143, 96] on div "Ocupada Mesa 3 R$ 12,00" at bounding box center [132, 97] width 80 height 40
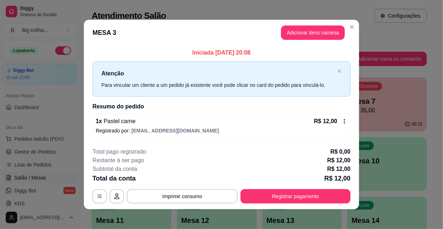
scroll to position [3, 0]
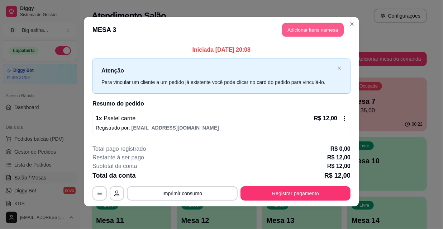
click at [297, 33] on button "Adicionar itens na mesa" at bounding box center [313, 30] width 62 height 14
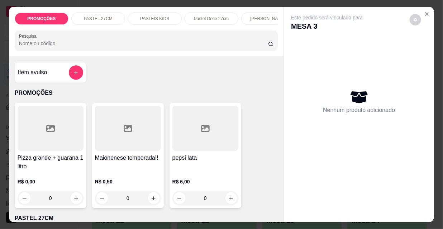
click at [218, 25] on div "PROMOÇÕES PASTEL 27CM PASTEIS KIDS Pastel Doce 27cm Esfihas Salgadas Esfihas do…" at bounding box center [147, 19] width 264 height 12
click at [215, 20] on div "Pastel Doce 27cm" at bounding box center [212, 19] width 54 height 12
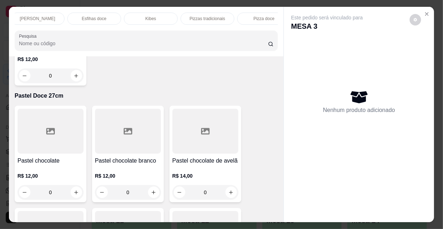
scroll to position [0, 413]
click at [205, 16] on div "Refrigerante" at bounding box center [195, 19] width 54 height 12
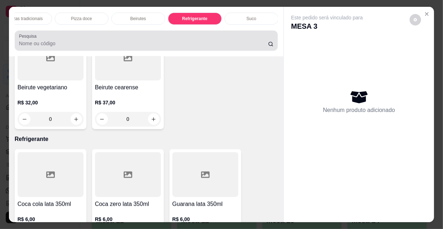
scroll to position [18, 0]
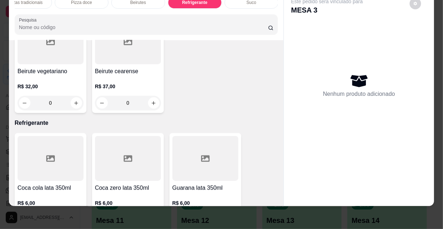
click at [79, 212] on div "0" at bounding box center [50, 219] width 63 height 14
click at [75, 217] on icon "increase-product-quantity" at bounding box center [76, 219] width 5 height 5
type input "1"
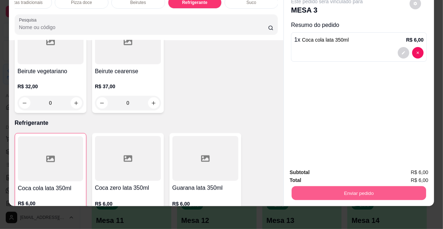
click at [324, 191] on button "Enviar pedido" at bounding box center [359, 193] width 135 height 14
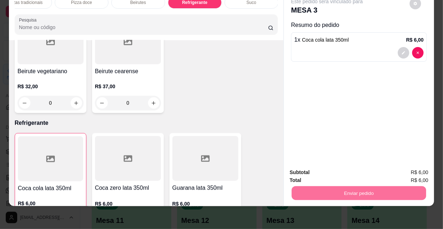
click at [318, 169] on button "Não registrar e enviar pedido" at bounding box center [336, 171] width 75 height 14
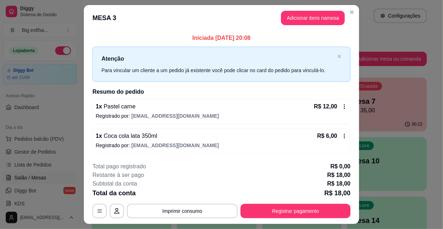
scroll to position [18, 0]
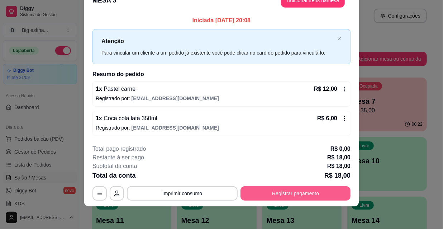
click at [297, 195] on button "Registrar pagamento" at bounding box center [296, 193] width 110 height 14
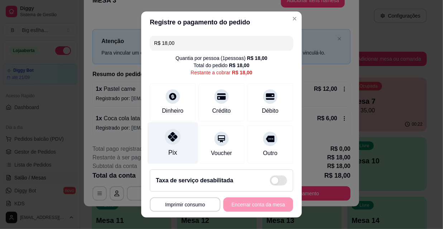
click at [174, 154] on div "Pix" at bounding box center [173, 143] width 51 height 42
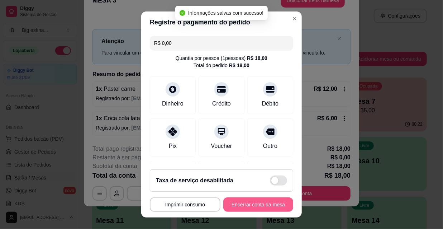
type input "R$ 0,00"
click at [239, 204] on button "Encerrar conta da mesa" at bounding box center [259, 204] width 70 height 14
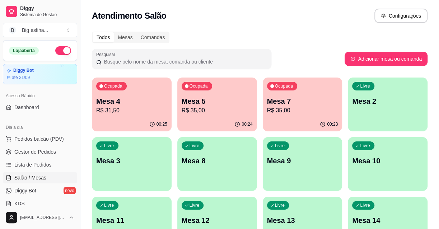
click at [142, 122] on div "00:25" at bounding box center [132, 124] width 80 height 14
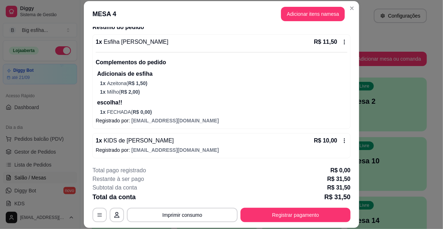
scroll to position [90, 0]
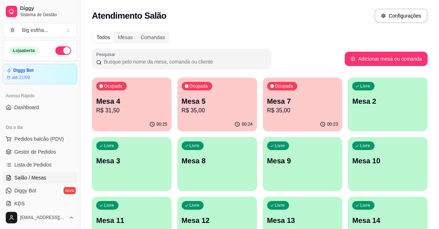
click at [225, 109] on p "R$ 35,00" at bounding box center [217, 110] width 71 height 9
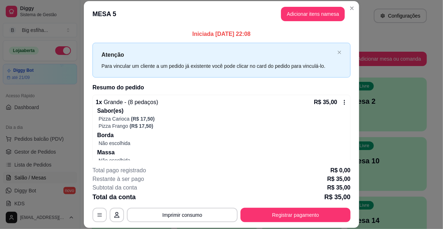
scroll to position [19, 0]
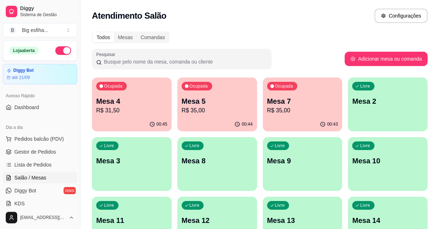
click at [310, 99] on p "Mesa 7" at bounding box center [302, 101] width 71 height 10
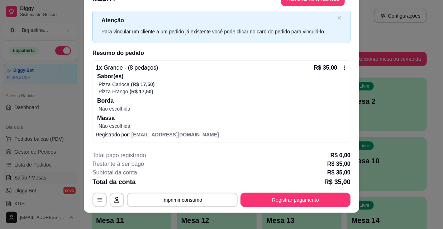
scroll to position [22, 0]
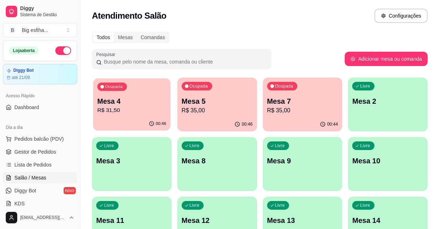
click at [147, 108] on p "R$ 31,50" at bounding box center [131, 110] width 69 height 8
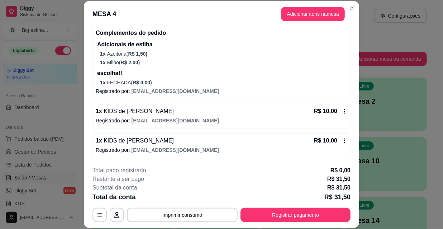
scroll to position [0, 0]
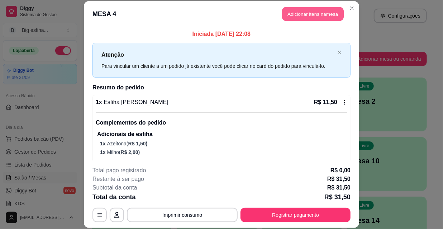
click at [315, 15] on button "Adicionar itens na mesa" at bounding box center [313, 14] width 62 height 14
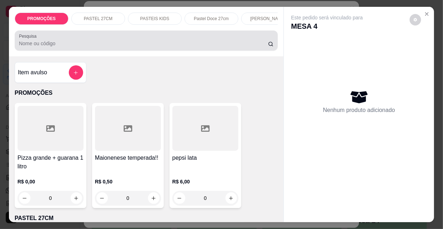
click at [152, 36] on div at bounding box center [146, 40] width 255 height 14
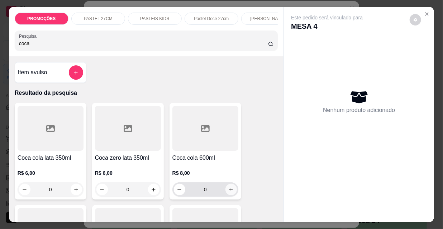
type input "coca"
click at [226, 194] on button "increase-product-quantity" at bounding box center [231, 189] width 11 height 11
type input "1"
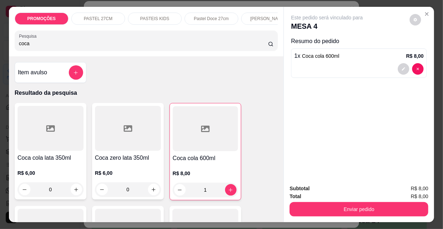
click at [157, 47] on input "coca" at bounding box center [143, 43] width 249 height 7
type input "c"
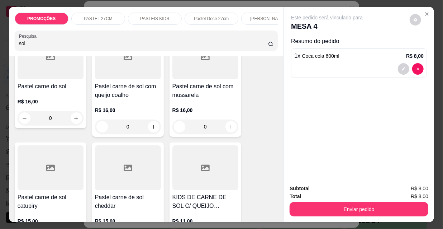
scroll to position [98, 0]
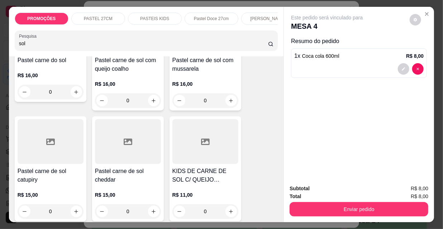
type input "sol"
click at [222, 83] on p "R$ 16,00" at bounding box center [206, 83] width 66 height 7
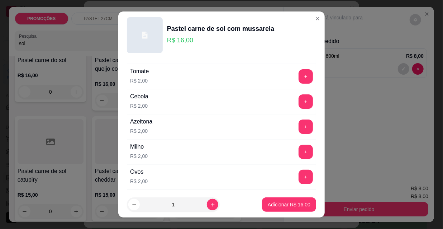
scroll to position [65, 0]
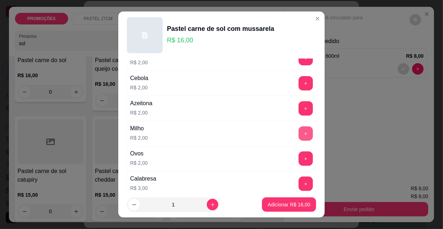
click at [299, 135] on button "+" at bounding box center [306, 133] width 14 height 14
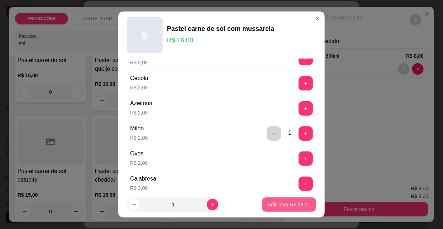
click at [268, 203] on p "Adicionar R$ 18,00" at bounding box center [289, 204] width 43 height 7
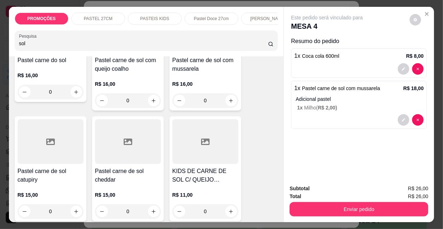
scroll to position [18, 0]
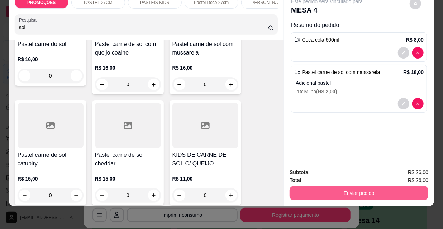
click at [351, 186] on button "Enviar pedido" at bounding box center [359, 193] width 139 height 14
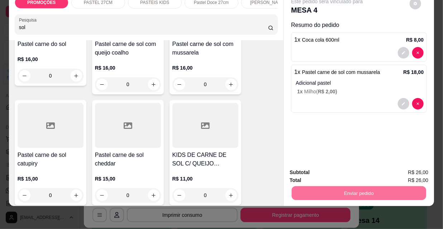
click at [338, 166] on button "Não registrar e enviar pedido" at bounding box center [336, 171] width 75 height 14
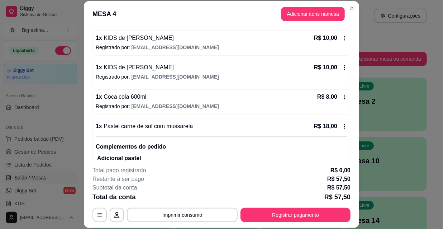
scroll to position [189, 0]
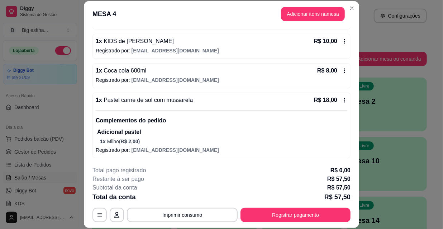
click at [342, 100] on icon at bounding box center [345, 100] width 6 height 6
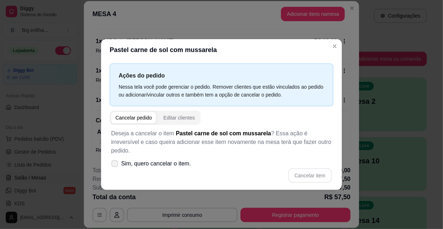
click at [117, 160] on span at bounding box center [115, 163] width 7 height 7
click at [116, 165] on input "Sim, quero cancelar o item." at bounding box center [113, 167] width 5 height 5
checkbox input "true"
click at [313, 174] on button "Cancelar item" at bounding box center [310, 175] width 44 height 14
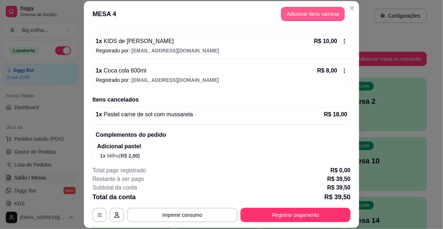
click at [303, 17] on button "Adicionar itens na mesa" at bounding box center [313, 14] width 64 height 14
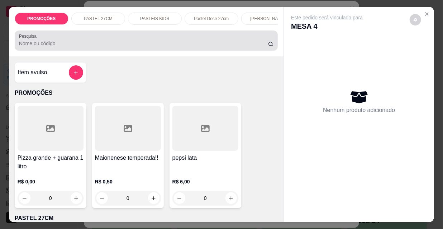
click at [161, 41] on div at bounding box center [146, 40] width 255 height 14
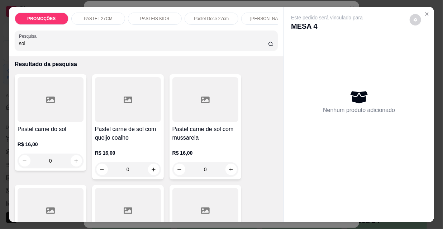
scroll to position [32, 0]
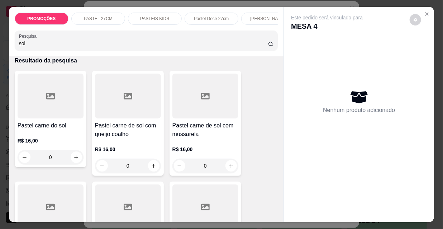
type input "sol"
click at [149, 165] on div "0" at bounding box center [128, 166] width 66 height 14
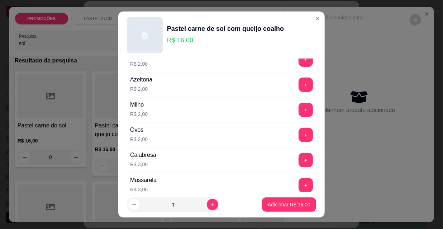
scroll to position [98, 0]
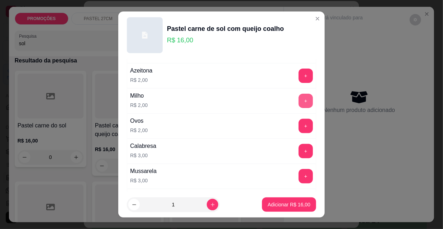
click at [299, 103] on button "+" at bounding box center [306, 101] width 14 height 14
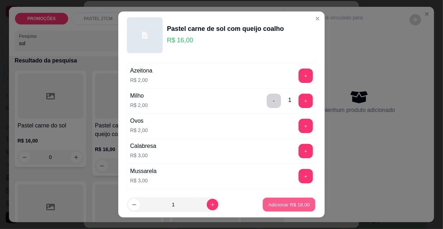
click at [273, 205] on p "Adicionar R$ 18,00" at bounding box center [290, 204] width 42 height 7
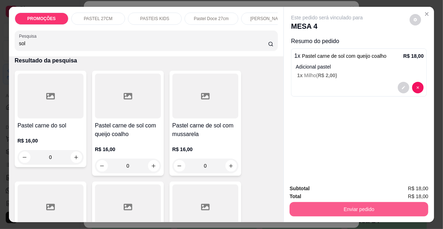
click at [346, 203] on button "Enviar pedido" at bounding box center [359, 209] width 139 height 14
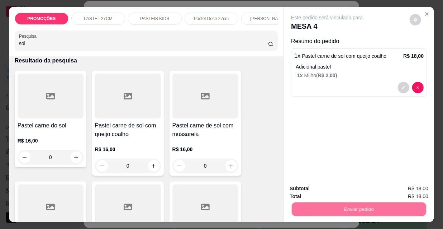
click at [326, 189] on button "Não registrar e enviar pedido" at bounding box center [336, 189] width 75 height 14
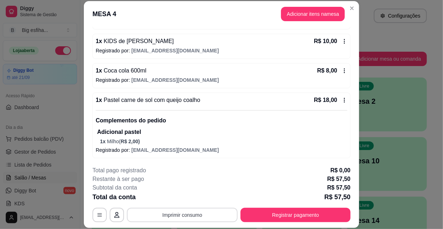
click at [192, 211] on button "Imprimir consumo" at bounding box center [182, 215] width 111 height 14
click at [183, 196] on button "IMPRESSORA" at bounding box center [182, 198] width 52 height 11
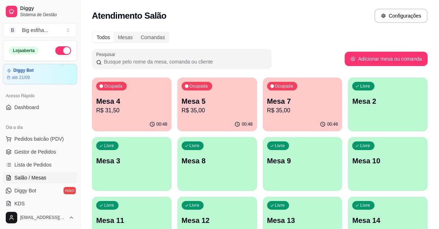
click at [217, 109] on p "R$ 35,00" at bounding box center [217, 110] width 71 height 9
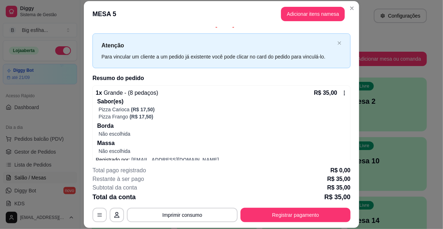
scroll to position [0, 0]
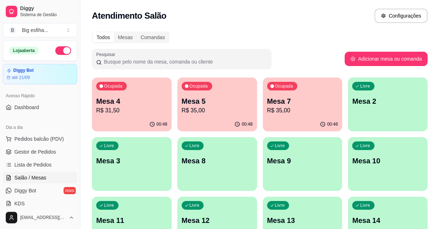
click at [312, 113] on p "R$ 35,00" at bounding box center [302, 110] width 71 height 9
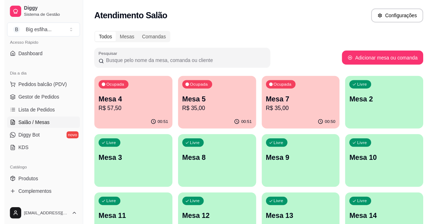
scroll to position [65, 0]
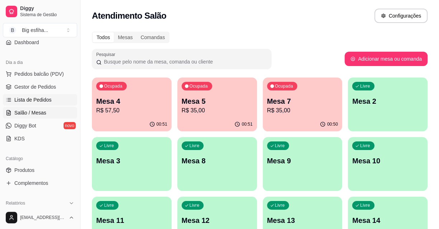
click at [43, 100] on span "Lista de Pedidos" at bounding box center [32, 99] width 37 height 7
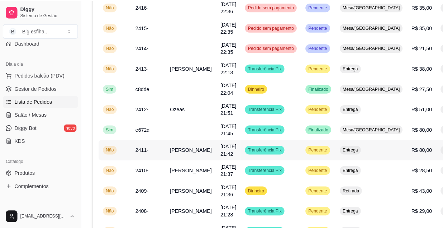
scroll to position [228, 0]
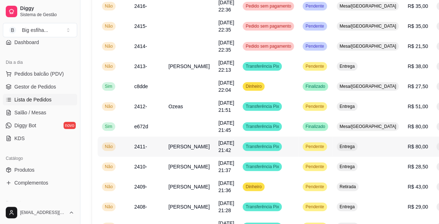
click at [269, 148] on td "Transferência Pix" at bounding box center [268, 147] width 60 height 20
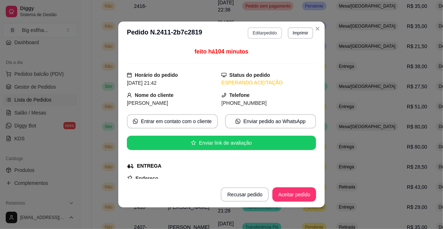
click at [269, 33] on button "Editar pedido" at bounding box center [265, 32] width 34 height 11
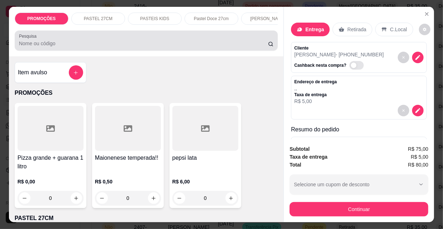
click at [240, 47] on input "Pesquisa" at bounding box center [143, 43] width 249 height 7
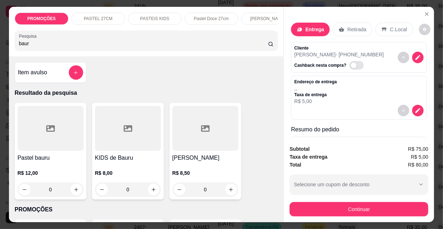
scroll to position [65, 0]
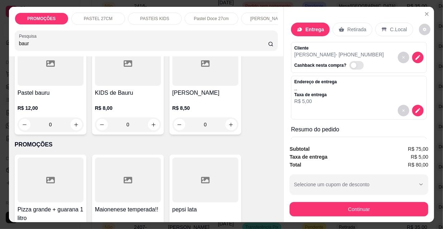
type input "baur"
click at [69, 125] on div "0" at bounding box center [51, 124] width 66 height 14
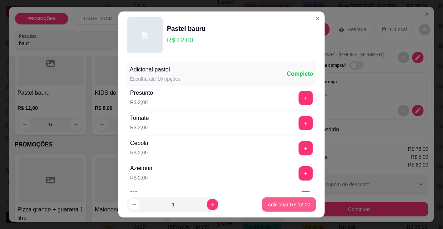
click at [298, 204] on p "Adicionar R$ 12,00" at bounding box center [289, 204] width 43 height 7
type input "1"
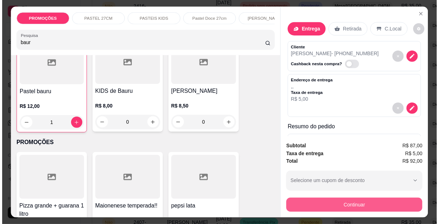
scroll to position [65, 0]
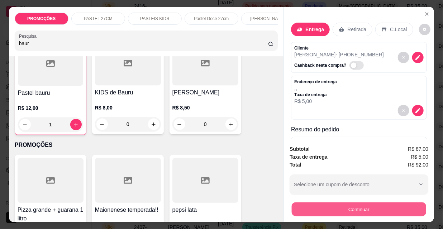
click at [332, 207] on button "Continuar" at bounding box center [359, 209] width 135 height 14
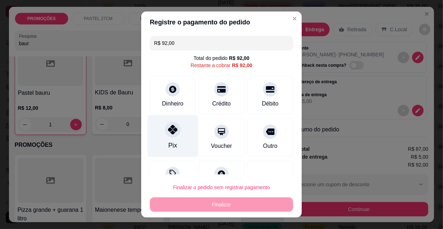
click at [173, 141] on div "Pix" at bounding box center [173, 136] width 51 height 42
type input "R$ 0,00"
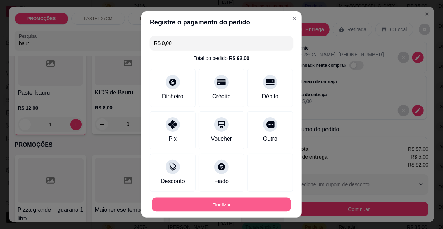
click at [217, 205] on button "Finalizar" at bounding box center [221, 205] width 139 height 14
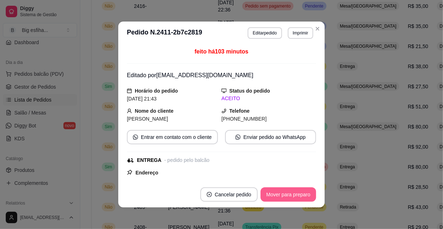
click at [291, 196] on button "Mover para preparo" at bounding box center [289, 194] width 56 height 14
click at [287, 196] on button "Mover para entrega" at bounding box center [289, 195] width 54 height 14
click at [287, 196] on button "Mover para finalizado" at bounding box center [287, 195] width 58 height 14
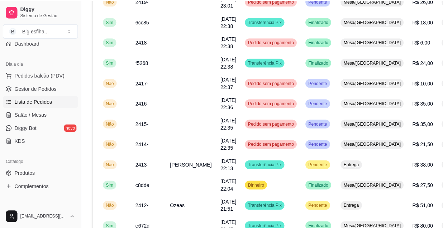
scroll to position [0, 0]
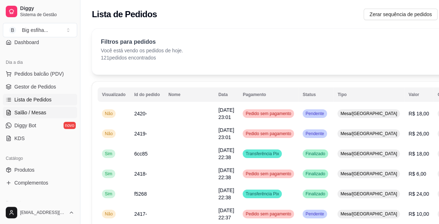
click at [42, 113] on span "Salão / Mesas" at bounding box center [30, 112] width 32 height 7
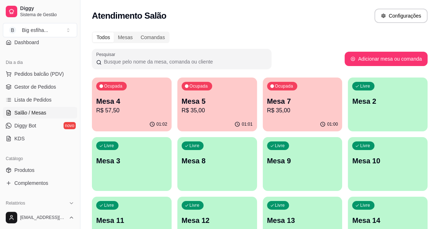
click at [273, 122] on div "01:00" at bounding box center [303, 124] width 80 height 14
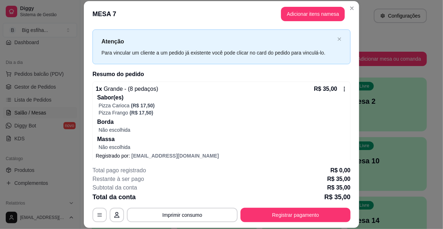
scroll to position [19, 0]
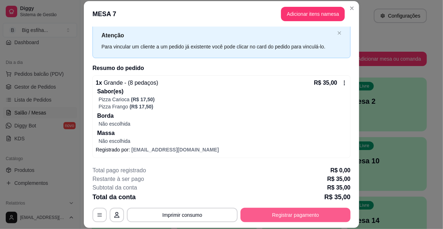
click at [271, 219] on button "Registrar pagamento" at bounding box center [296, 215] width 110 height 14
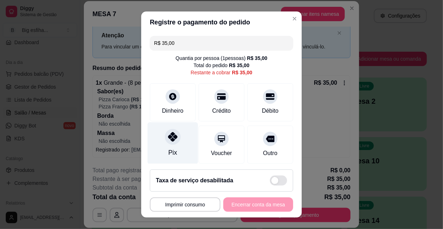
click at [168, 143] on div at bounding box center [173, 137] width 16 height 16
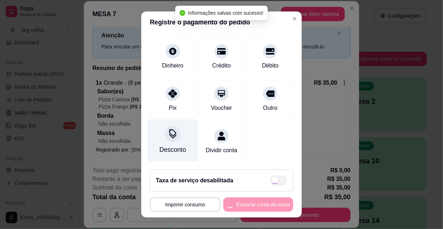
type input "R$ 0,00"
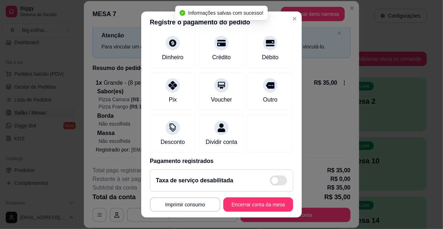
scroll to position [11, 0]
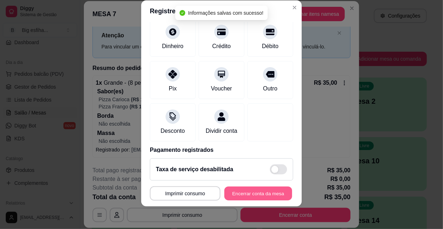
click at [252, 196] on button "Encerrar conta da mesa" at bounding box center [259, 194] width 68 height 14
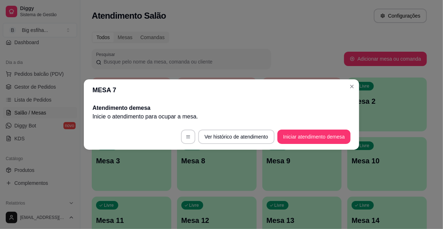
scroll to position [0, 0]
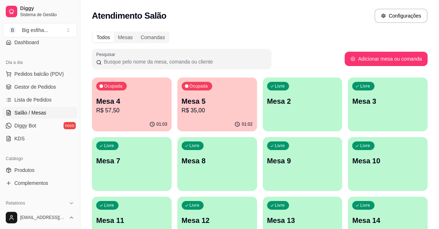
click at [153, 122] on icon "button" at bounding box center [152, 124] width 6 height 6
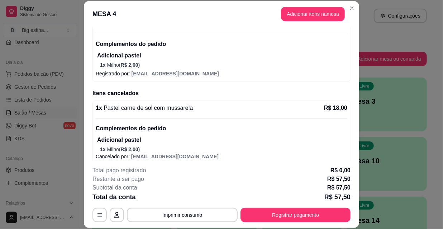
scroll to position [271, 0]
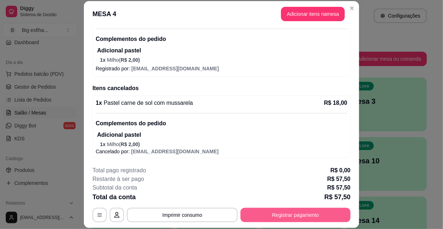
click at [270, 215] on button "Registrar pagamento" at bounding box center [296, 215] width 110 height 14
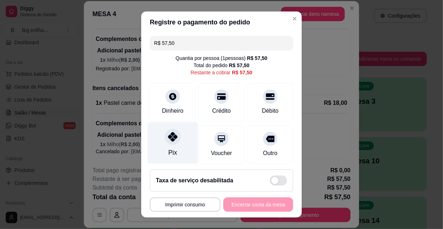
click at [170, 140] on icon at bounding box center [172, 136] width 9 height 9
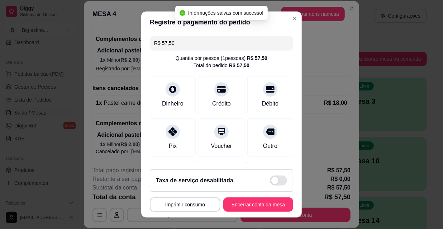
scroll to position [11, 0]
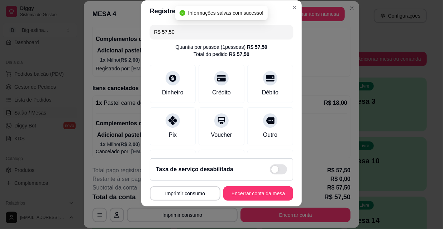
type input "R$ 0,00"
click at [247, 191] on button "Encerrar conta da mesa" at bounding box center [259, 193] width 70 height 14
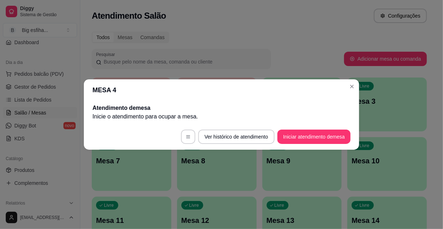
scroll to position [0, 0]
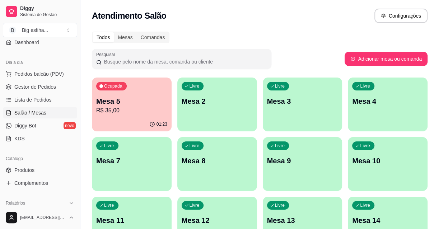
click at [122, 112] on p "R$ 35,00" at bounding box center [131, 110] width 71 height 9
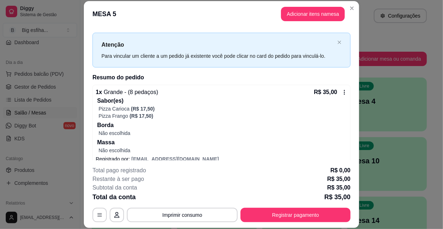
scroll to position [19, 0]
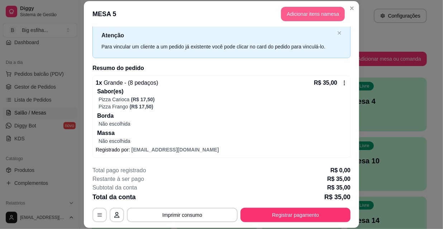
click at [306, 10] on button "Adicionar itens na mesa" at bounding box center [313, 14] width 64 height 14
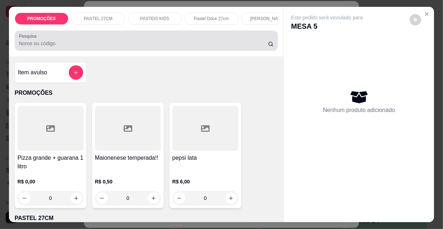
click at [179, 43] on input "Pesquisa" at bounding box center [143, 43] width 249 height 7
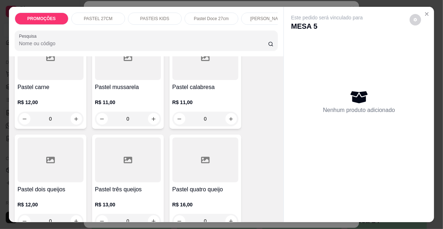
scroll to position [196, 0]
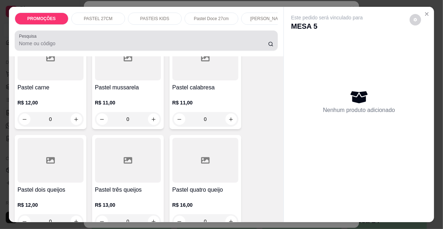
click at [129, 48] on div at bounding box center [146, 40] width 255 height 14
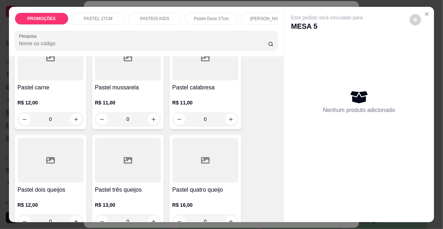
click at [103, 47] on input "Pesquisa" at bounding box center [143, 43] width 249 height 7
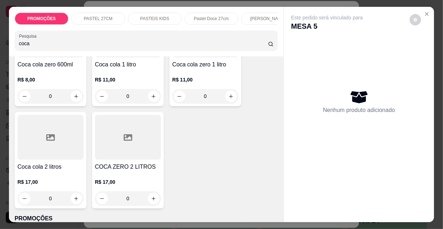
scroll to position [517, 0]
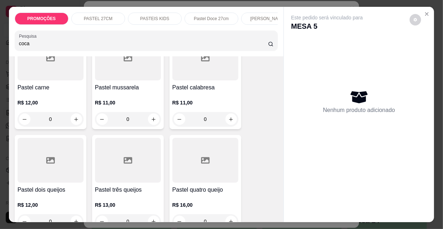
type input "coca"
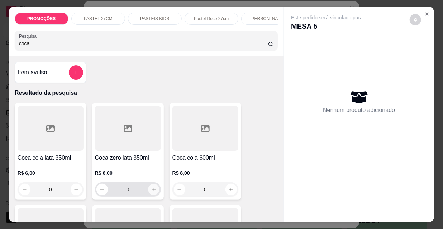
click at [153, 191] on icon "increase-product-quantity" at bounding box center [153, 189] width 5 height 5
type input "1"
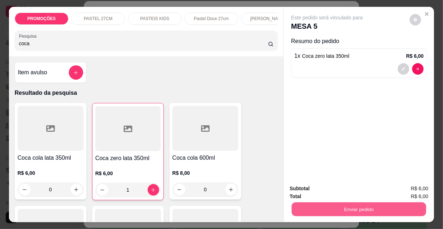
click at [307, 209] on button "Enviar pedido" at bounding box center [359, 209] width 135 height 14
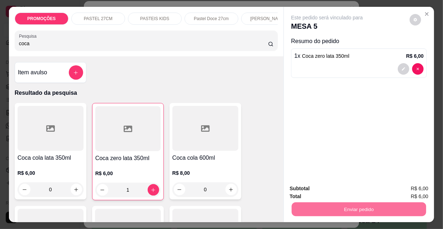
click at [326, 186] on button "Não registrar e enviar pedido" at bounding box center [336, 188] width 72 height 13
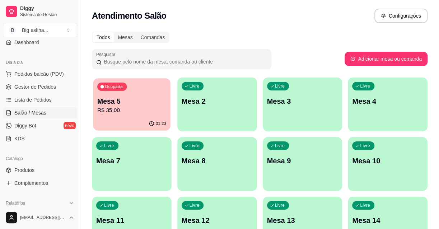
click at [117, 108] on p "R$ 35,00" at bounding box center [131, 110] width 69 height 8
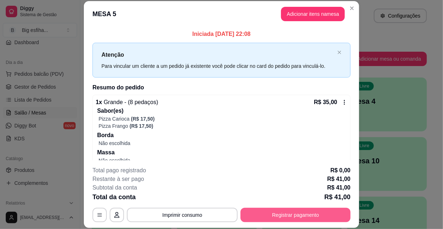
click at [248, 214] on button "Registrar pagamento" at bounding box center [296, 215] width 110 height 14
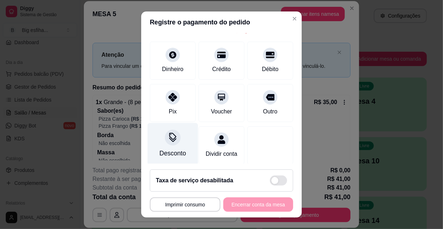
scroll to position [53, 0]
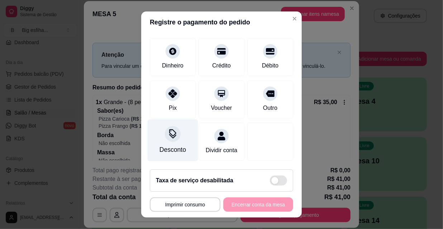
click at [165, 145] on div "Desconto" at bounding box center [173, 149] width 27 height 9
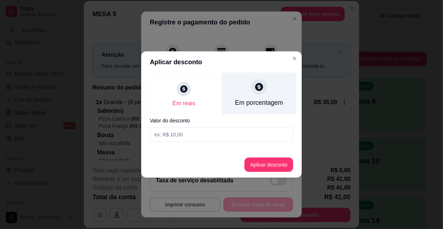
click at [240, 104] on div "Em porcentagem" at bounding box center [259, 102] width 48 height 9
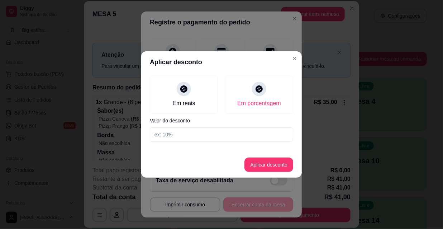
click at [201, 127] on div "Em reais Em porcentagem Valor do desconto" at bounding box center [221, 109] width 161 height 72
click at [203, 134] on input at bounding box center [222, 134] width 144 height 14
type input "25"
click at [266, 163] on button "Aplicar desconto" at bounding box center [269, 165] width 49 height 14
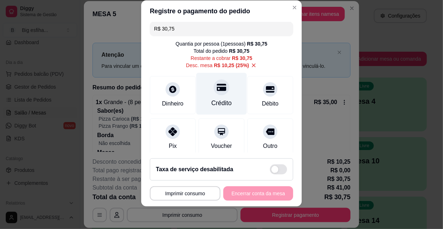
scroll to position [0, 0]
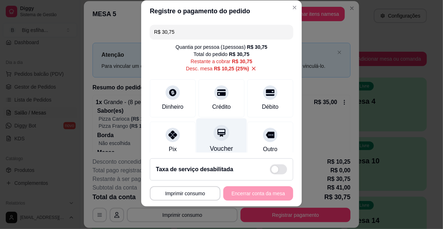
click at [219, 143] on div "Voucher" at bounding box center [222, 139] width 51 height 42
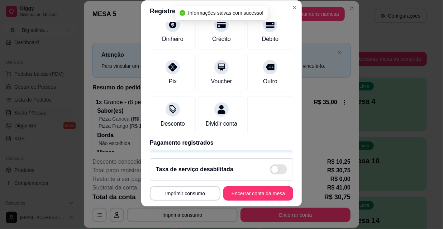
type input "R$ 0,00"
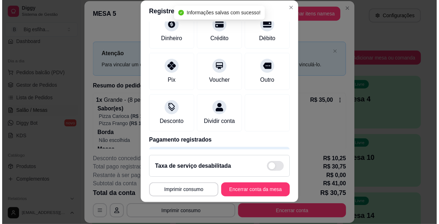
scroll to position [53, 0]
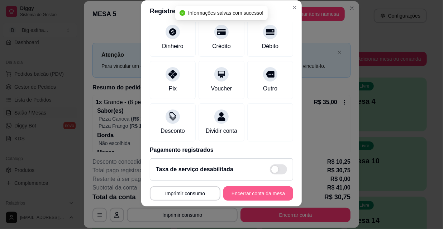
click at [244, 190] on button "Encerrar conta da mesa" at bounding box center [259, 193] width 70 height 14
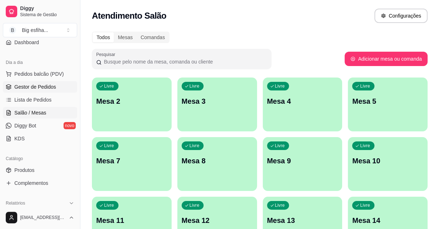
click at [39, 88] on span "Gestor de Pedidos" at bounding box center [35, 86] width 42 height 7
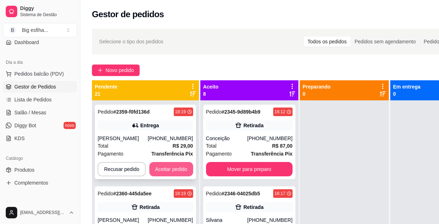
click at [163, 170] on button "Aceitar pedido" at bounding box center [171, 169] width 44 height 14
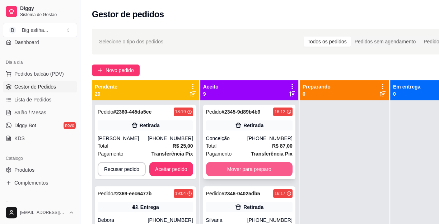
click at [218, 177] on button "Mover para preparo" at bounding box center [249, 169] width 86 height 14
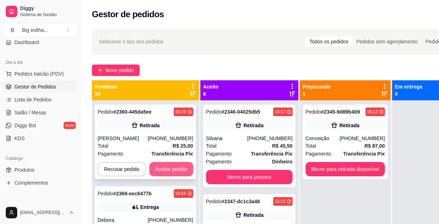
click at [175, 171] on button "Aceitar pedido" at bounding box center [171, 169] width 44 height 14
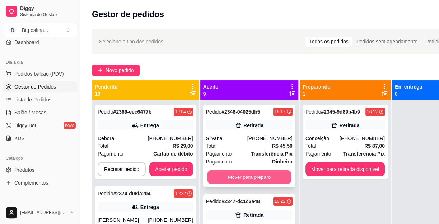
click at [245, 184] on button "Mover para preparo" at bounding box center [249, 177] width 84 height 14
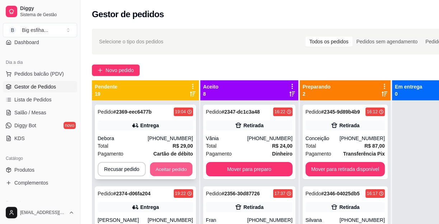
click at [183, 168] on button "Aceitar pedido" at bounding box center [171, 170] width 42 height 14
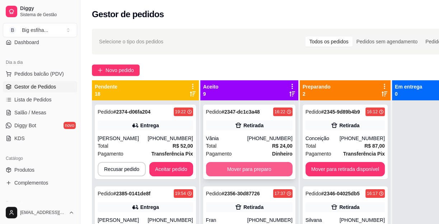
click at [259, 174] on button "Mover para preparo" at bounding box center [249, 169] width 86 height 14
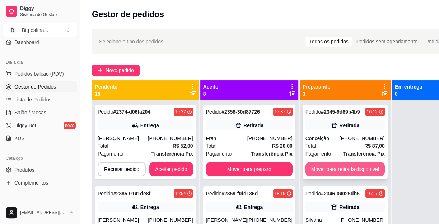
click at [348, 174] on button "Mover para retirada disponível" at bounding box center [344, 169] width 79 height 14
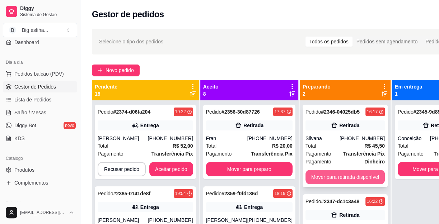
click at [361, 181] on button "Mover para retirada disponível" at bounding box center [344, 177] width 79 height 14
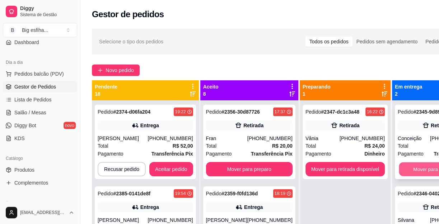
click at [423, 170] on button "Mover para finalizado" at bounding box center [436, 170] width 75 height 14
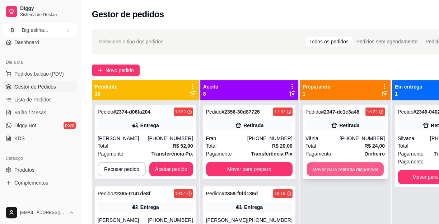
click at [340, 170] on button "Mover para retirada disponível" at bounding box center [344, 170] width 77 height 14
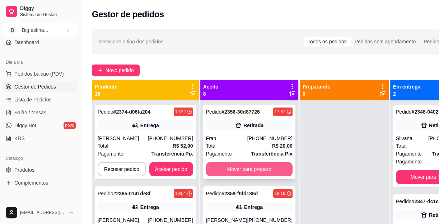
click at [251, 175] on button "Mover para preparo" at bounding box center [249, 169] width 86 height 14
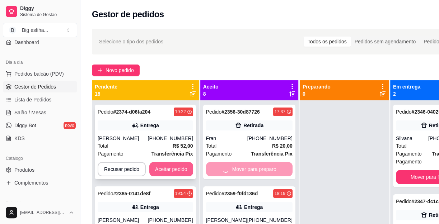
click at [167, 171] on button "Aceitar pedido" at bounding box center [171, 169] width 44 height 14
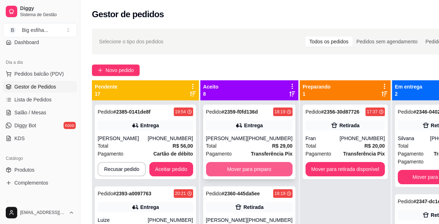
click at [259, 172] on button "Mover para preparo" at bounding box center [249, 169] width 86 height 14
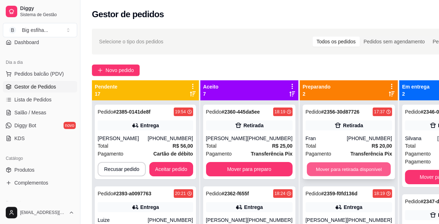
click at [329, 171] on button "Mover para retirada disponível" at bounding box center [348, 170] width 84 height 14
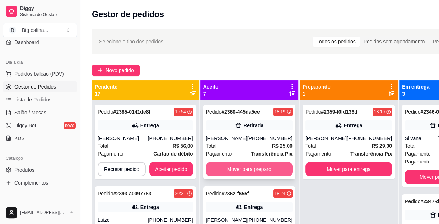
click at [259, 177] on button "Mover para preparo" at bounding box center [249, 169] width 86 height 14
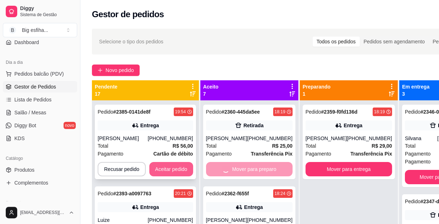
click at [178, 168] on button "Aceitar pedido" at bounding box center [171, 169] width 44 height 14
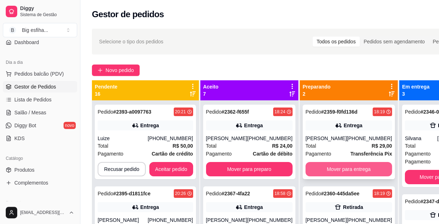
click at [348, 170] on button "Mover para entrega" at bounding box center [348, 169] width 86 height 14
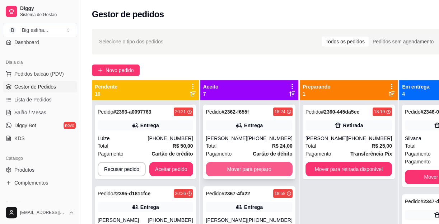
click at [244, 169] on button "Mover para preparo" at bounding box center [249, 169] width 86 height 14
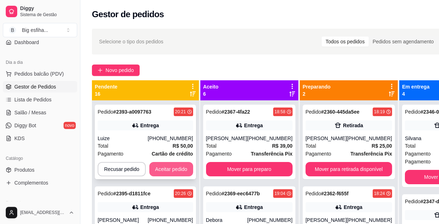
click at [179, 168] on button "Aceitar pedido" at bounding box center [171, 169] width 44 height 14
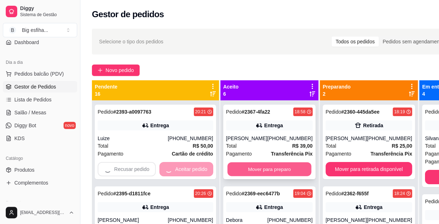
click at [250, 170] on button "Mover para preparo" at bounding box center [269, 170] width 84 height 14
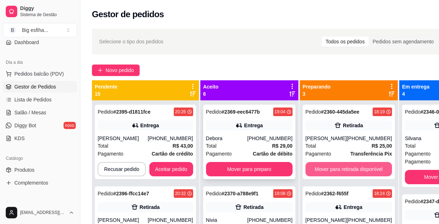
click at [334, 177] on button "Mover para retirada disponível" at bounding box center [348, 169] width 86 height 14
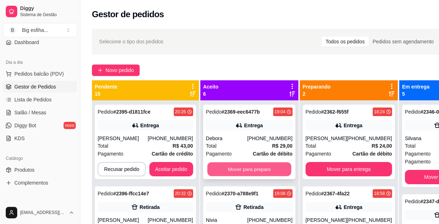
click at [261, 177] on button "Mover para preparo" at bounding box center [249, 170] width 84 height 14
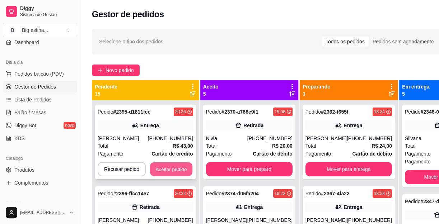
click at [178, 167] on button "Aceitar pedido" at bounding box center [171, 170] width 42 height 14
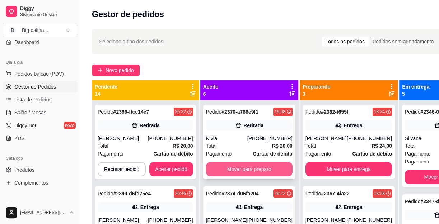
click at [262, 170] on button "Mover para preparo" at bounding box center [249, 169] width 86 height 14
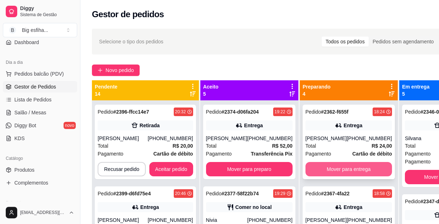
click at [320, 169] on button "Mover para entrega" at bounding box center [348, 169] width 86 height 14
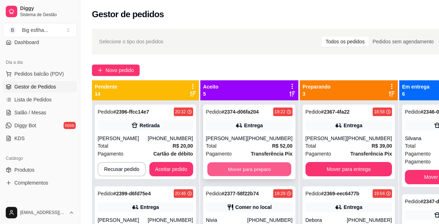
click at [246, 177] on button "Mover para preparo" at bounding box center [249, 170] width 84 height 14
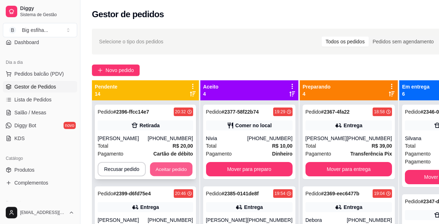
click at [170, 169] on button "Aceitar pedido" at bounding box center [171, 170] width 42 height 14
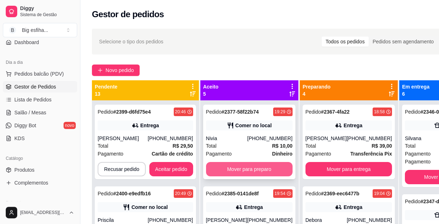
click at [257, 175] on button "Mover para preparo" at bounding box center [249, 169] width 86 height 14
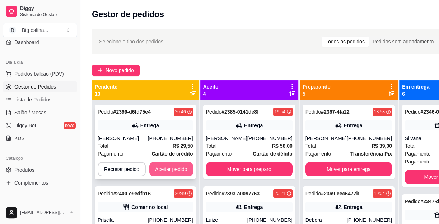
click at [181, 165] on button "Aceitar pedido" at bounding box center [171, 169] width 44 height 14
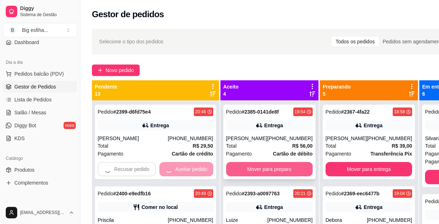
click at [257, 170] on button "Mover para preparo" at bounding box center [269, 169] width 86 height 14
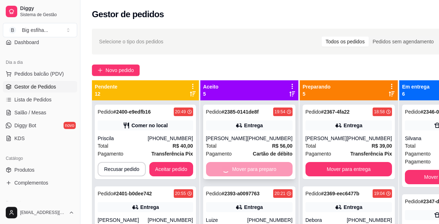
click at [256, 187] on div "Pedido # 2393-a0097763 20:21 Entrega Luize [PHONE_NUMBER] Total R$ 50,00 Pagame…" at bounding box center [249, 224] width 92 height 75
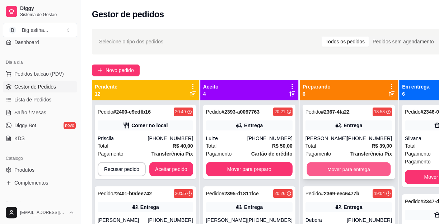
click at [352, 169] on button "Mover para entrega" at bounding box center [348, 170] width 84 height 14
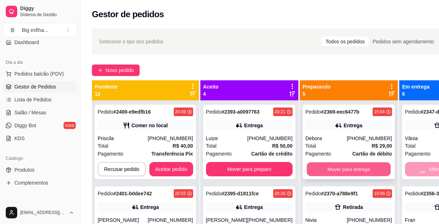
click at [351, 172] on button "Mover para entrega" at bounding box center [348, 170] width 84 height 14
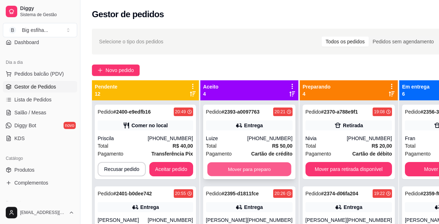
click at [263, 173] on button "Mover para preparo" at bounding box center [249, 170] width 84 height 14
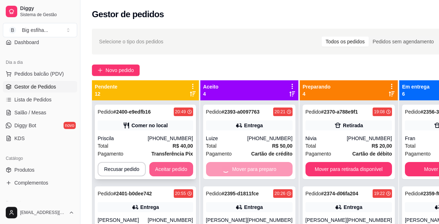
click at [173, 164] on button "Aceitar pedido" at bounding box center [171, 169] width 44 height 14
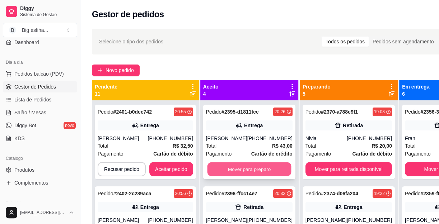
click at [255, 174] on button "Mover para preparo" at bounding box center [249, 170] width 84 height 14
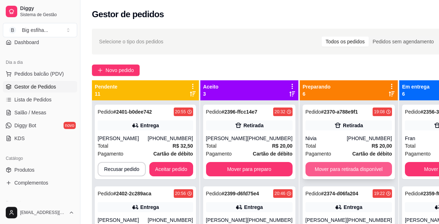
click at [344, 168] on button "Mover para retirada disponível" at bounding box center [348, 169] width 86 height 14
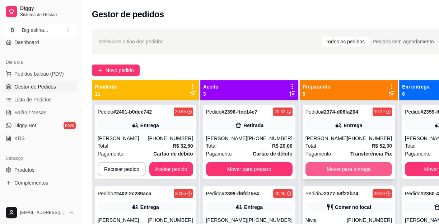
click at [332, 177] on button "Mover para entrega" at bounding box center [348, 169] width 86 height 14
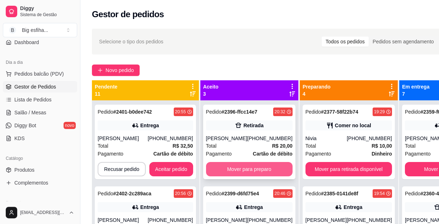
click at [265, 175] on button "Mover para preparo" at bounding box center [249, 169] width 86 height 14
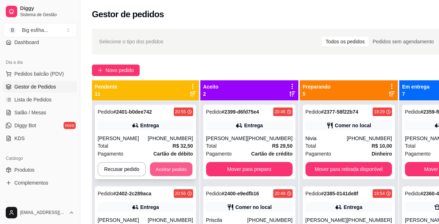
click at [172, 164] on button "Aceitar pedido" at bounding box center [171, 170] width 42 height 14
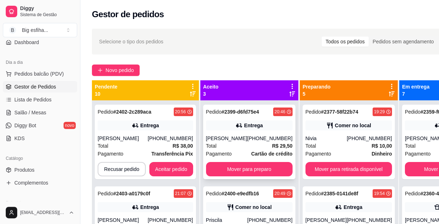
click at [263, 167] on div "Pedido # 2399-d6fd75e4 20:46 Entrega [PERSON_NAME] [PHONE_NUMBER] Total R$ 29,5…" at bounding box center [249, 142] width 92 height 75
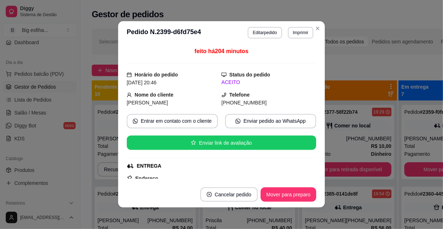
click at [180, 167] on div "ENTREGA" at bounding box center [221, 166] width 188 height 8
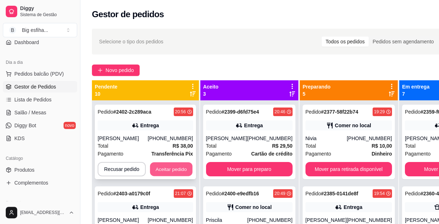
click at [184, 169] on button "Aceitar pedido" at bounding box center [171, 170] width 42 height 14
click at [162, 164] on button "Aceitar pedido" at bounding box center [171, 169] width 44 height 14
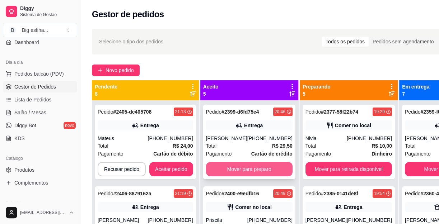
click at [242, 175] on button "Mover para preparo" at bounding box center [249, 169] width 86 height 14
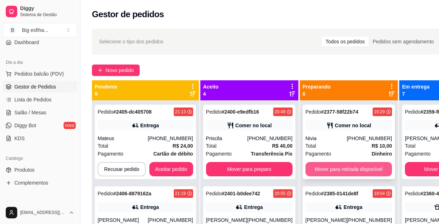
click at [343, 171] on button "Mover para retirada disponível" at bounding box center [348, 169] width 86 height 14
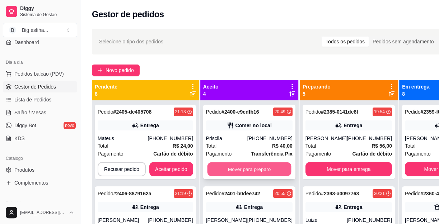
click at [250, 167] on button "Mover para preparo" at bounding box center [249, 170] width 84 height 14
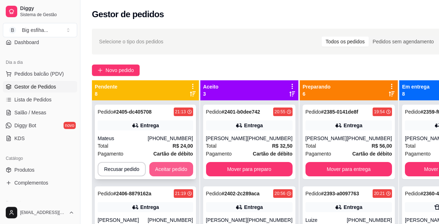
click at [178, 168] on button "Aceitar pedido" at bounding box center [171, 169] width 44 height 14
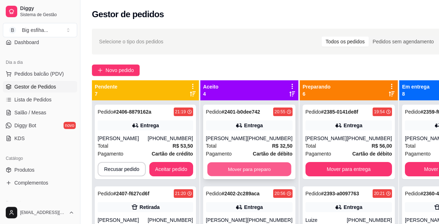
click at [254, 176] on button "Mover para preparo" at bounding box center [249, 170] width 84 height 14
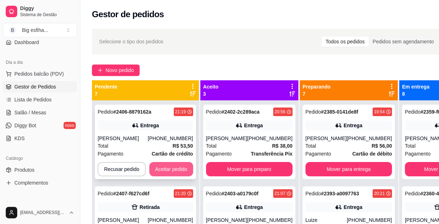
click at [182, 166] on button "Aceitar pedido" at bounding box center [171, 169] width 44 height 14
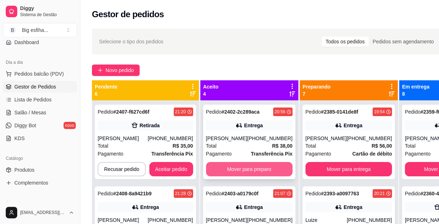
click at [260, 177] on button "Mover para preparo" at bounding box center [249, 169] width 86 height 14
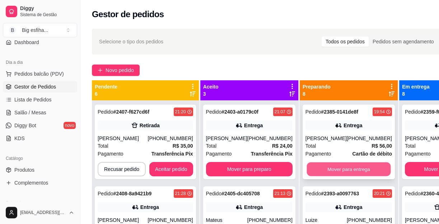
click at [329, 170] on button "Mover para entrega" at bounding box center [348, 170] width 84 height 14
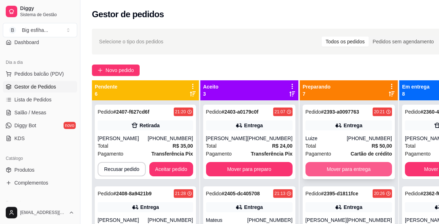
click at [348, 171] on button "Mover para entrega" at bounding box center [348, 169] width 86 height 14
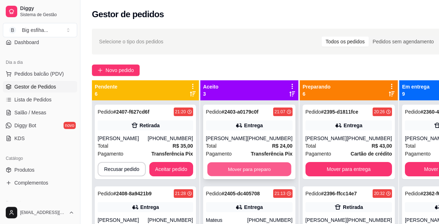
click at [235, 164] on button "Mover para preparo" at bounding box center [249, 170] width 84 height 14
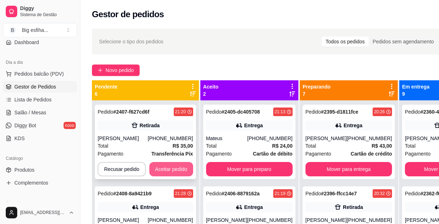
click at [180, 169] on button "Aceitar pedido" at bounding box center [171, 169] width 44 height 14
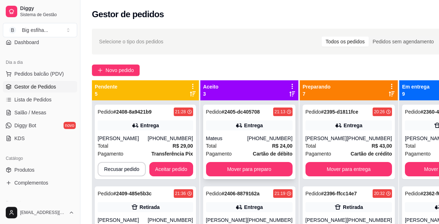
click at [252, 168] on div "Pedido # 2405-dc405708 21:13 Entrega Mateus [PHONE_NUMBER] Total R$ 24,00 Pagam…" at bounding box center [249, 142] width 92 height 75
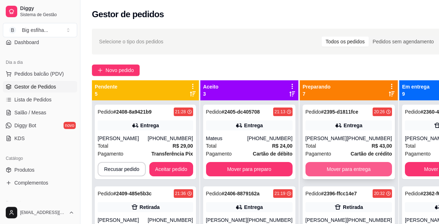
click at [337, 177] on button "Mover para entrega" at bounding box center [348, 169] width 86 height 14
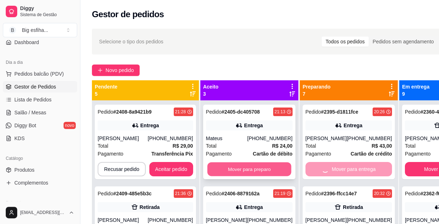
click at [261, 174] on button "Mover para preparo" at bounding box center [249, 170] width 84 height 14
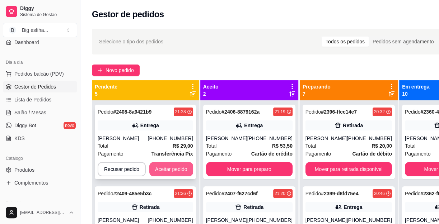
click at [176, 164] on button "Aceitar pedido" at bounding box center [171, 169] width 44 height 14
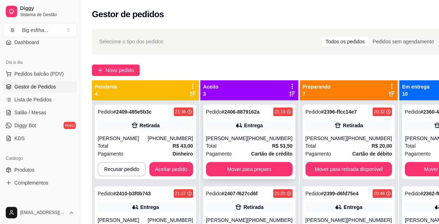
click at [257, 157] on strong "Cartão de crédito" at bounding box center [271, 154] width 41 height 6
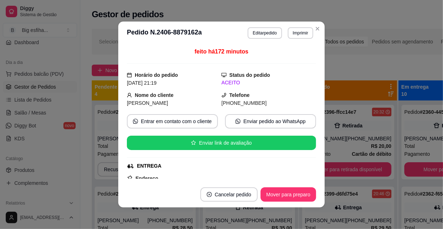
drag, startPoint x: 307, startPoint y: 185, endPoint x: 320, endPoint y: 185, distance: 12.9
click at [307, 185] on footer "Cancelar pedido Mover para preparo" at bounding box center [221, 195] width 207 height 26
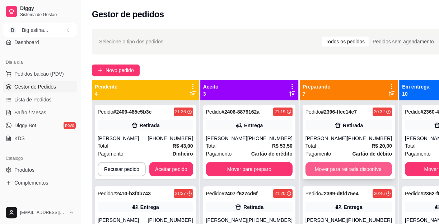
click at [340, 171] on button "Mover para retirada disponível" at bounding box center [348, 169] width 86 height 14
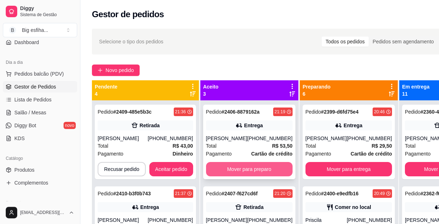
click at [266, 177] on button "Mover para preparo" at bounding box center [249, 169] width 86 height 14
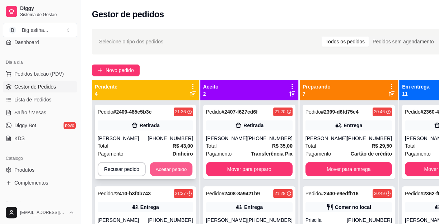
click at [178, 170] on button "Aceitar pedido" at bounding box center [171, 170] width 42 height 14
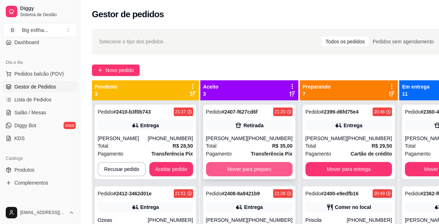
click at [276, 170] on button "Mover para preparo" at bounding box center [249, 169] width 86 height 14
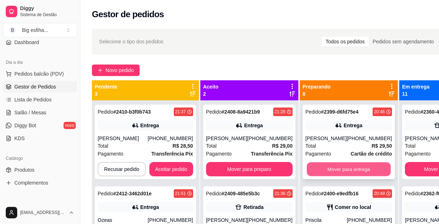
click at [337, 170] on button "Mover para entrega" at bounding box center [348, 170] width 84 height 14
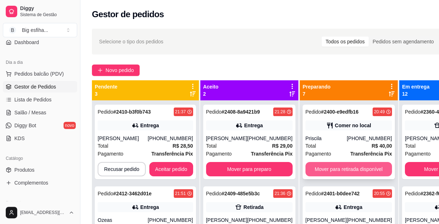
click at [340, 170] on button "Mover para retirada disponível" at bounding box center [348, 169] width 86 height 14
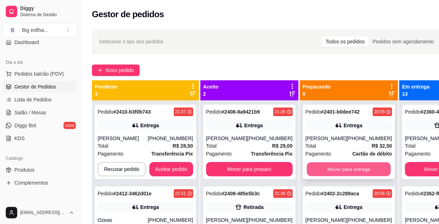
click at [344, 171] on button "Mover para entrega" at bounding box center [348, 170] width 84 height 14
click at [345, 171] on button "Mover para entrega" at bounding box center [348, 170] width 84 height 14
click at [345, 171] on button "Mover para entrega" at bounding box center [348, 169] width 86 height 14
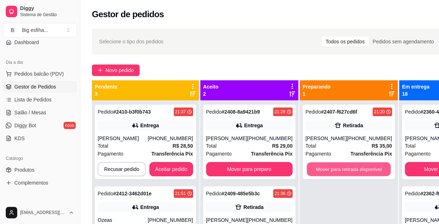
click at [345, 171] on button "Mover para retirada disponível" at bounding box center [348, 170] width 84 height 14
click at [345, 171] on div "Mover para retirada disponível" at bounding box center [348, 169] width 86 height 14
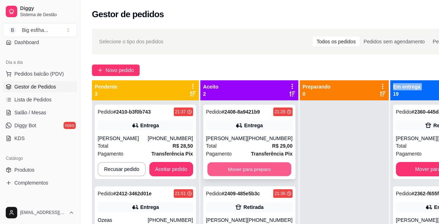
click at [260, 172] on button "Mover para preparo" at bounding box center [249, 170] width 84 height 14
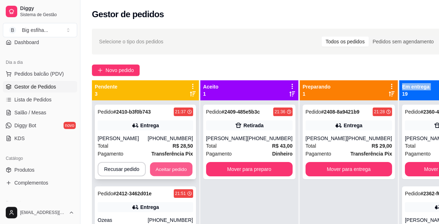
click at [173, 164] on button "Aceitar pedido" at bounding box center [171, 170] width 42 height 14
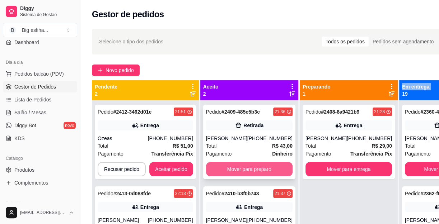
click at [256, 168] on button "Mover para preparo" at bounding box center [249, 169] width 86 height 14
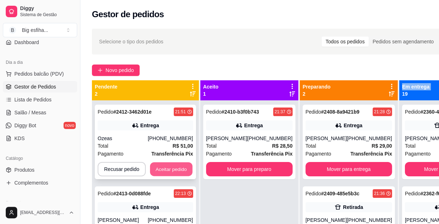
click at [182, 167] on button "Aceitar pedido" at bounding box center [171, 170] width 42 height 14
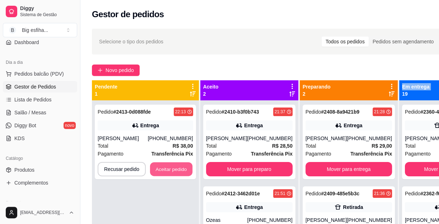
click at [182, 167] on button "Aceitar pedido" at bounding box center [171, 170] width 42 height 14
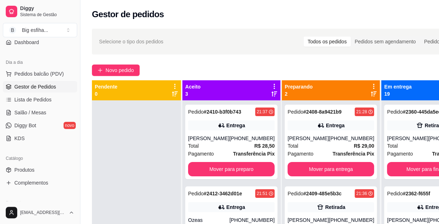
click at [183, 167] on div "Pedido # 2410-b3f0b743 21:37 Entrega [PERSON_NAME] [PHONE_NUMBER] Total R$ 28,5…" at bounding box center [231, 212] width 98 height 224
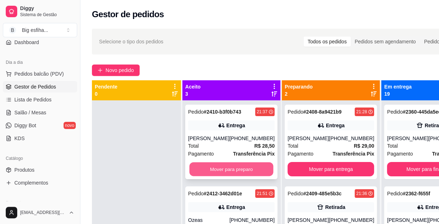
click at [227, 173] on button "Mover para preparo" at bounding box center [231, 170] width 84 height 14
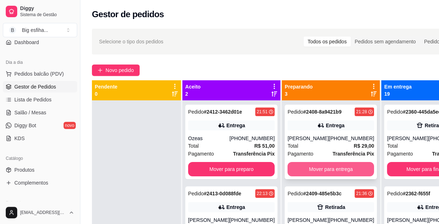
click at [305, 171] on button "Mover para entrega" at bounding box center [330, 169] width 86 height 14
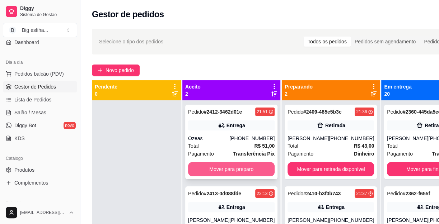
click at [253, 170] on button "Mover para preparo" at bounding box center [231, 169] width 86 height 14
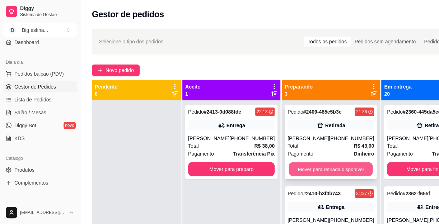
click at [294, 170] on button "Mover para retirada disponível" at bounding box center [331, 170] width 84 height 14
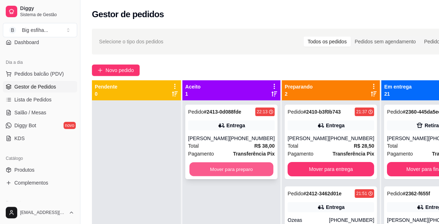
click at [249, 169] on button "Mover para preparo" at bounding box center [231, 170] width 84 height 14
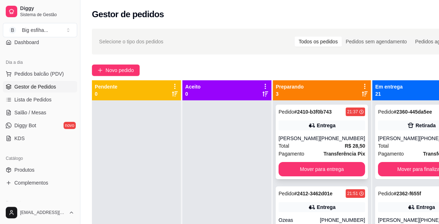
click at [306, 168] on div "Pedido # 2410-b3f0b743 21:37 Entrega [PERSON_NAME] [PHONE_NUMBER] Total R$ 28,5…" at bounding box center [322, 142] width 92 height 75
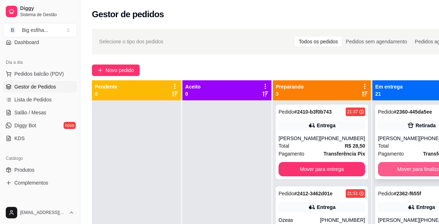
click at [408, 177] on button "Mover para finalizado" at bounding box center [421, 169] width 86 height 14
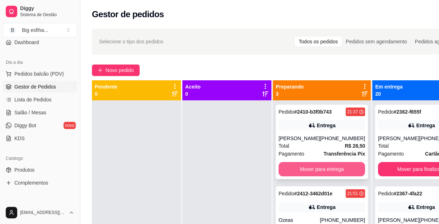
click at [323, 177] on button "Mover para entrega" at bounding box center [321, 169] width 86 height 14
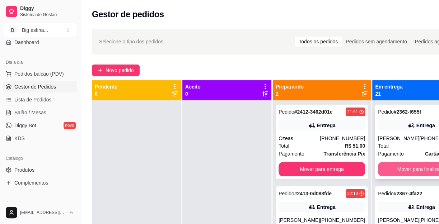
click at [391, 171] on button "Mover para finalizado" at bounding box center [421, 169] width 86 height 14
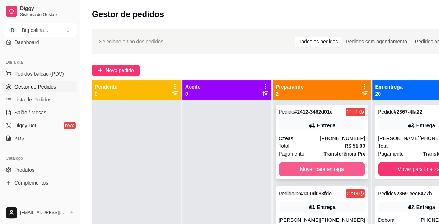
click at [331, 169] on button "Mover para entrega" at bounding box center [321, 169] width 86 height 14
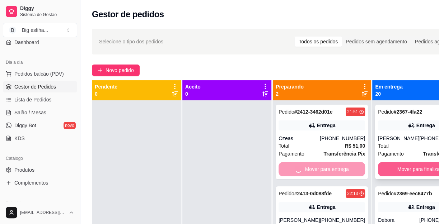
click at [384, 168] on button "Mover para finalizado" at bounding box center [421, 169] width 86 height 14
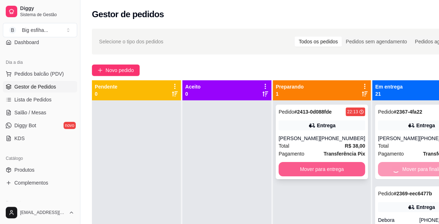
click at [334, 167] on button "Mover para entrega" at bounding box center [321, 169] width 86 height 14
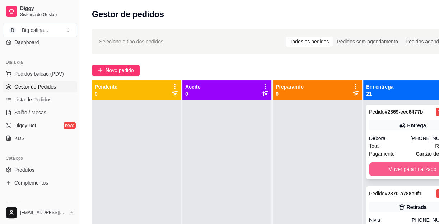
click at [392, 174] on button "Mover para finalizado" at bounding box center [412, 169] width 86 height 14
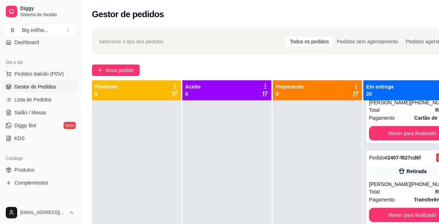
scroll to position [1137, 0]
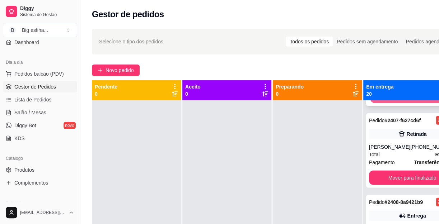
click at [395, 103] on button "Mover para finalizado" at bounding box center [412, 96] width 84 height 14
click at [400, 103] on button "Mover para finalizado" at bounding box center [412, 96] width 86 height 14
click at [400, 103] on button "Mover para finalizado" at bounding box center [412, 96] width 84 height 14
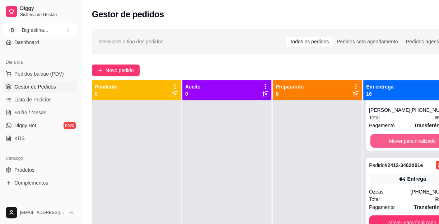
click at [400, 148] on button "Mover para finalizado" at bounding box center [412, 141] width 84 height 14
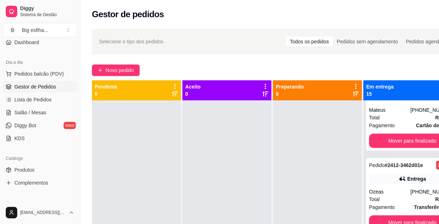
scroll to position [1095, 0]
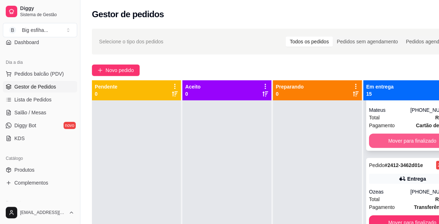
click at [393, 134] on button "Mover para finalizado" at bounding box center [412, 141] width 86 height 14
click at [393, 139] on button "Mover para finalizado" at bounding box center [412, 141] width 86 height 14
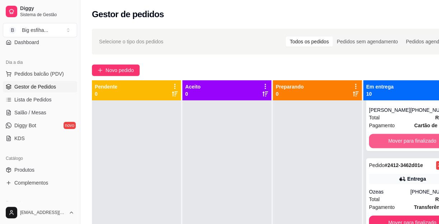
click at [393, 139] on button "Mover para finalizado" at bounding box center [412, 141] width 86 height 14
click at [393, 139] on button "Mover para finalizado" at bounding box center [412, 141] width 84 height 14
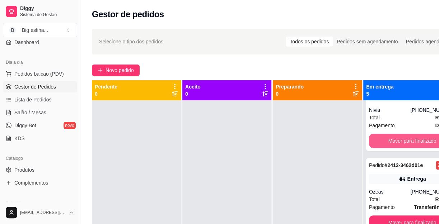
scroll to position [220, 0]
click at [393, 139] on button "Mover para finalizado" at bounding box center [412, 141] width 86 height 14
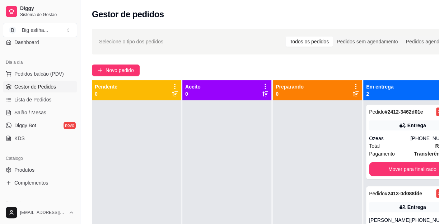
scroll to position [0, 0]
click at [393, 140] on div "Ozeas" at bounding box center [389, 138] width 41 height 7
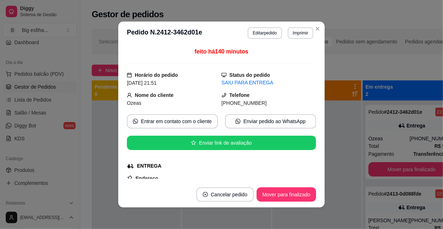
drag, startPoint x: 321, startPoint y: 167, endPoint x: 339, endPoint y: 172, distance: 19.3
click at [320, 168] on div "feito há 140 minutos Horário do pedido [DATE] 21:51 Status do pedido SAIU PARA …" at bounding box center [221, 112] width 207 height 137
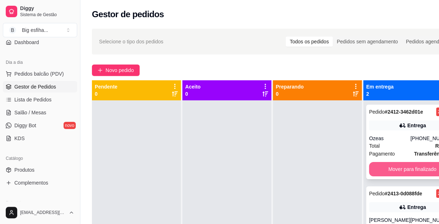
click at [389, 170] on button "Mover para finalizado" at bounding box center [412, 169] width 86 height 14
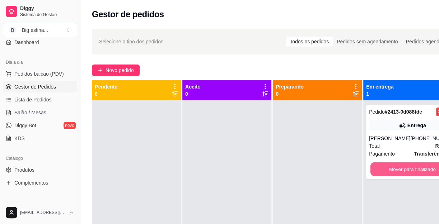
click at [389, 170] on button "Mover para finalizado" at bounding box center [412, 170] width 84 height 14
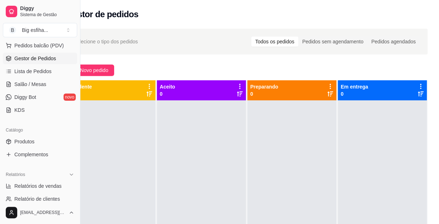
scroll to position [130, 0]
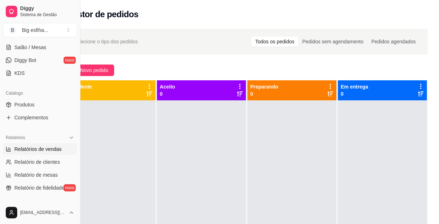
click at [46, 147] on span "Relatórios de vendas" at bounding box center [37, 149] width 47 height 7
select select "ALL"
select select "0"
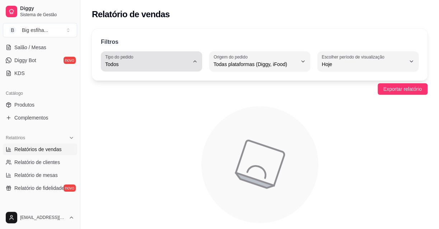
click at [195, 65] on button "Tipo do pedido Todos" at bounding box center [151, 61] width 101 height 20
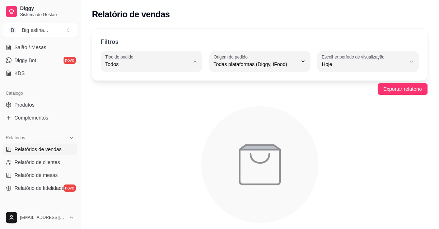
click at [179, 77] on span "Todos" at bounding box center [147, 80] width 79 height 7
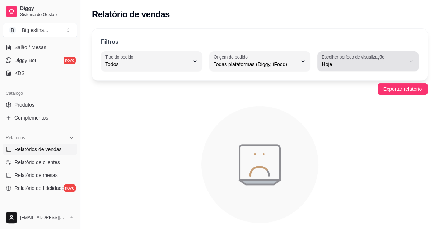
click at [409, 63] on icon "button" at bounding box center [411, 61] width 6 height 6
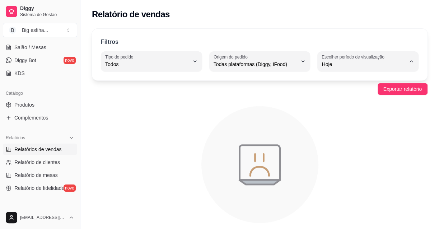
click at [349, 94] on span "Ontem" at bounding box center [364, 92] width 79 height 7
type input "1"
select select "1"
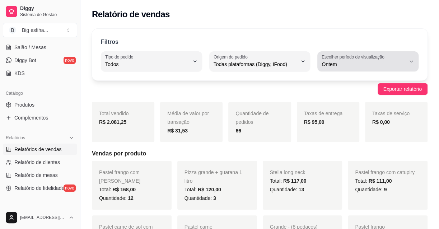
click at [410, 64] on button "Escolher período de visualização Ontem" at bounding box center [367, 61] width 101 height 20
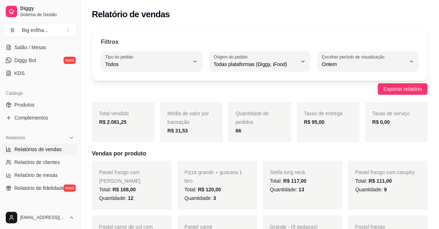
click at [350, 82] on span "Hoje" at bounding box center [364, 80] width 79 height 7
type input "0"
select select "0"
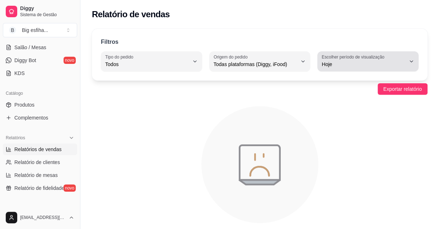
click at [407, 61] on button "Escolher período de visualização Hoje" at bounding box center [367, 61] width 101 height 20
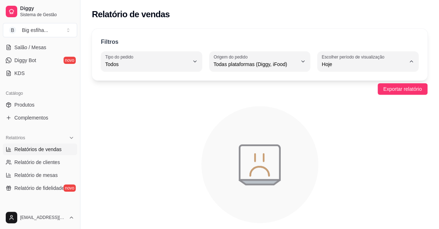
click at [339, 91] on span "Ontem" at bounding box center [364, 92] width 79 height 7
type input "1"
select select "1"
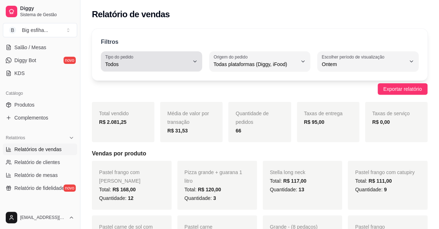
click at [187, 64] on span "Todos" at bounding box center [147, 64] width 84 height 7
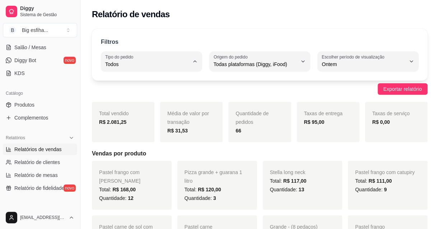
click at [154, 93] on span "Entrega" at bounding box center [147, 92] width 79 height 7
type input "DELIVERY"
select select "DELIVERY"
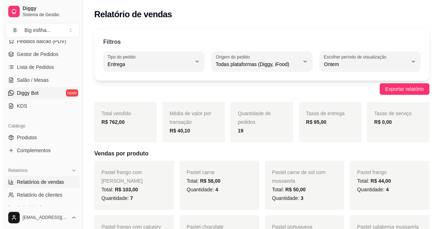
scroll to position [65, 0]
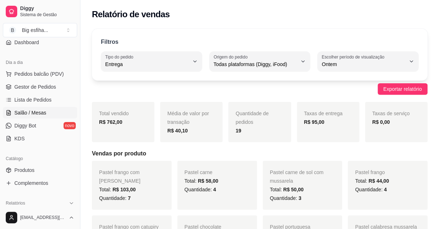
click at [31, 113] on span "Salão / Mesas" at bounding box center [30, 112] width 32 height 7
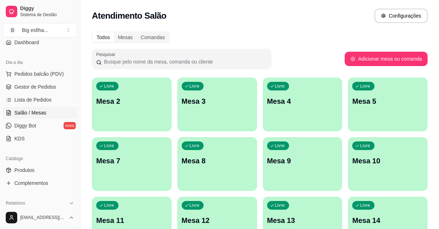
click at [110, 121] on div "Livre Mesa 2" at bounding box center [132, 99] width 80 height 45
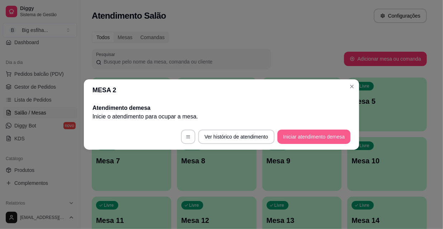
click at [285, 133] on button "Iniciar atendimento de mesa" at bounding box center [314, 137] width 73 height 14
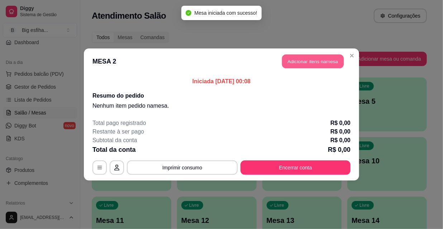
click at [291, 64] on button "Adicionar itens na mesa" at bounding box center [313, 62] width 62 height 14
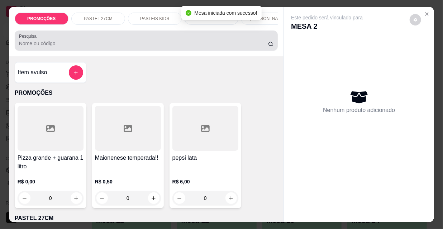
click at [137, 47] on input "Pesquisa" at bounding box center [143, 43] width 249 height 7
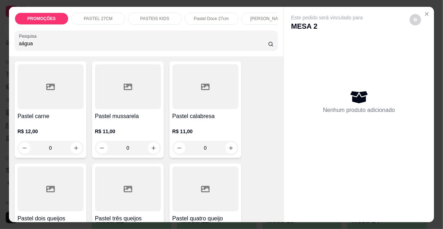
scroll to position [65, 0]
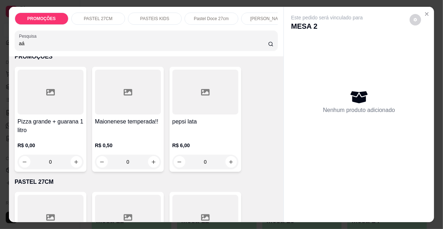
type input "a"
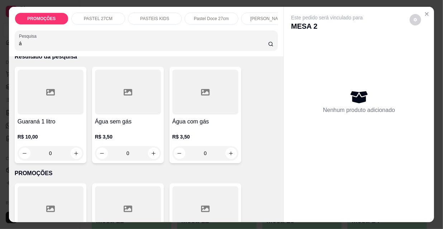
scroll to position [153, 0]
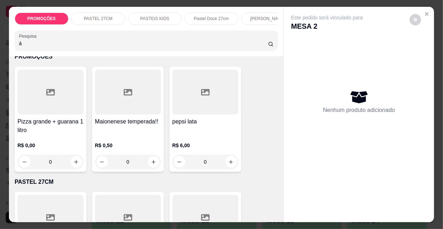
type input "á"
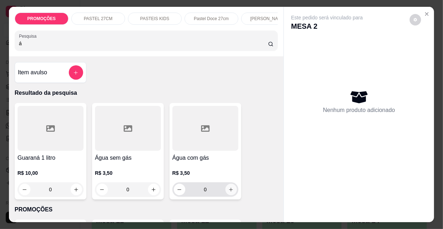
click at [226, 195] on button "increase-product-quantity" at bounding box center [231, 189] width 11 height 11
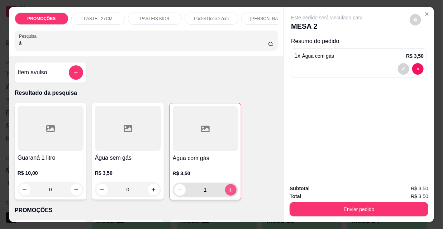
type input "1"
click at [179, 191] on icon "decrease-product-quantity" at bounding box center [179, 189] width 5 height 5
type input "0"
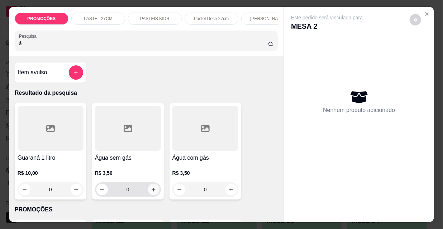
click at [153, 192] on icon "increase-product-quantity" at bounding box center [154, 190] width 4 height 4
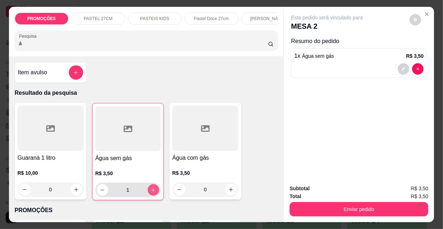
type input "1"
click at [325, 215] on div "Subtotal R$ 3,50 Total R$ 3,50 Enviar pedido" at bounding box center [359, 200] width 150 height 43
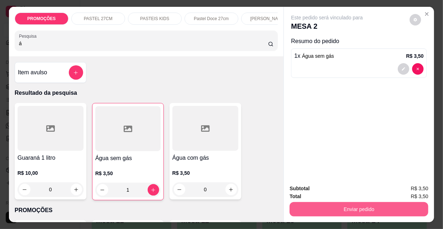
click at [325, 212] on button "Enviar pedido" at bounding box center [359, 209] width 139 height 14
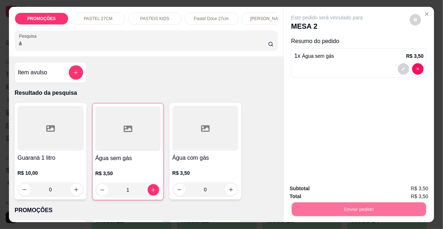
click at [317, 186] on button "Não registrar e enviar pedido" at bounding box center [336, 189] width 75 height 14
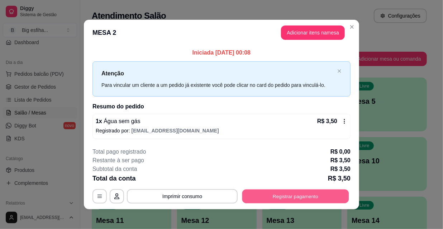
click at [306, 196] on button "Registrar pagamento" at bounding box center [296, 196] width 107 height 14
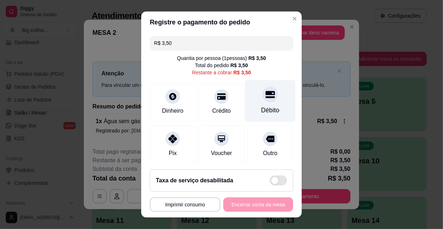
click at [262, 105] on div "Débito" at bounding box center [271, 109] width 18 height 9
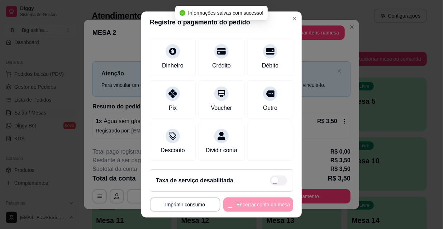
type input "R$ 0,00"
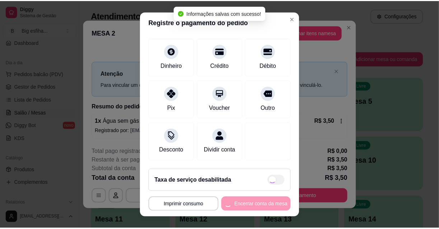
scroll to position [46, 0]
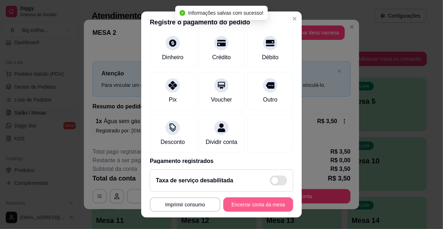
click at [264, 201] on button "Encerrar conta da mesa" at bounding box center [259, 204] width 70 height 14
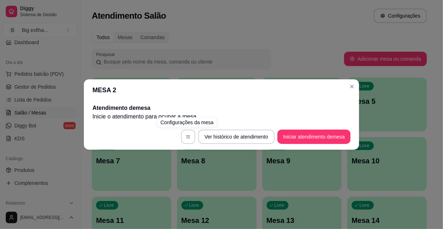
click at [146, 156] on div "MESA 2 Atendimento de mesa Inicie o atendimento para ocupar a mesa . Ver histór…" at bounding box center [221, 114] width 443 height 229
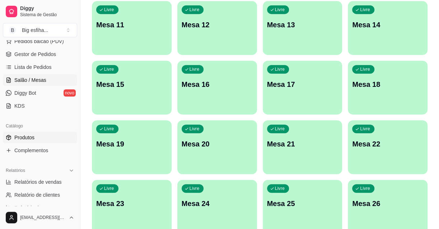
scroll to position [196, 0]
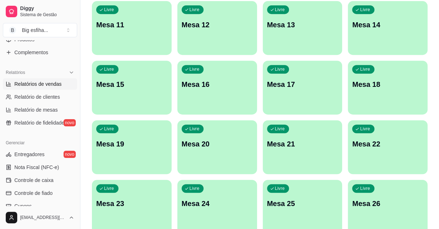
click at [47, 84] on span "Relatórios de vendas" at bounding box center [37, 83] width 47 height 7
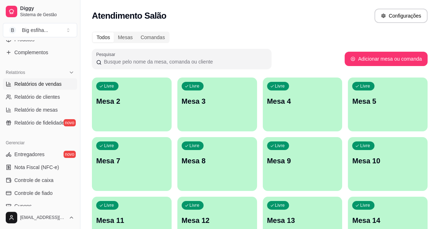
select select "ALL"
select select "0"
